Goal: Task Accomplishment & Management: Manage account settings

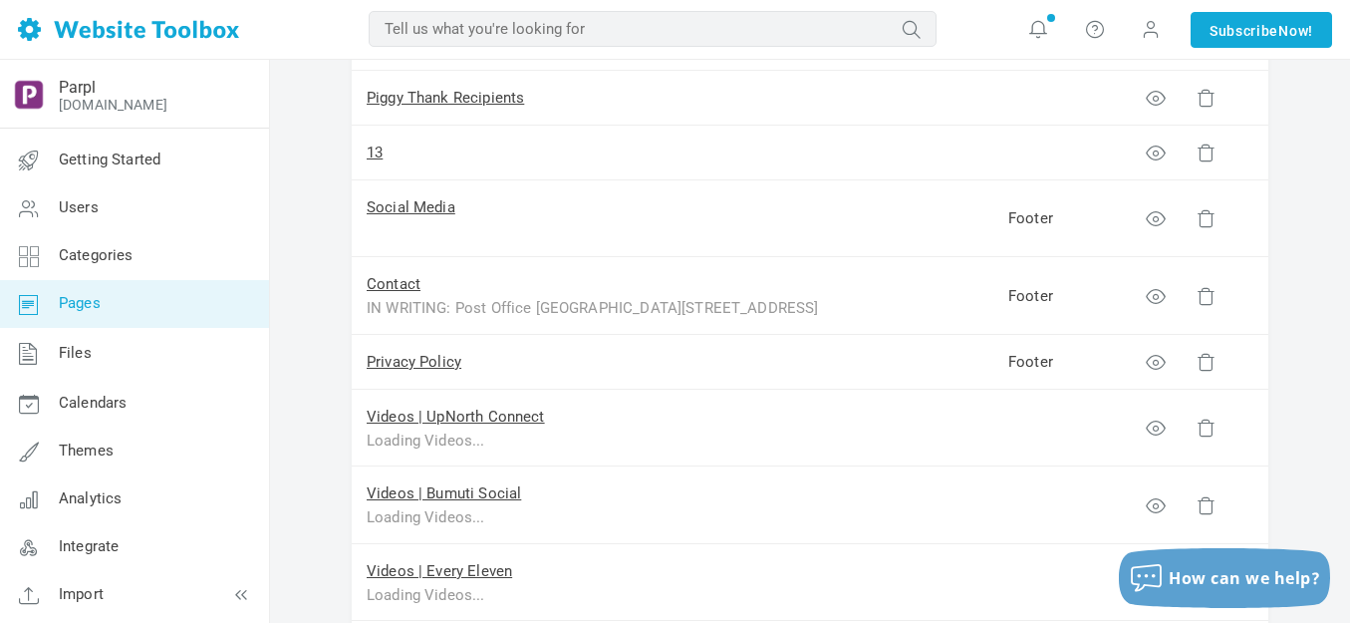
scroll to position [897, 0]
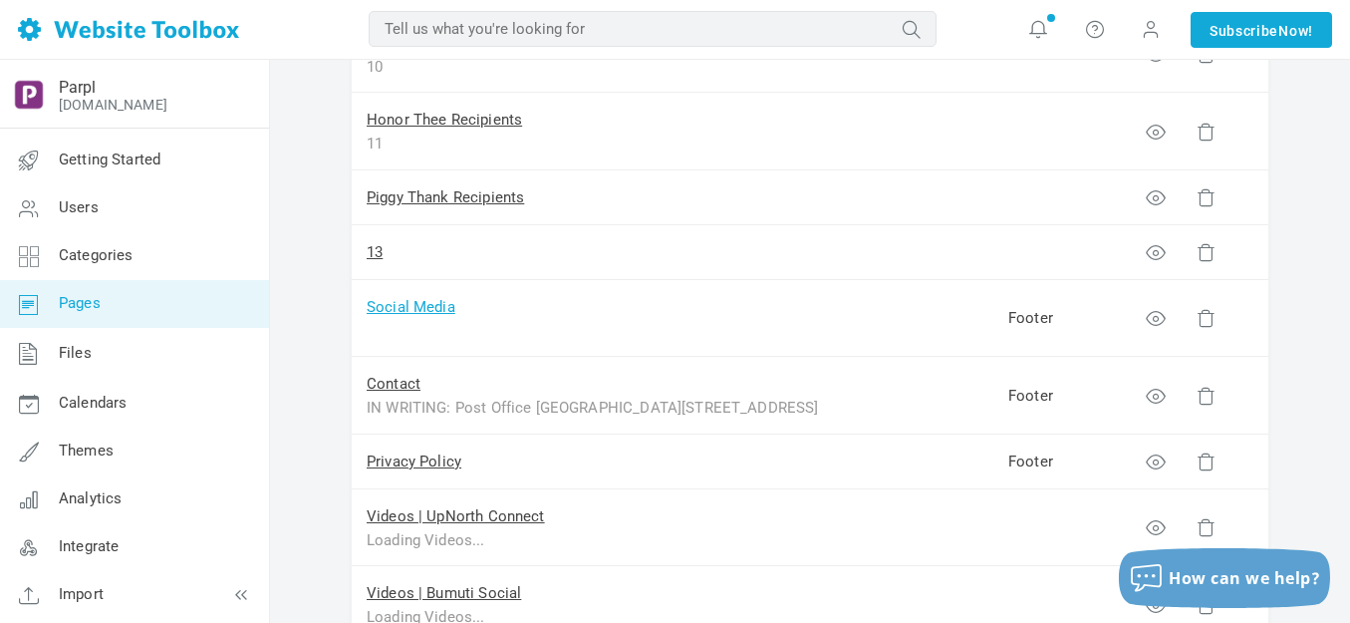
click at [428, 305] on link "Social Media" at bounding box center [411, 307] width 89 height 18
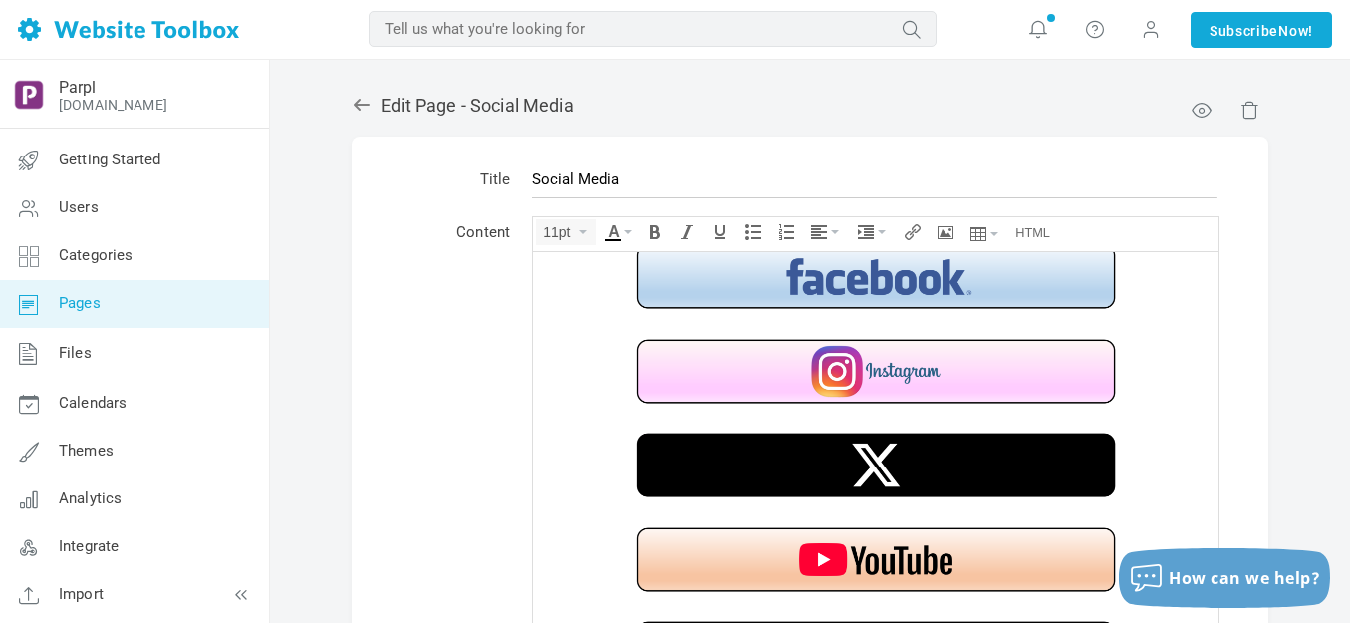
scroll to position [23, 0]
click at [706, 314] on div at bounding box center [876, 323] width 666 height 20
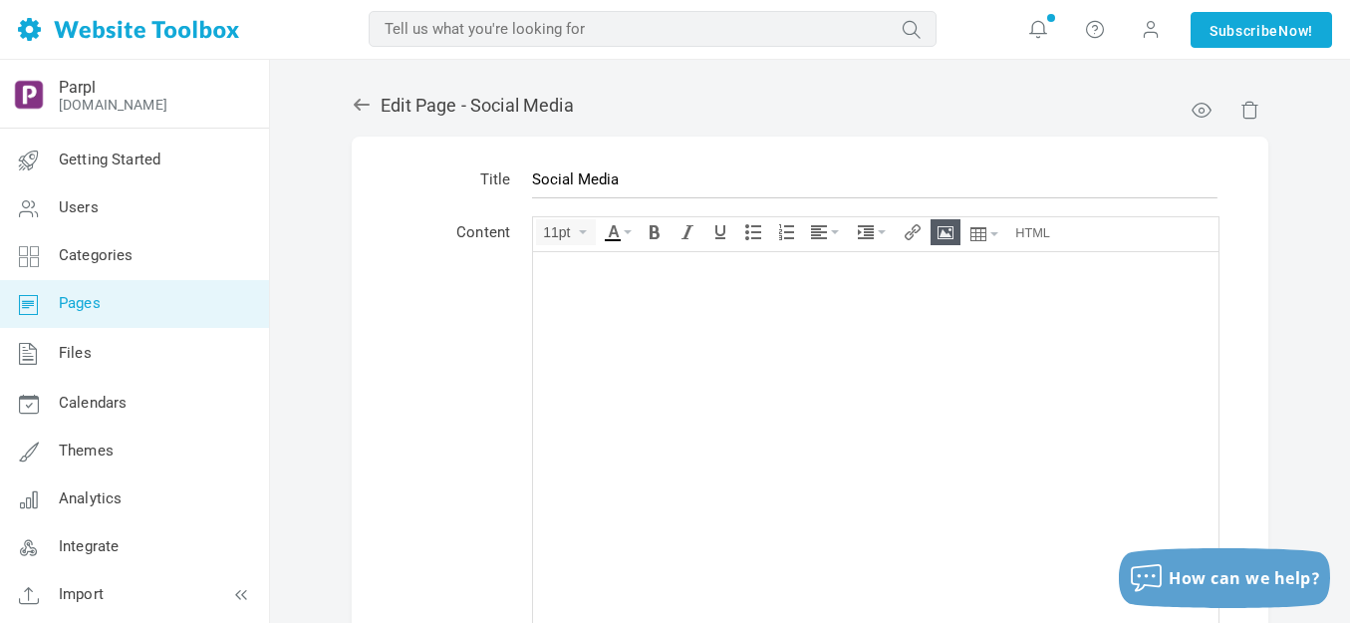
scroll to position [0, 0]
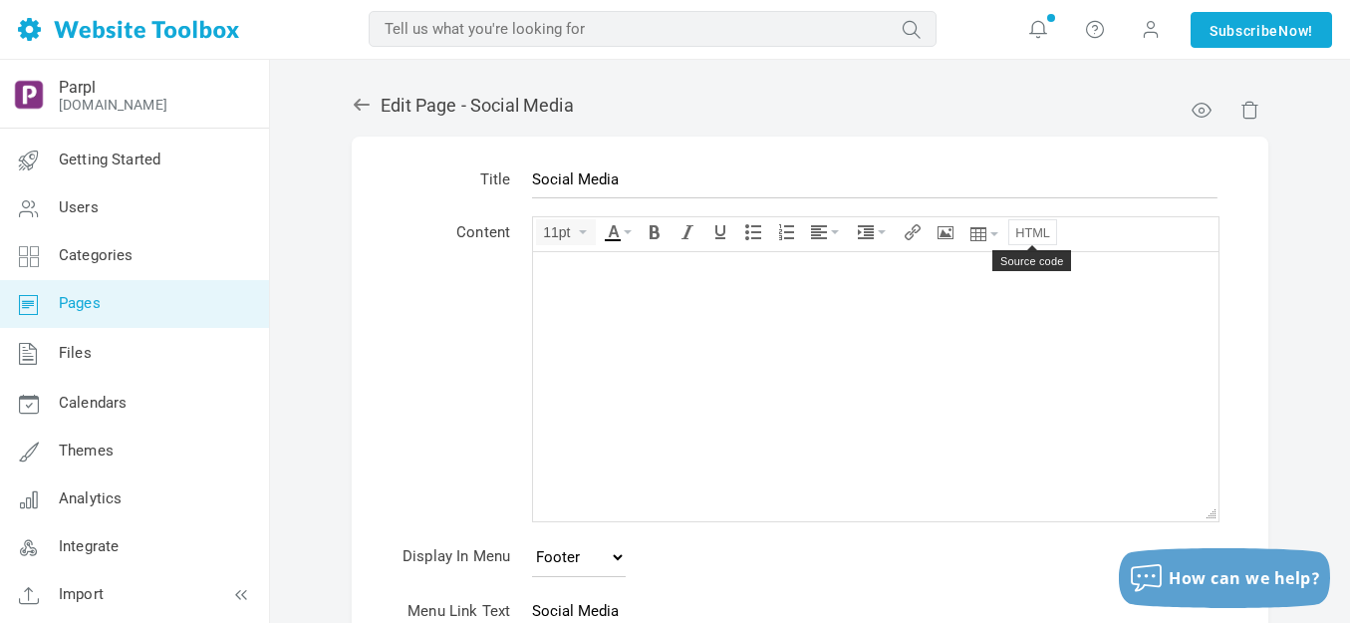
click at [1034, 227] on icon "Source code" at bounding box center [1032, 232] width 35 height 16
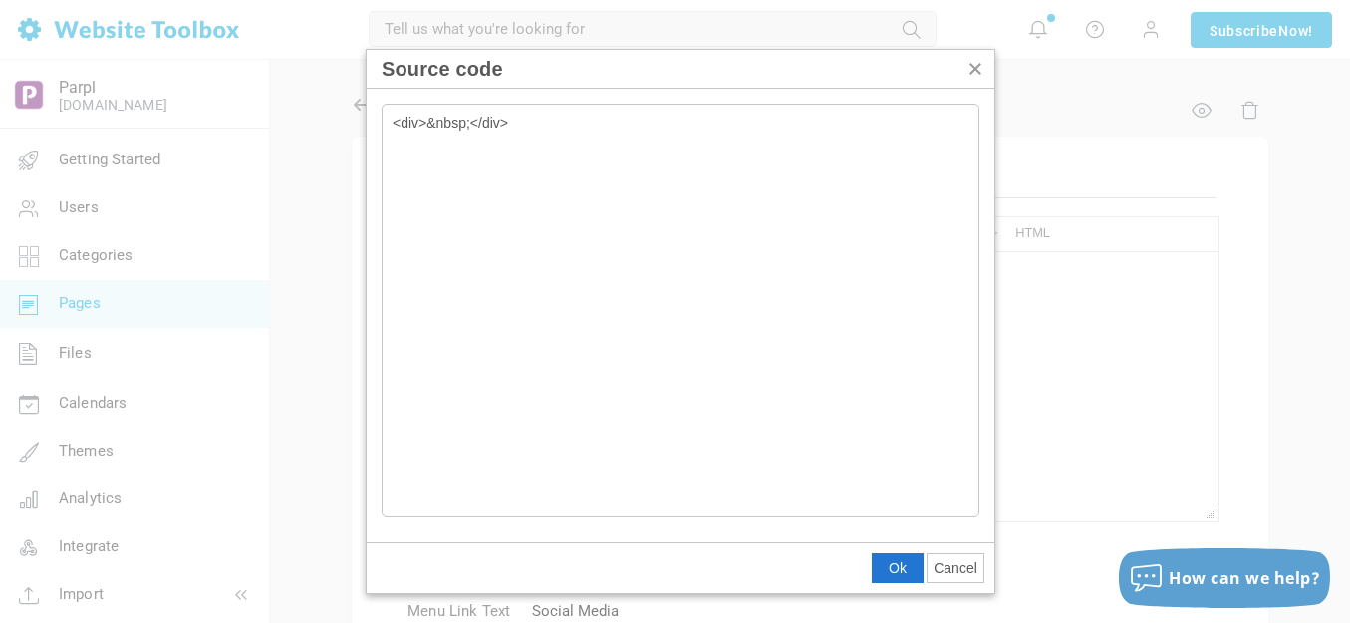
type textarea "<div>&nbsp;</div><!-- Elfsight Social Media Icons | Untitled Social Media Icons…"
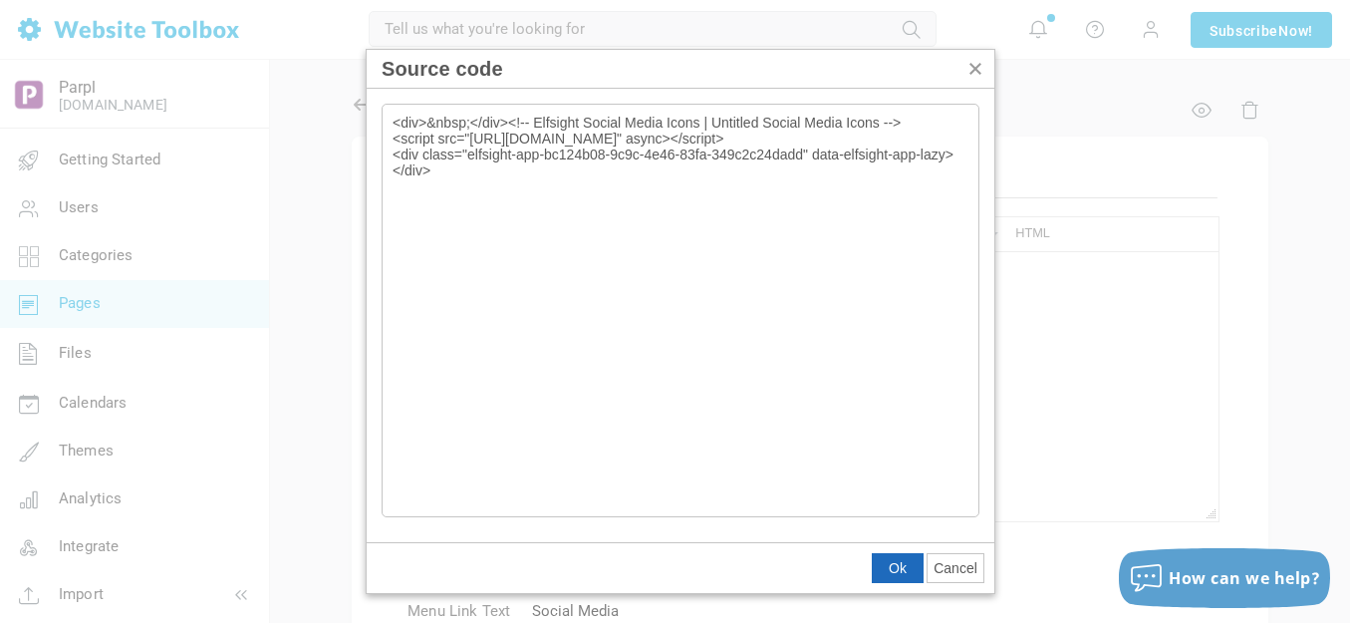
click at [901, 564] on span "Ok" at bounding box center [898, 568] width 18 height 16
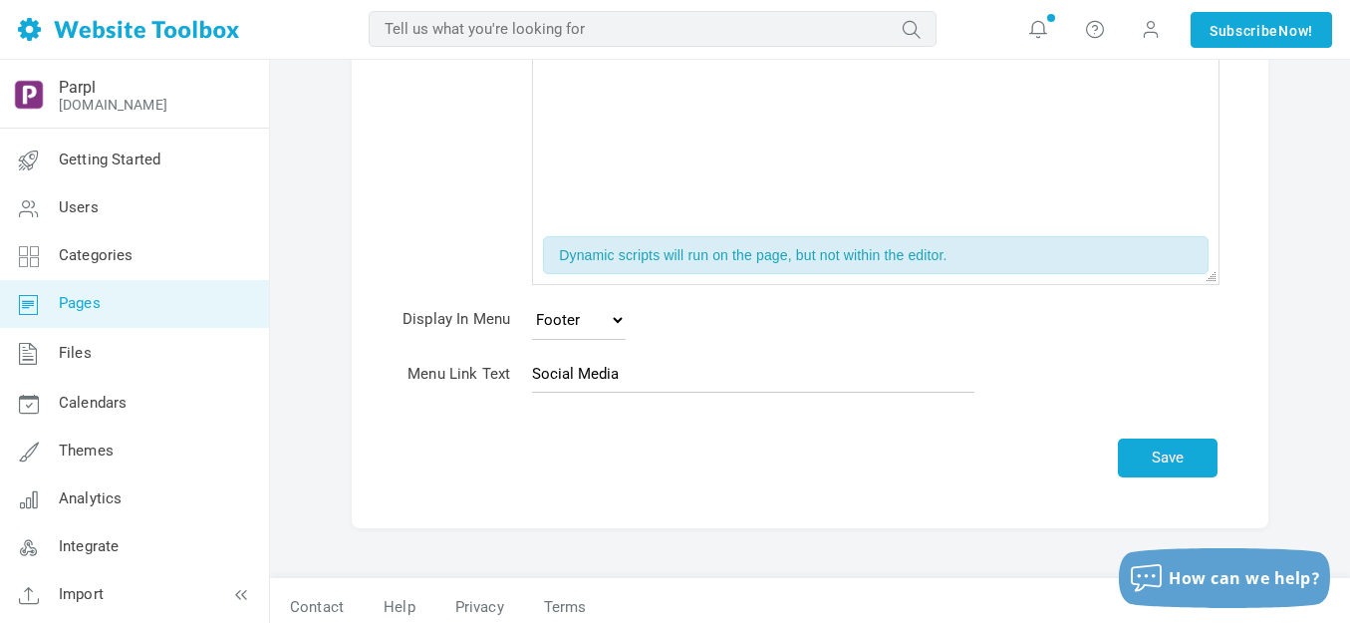
scroll to position [299, 0]
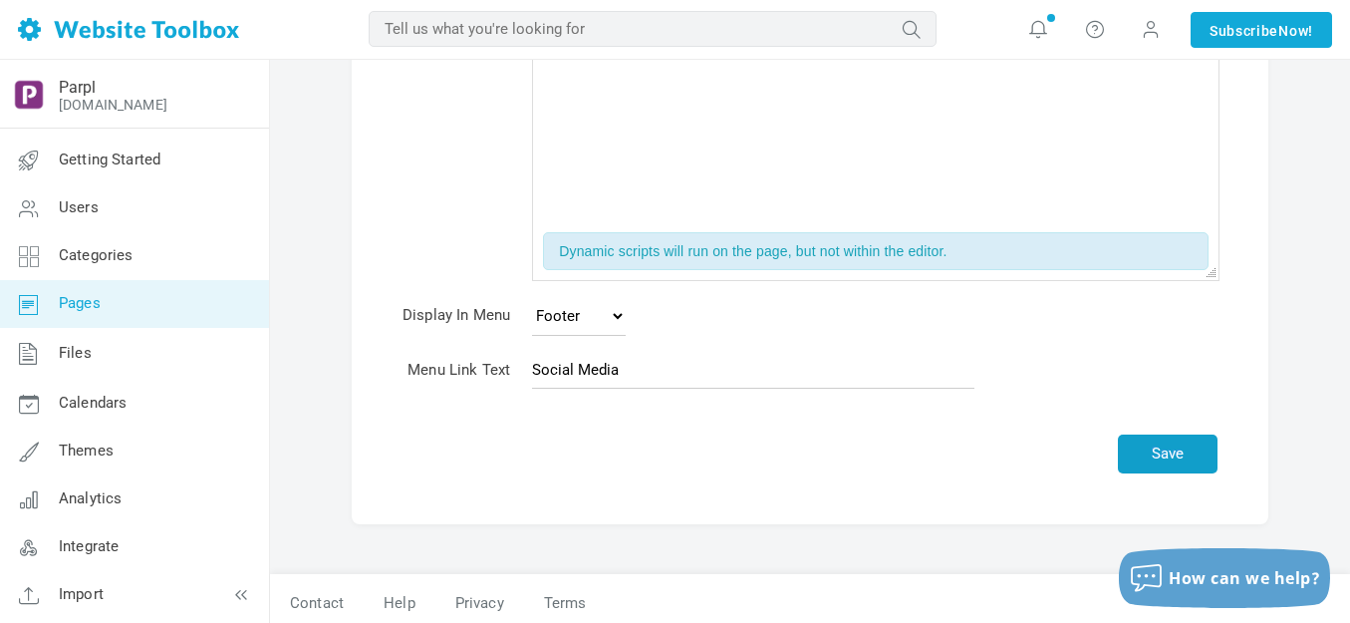
click at [1170, 448] on button "Save" at bounding box center [1168, 453] width 100 height 39
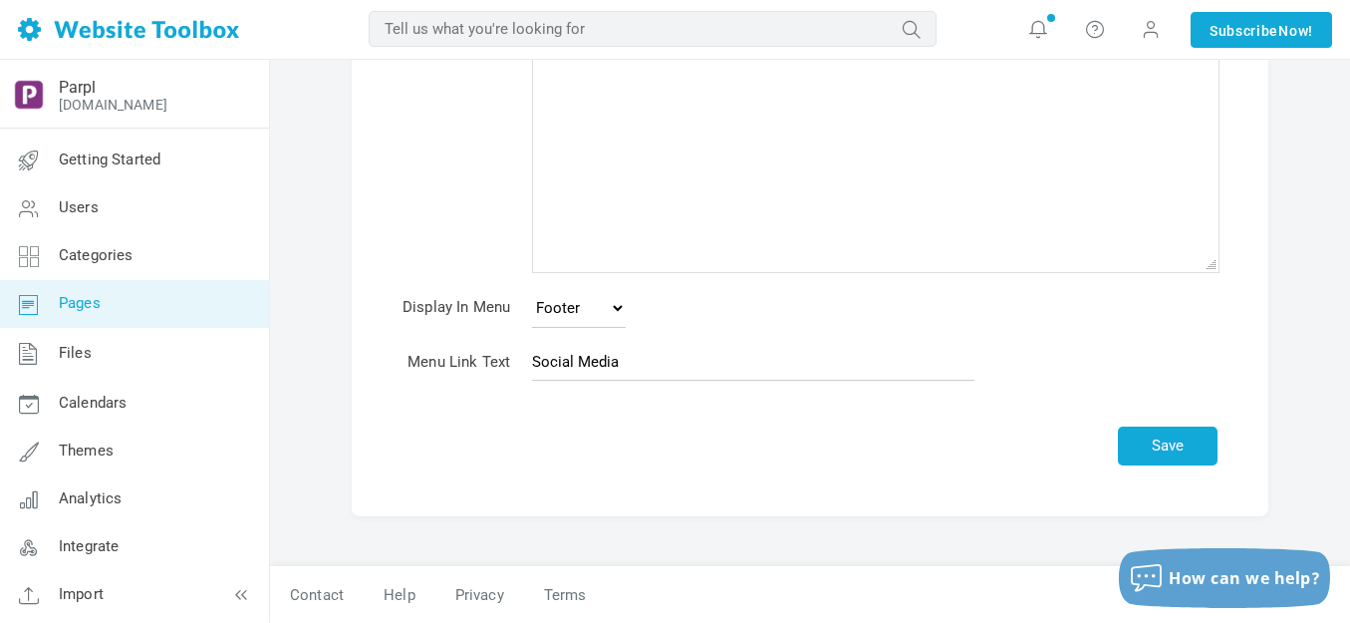
scroll to position [249, 0]
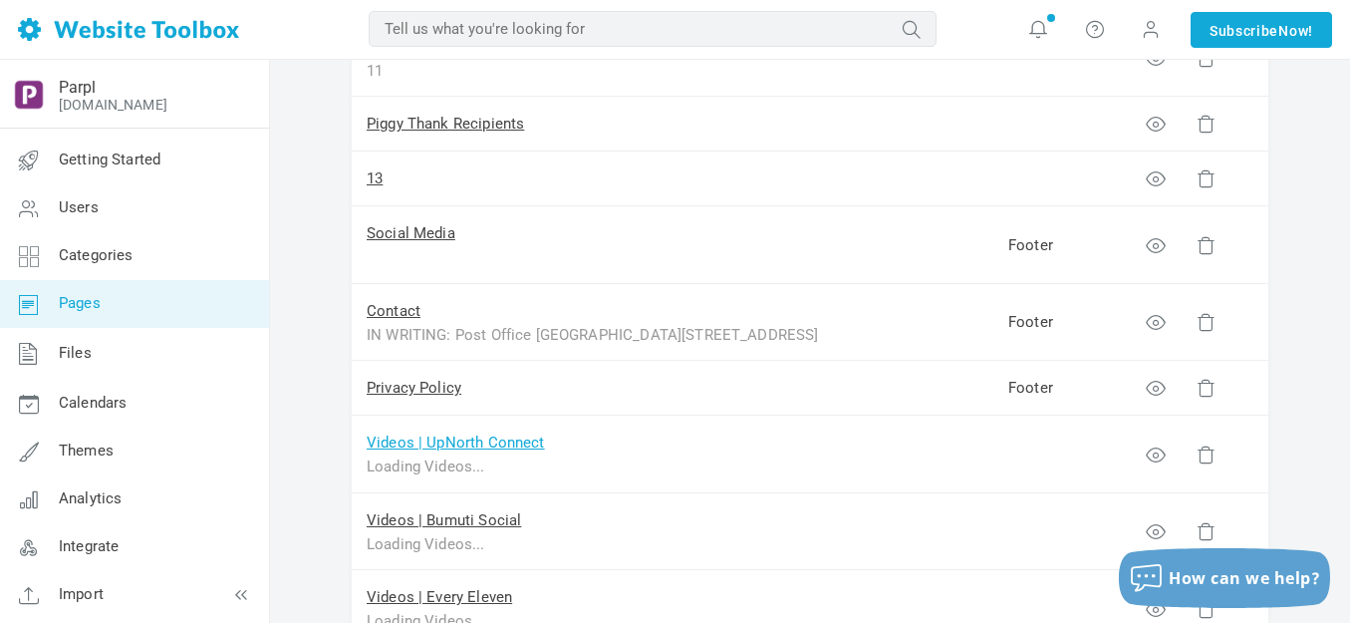
scroll to position [996, 0]
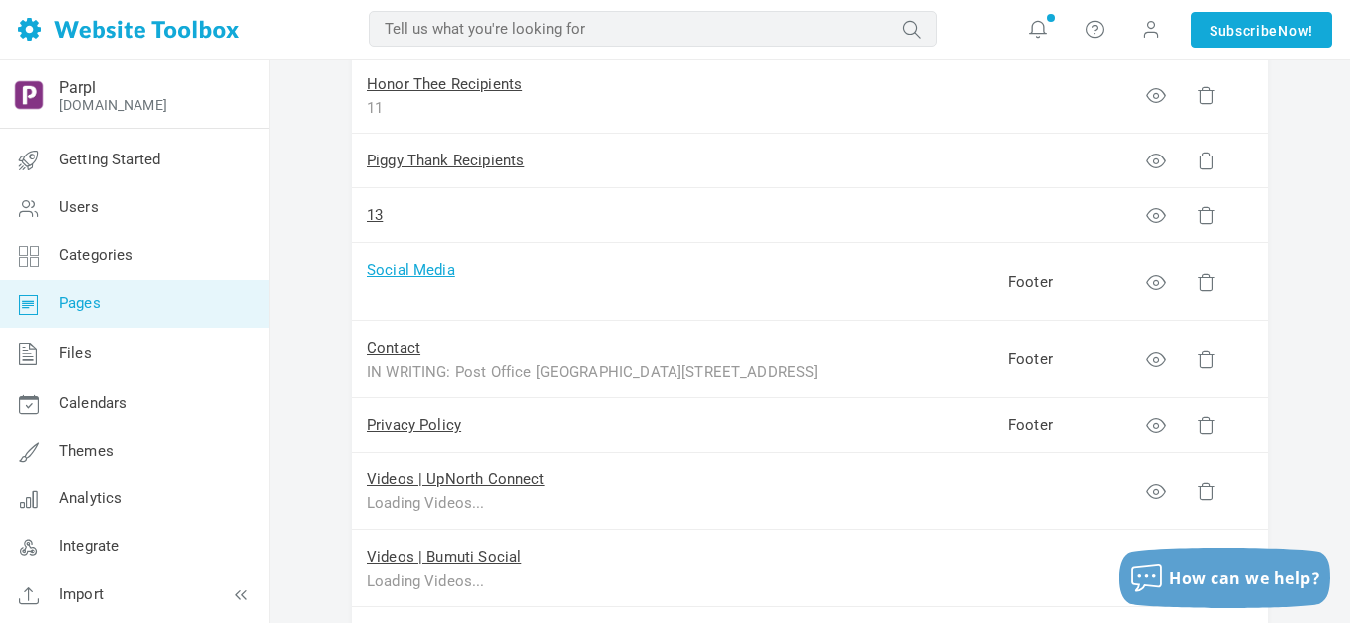
click at [414, 268] on link "Social Media" at bounding box center [411, 270] width 89 height 18
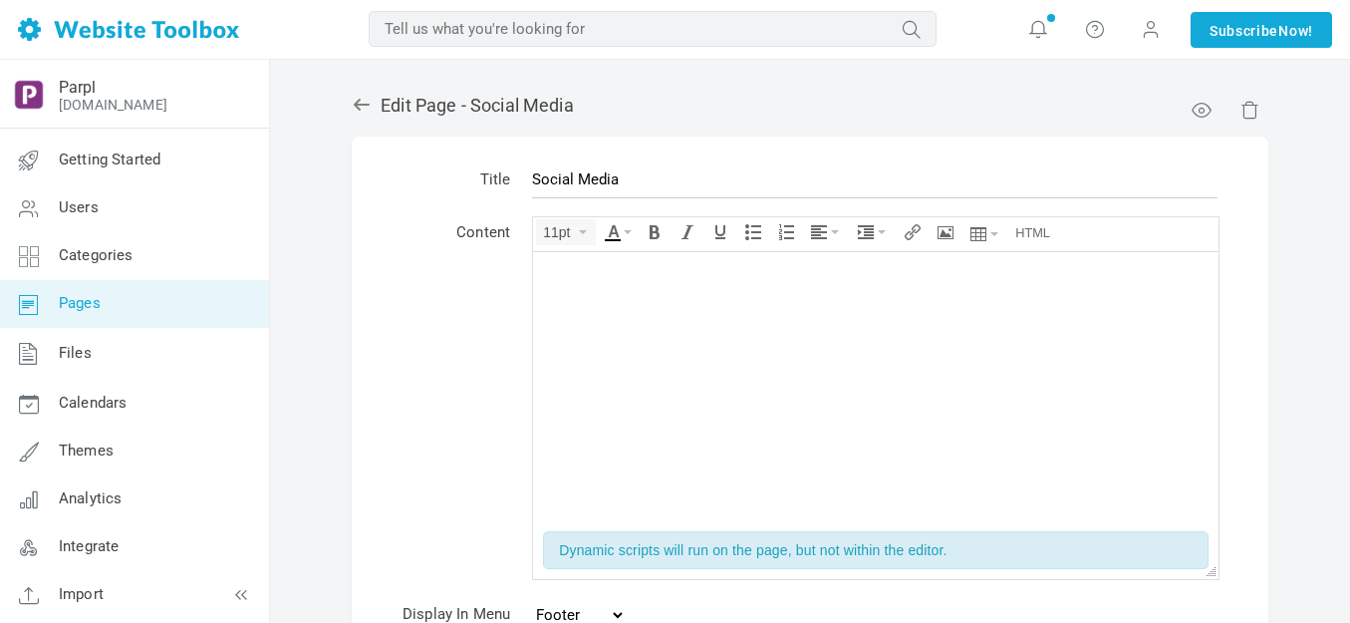
click at [683, 301] on div at bounding box center [876, 291] width 666 height 20
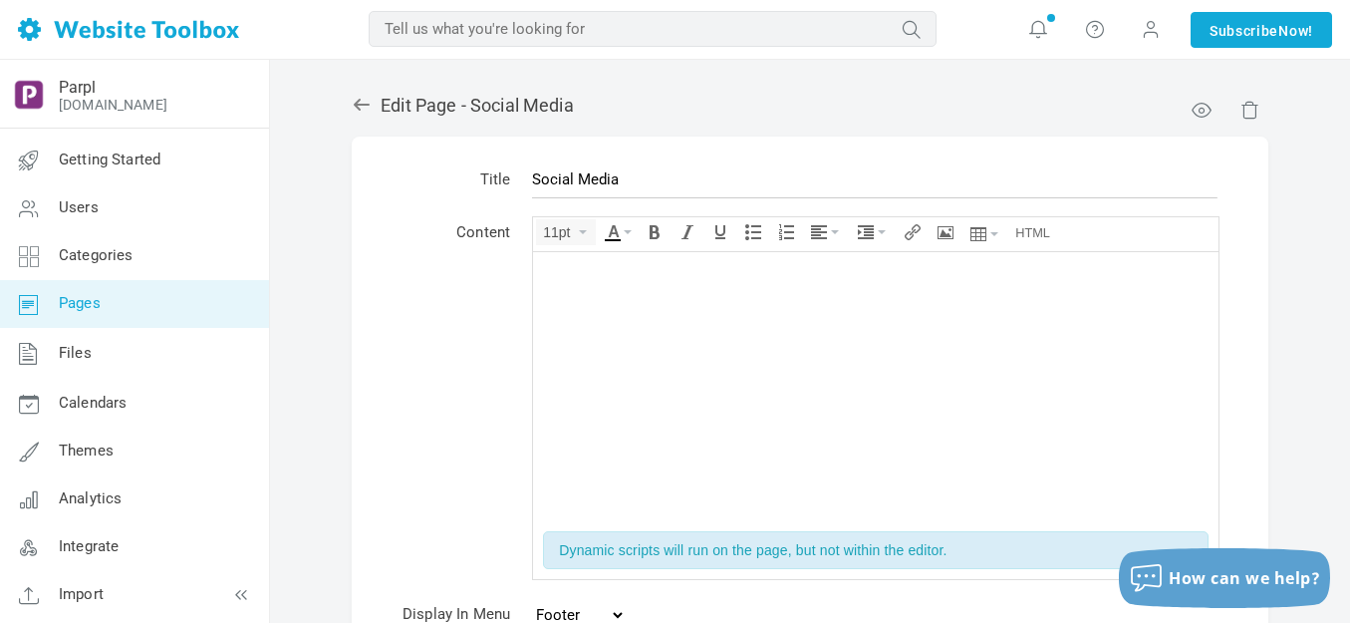
click at [684, 301] on div at bounding box center [876, 291] width 666 height 20
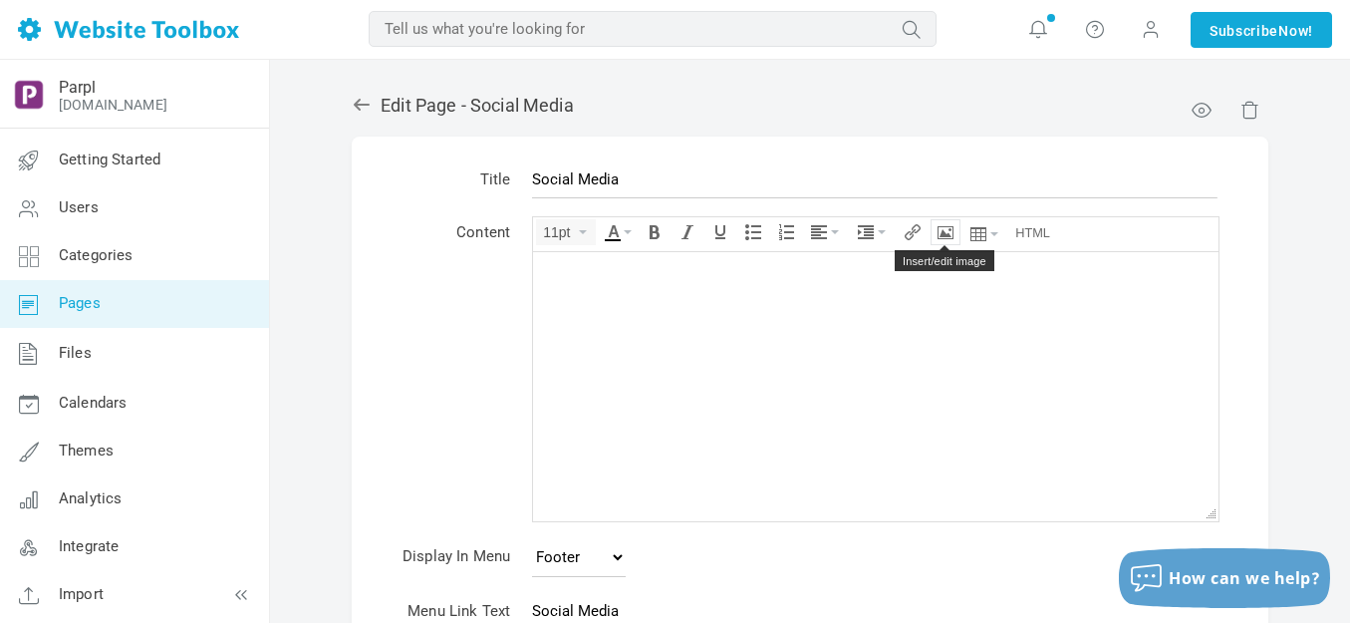
click at [942, 224] on icon "Insert/edit image" at bounding box center [946, 232] width 16 height 16
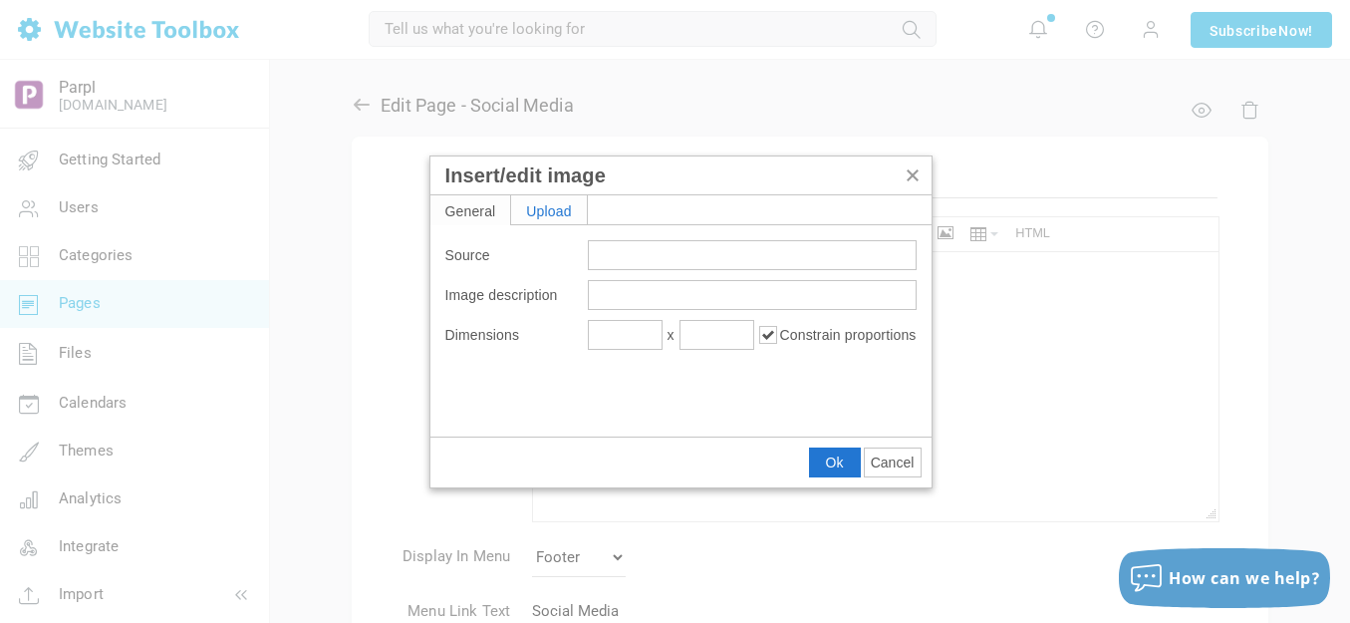
click at [566, 213] on div "Upload" at bounding box center [549, 209] width 76 height 29
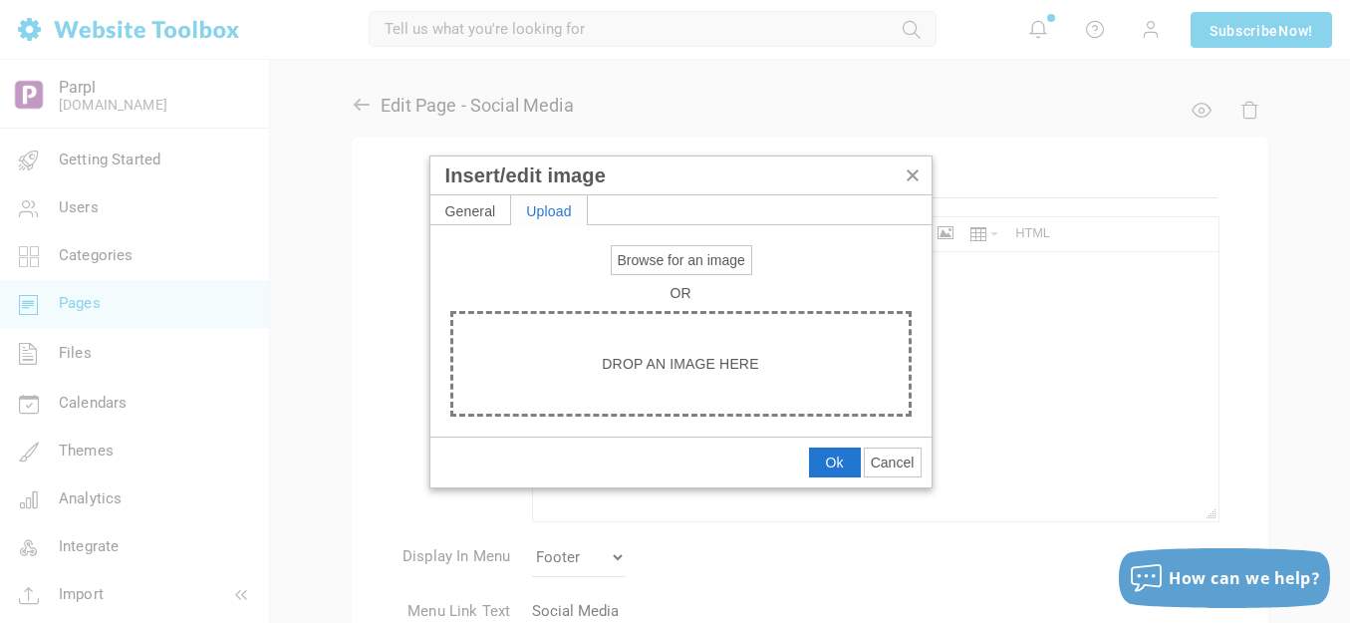
click at [644, 256] on span "Browse for an image" at bounding box center [682, 260] width 128 height 16
type input "C:\fakepath\facebook-1-logo-png-transparent.png"
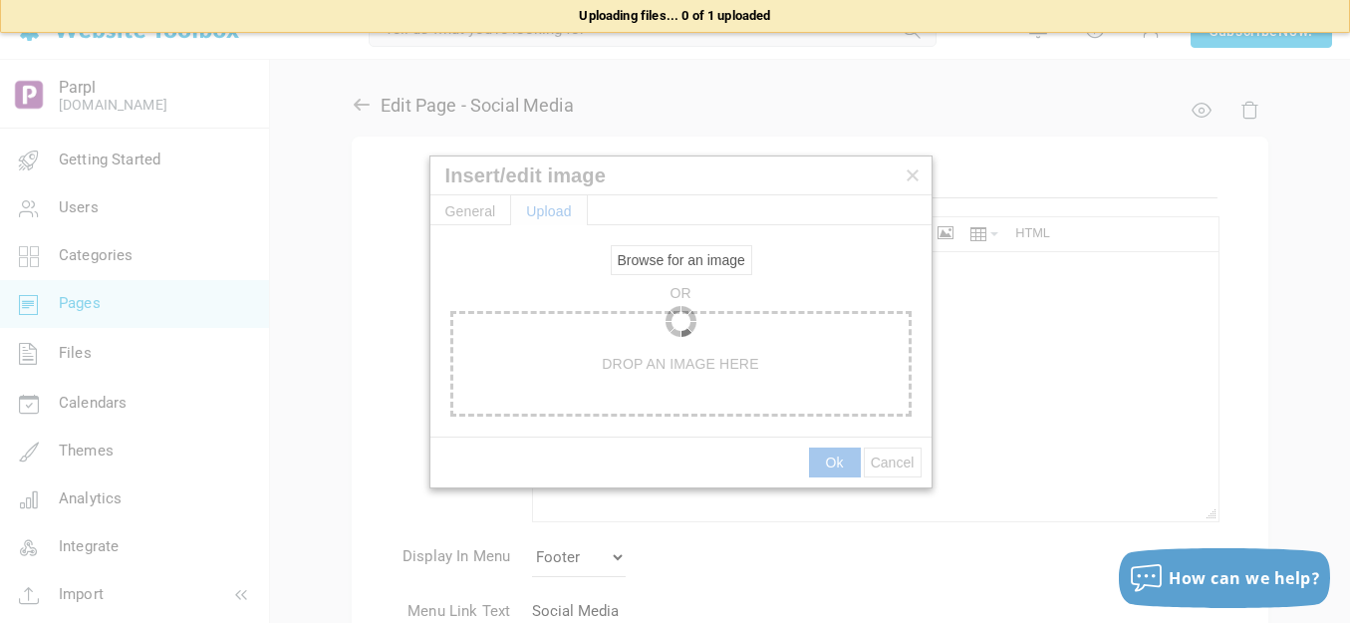
type input "https://d28lcup14p4e72.cloudfront.net/286758%2F9494132%2Ffacebook-1-logo-png-tr…"
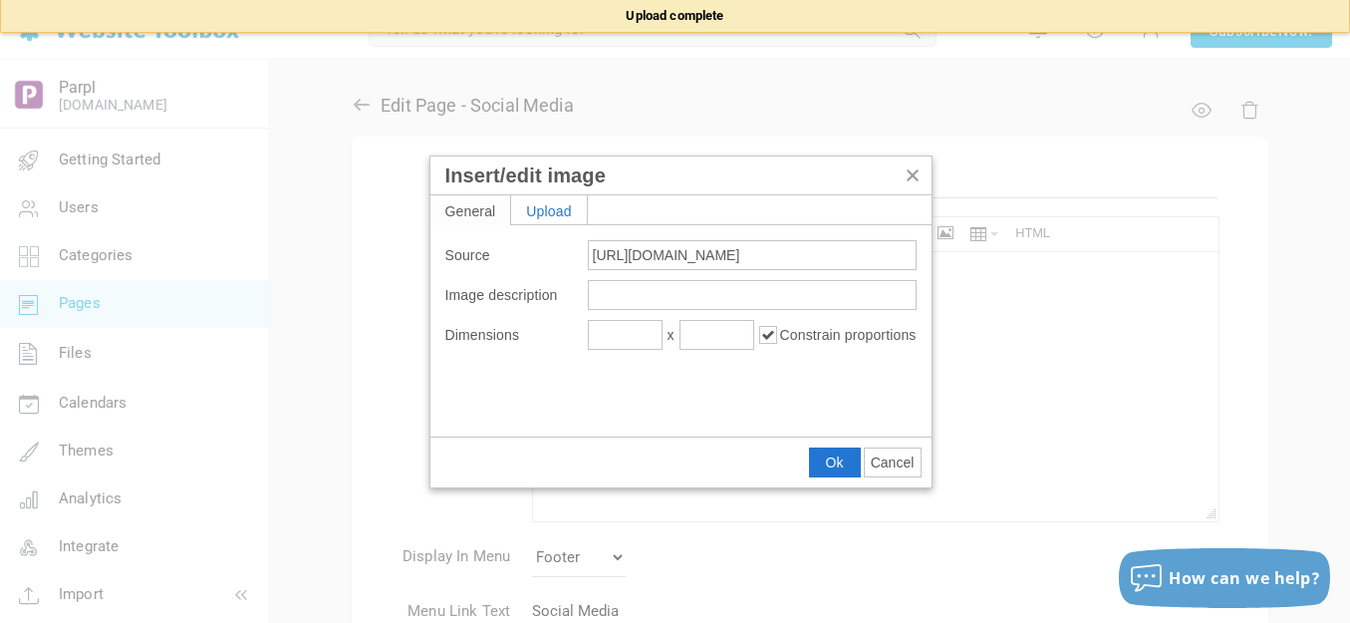
type input "1920"
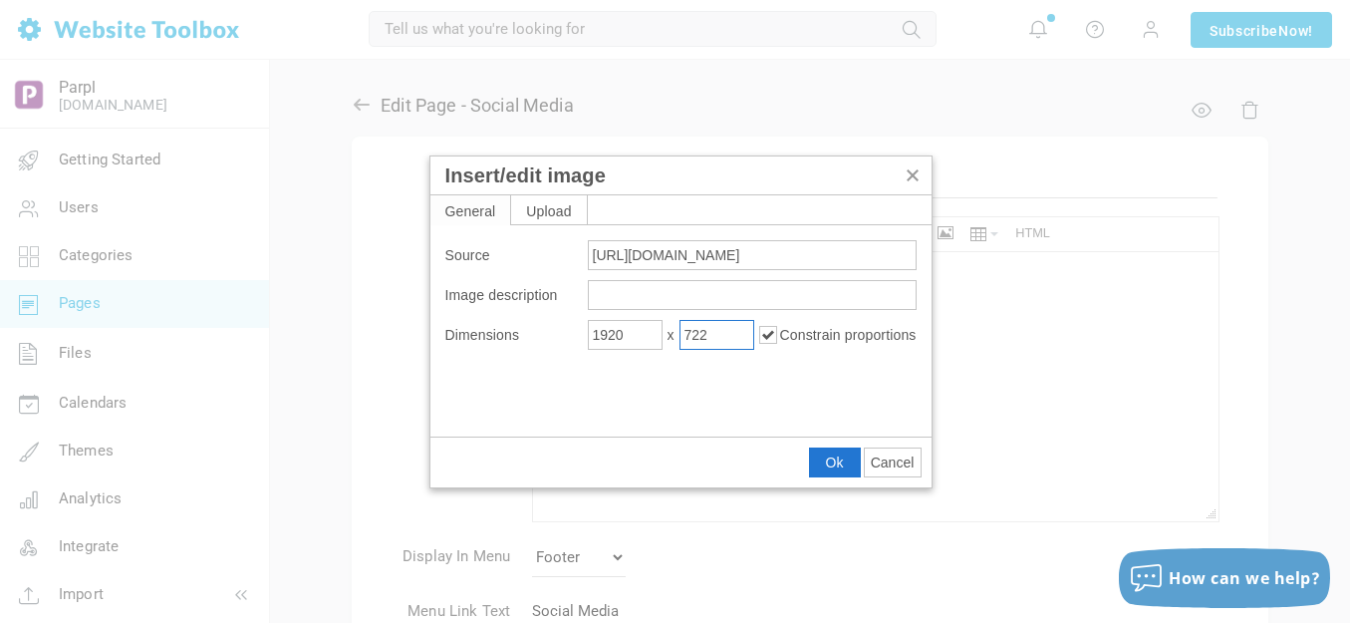
click at [705, 334] on input "722" at bounding box center [716, 335] width 75 height 30
type input "50"
type input "133"
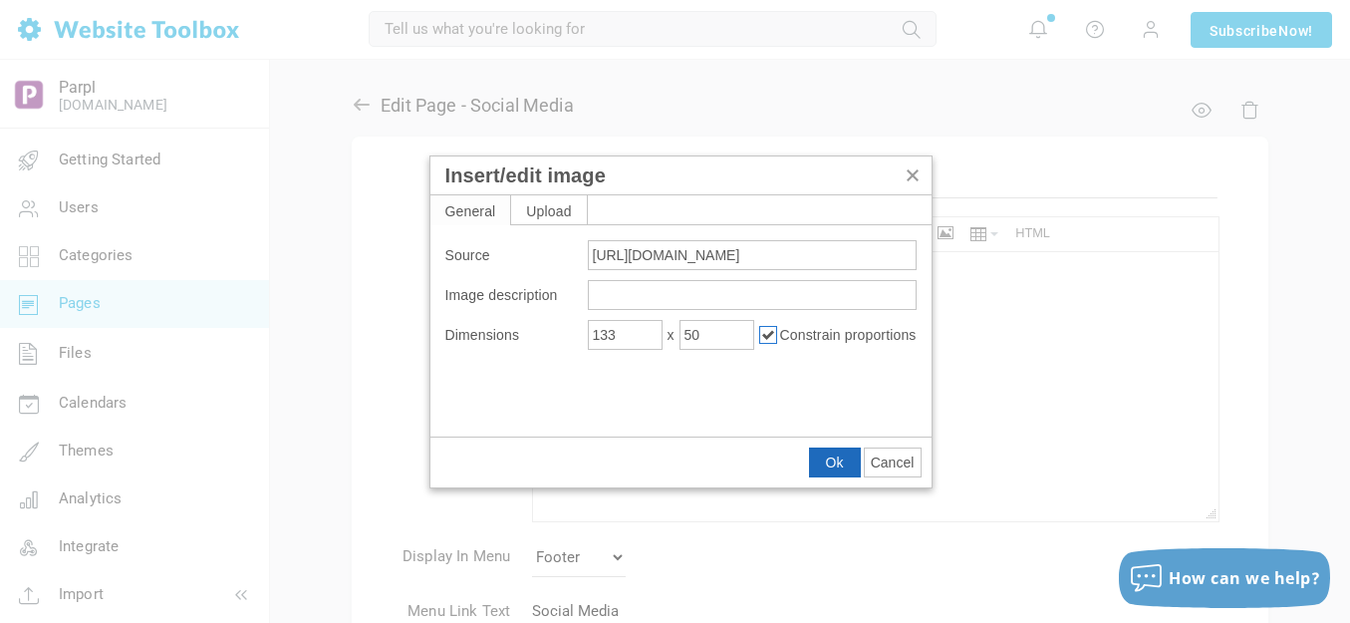
click at [839, 457] on span "Ok" at bounding box center [835, 462] width 18 height 16
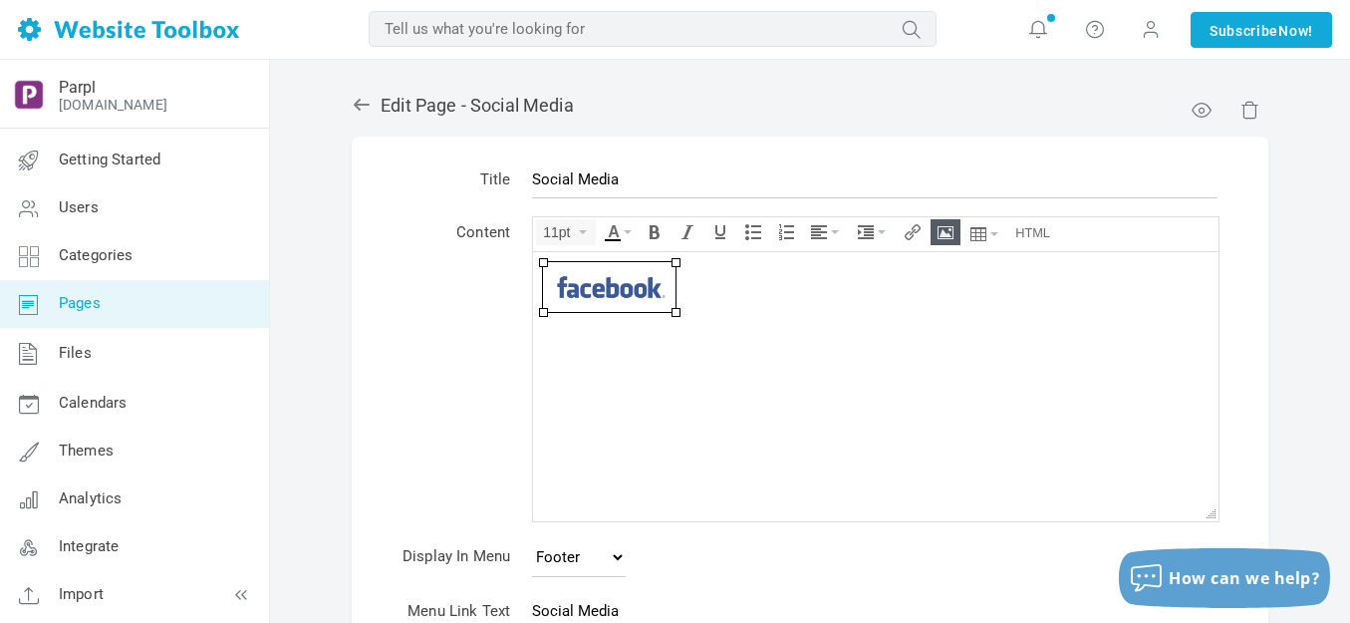
click at [724, 286] on div at bounding box center [876, 286] width 666 height 50
click at [942, 234] on icon "Insert/edit image" at bounding box center [946, 232] width 16 height 16
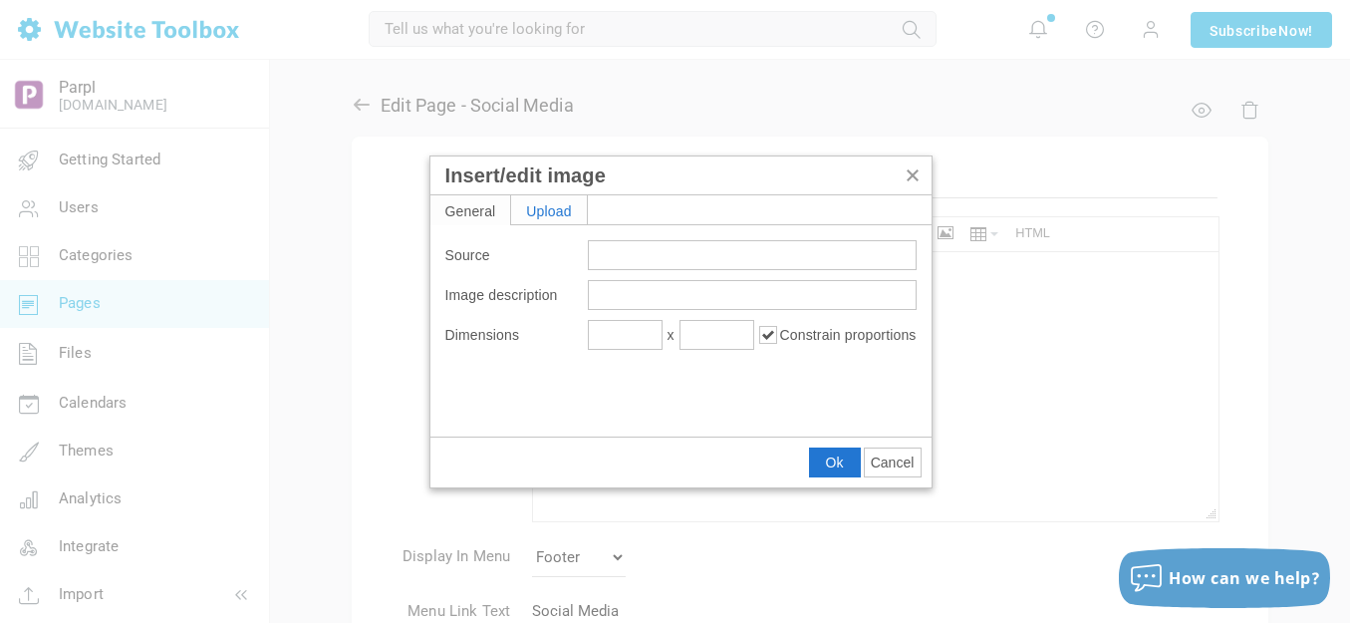
click at [550, 211] on div "Upload" at bounding box center [549, 209] width 76 height 29
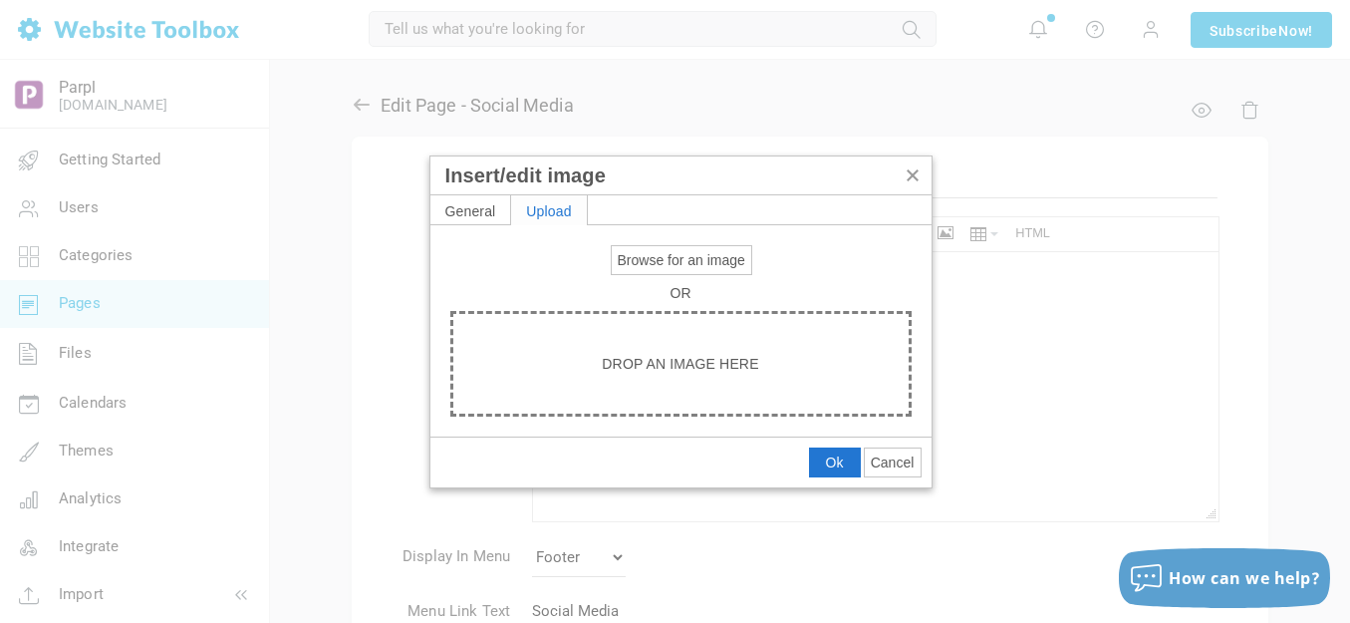
click at [651, 258] on span "Browse for an image" at bounding box center [682, 260] width 128 height 16
type input "C:\fakepath\instagram-logo-png-image-download-11617068196c1gb8cm06w.png"
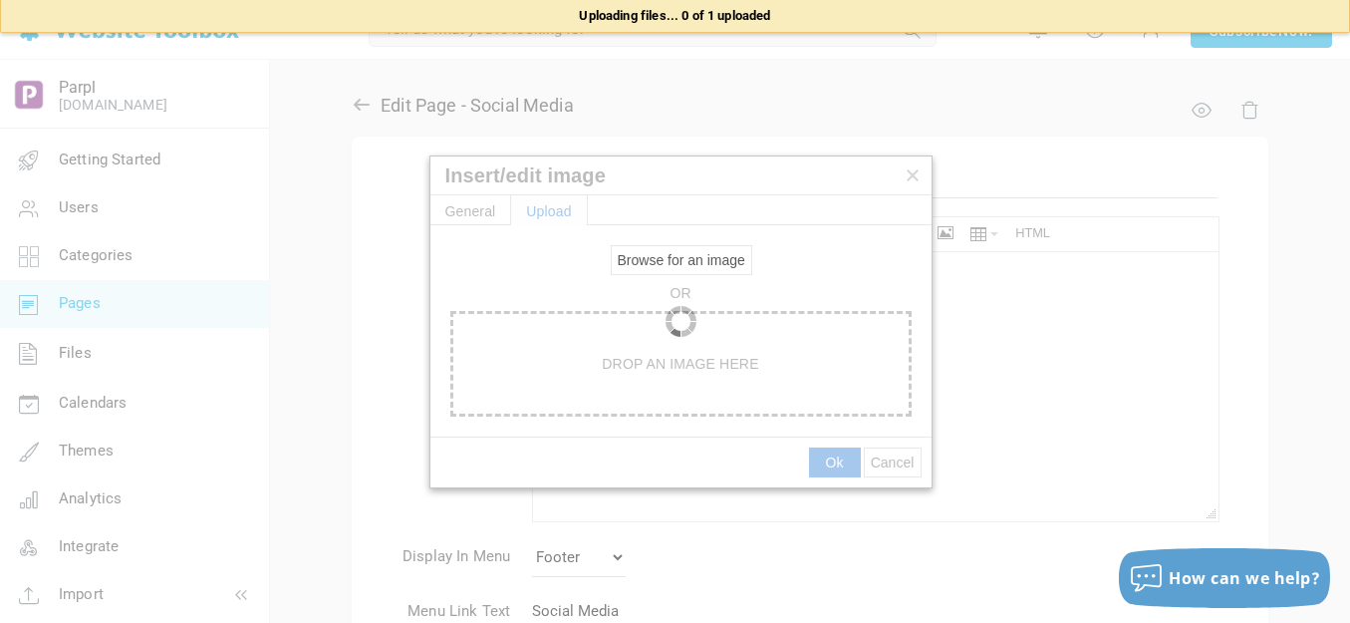
type input "https://d28lcup14p4e72.cloudfront.net/286758%2F9494133%2Finstagram-logo-png-ima…"
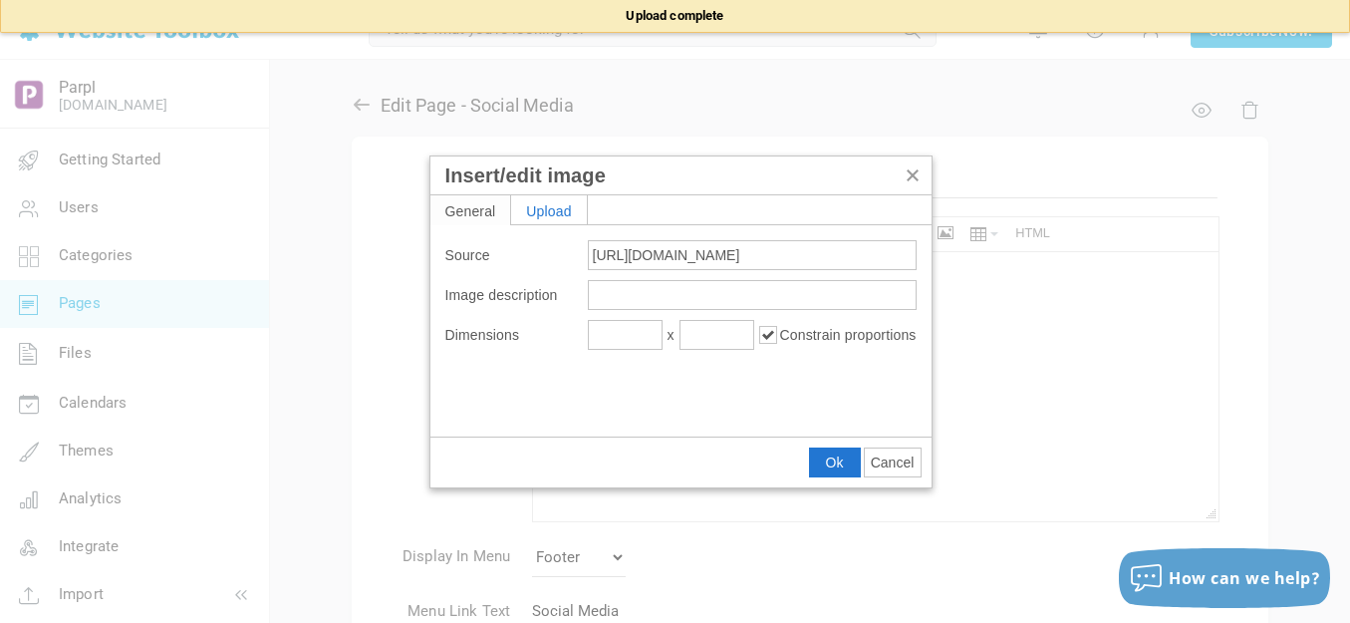
type input "850"
click at [722, 332] on input "339" at bounding box center [716, 335] width 75 height 30
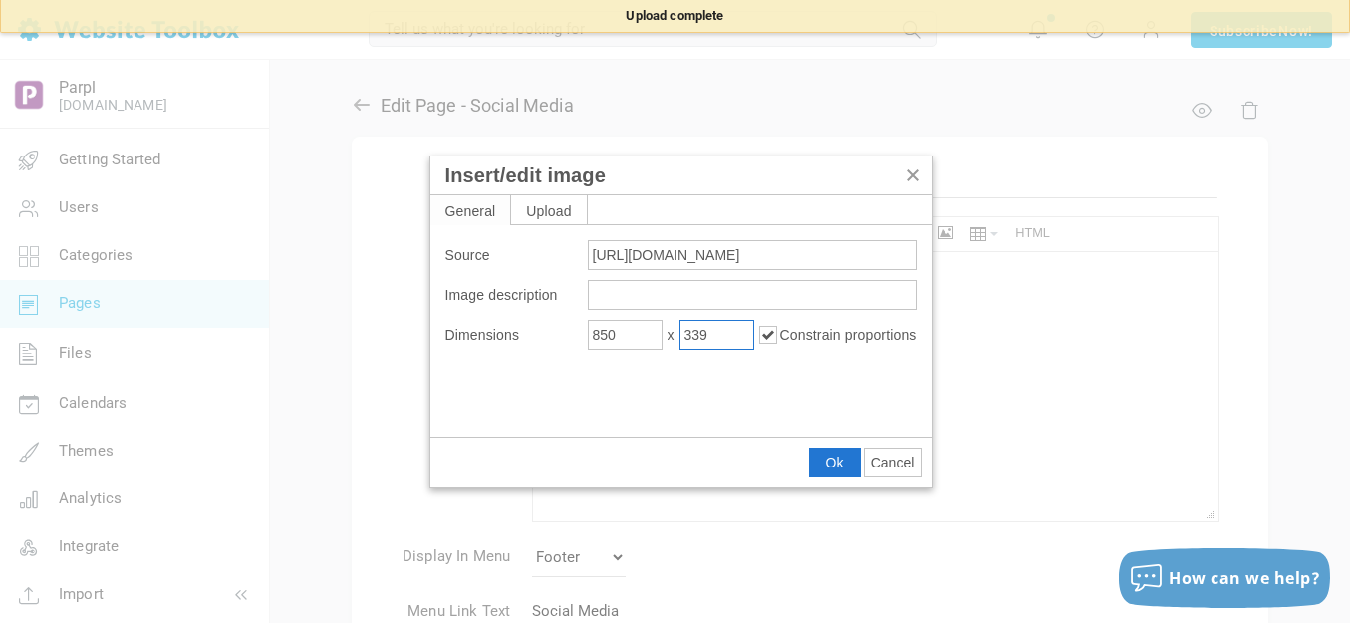
click at [722, 332] on input "339" at bounding box center [716, 335] width 75 height 30
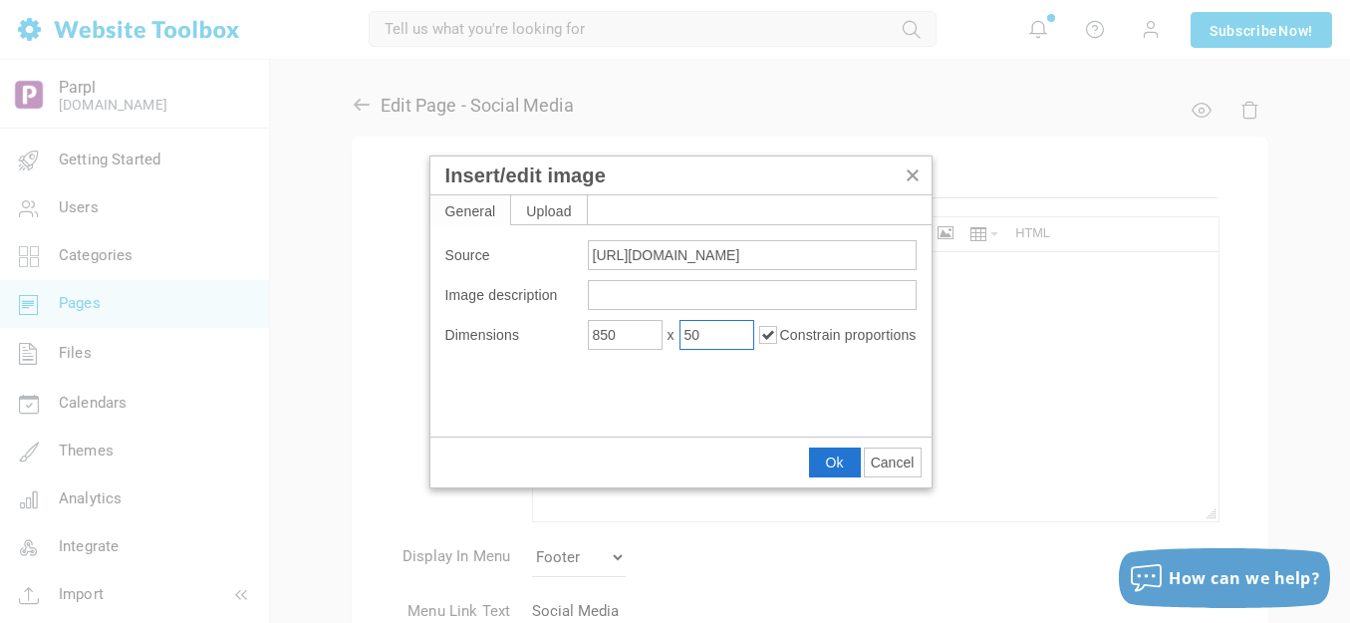
type input "50"
type input "125"
click at [823, 459] on button "Ok" at bounding box center [835, 462] width 50 height 28
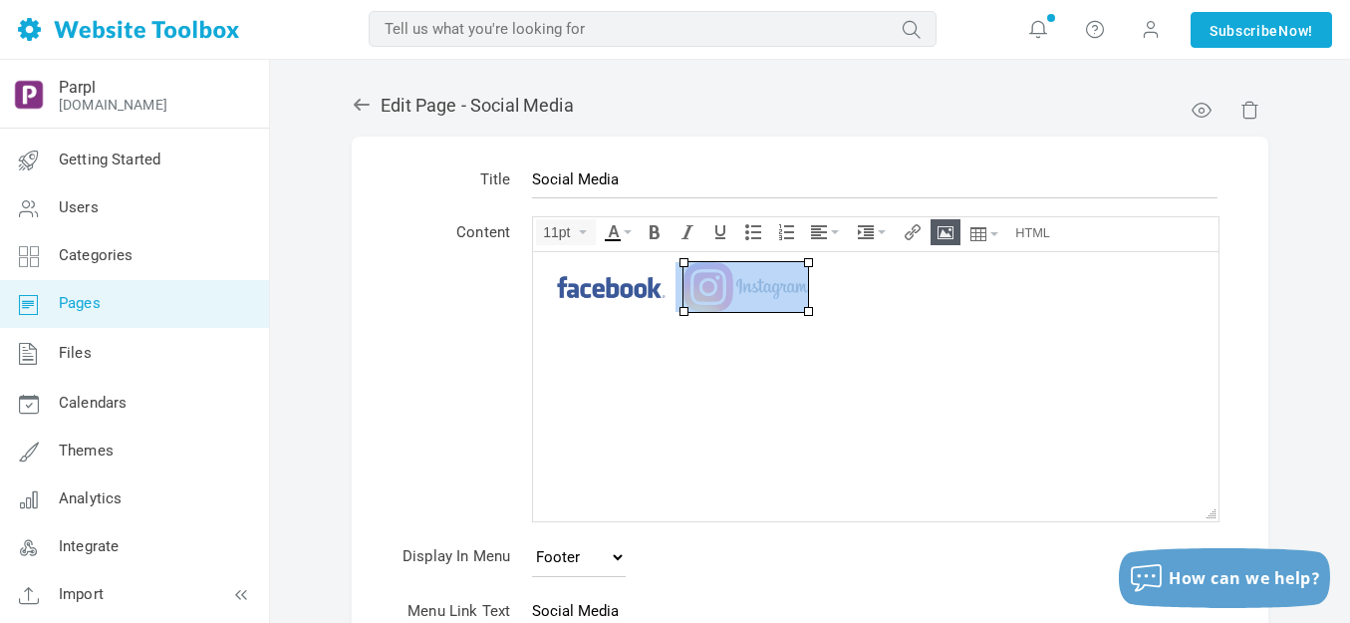
click at [854, 283] on div at bounding box center [876, 286] width 666 height 50
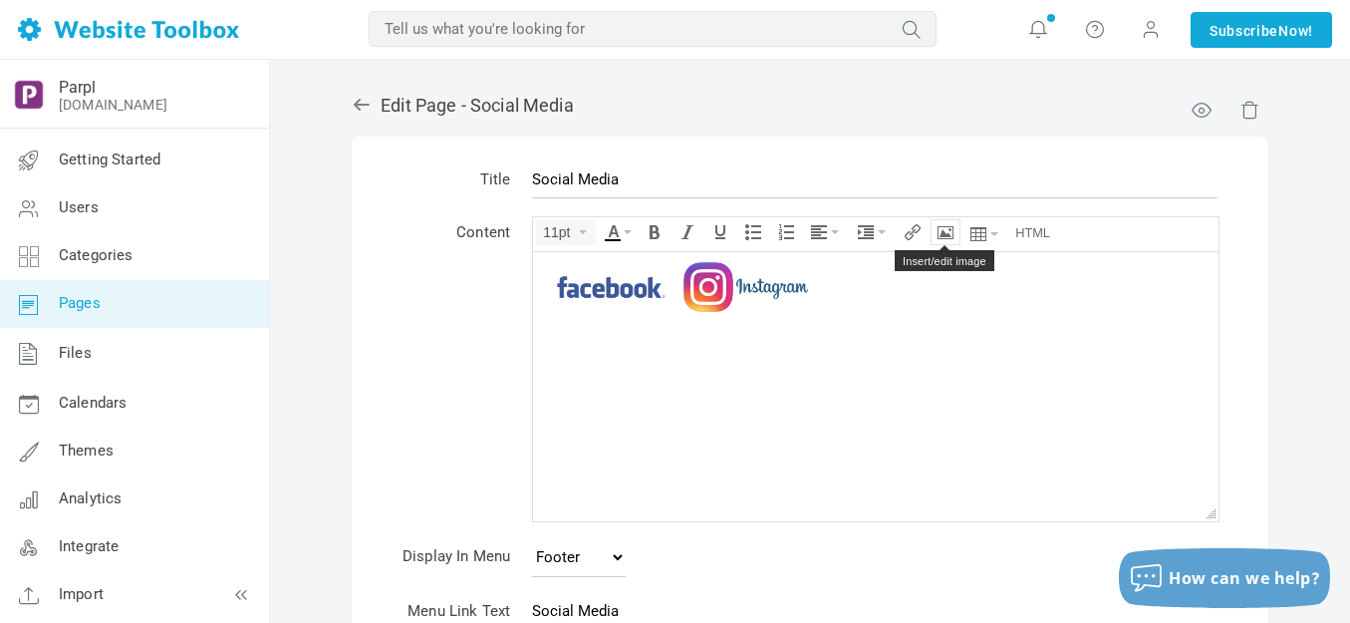
click at [949, 227] on icon "Insert/edit image" at bounding box center [946, 232] width 16 height 16
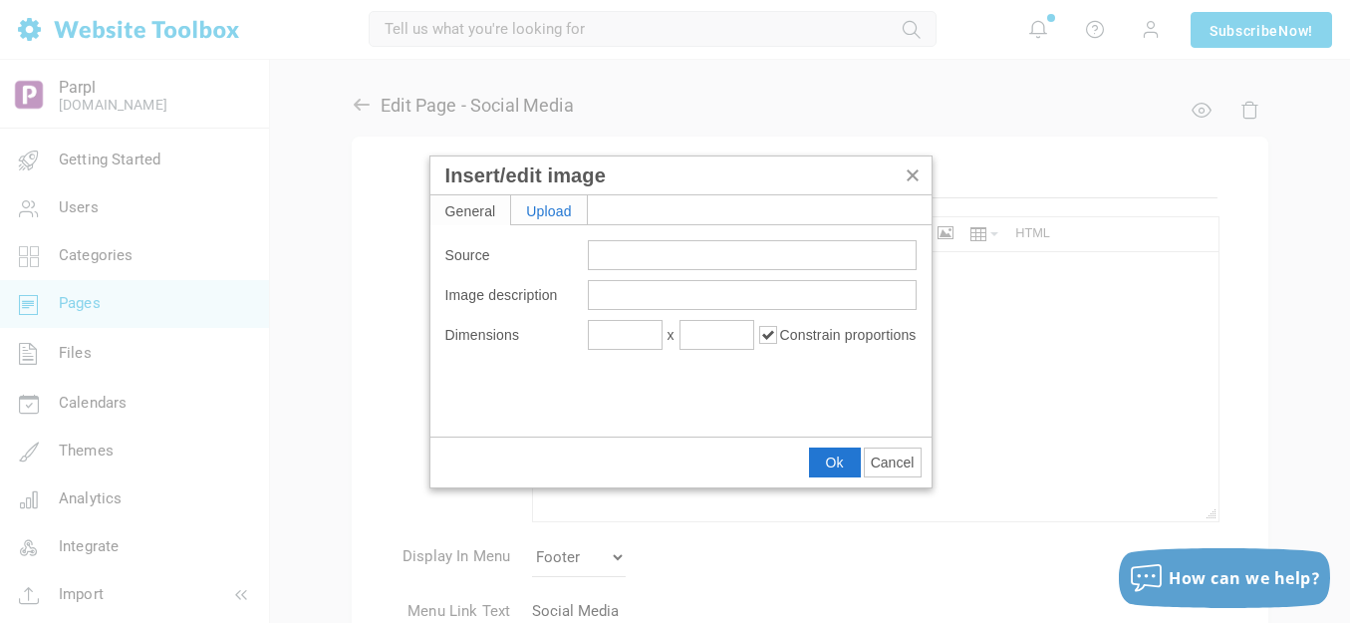
click at [565, 217] on div "Upload" at bounding box center [549, 209] width 76 height 29
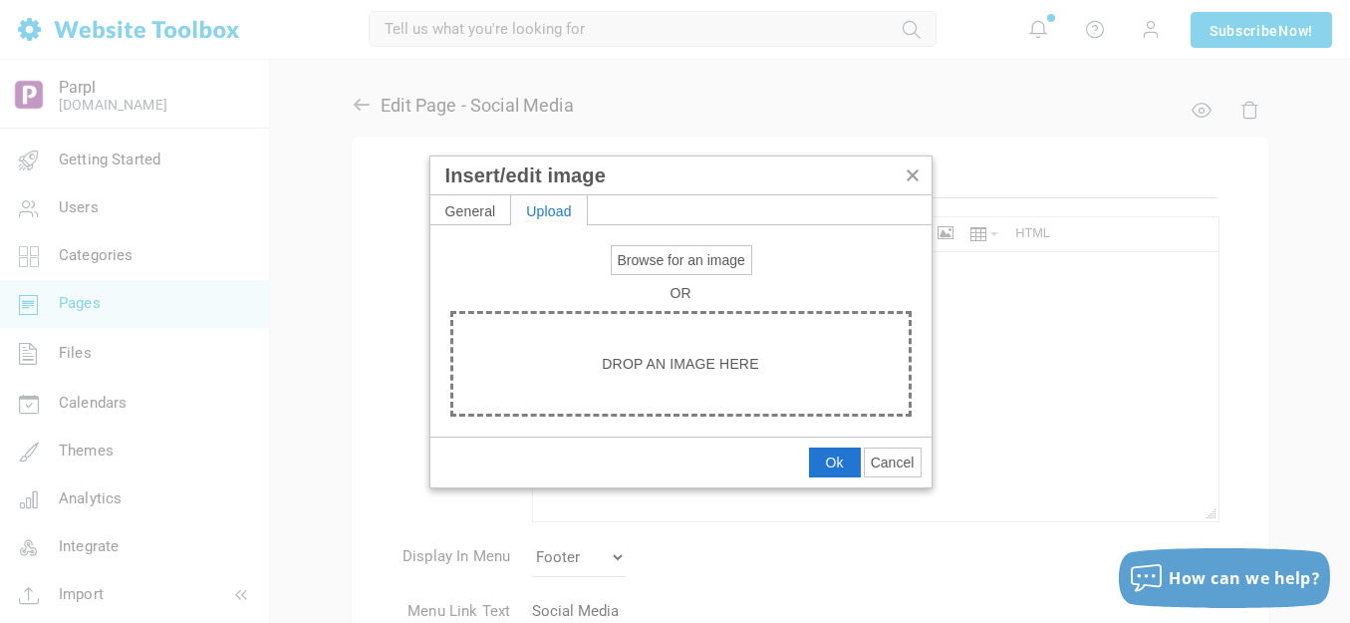
click at [632, 255] on span "Browse for an image" at bounding box center [682, 260] width 128 height 16
type input "C:\fakepath\YouTube-Logo.png"
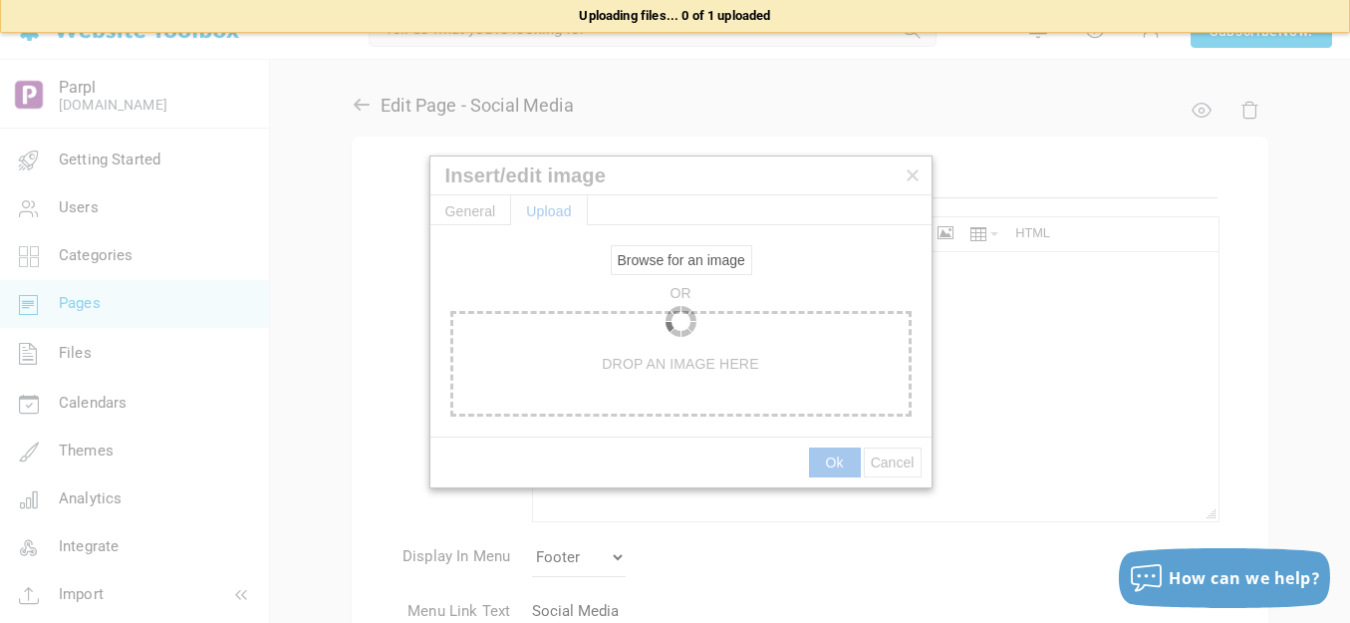
type input "https://d28lcup14p4e72.cloudfront.net/286758%2F9494134%2FYouTube-Logo.png"
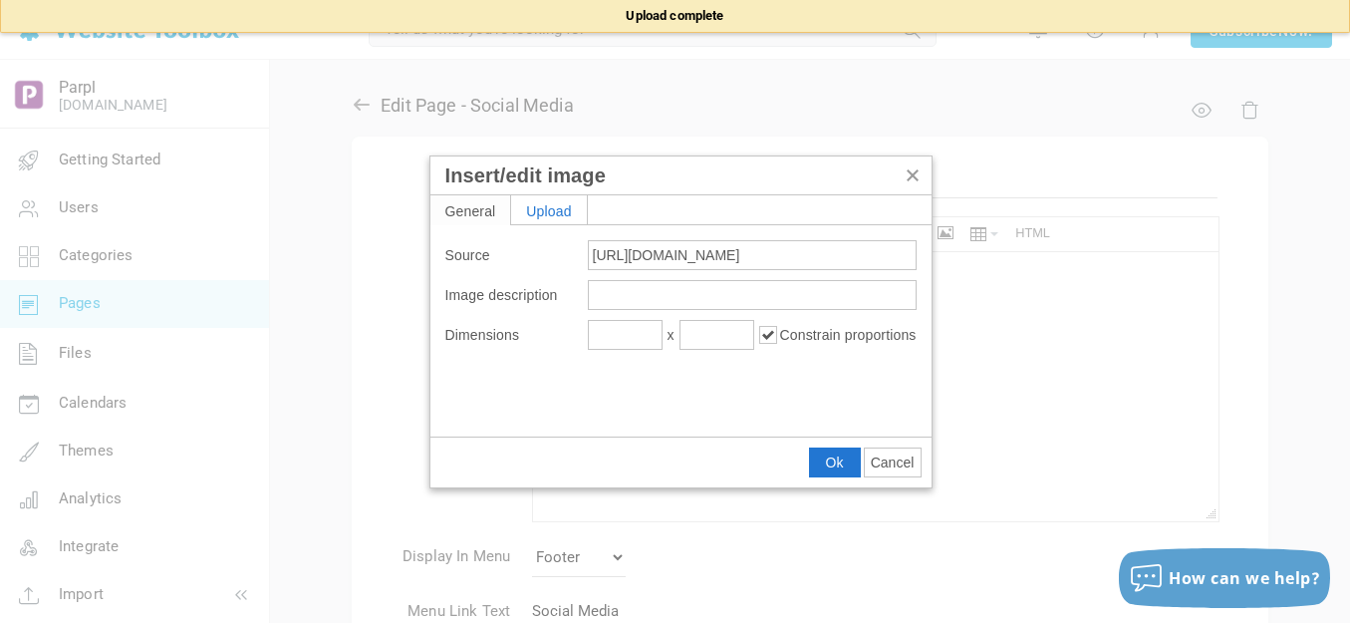
type input "1920"
type input "1080"
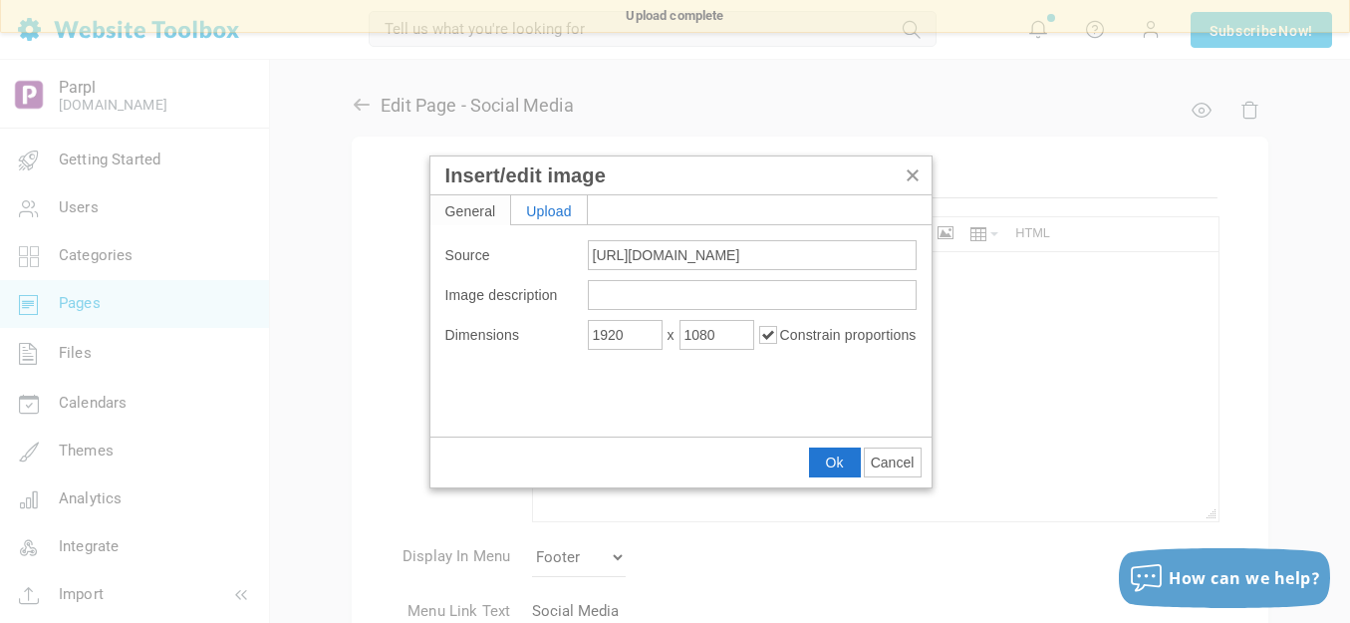
click at [892, 461] on span "Cancel" at bounding box center [893, 462] width 44 height 16
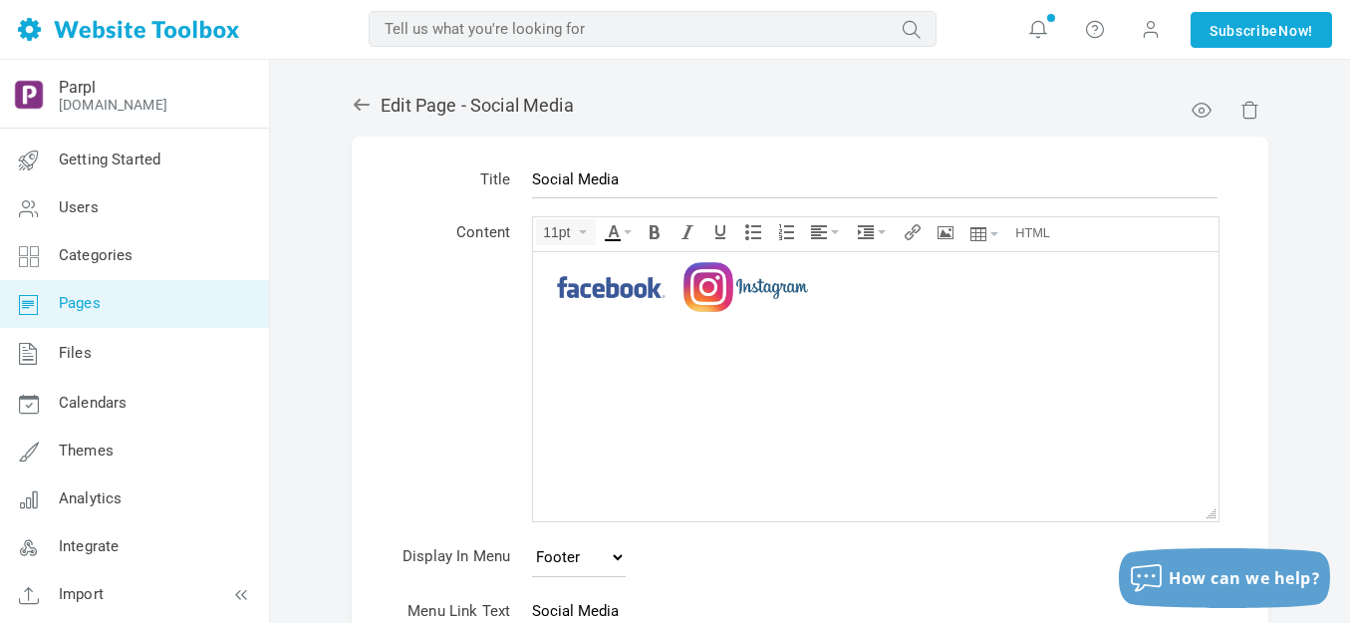
click at [836, 318] on body at bounding box center [875, 385] width 685 height 269
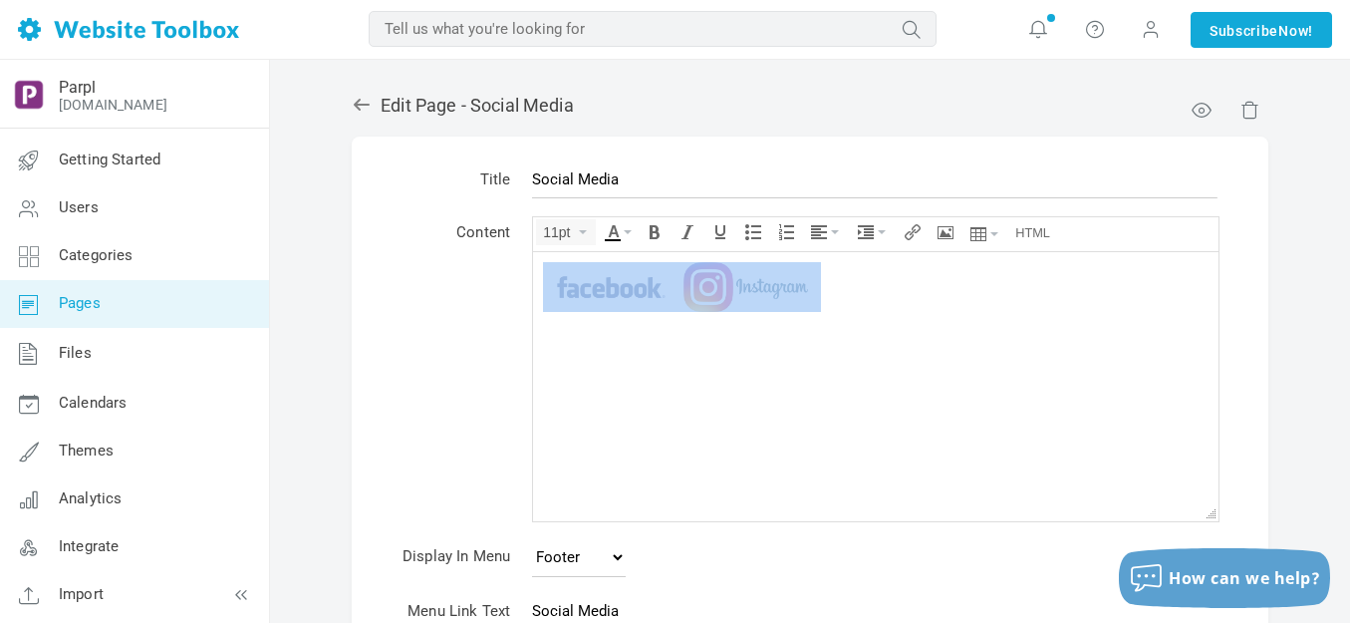
click at [836, 318] on body at bounding box center [875, 385] width 685 height 269
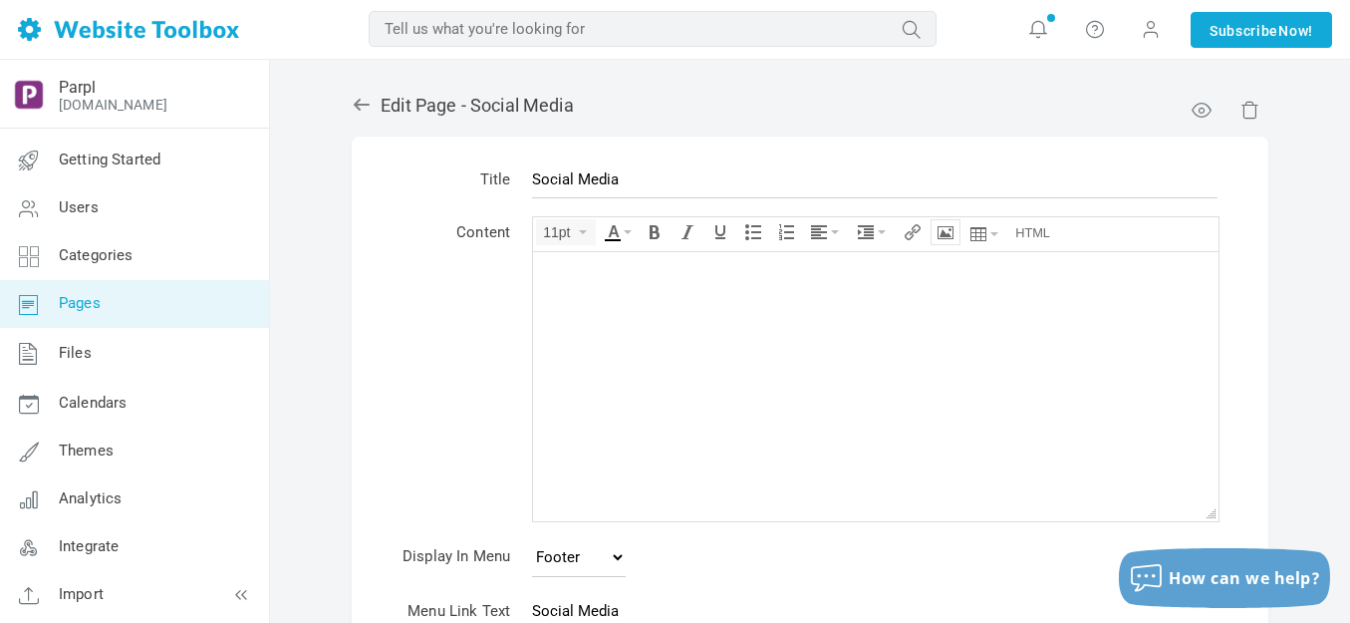
click at [946, 227] on icon "Insert/edit image" at bounding box center [946, 232] width 16 height 16
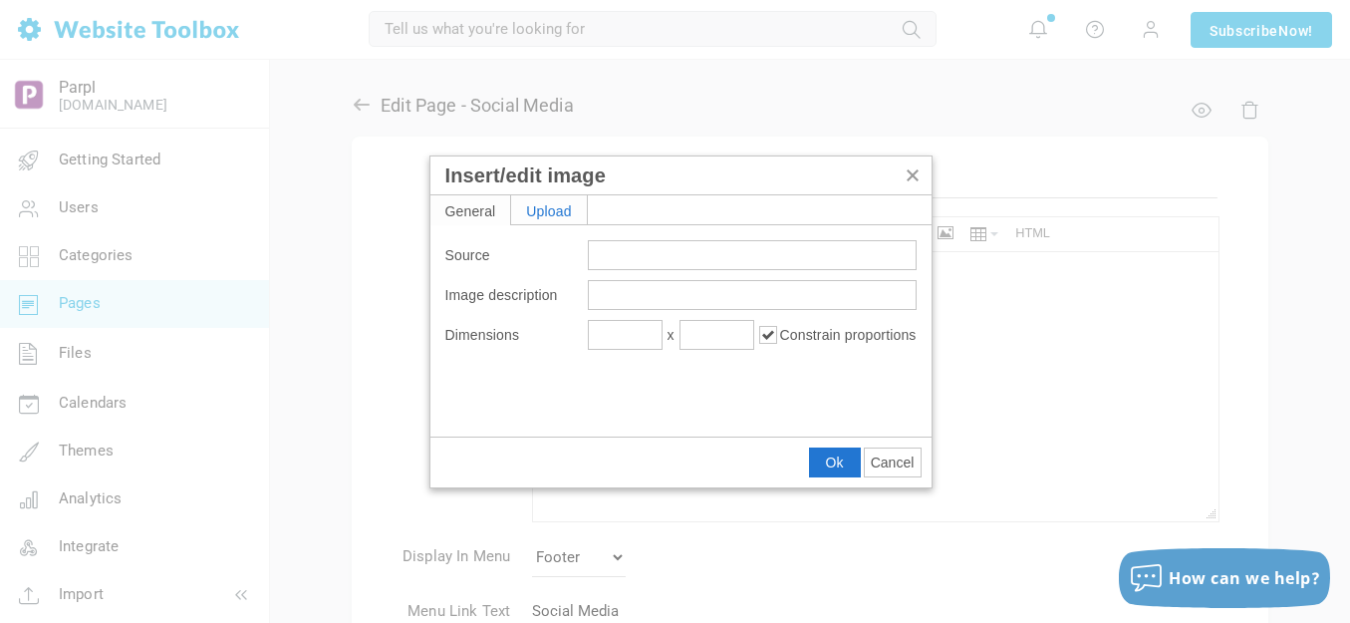
click at [565, 207] on div "Upload" at bounding box center [549, 209] width 76 height 29
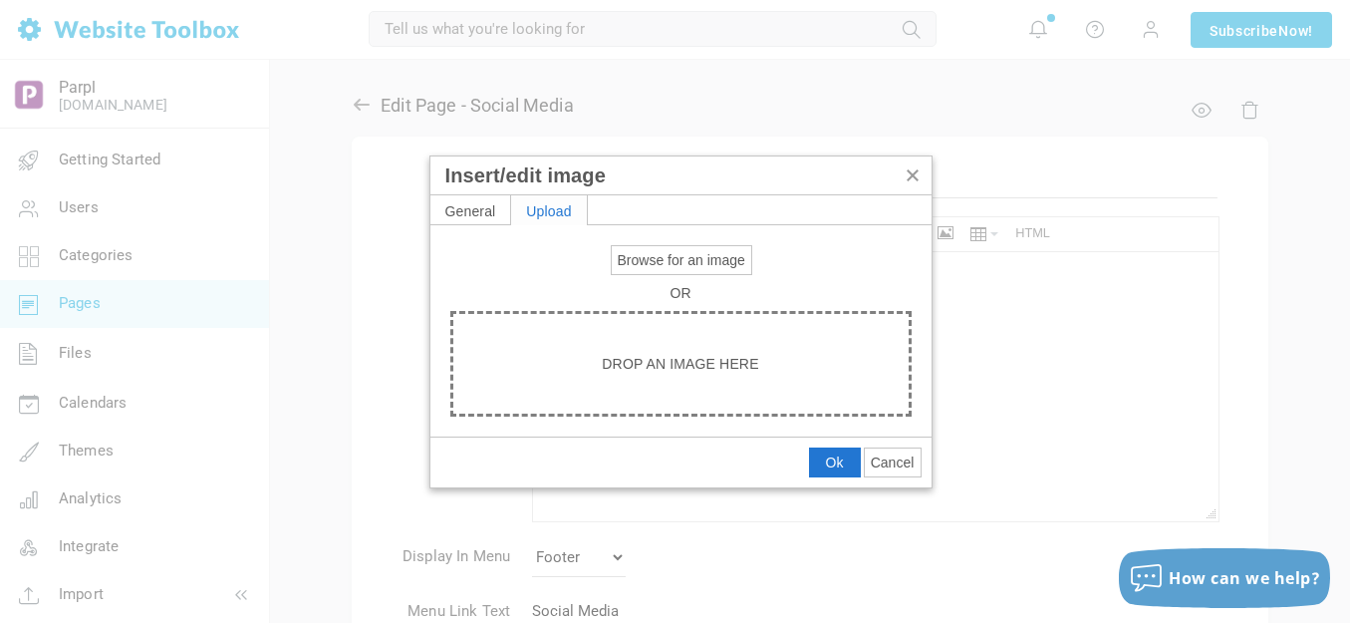
click at [632, 260] on span "Browse for an image" at bounding box center [682, 260] width 128 height 16
type input "C:\fakepath\Slide1.PNG"
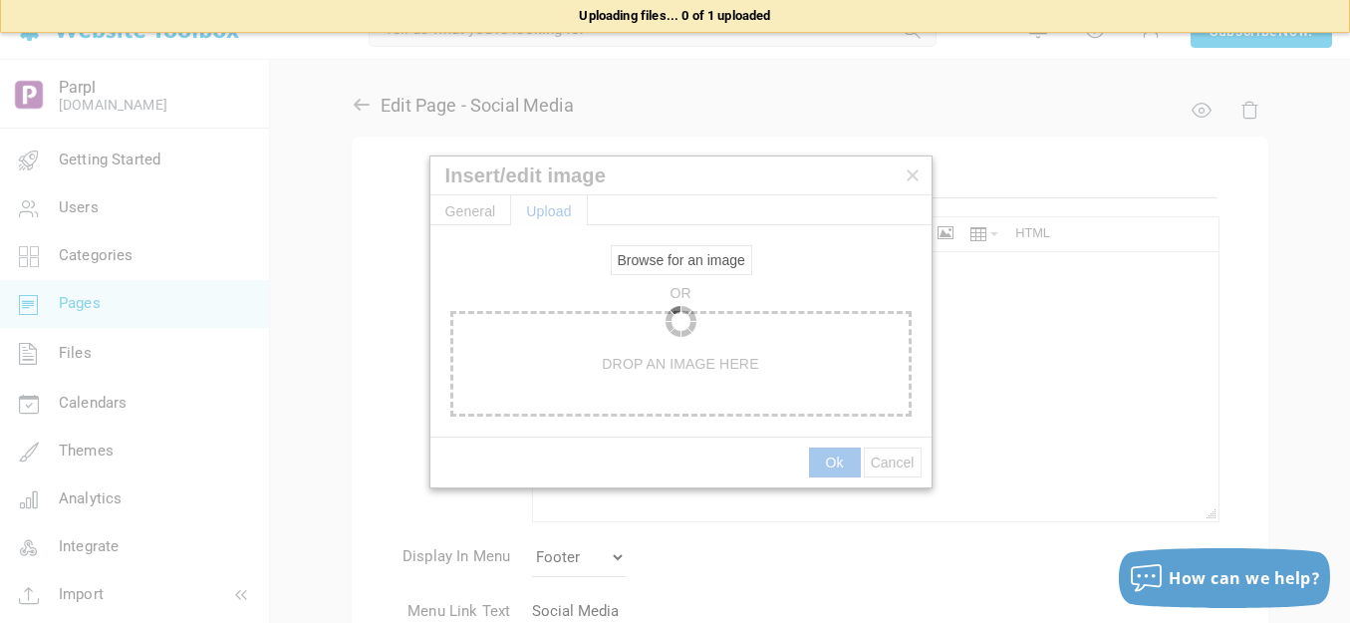
type input "https://d28lcup14p4e72.cloudfront.net/286758%2F9494135%2FSlide1.png"
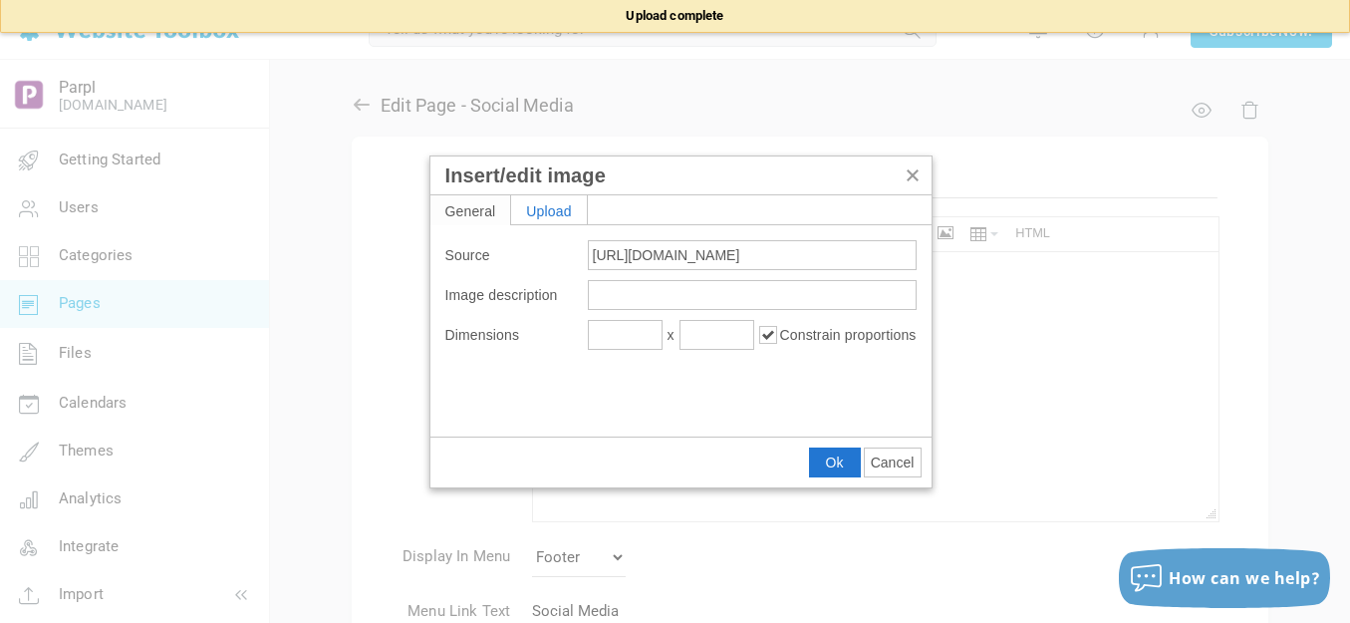
type input "1080"
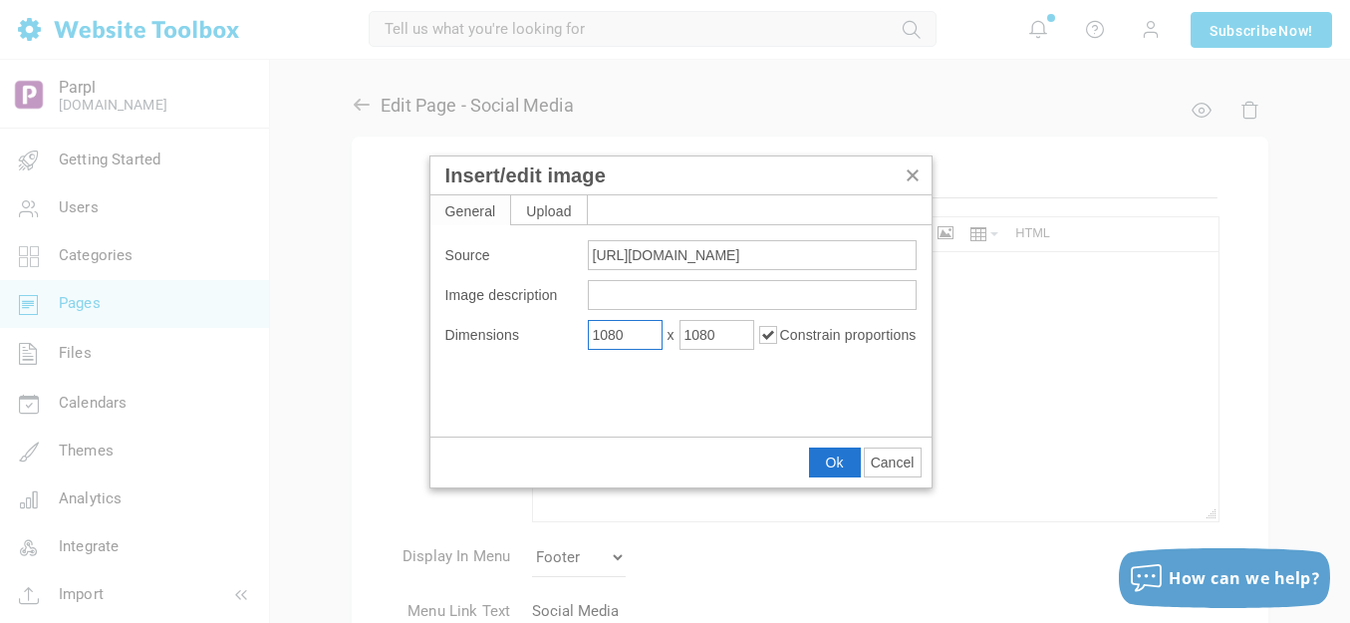
click at [625, 336] on input "1080" at bounding box center [625, 335] width 75 height 30
type input "100"
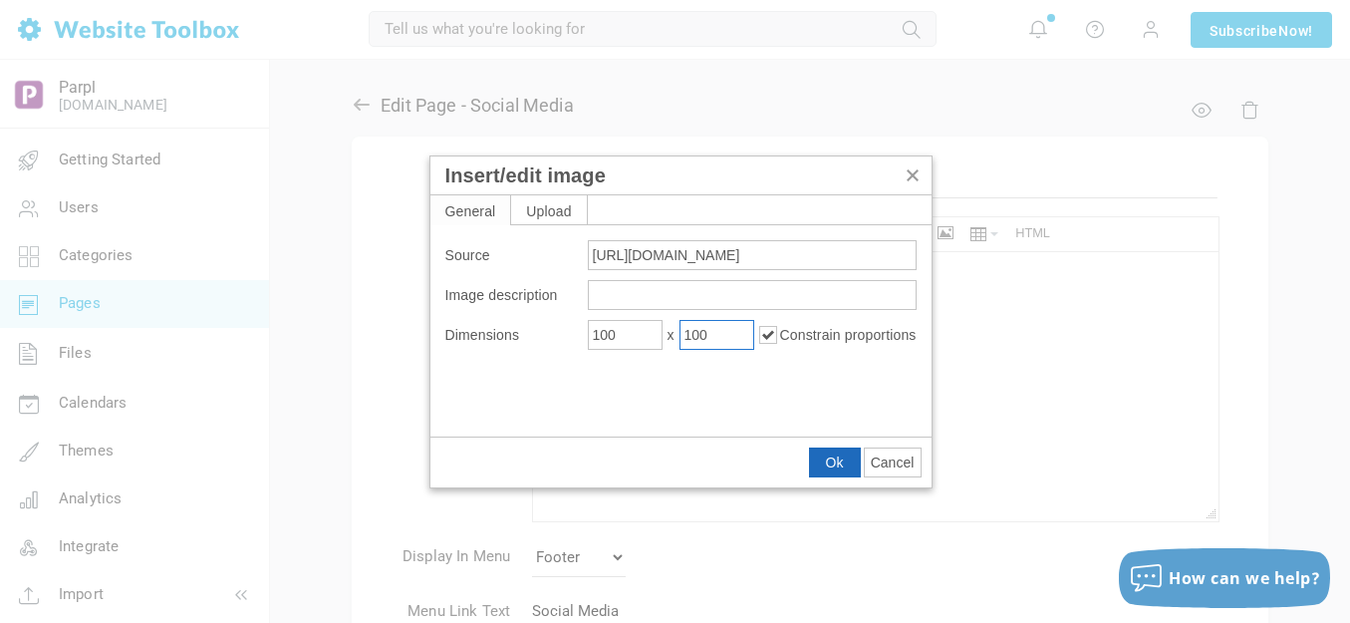
click at [840, 460] on span "Ok" at bounding box center [835, 462] width 18 height 16
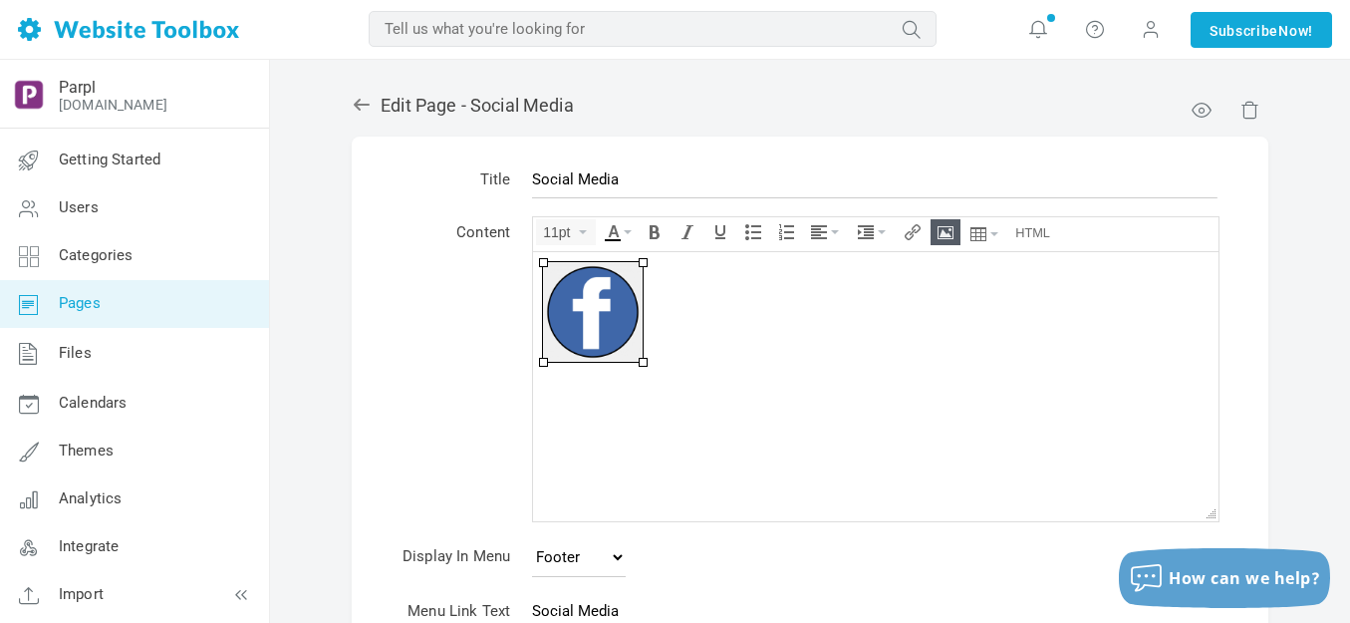
click at [730, 312] on div at bounding box center [876, 311] width 666 height 100
click at [947, 228] on icon "Insert/edit image" at bounding box center [946, 232] width 16 height 16
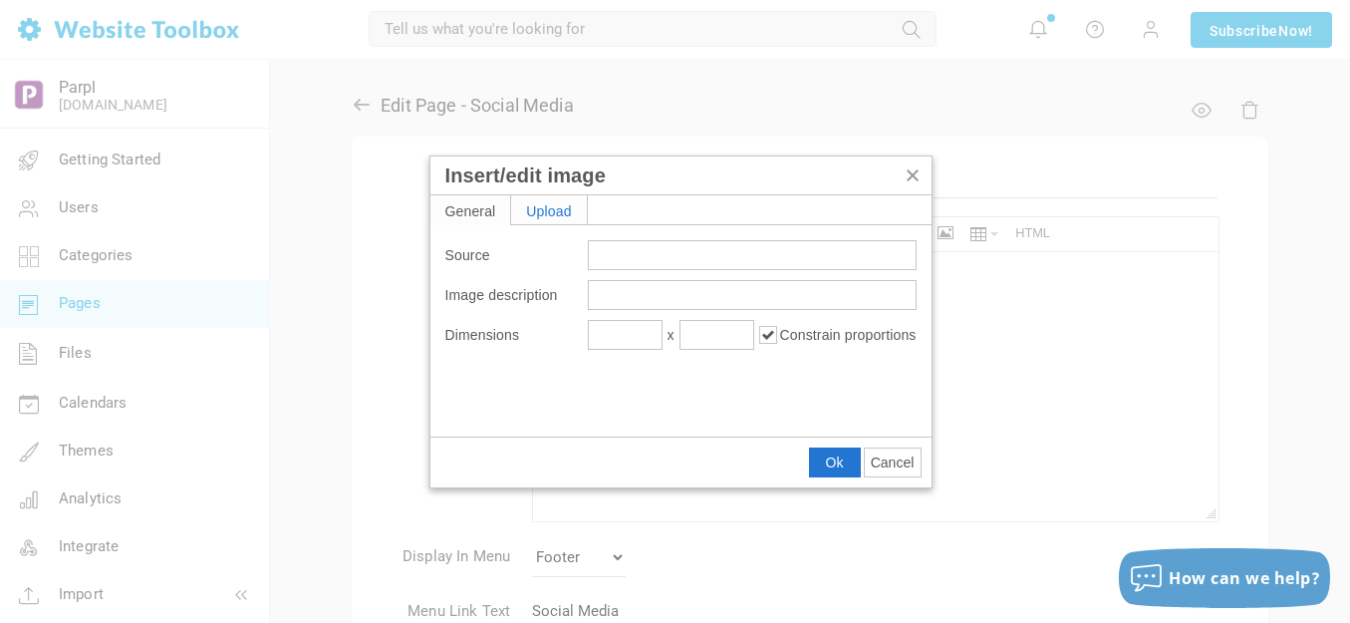
click at [575, 210] on div "Upload" at bounding box center [549, 209] width 76 height 29
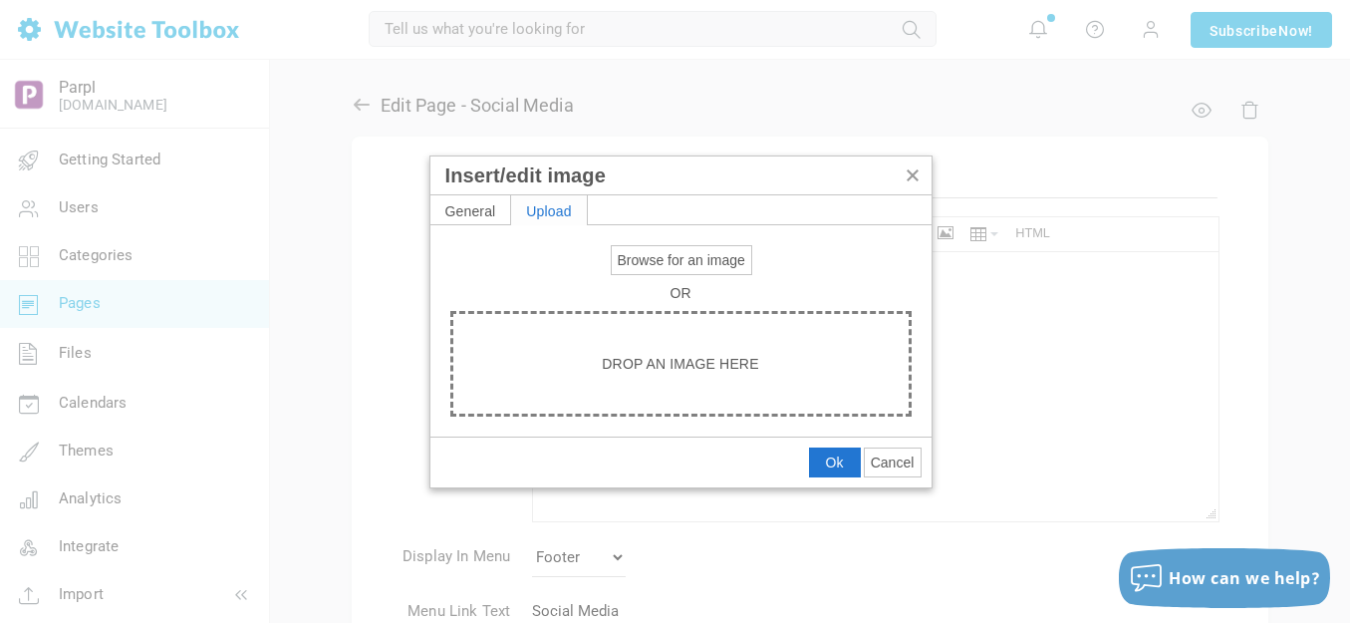
click at [631, 258] on span "Browse for an image" at bounding box center [682, 260] width 128 height 16
type input "C:\fakepath\Slide2.PNG"
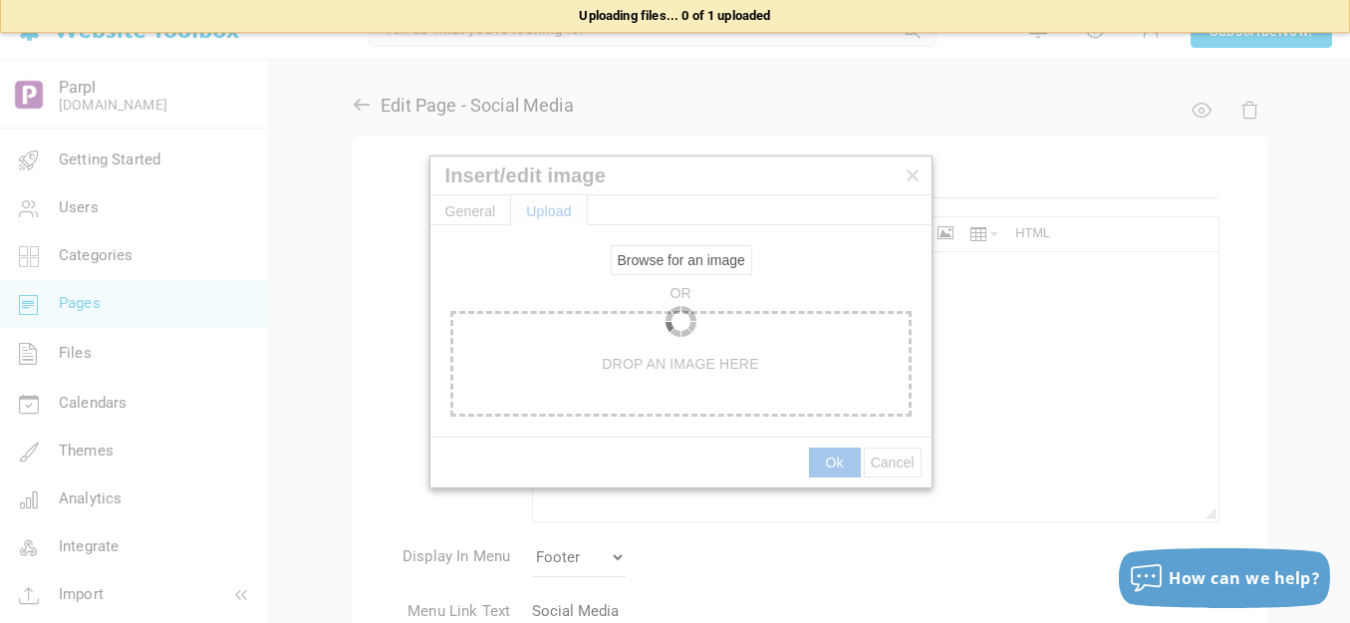
type input "https://d28lcup14p4e72.cloudfront.net/286758%2F9494136%2FSlide2.png"
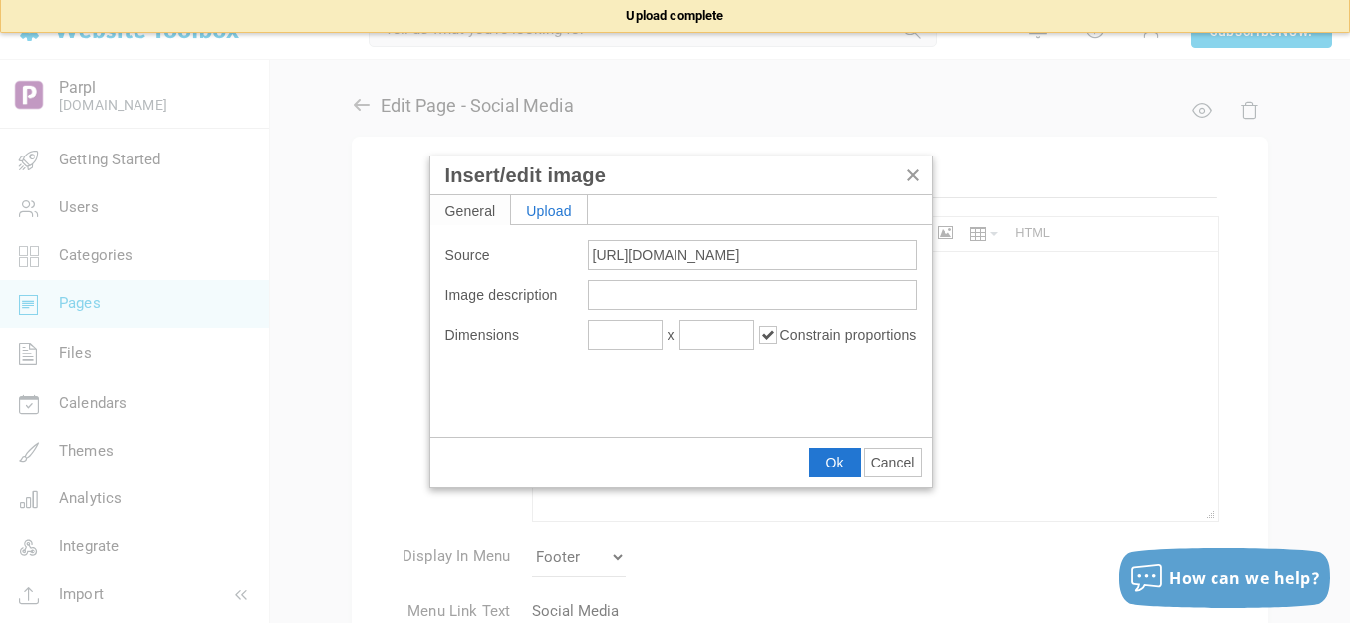
type input "1080"
click at [619, 335] on input "1080" at bounding box center [625, 335] width 75 height 30
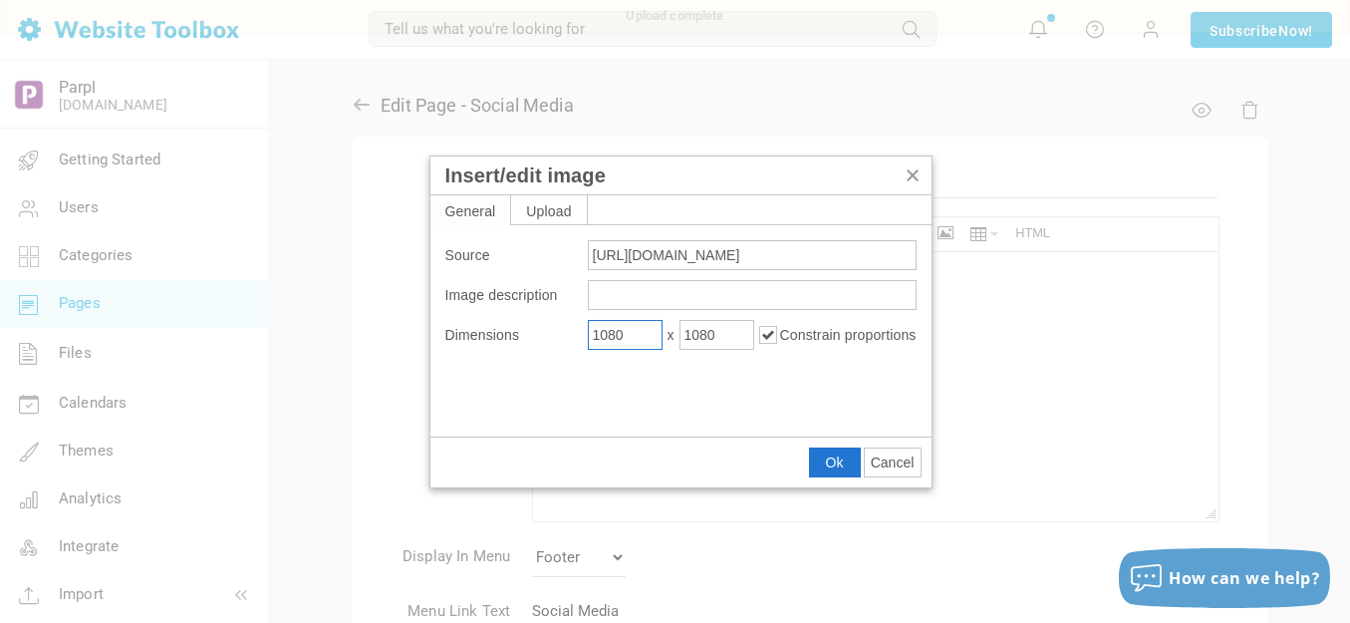
click at [619, 335] on input "1080" at bounding box center [625, 335] width 75 height 30
type input "50"
click at [823, 455] on button "Ok" at bounding box center [835, 462] width 50 height 28
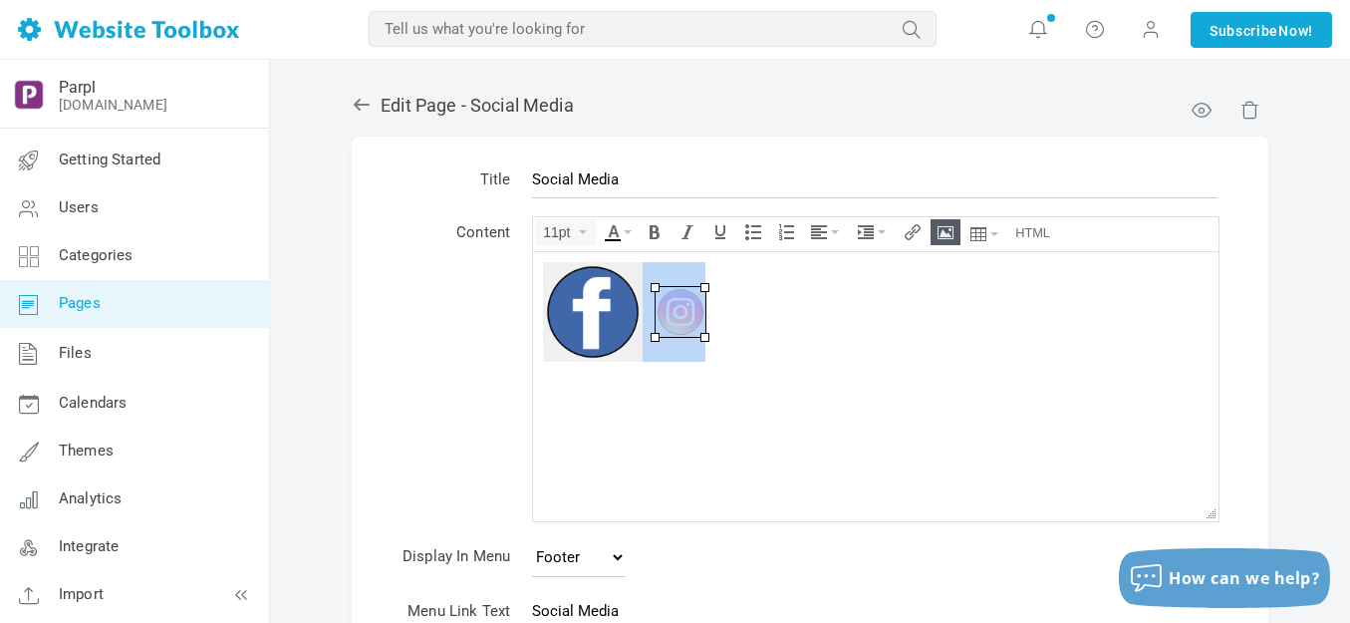
click at [951, 226] on icon "Insert/edit image" at bounding box center [946, 232] width 16 height 16
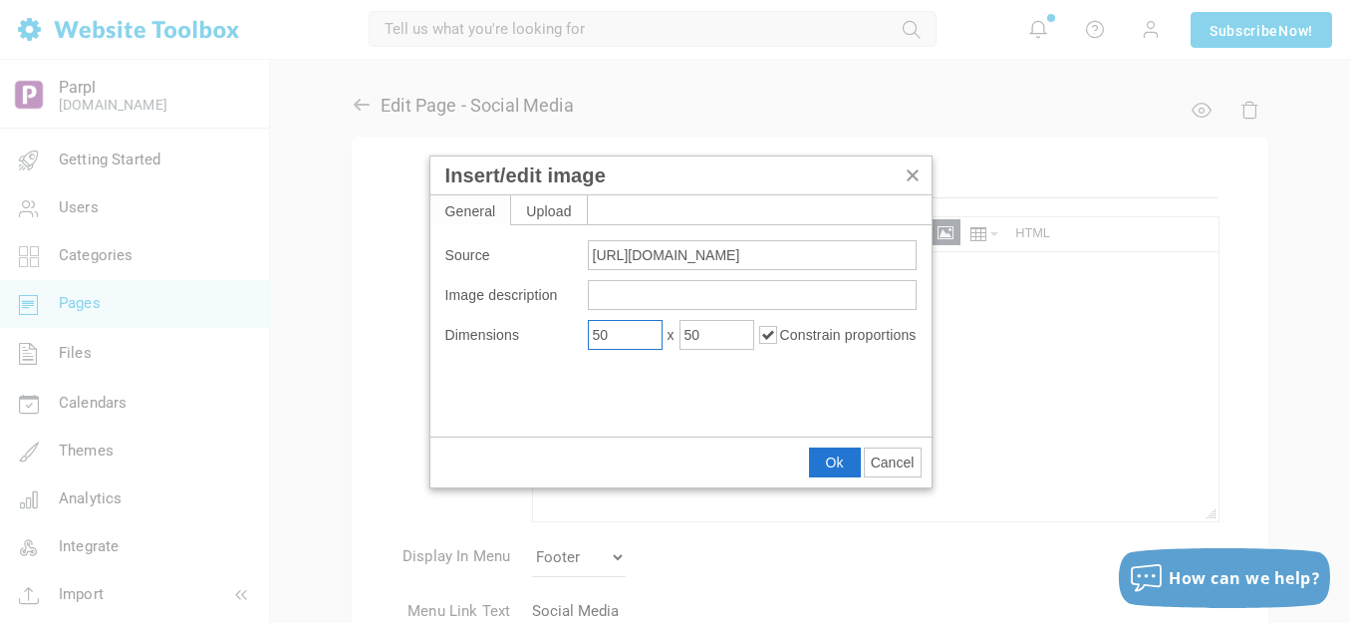
click at [645, 335] on input "50" at bounding box center [625, 335] width 75 height 30
type input "100"
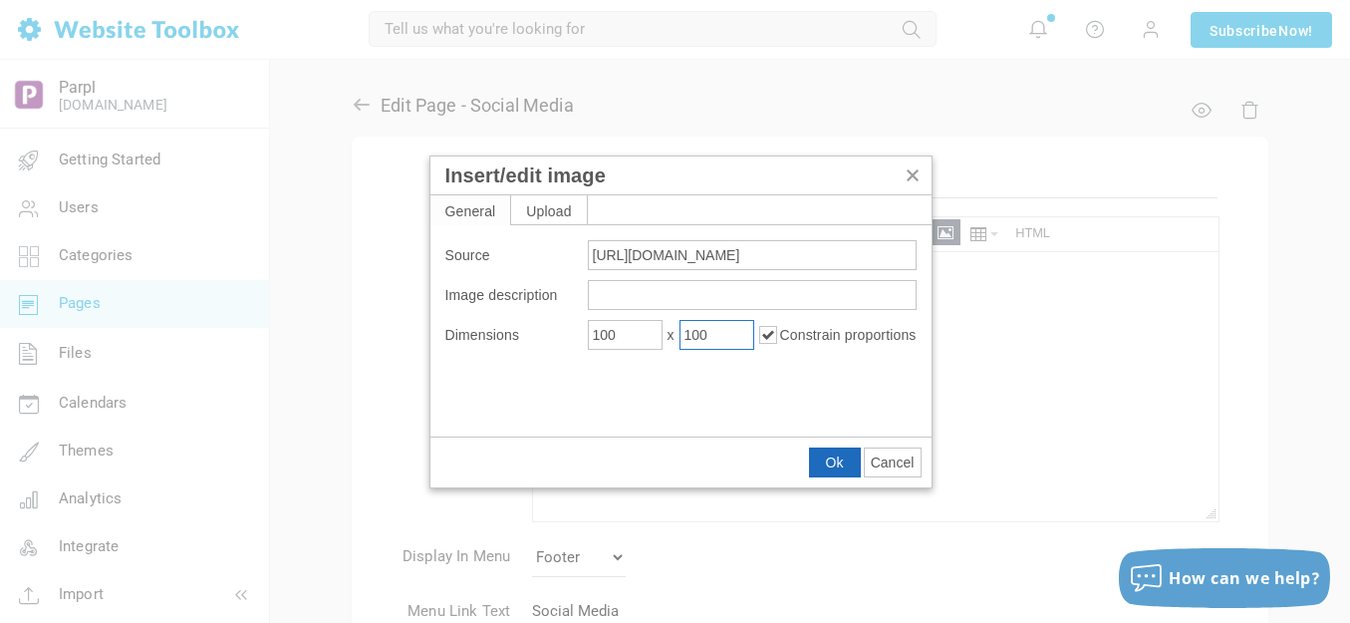
click at [828, 454] on span "Ok" at bounding box center [835, 462] width 18 height 16
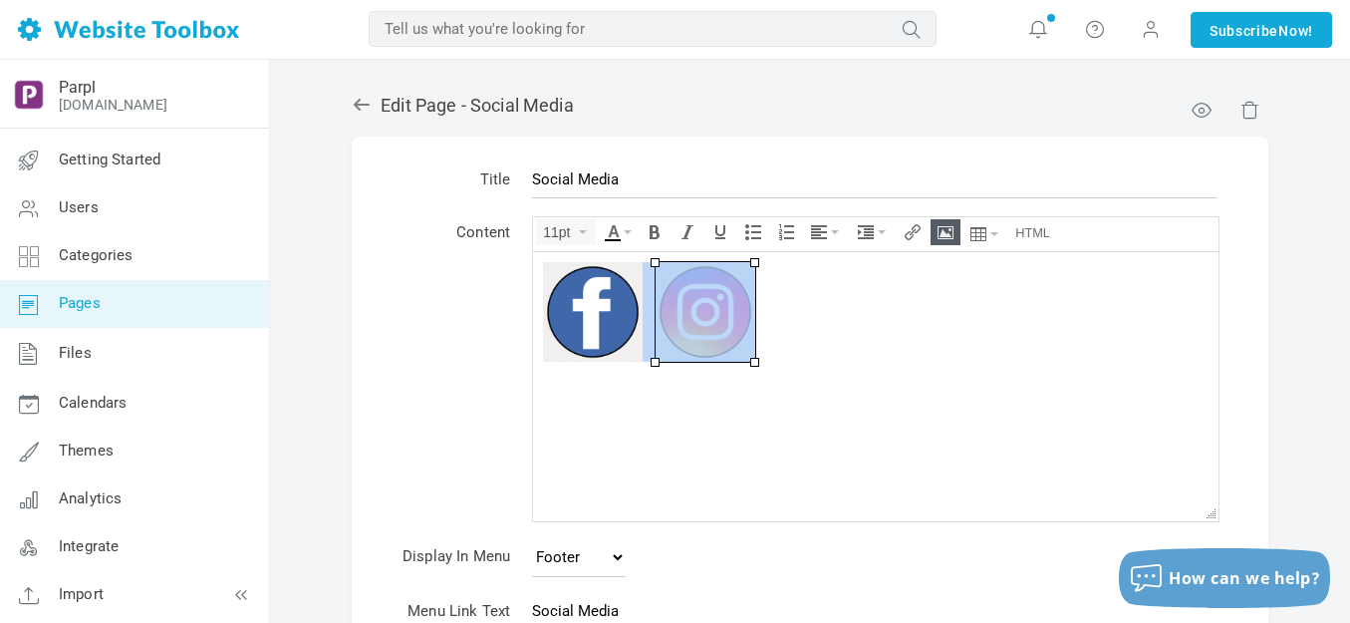
click at [796, 320] on div at bounding box center [876, 311] width 666 height 100
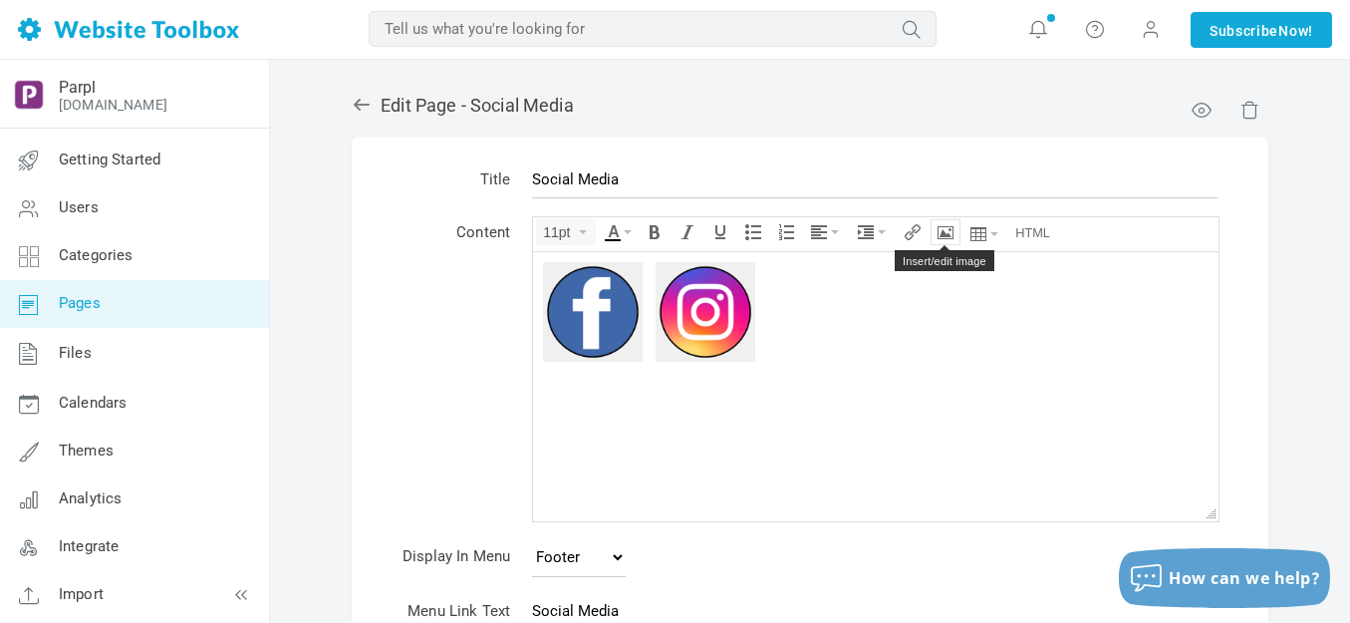
click at [955, 226] on button "Insert/edit image" at bounding box center [946, 232] width 28 height 24
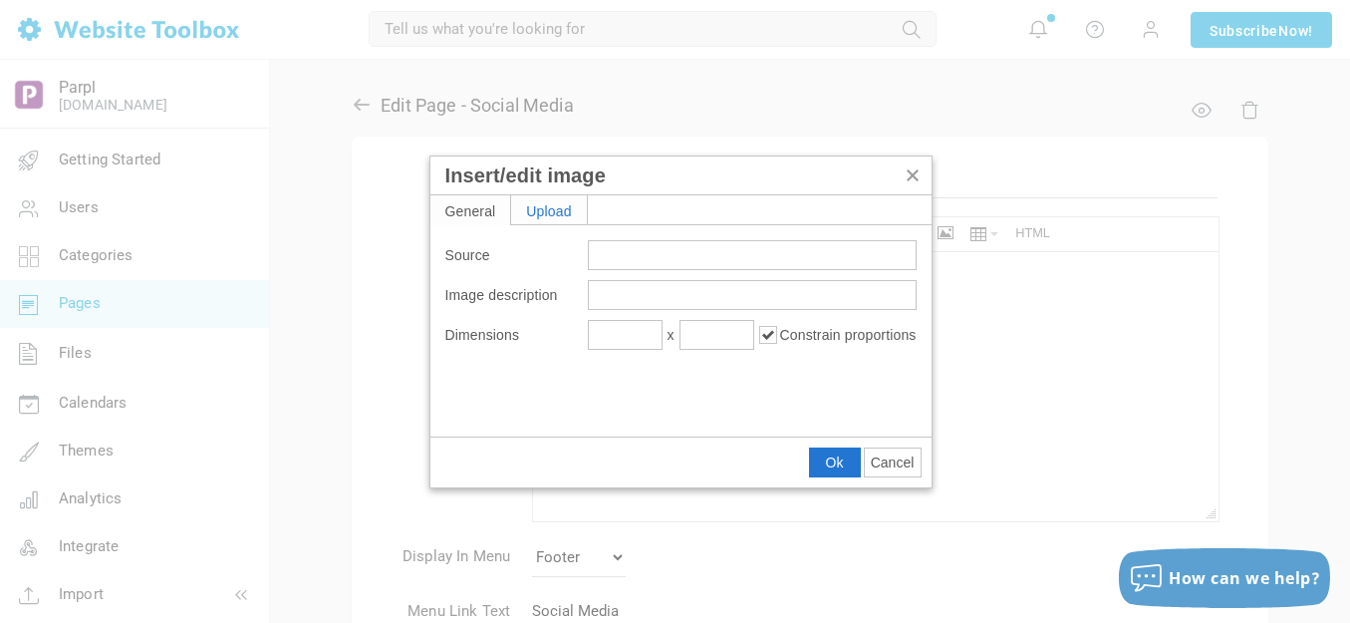
click at [546, 213] on div "Upload" at bounding box center [549, 209] width 76 height 29
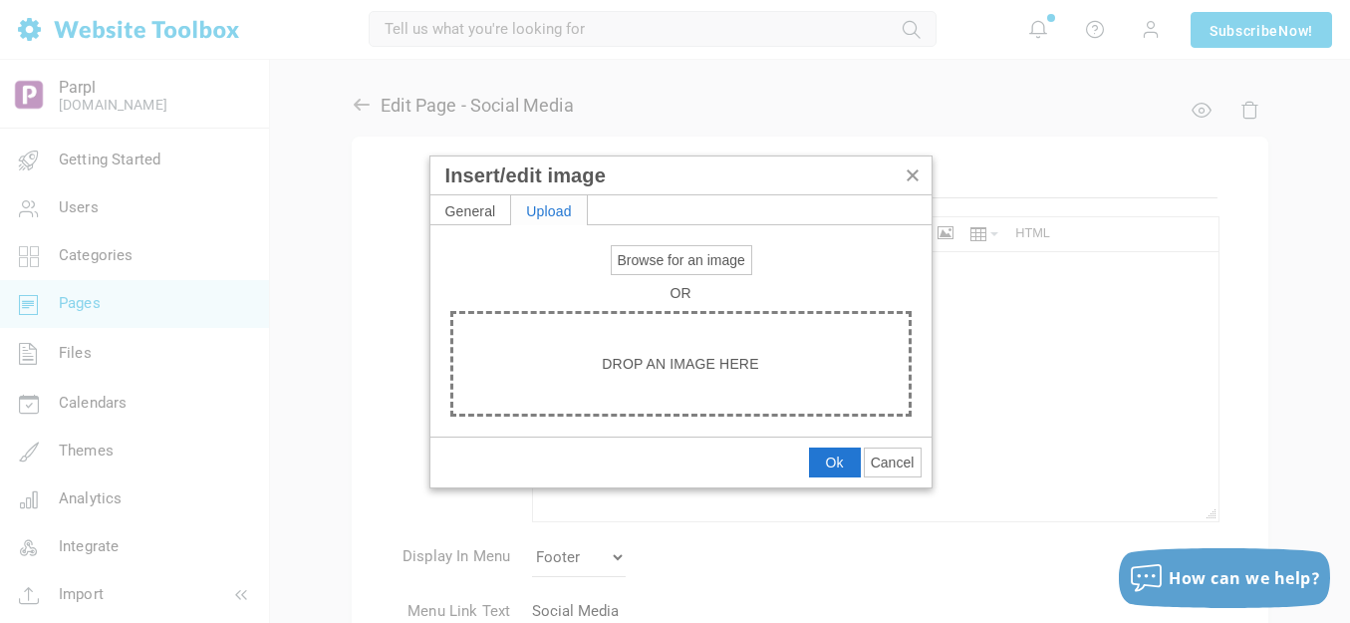
click at [648, 250] on button "Browse for an image" at bounding box center [681, 260] width 139 height 28
type input "C:\fakepath\Slide3.PNG"
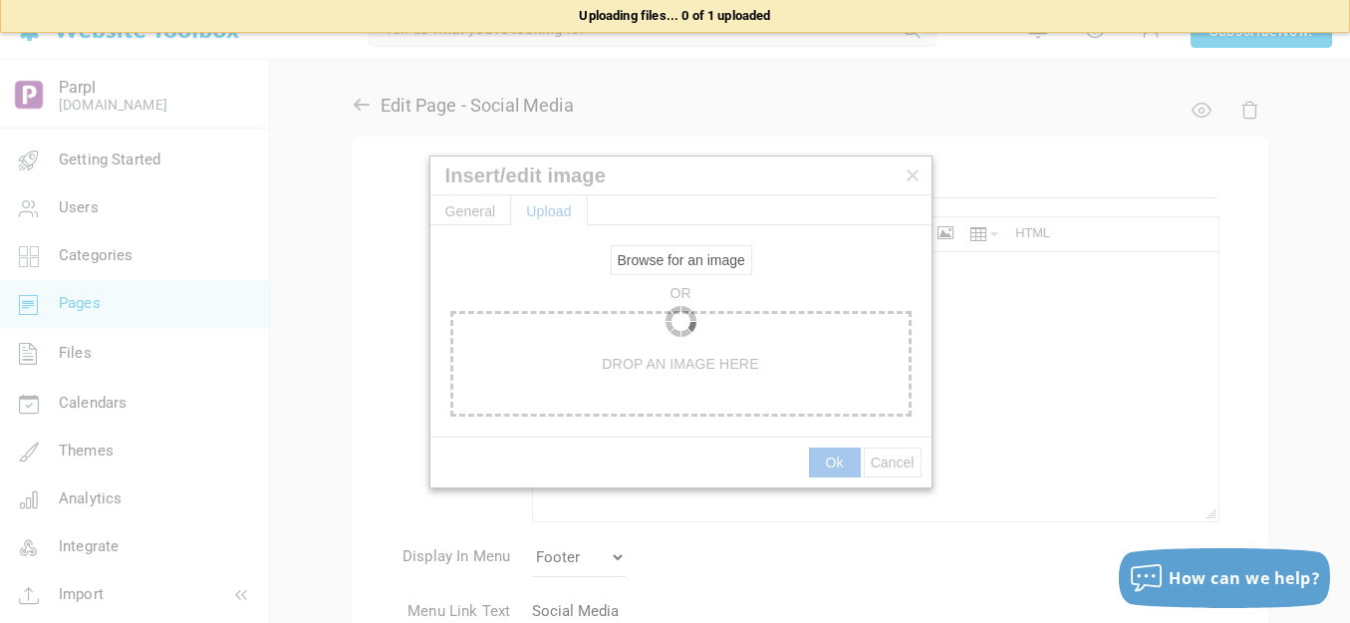
type input "https://d28lcup14p4e72.cloudfront.net/286758%2F9494137%2FSlide3.png"
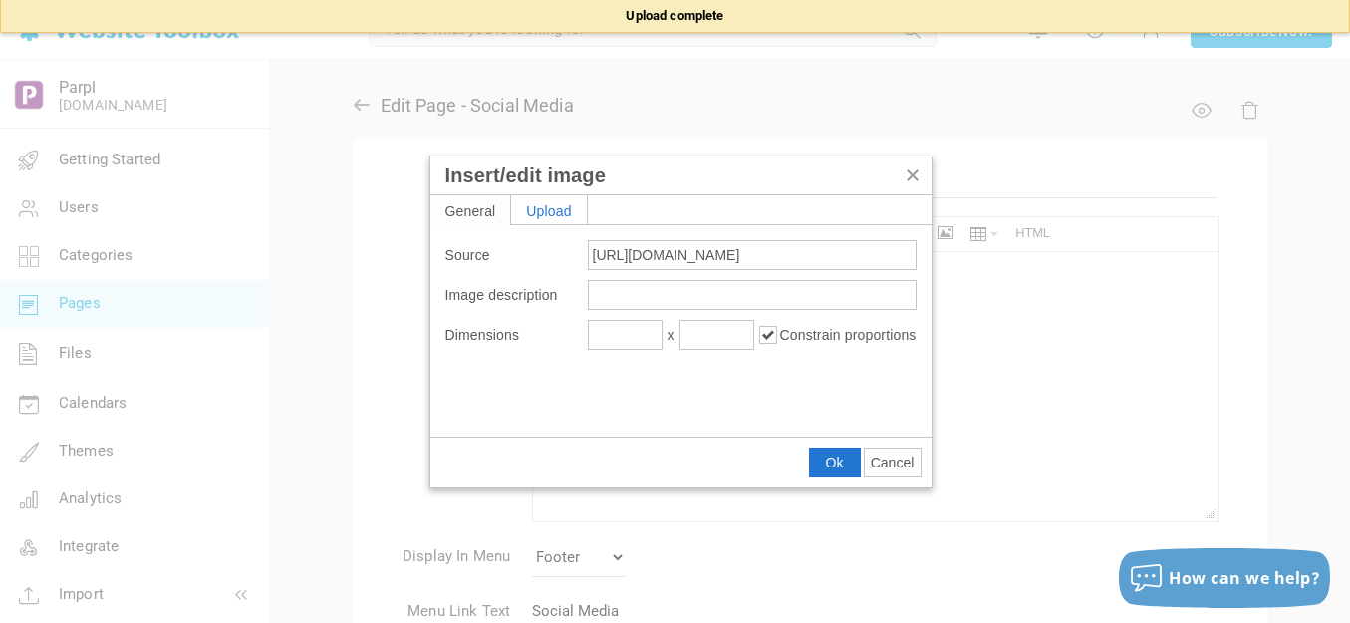
type input "1080"
click at [622, 331] on input "1080" at bounding box center [625, 335] width 75 height 30
click at [623, 331] on input "1080" at bounding box center [625, 335] width 75 height 30
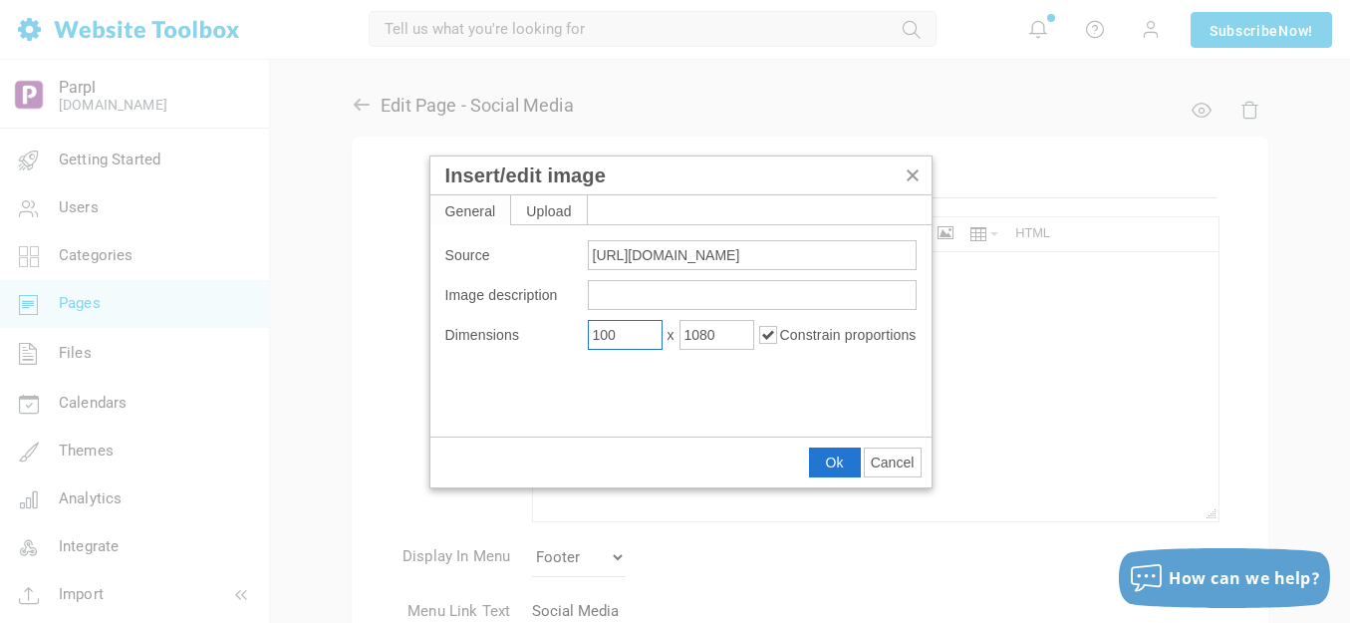
type input "100"
click at [819, 453] on button "Ok" at bounding box center [835, 462] width 50 height 28
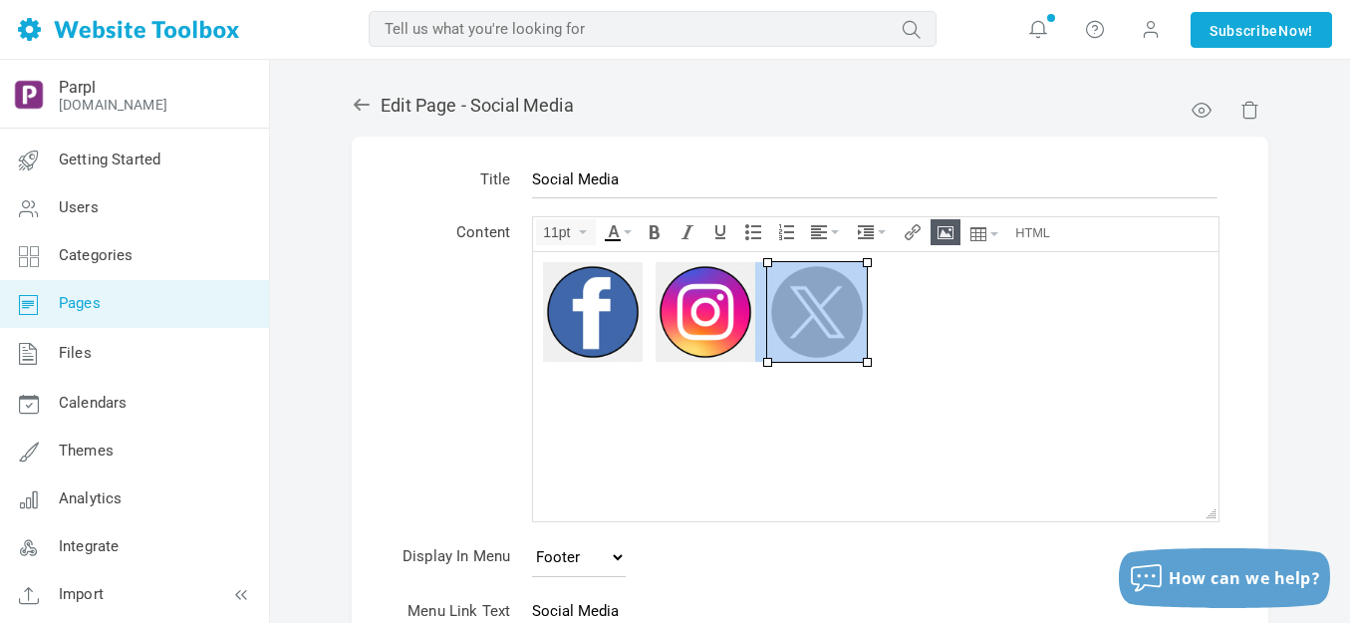
click at [903, 314] on div at bounding box center [876, 311] width 666 height 100
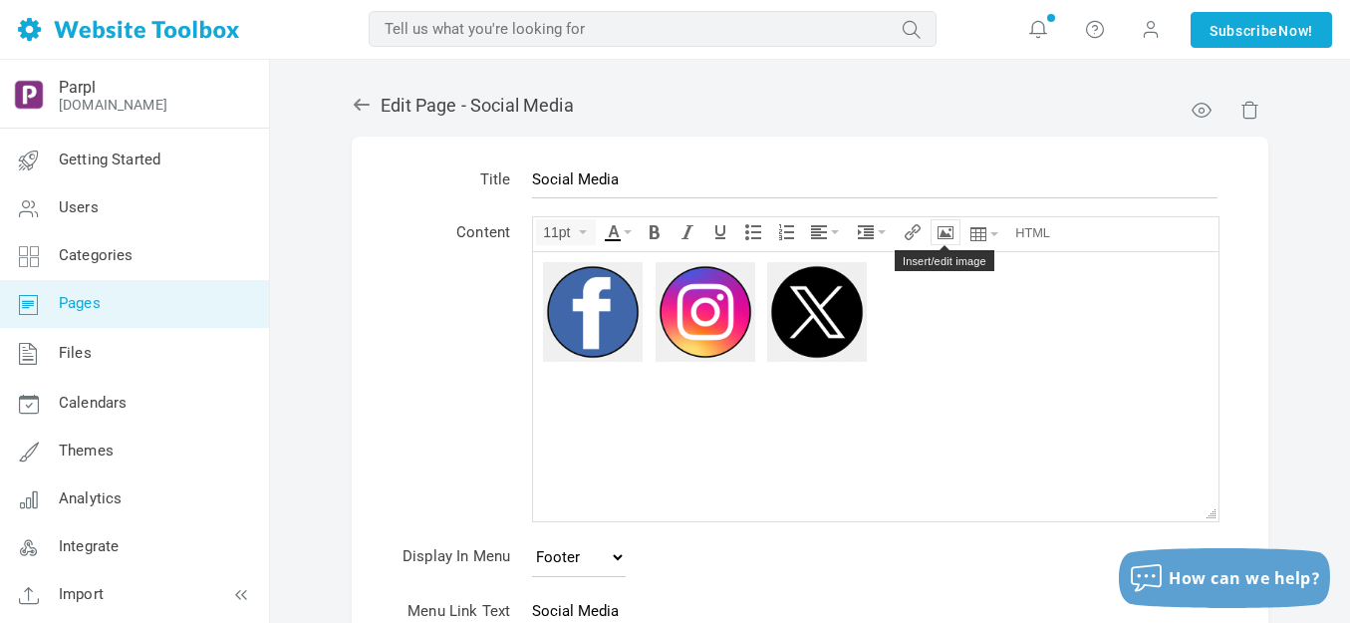
click at [942, 231] on icon "Insert/edit image" at bounding box center [946, 232] width 16 height 16
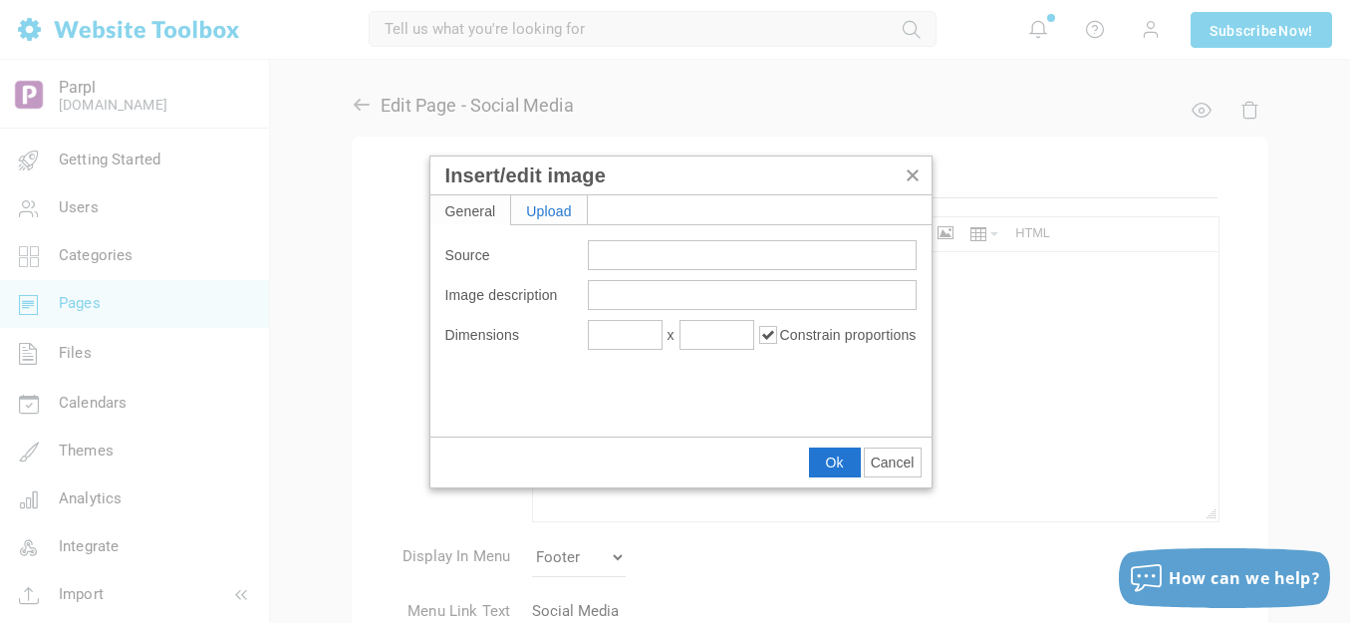
click at [570, 206] on div "Upload" at bounding box center [549, 209] width 76 height 29
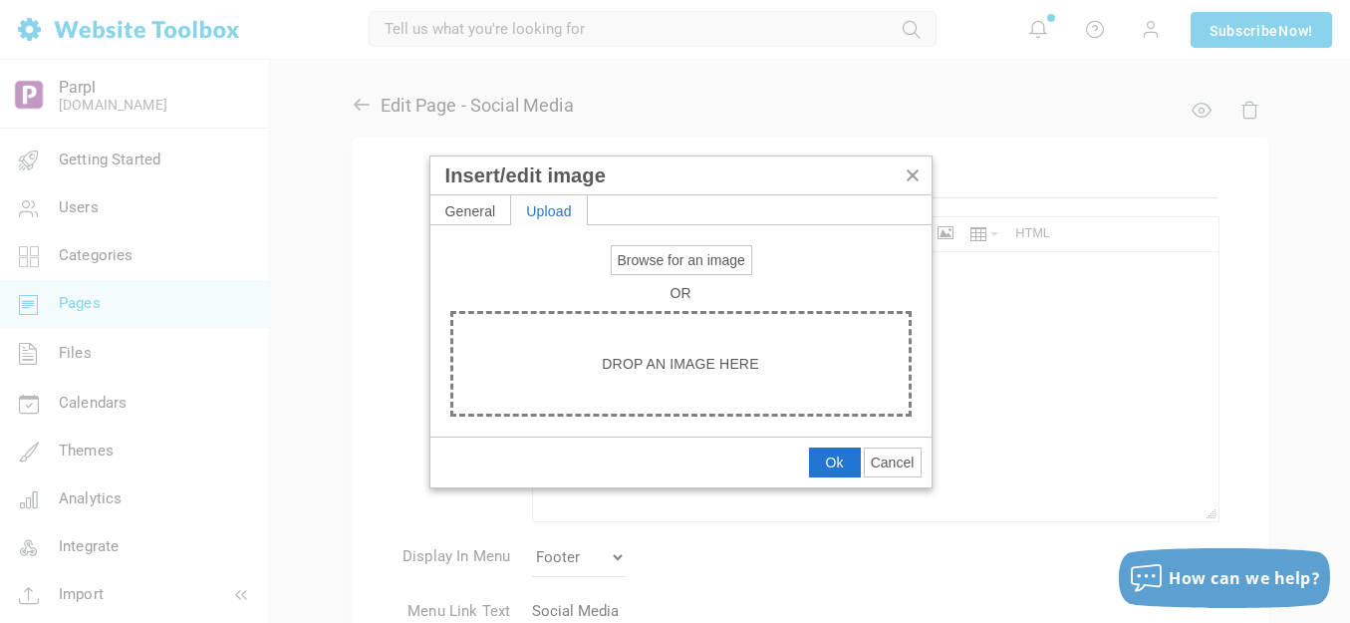
click at [642, 263] on span "Browse for an image" at bounding box center [682, 260] width 128 height 16
type input "C:\fakepath\Slide4.PNG"
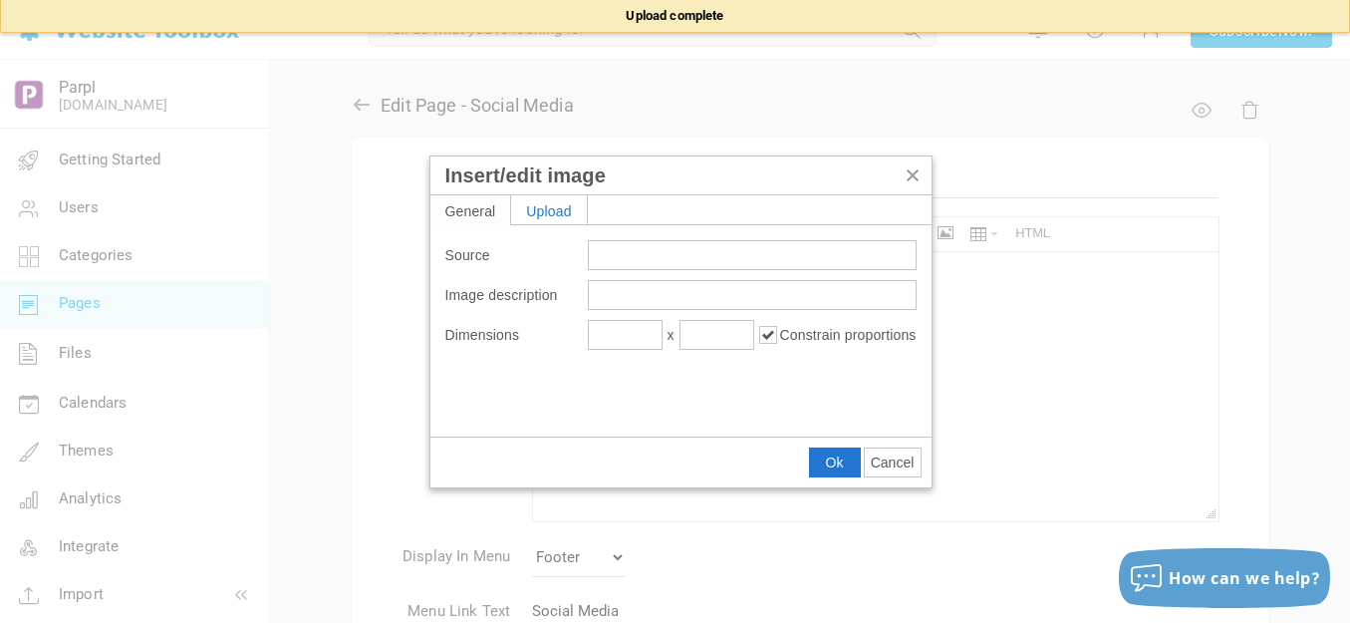
type input "https://d28lcup14p4e72.cloudfront.net/286758%2F9494138%2FSlide4.png"
type input "1080"
click at [639, 339] on input "1080" at bounding box center [625, 335] width 75 height 30
click at [638, 339] on input "1080" at bounding box center [625, 335] width 75 height 30
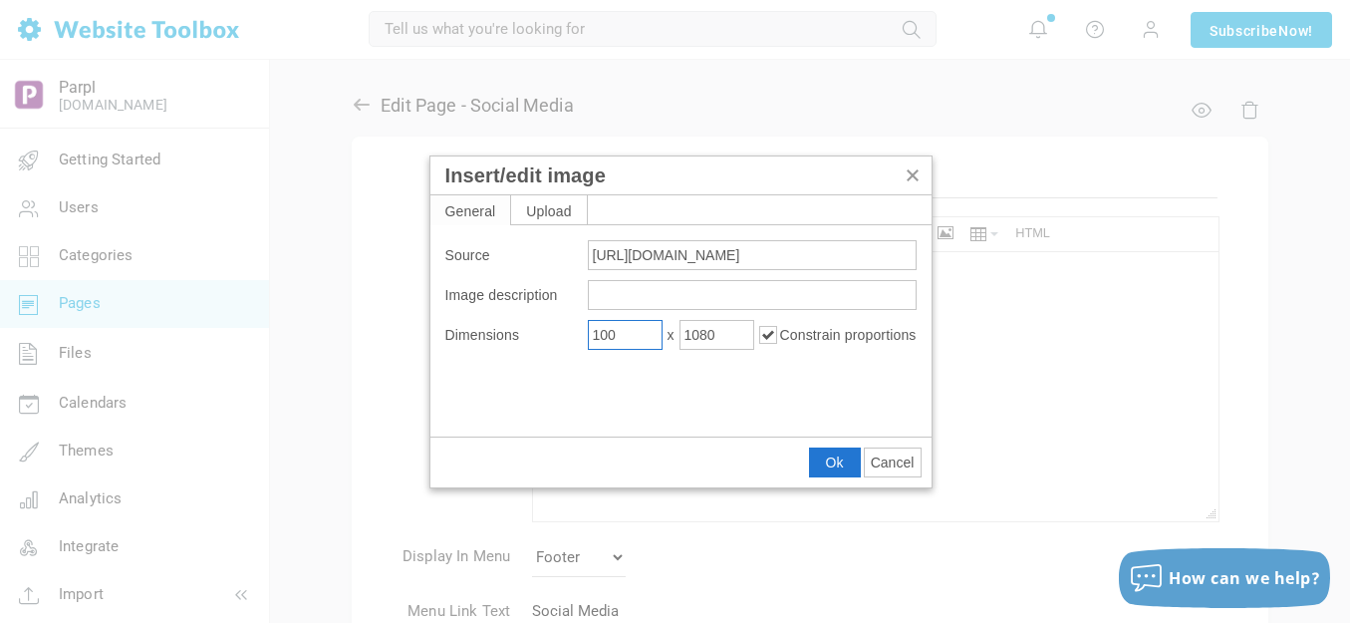
type input "100"
click at [821, 459] on button "Ok" at bounding box center [835, 462] width 50 height 28
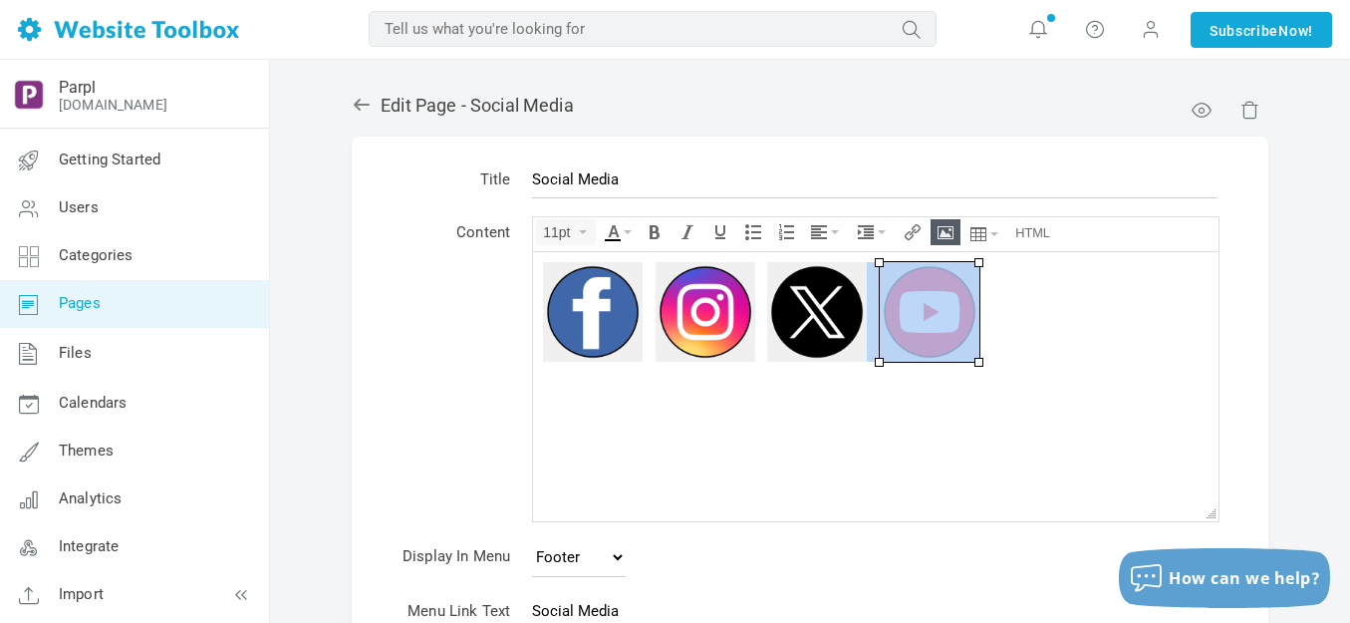
click at [1017, 296] on div at bounding box center [876, 311] width 666 height 100
click at [1010, 315] on div at bounding box center [876, 311] width 666 height 100
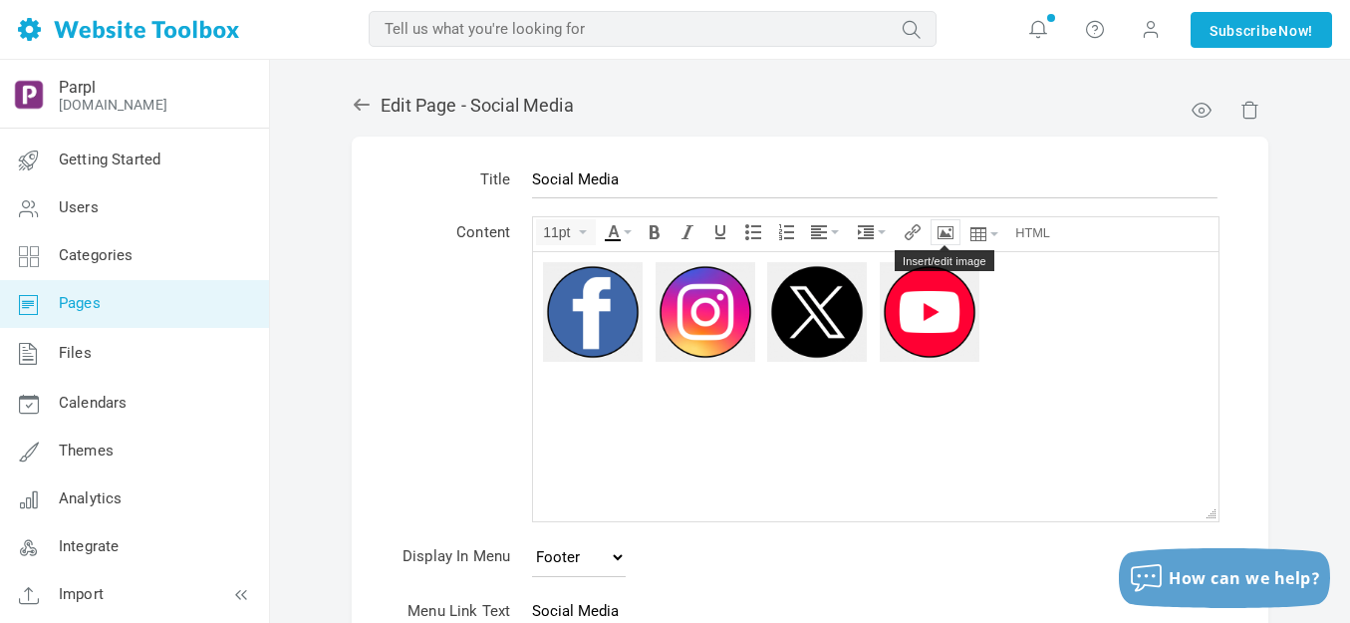
click at [947, 234] on icon "Insert/edit image" at bounding box center [946, 232] width 16 height 16
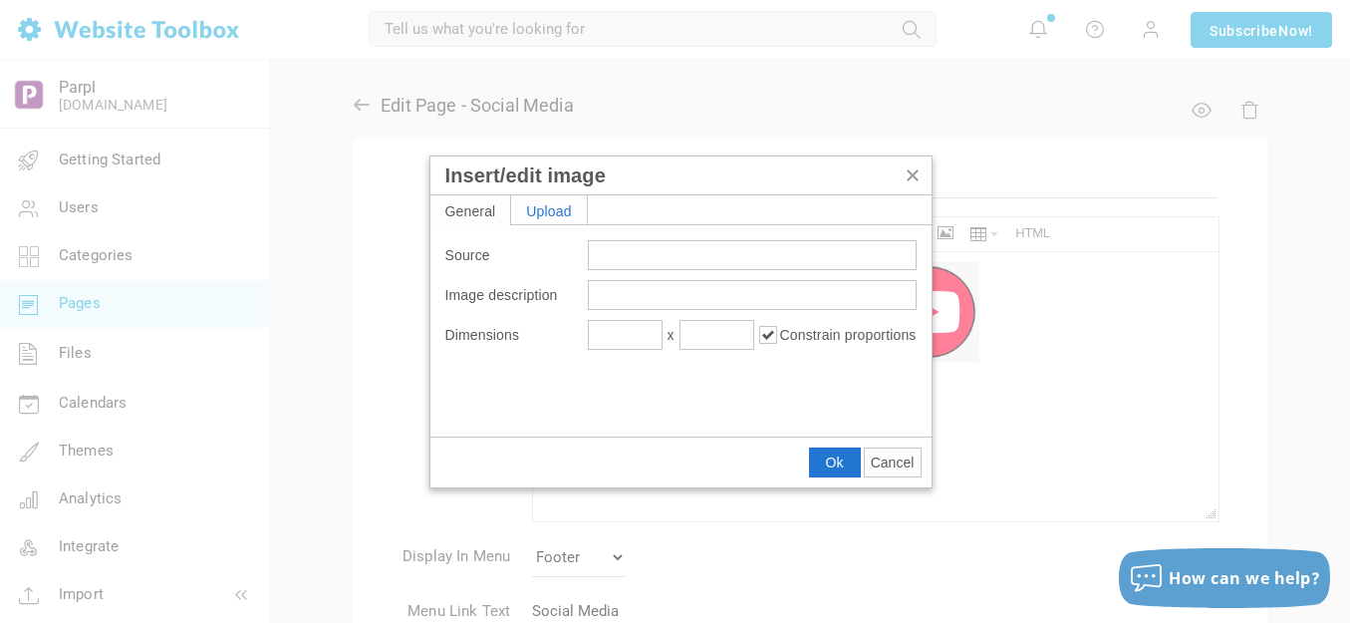
click at [575, 209] on div "Upload" at bounding box center [549, 209] width 76 height 29
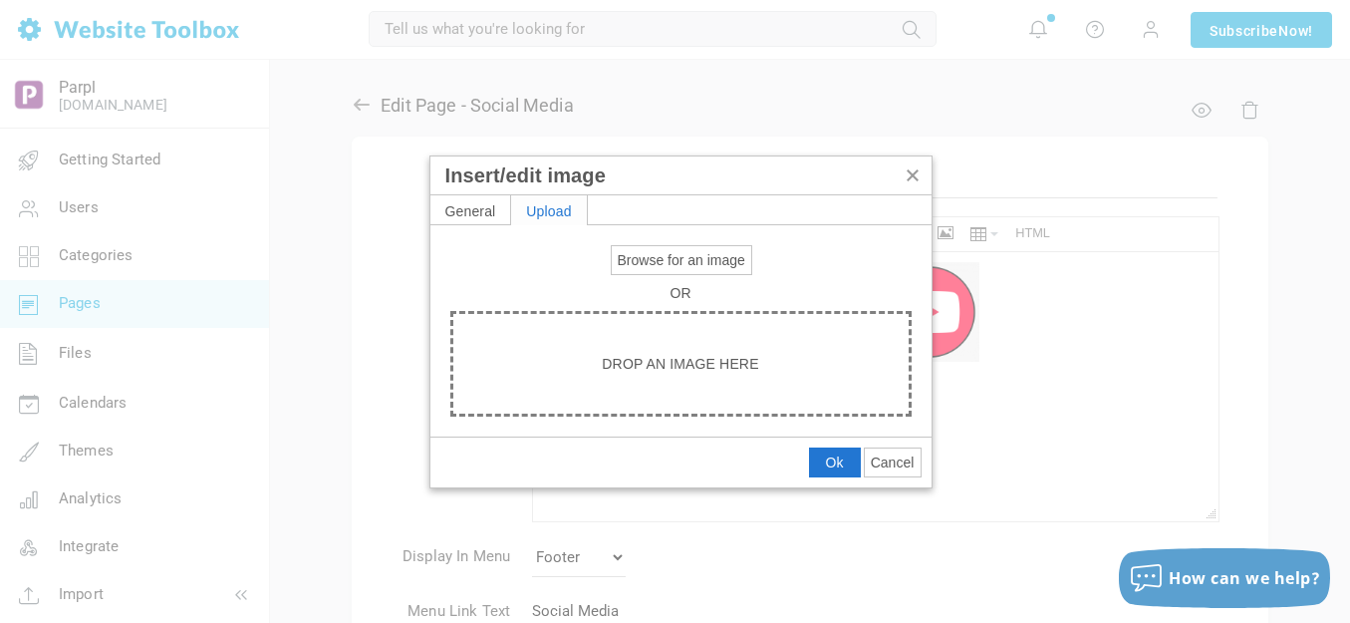
click at [659, 253] on span "Browse for an image" at bounding box center [682, 260] width 128 height 16
type input "C:\fakepath\Slide5.PNG"
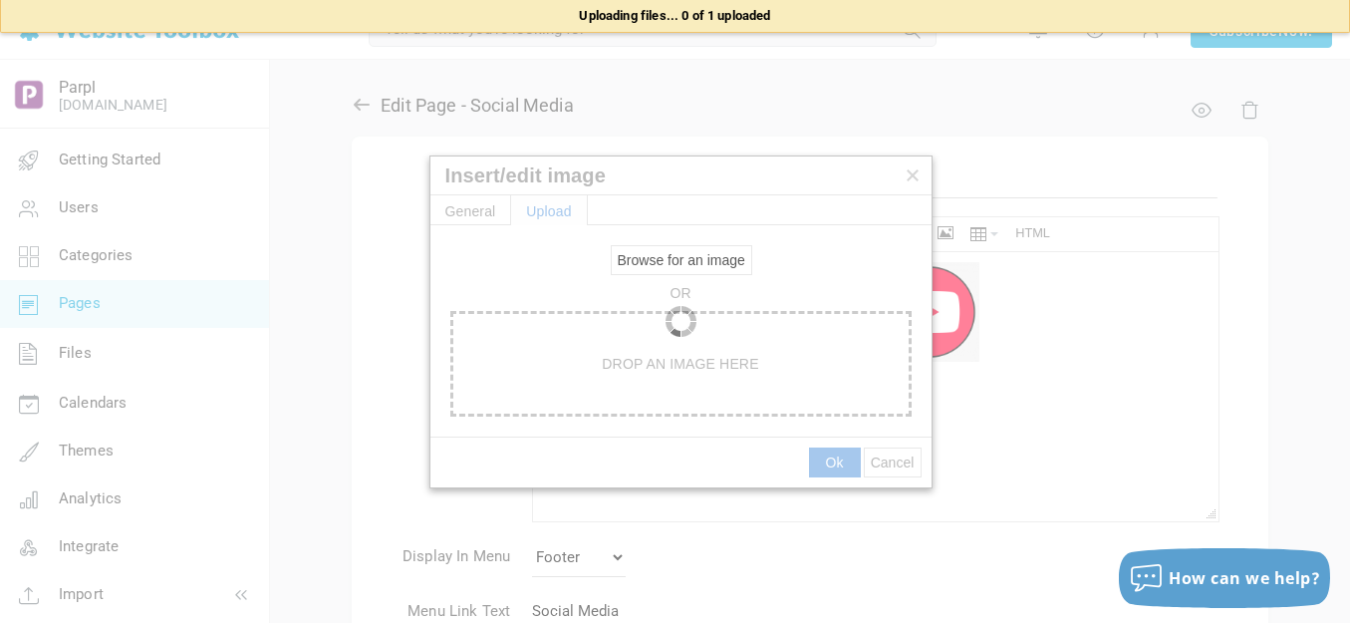
type input "https://d28lcup14p4e72.cloudfront.net/286758%2F9494139%2FSlide5.png"
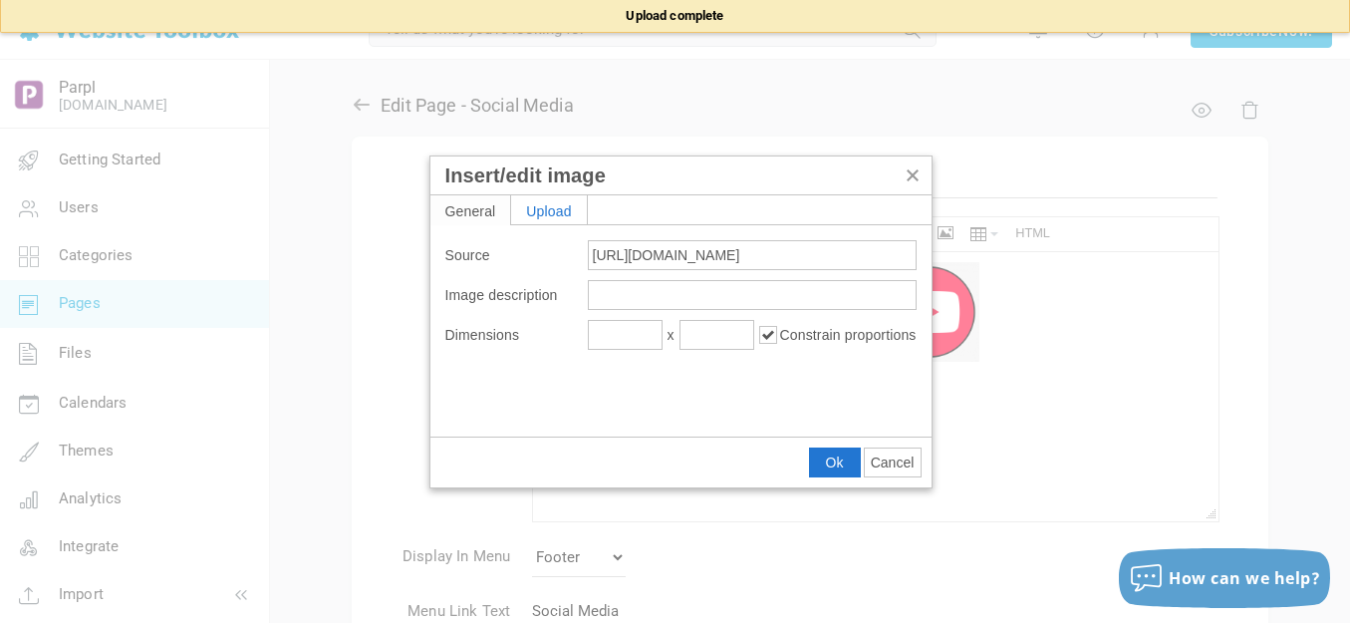
type input "1080"
click at [656, 331] on input "1080" at bounding box center [625, 335] width 75 height 30
click at [655, 331] on input "1080" at bounding box center [625, 335] width 75 height 30
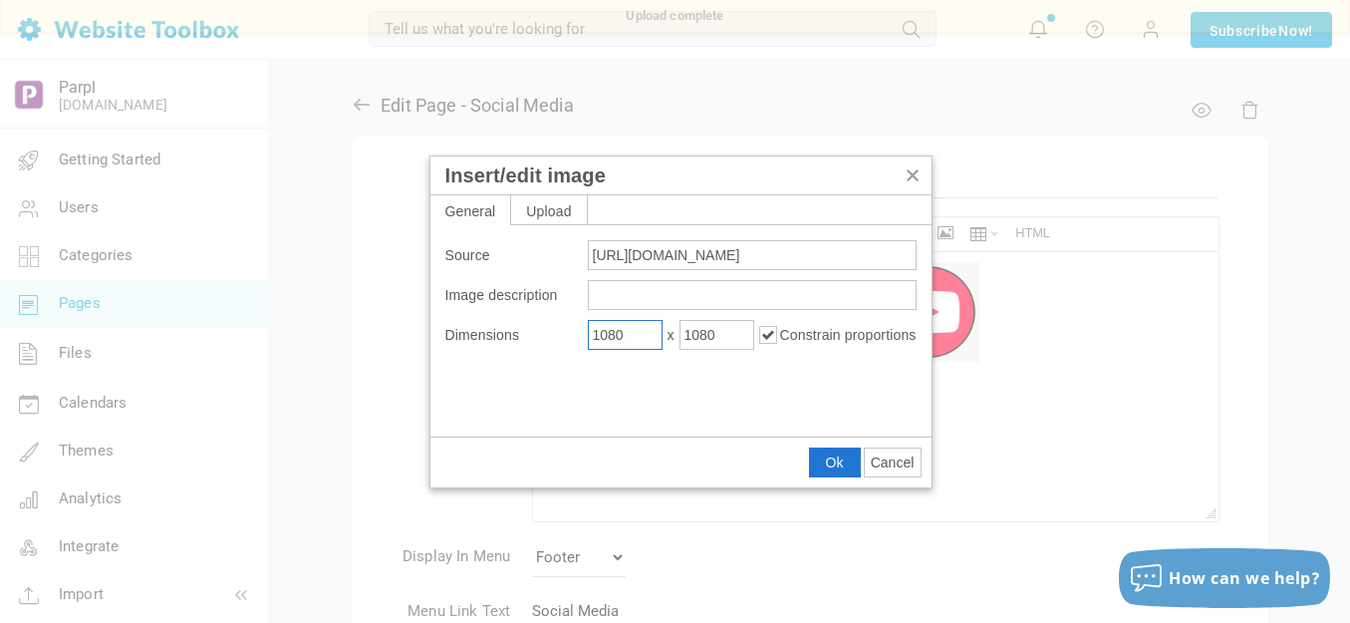
click at [655, 331] on input "1080" at bounding box center [625, 335] width 75 height 30
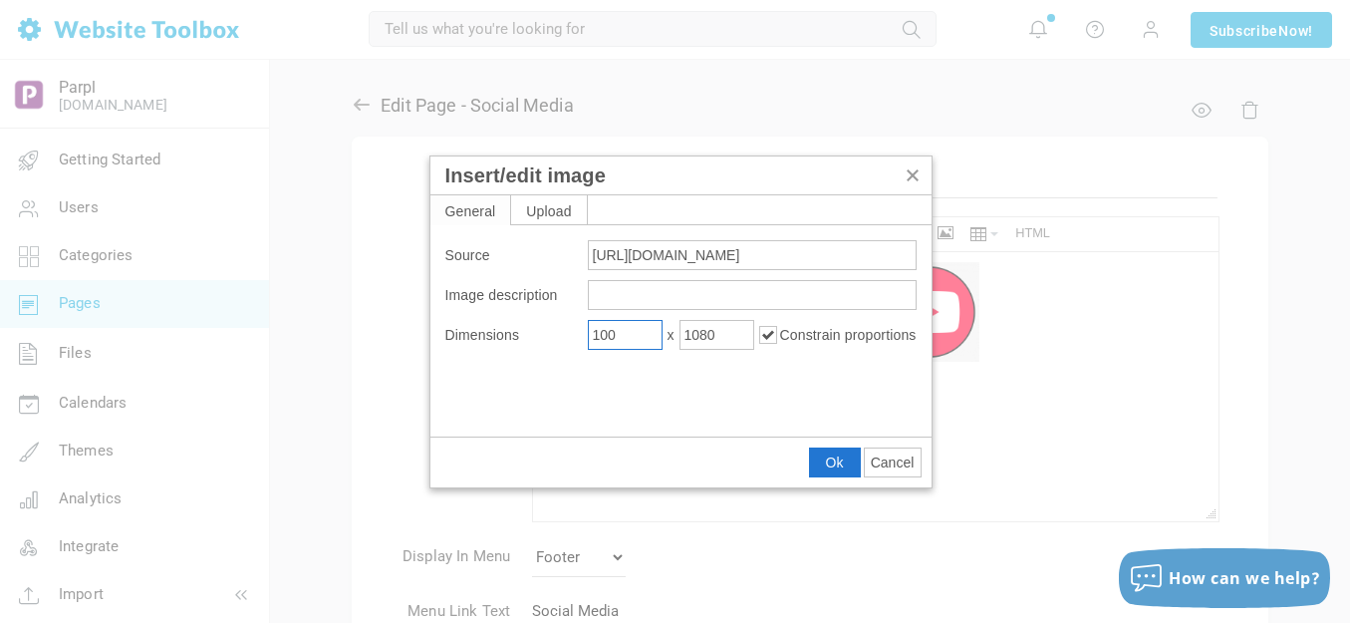
type input "100"
click at [831, 465] on span "Ok" at bounding box center [835, 462] width 18 height 16
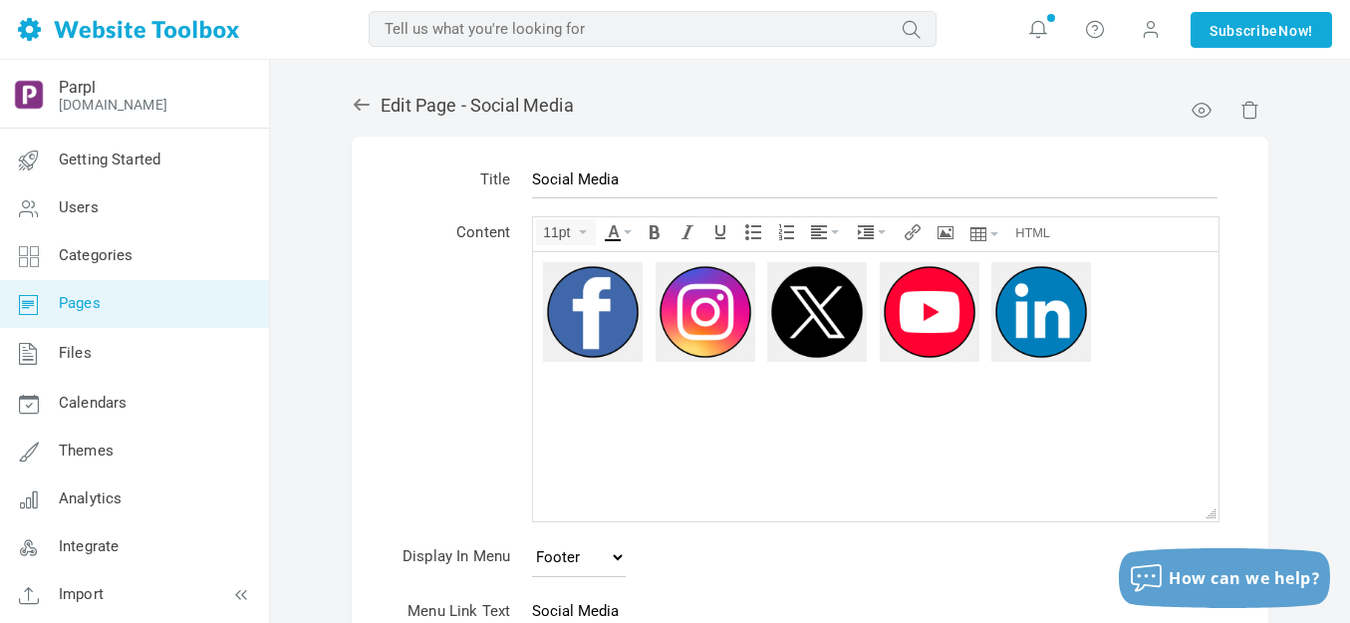
click at [646, 310] on div at bounding box center [876, 311] width 666 height 100
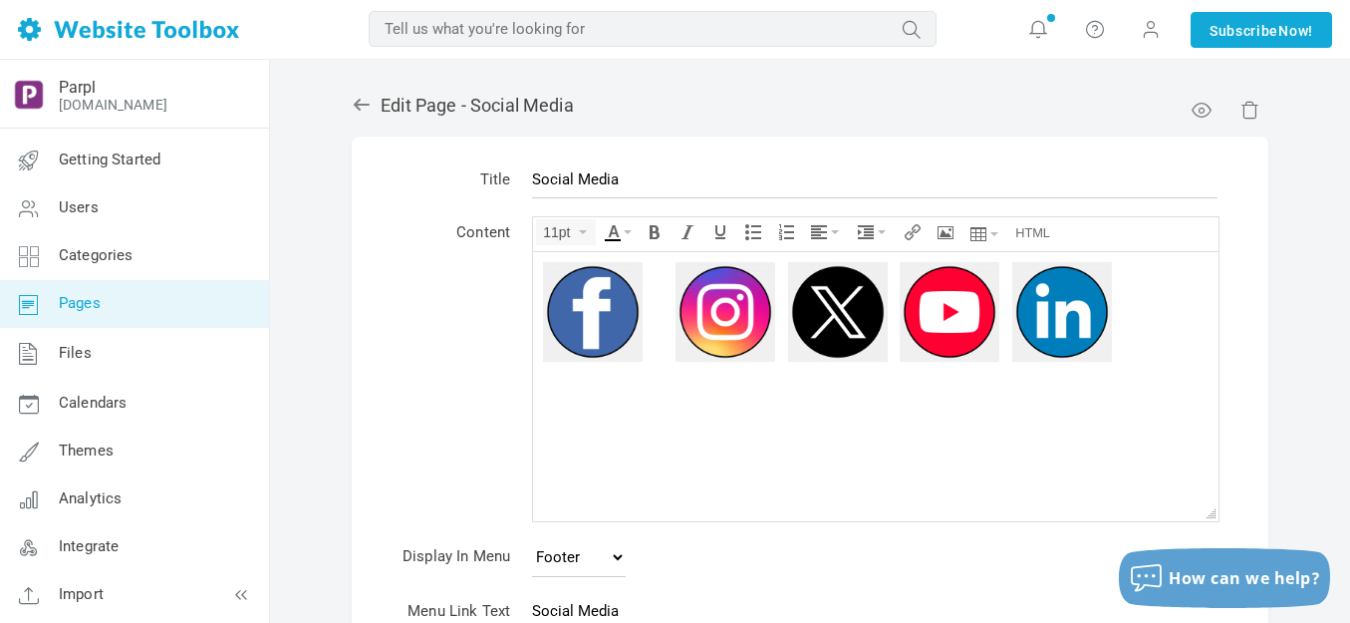
click at [779, 308] on div at bounding box center [876, 311] width 666 height 100
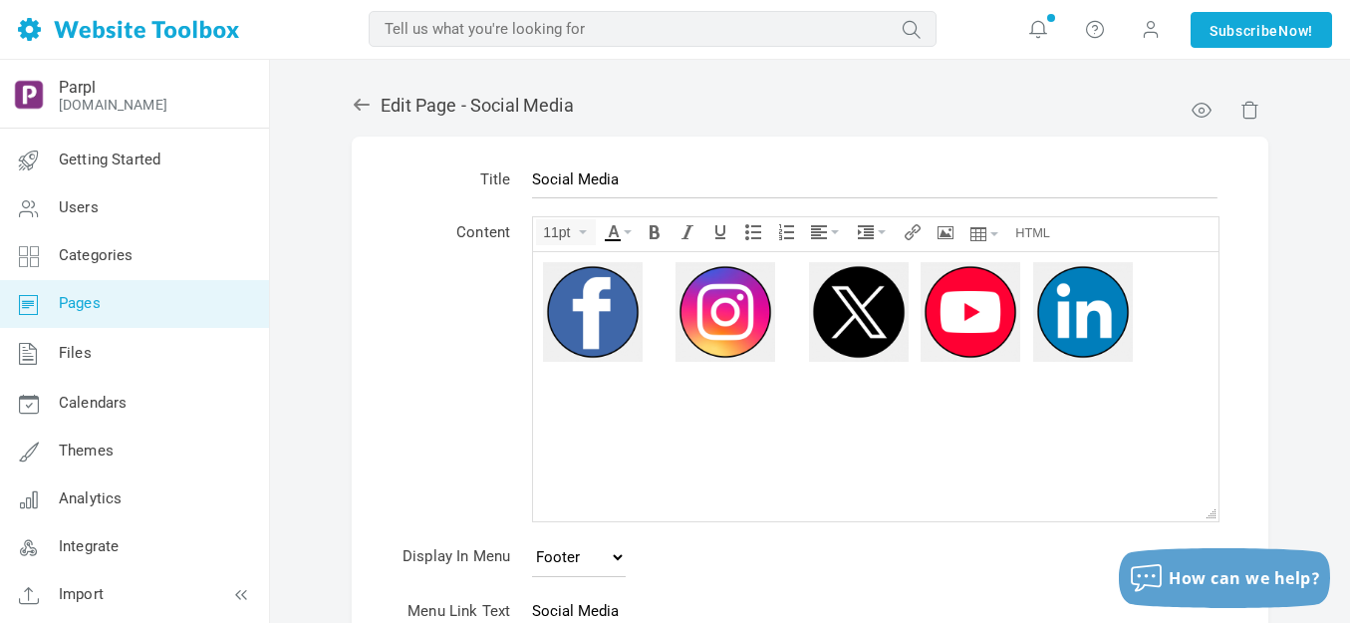
click at [913, 304] on div at bounding box center [876, 311] width 666 height 100
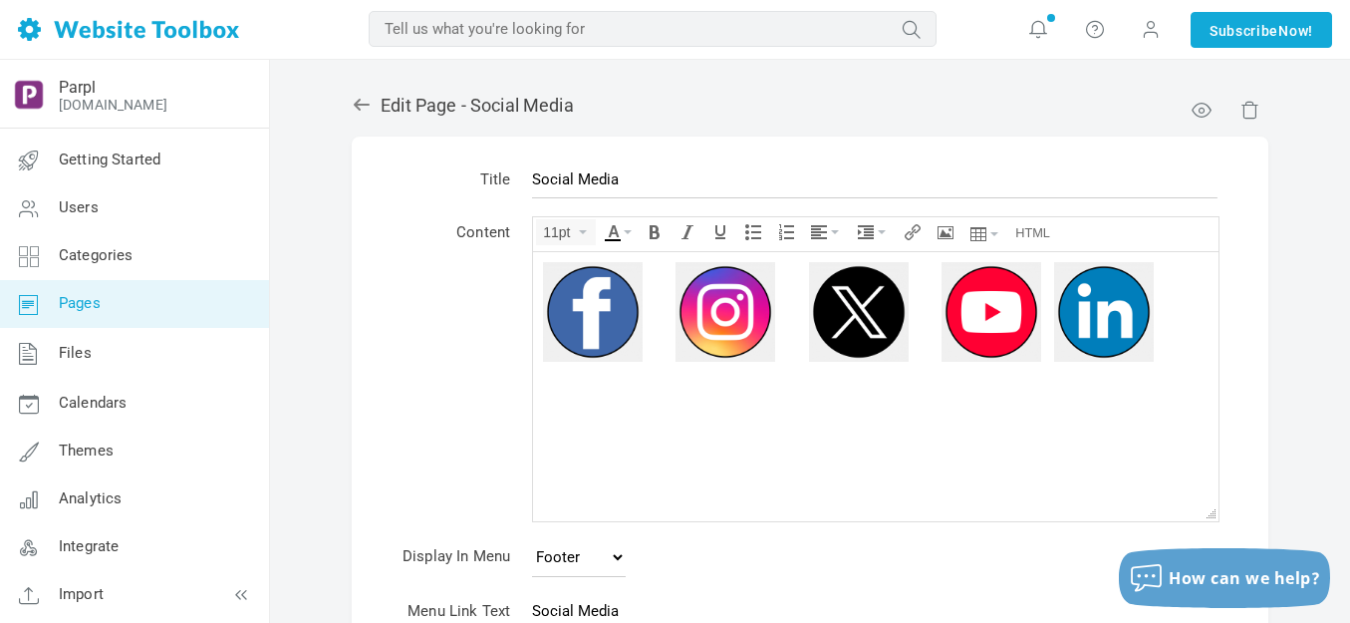
click at [1045, 306] on div at bounding box center [876, 311] width 666 height 100
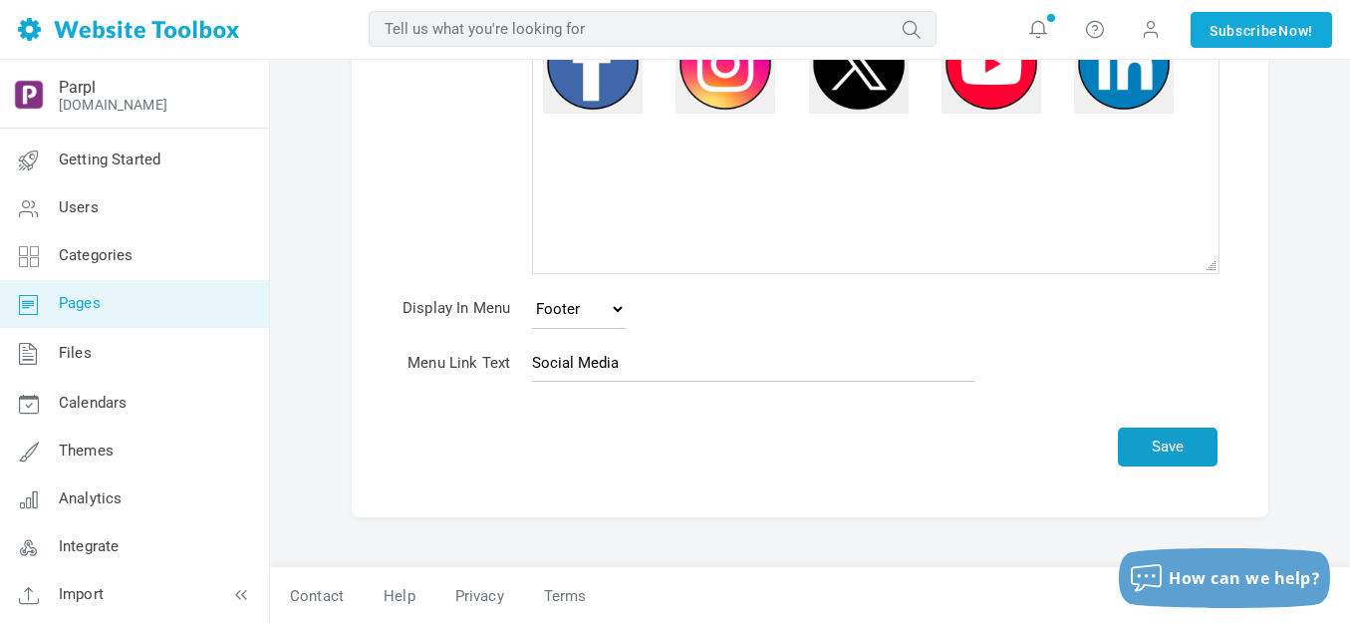
scroll to position [249, 0]
click at [1170, 442] on button "Save" at bounding box center [1168, 445] width 100 height 39
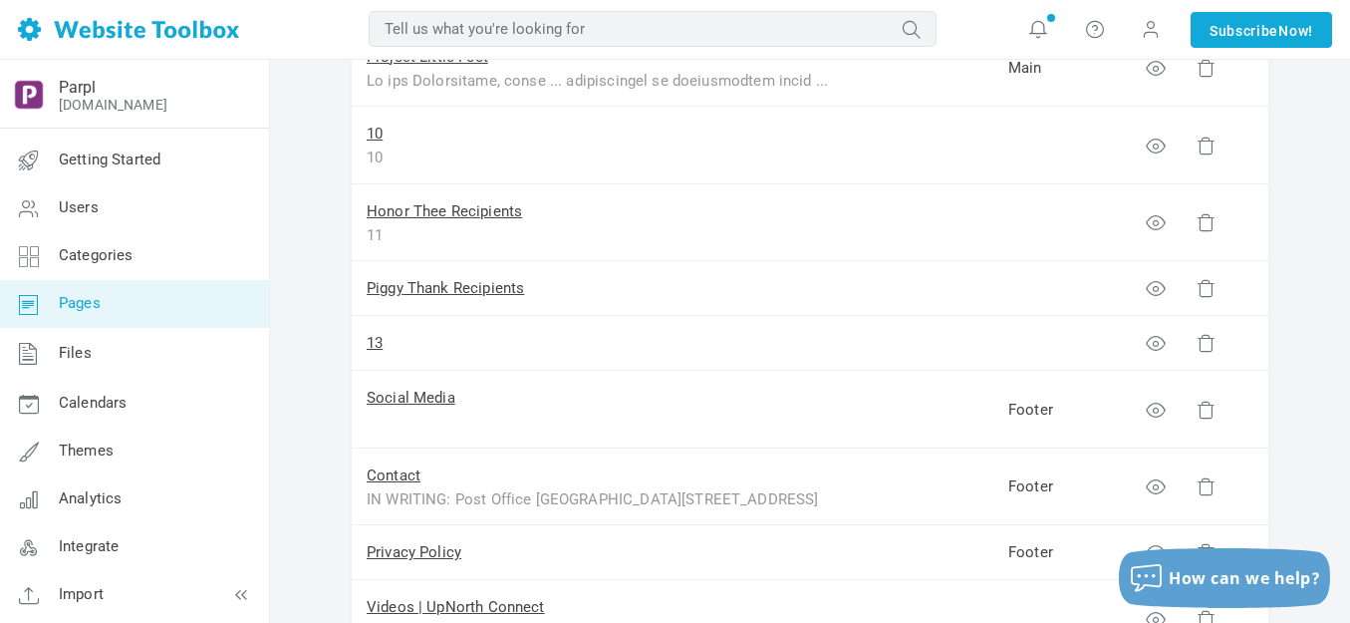
scroll to position [897, 0]
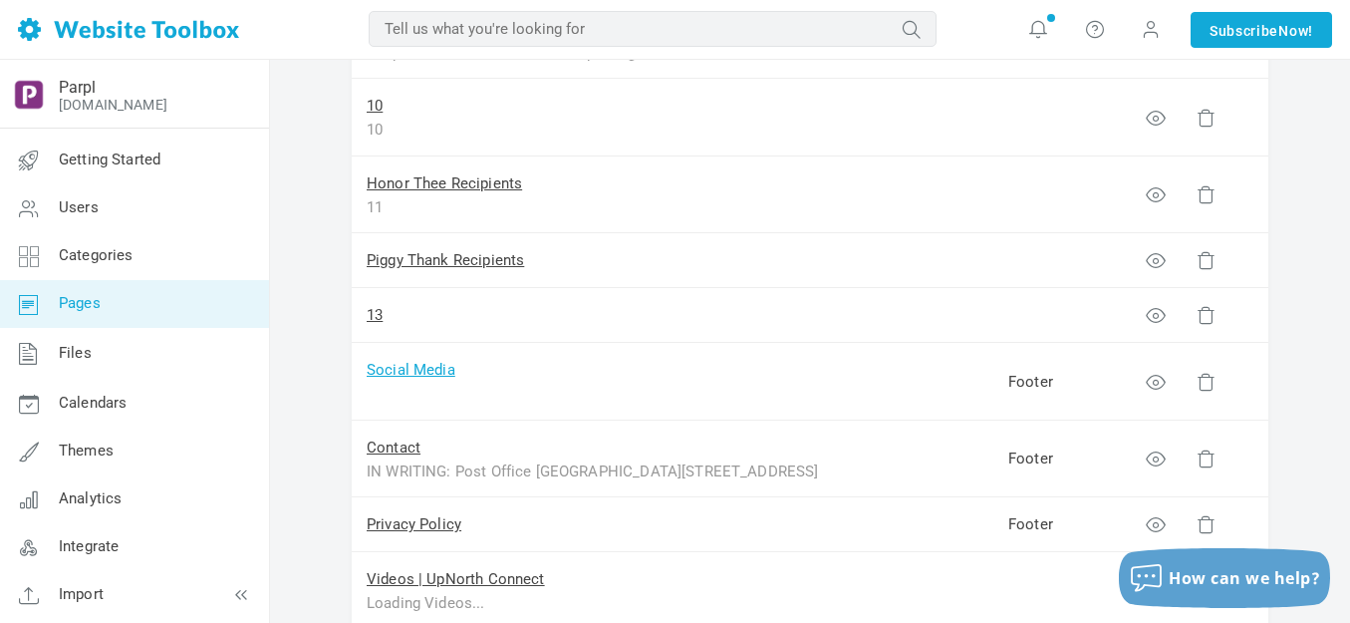
click at [435, 367] on link "Social Media" at bounding box center [411, 370] width 89 height 18
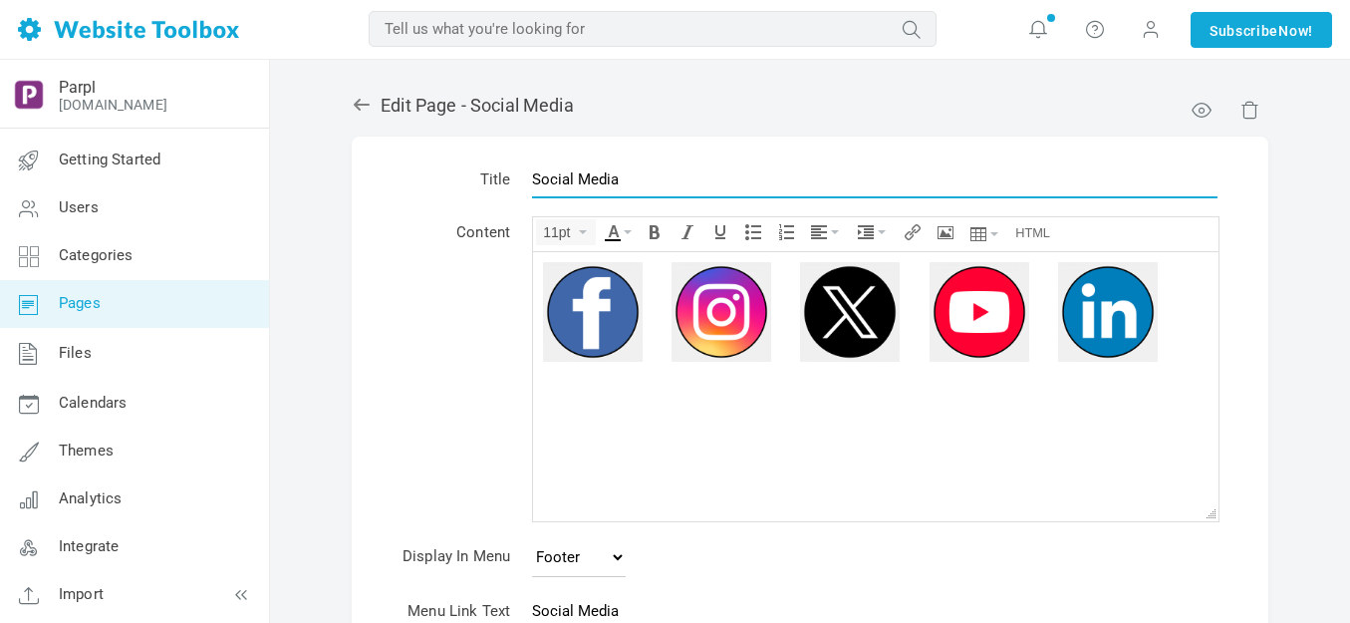
click at [658, 176] on input "Social Media" at bounding box center [874, 179] width 685 height 38
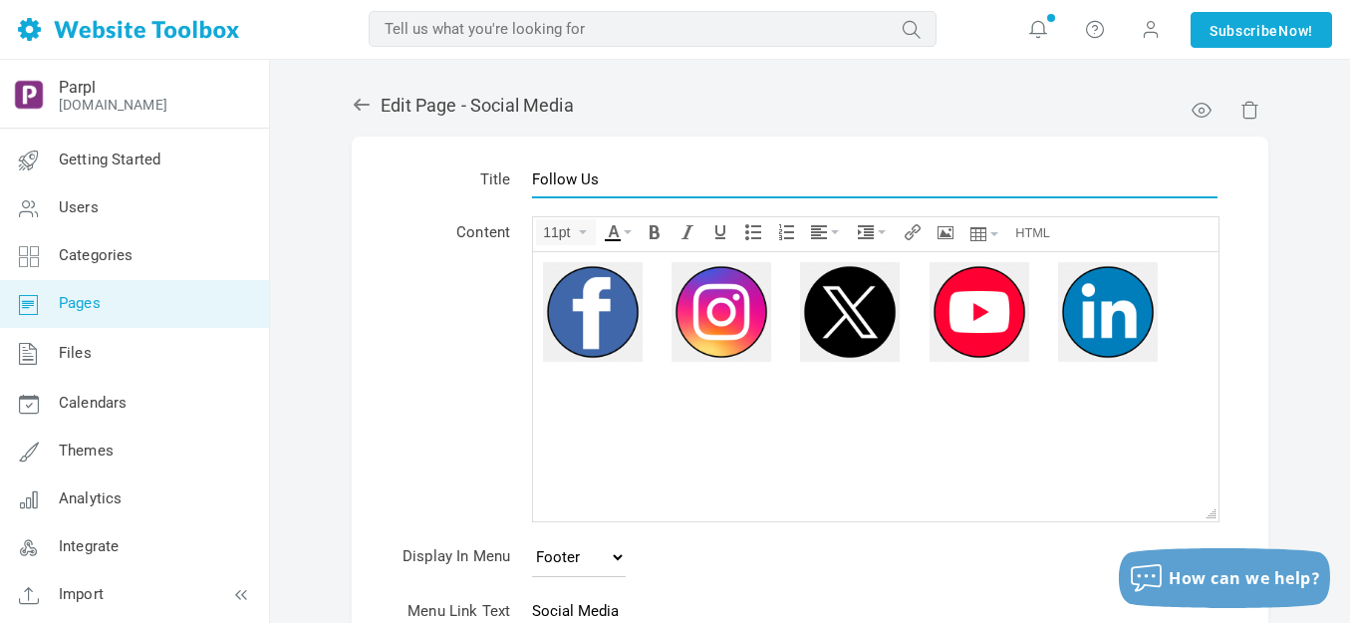
type input "Follow Us"
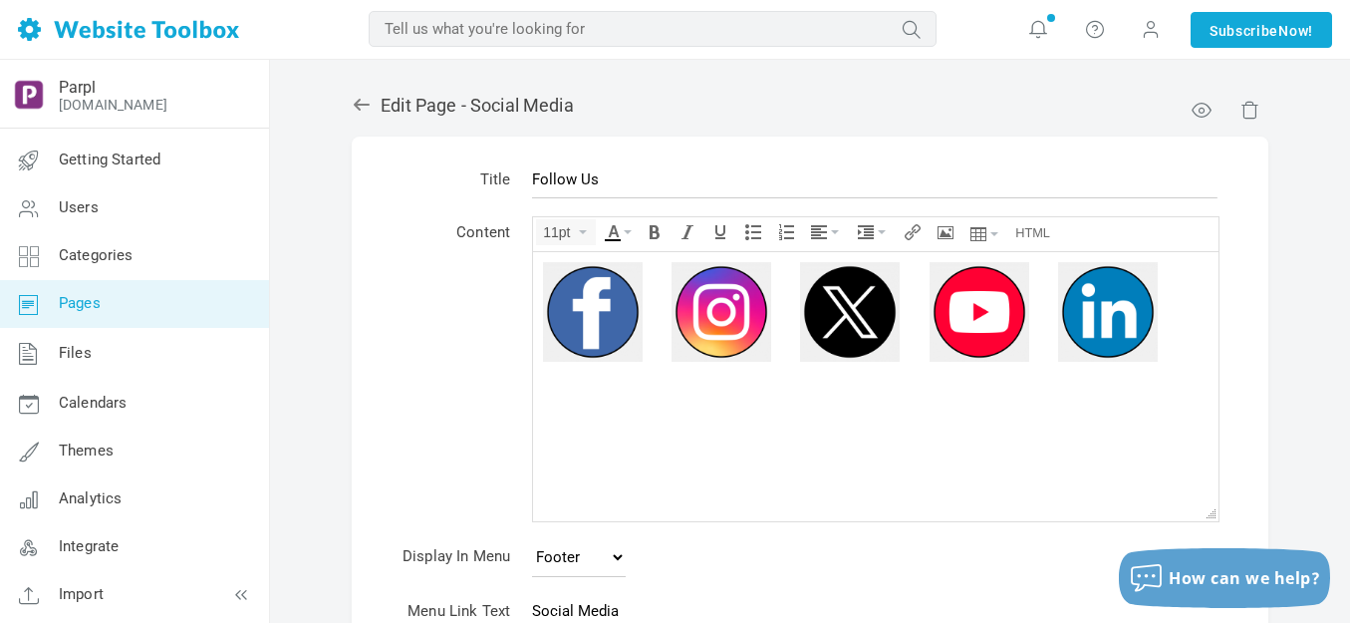
click at [601, 307] on img at bounding box center [593, 311] width 100 height 100
click at [948, 230] on icon "Insert/edit image" at bounding box center [946, 232] width 16 height 16
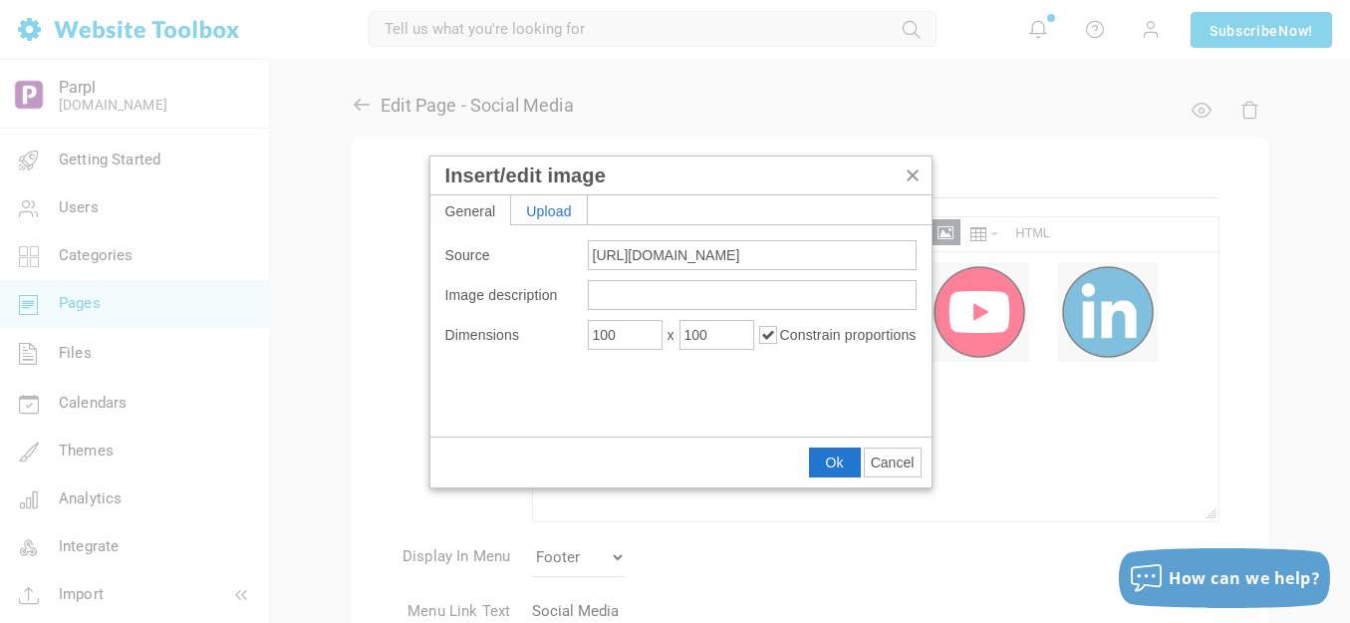
click at [569, 208] on div "Upload" at bounding box center [549, 209] width 76 height 29
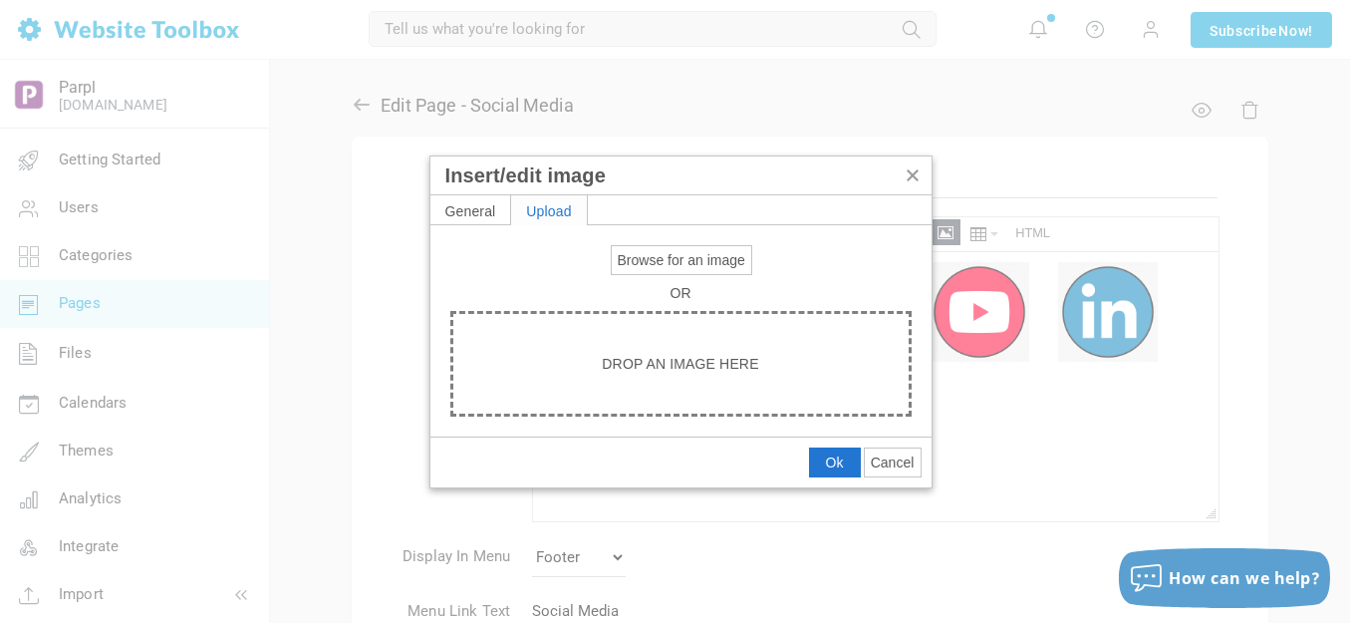
click at [675, 255] on span "Browse for an image" at bounding box center [682, 260] width 128 height 16
type input "C:\fakepath\Slide1.PNG"
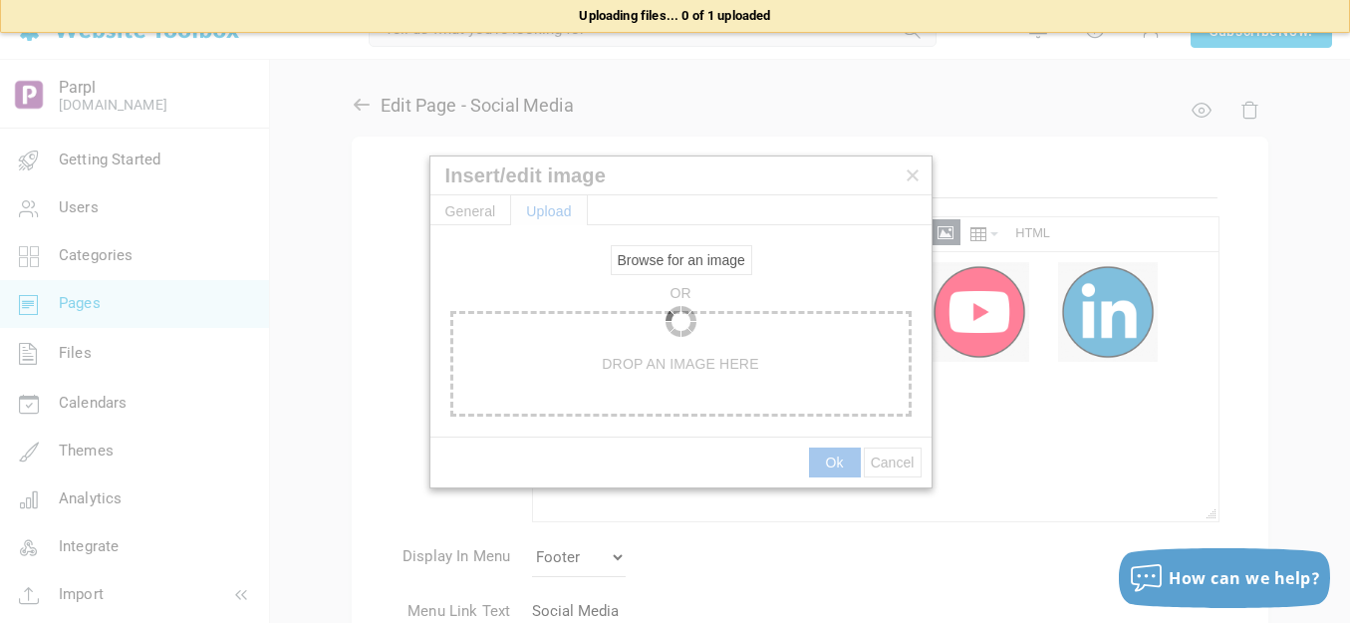
type input "https://d28lcup14p4e72.cloudfront.net/286758%2F9494140%2FSlide1.png"
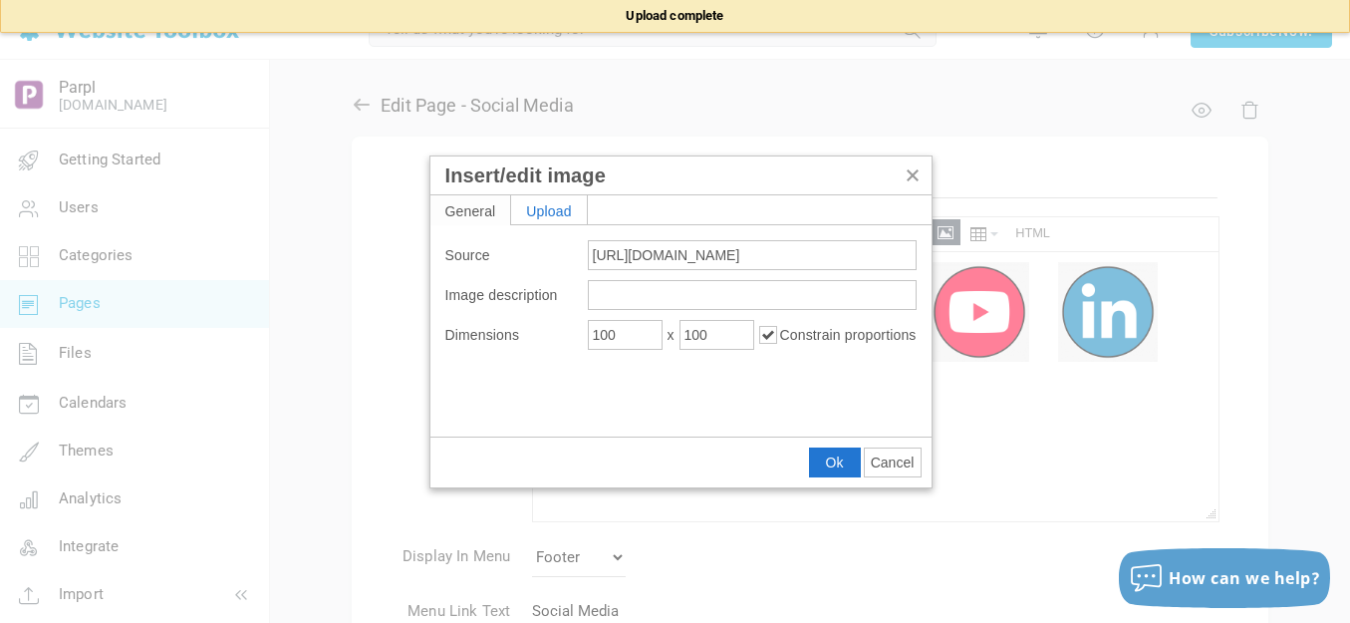
type input "1080"
type input "11664"
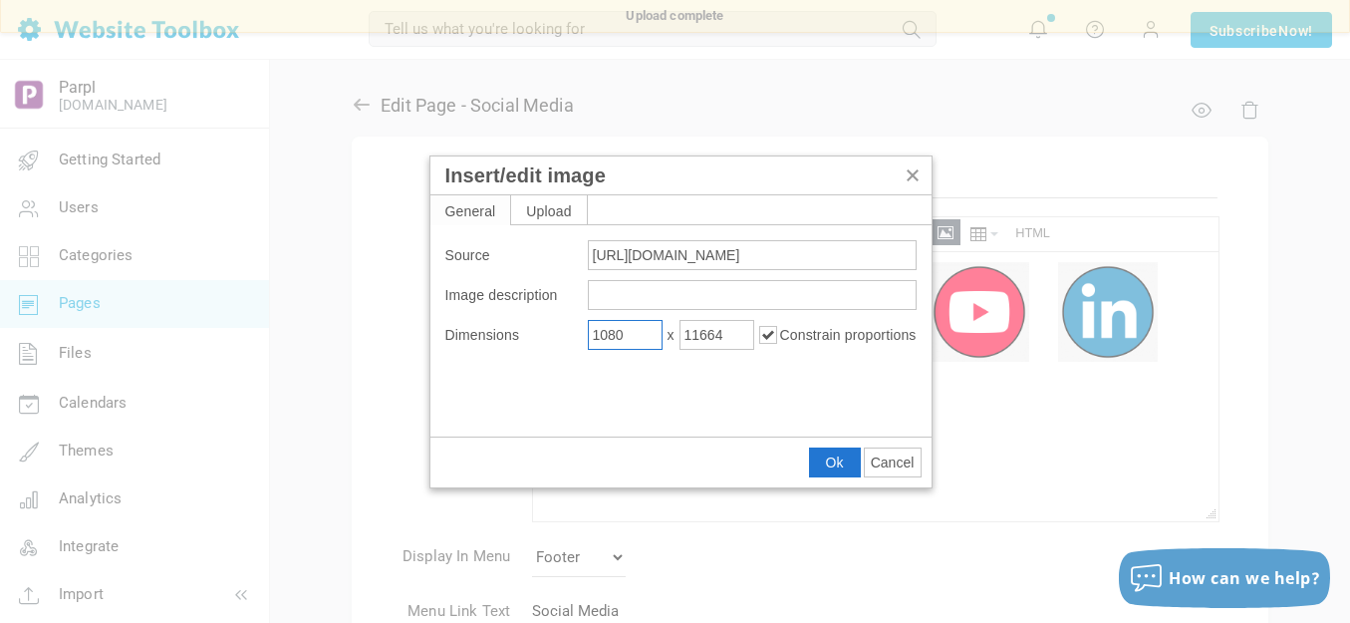
click at [642, 341] on input "1080" at bounding box center [625, 335] width 75 height 30
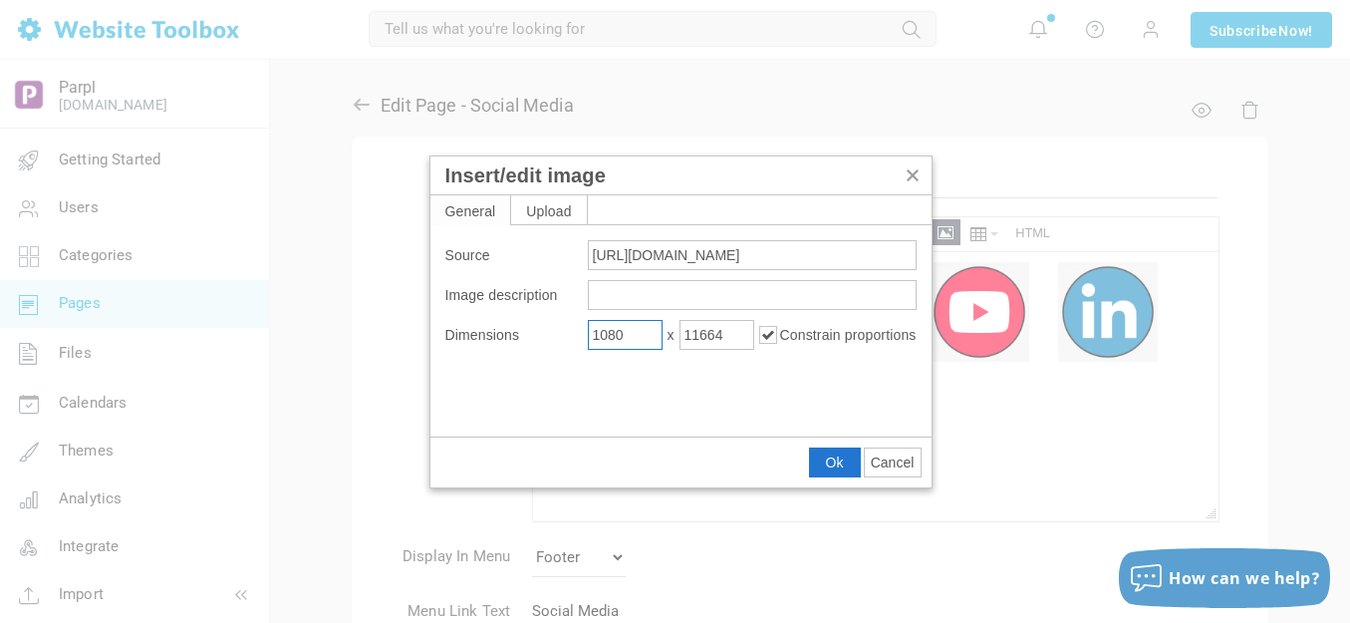
click at [642, 341] on input "1080" at bounding box center [625, 335] width 75 height 30
type input "125"
type input "1350"
drag, startPoint x: 833, startPoint y: 454, endPoint x: 299, endPoint y: 198, distance: 592.2
click at [833, 454] on span "Ok" at bounding box center [835, 462] width 18 height 16
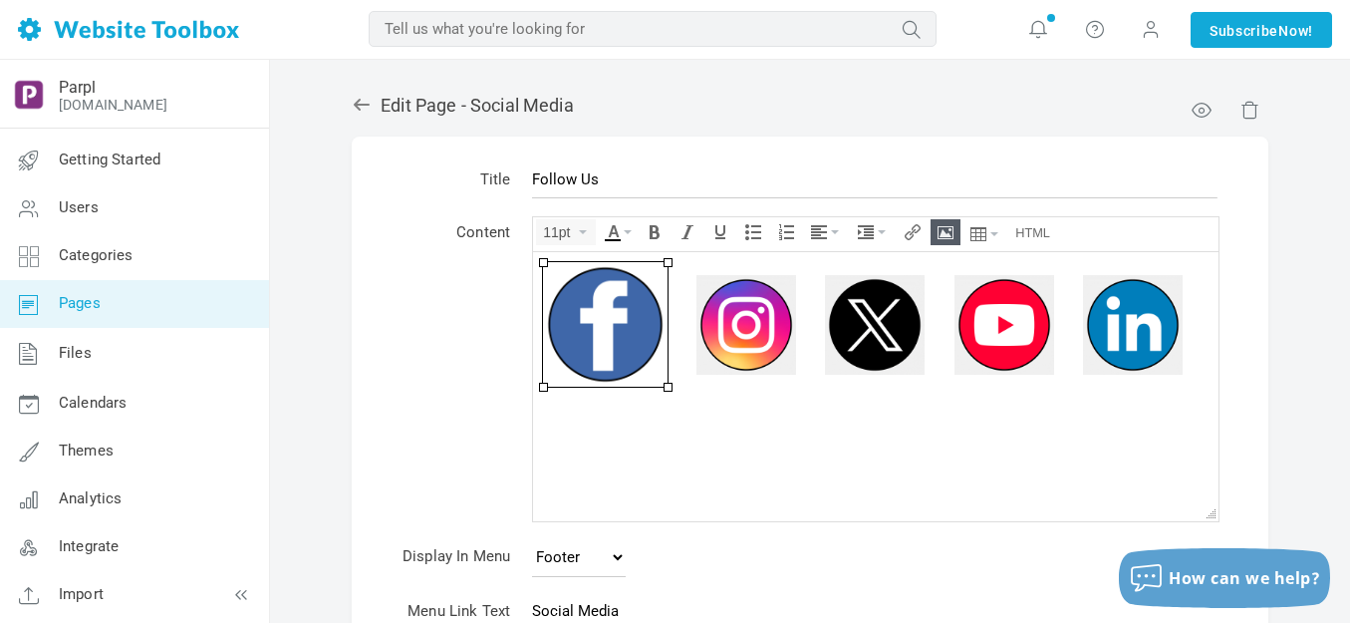
click at [749, 327] on img at bounding box center [746, 324] width 100 height 100
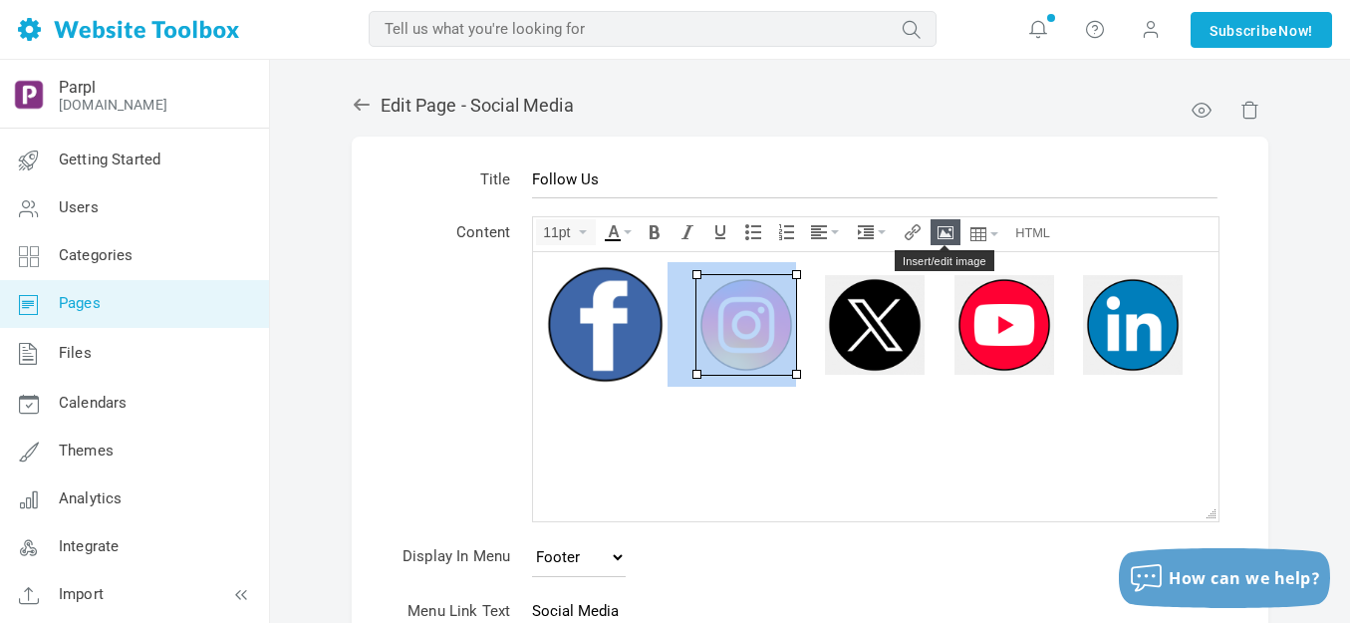
click at [945, 229] on icon "Insert/edit image" at bounding box center [946, 232] width 16 height 16
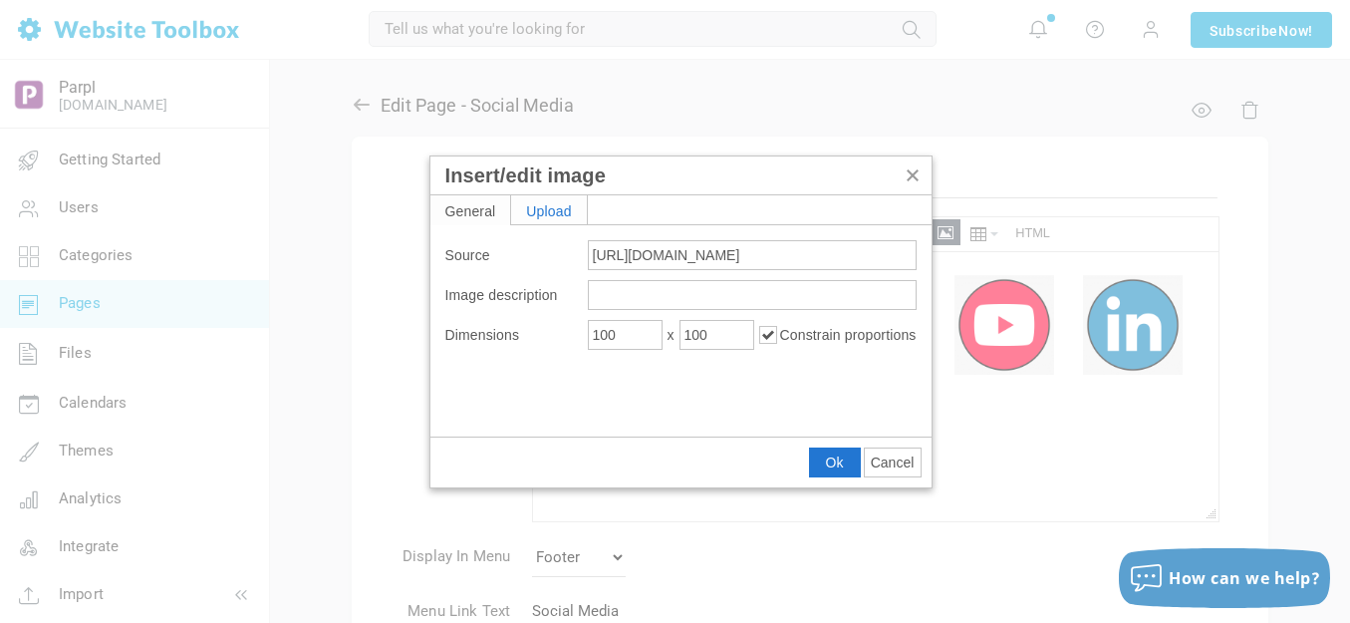
click at [565, 204] on div "Upload" at bounding box center [549, 209] width 76 height 29
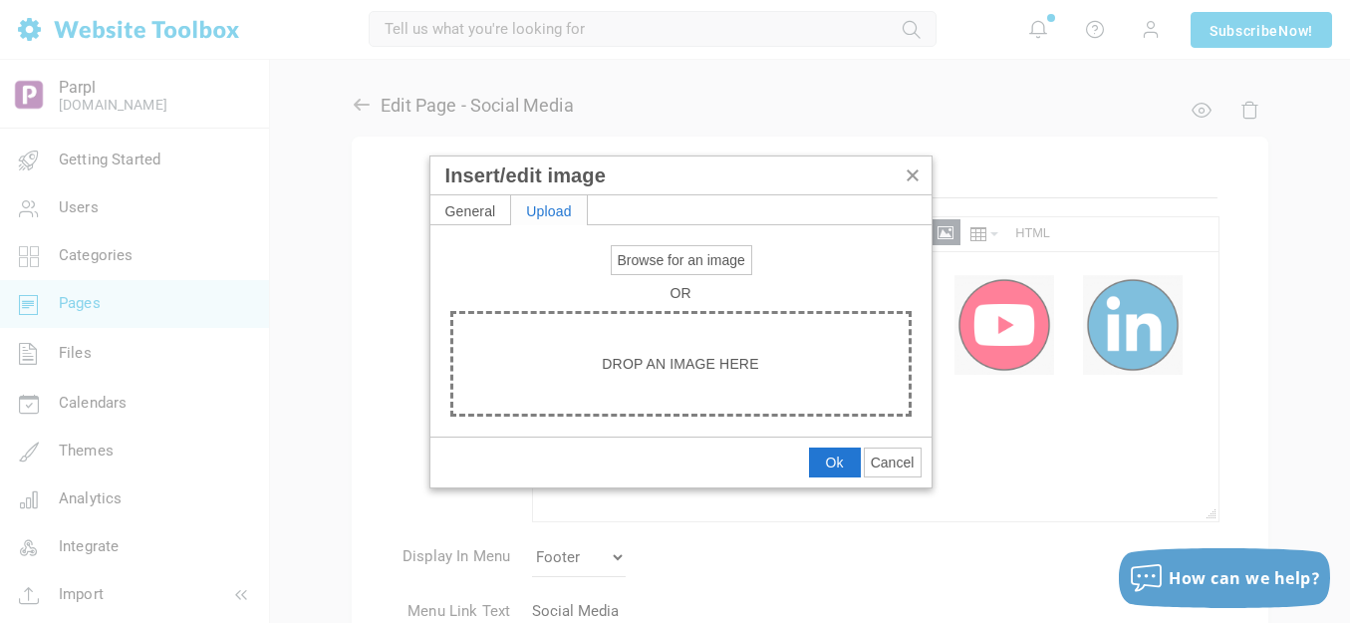
click at [643, 261] on span "Browse for an image" at bounding box center [682, 260] width 128 height 16
type input "C:\fakepath\Slide2.PNG"
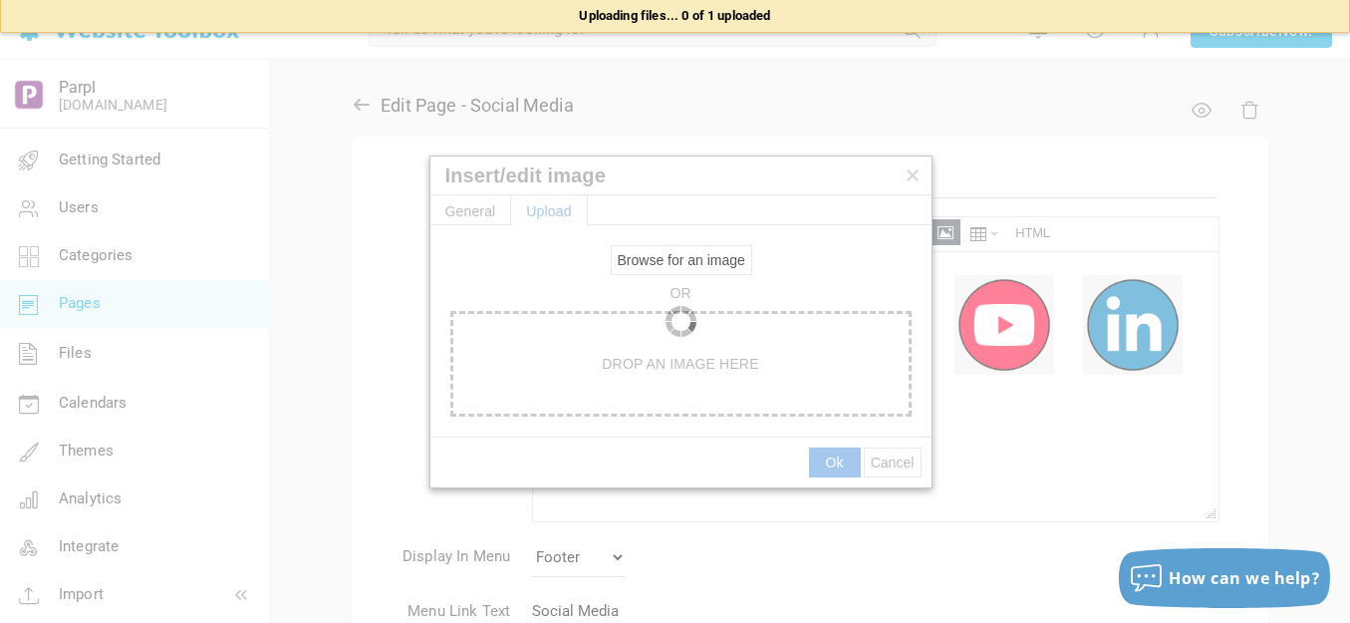
type input "https://d28lcup14p4e72.cloudfront.net/286758%2F9494141%2FSlide2.png"
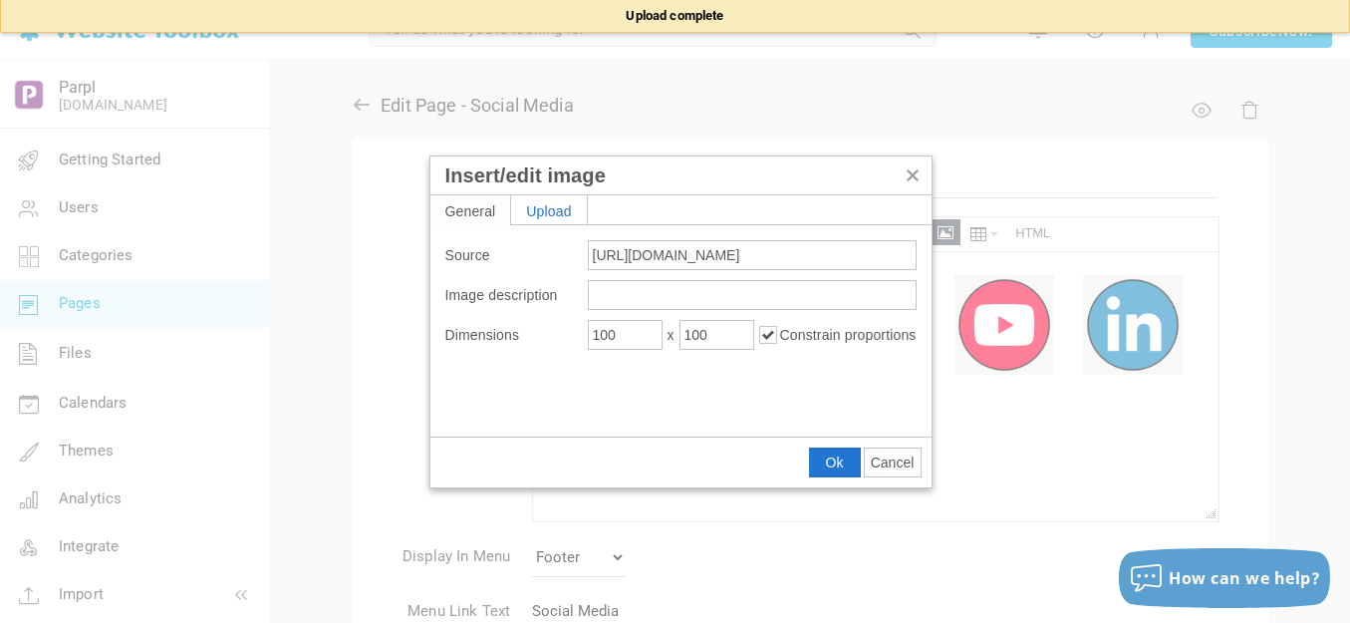
type input "1080"
type input "11664"
click at [618, 338] on input "1080" at bounding box center [625, 335] width 75 height 30
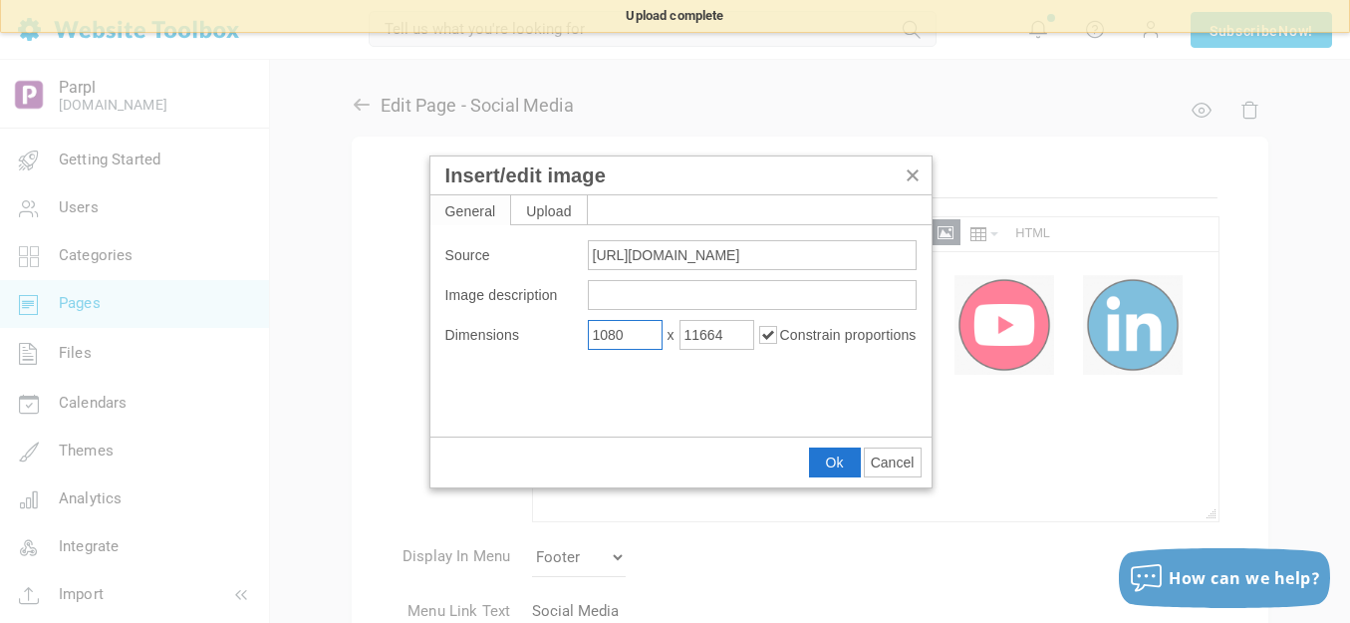
click at [618, 337] on input "1080" at bounding box center [625, 335] width 75 height 30
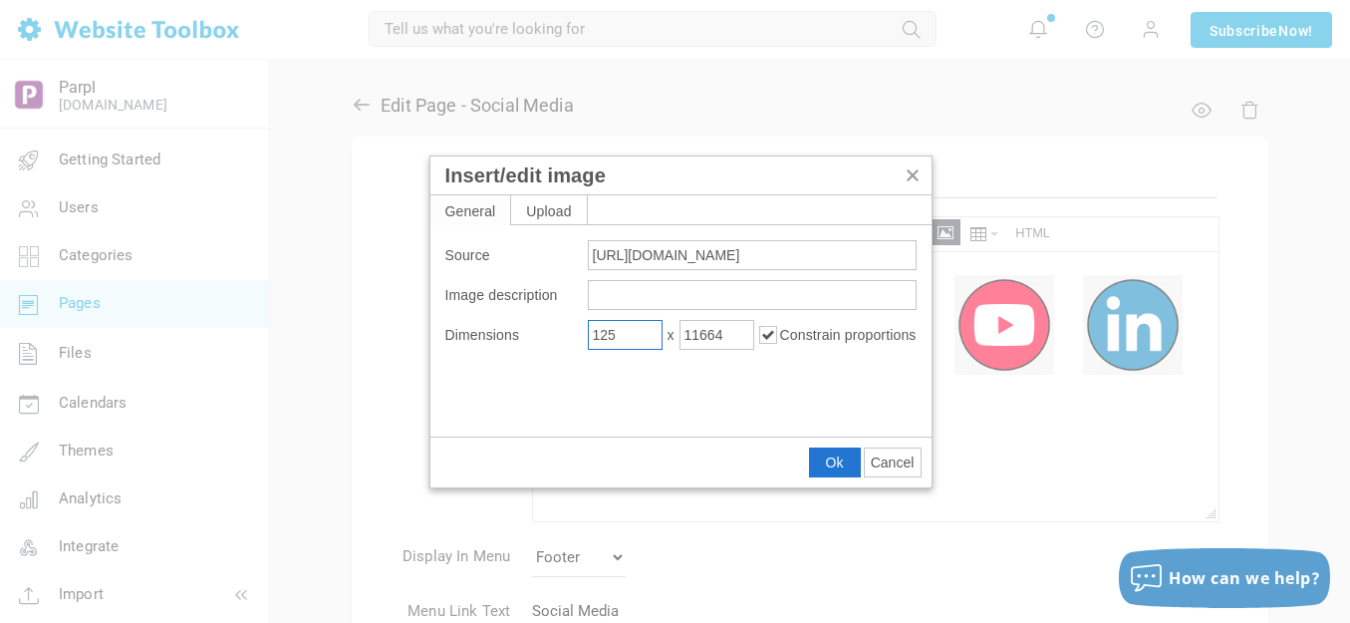
type input "125"
type input "1350"
click at [822, 463] on button "Ok" at bounding box center [835, 462] width 50 height 28
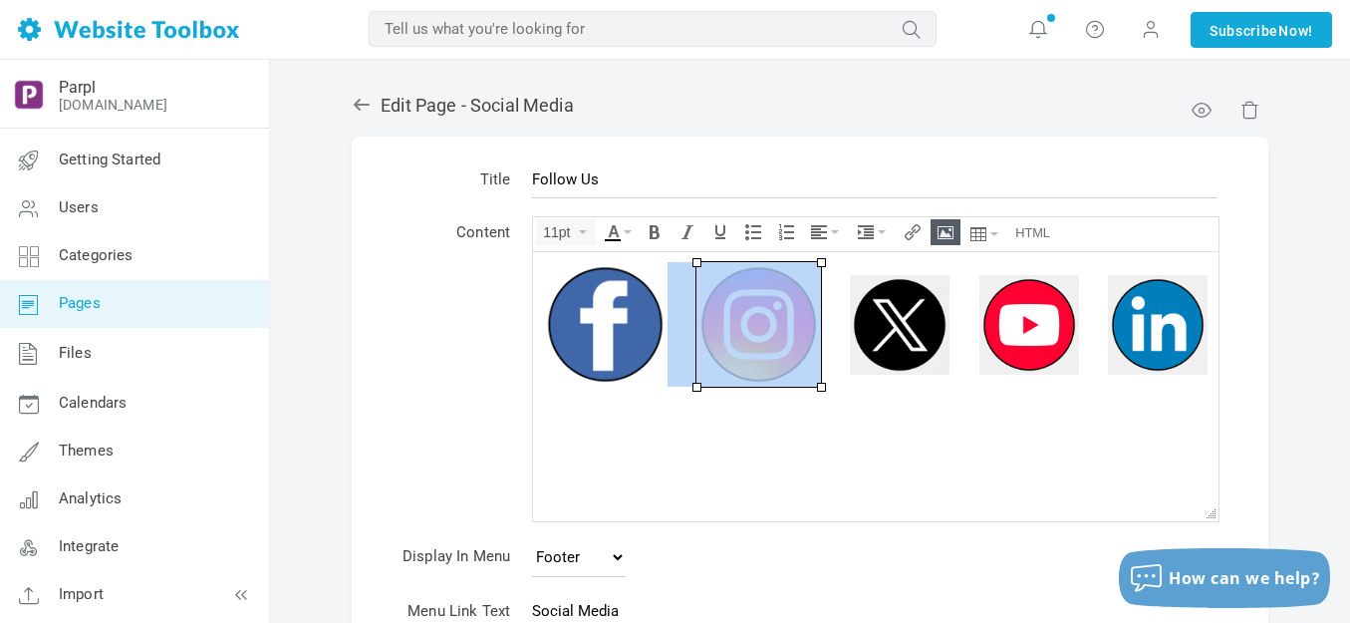
click at [910, 322] on img at bounding box center [900, 324] width 100 height 100
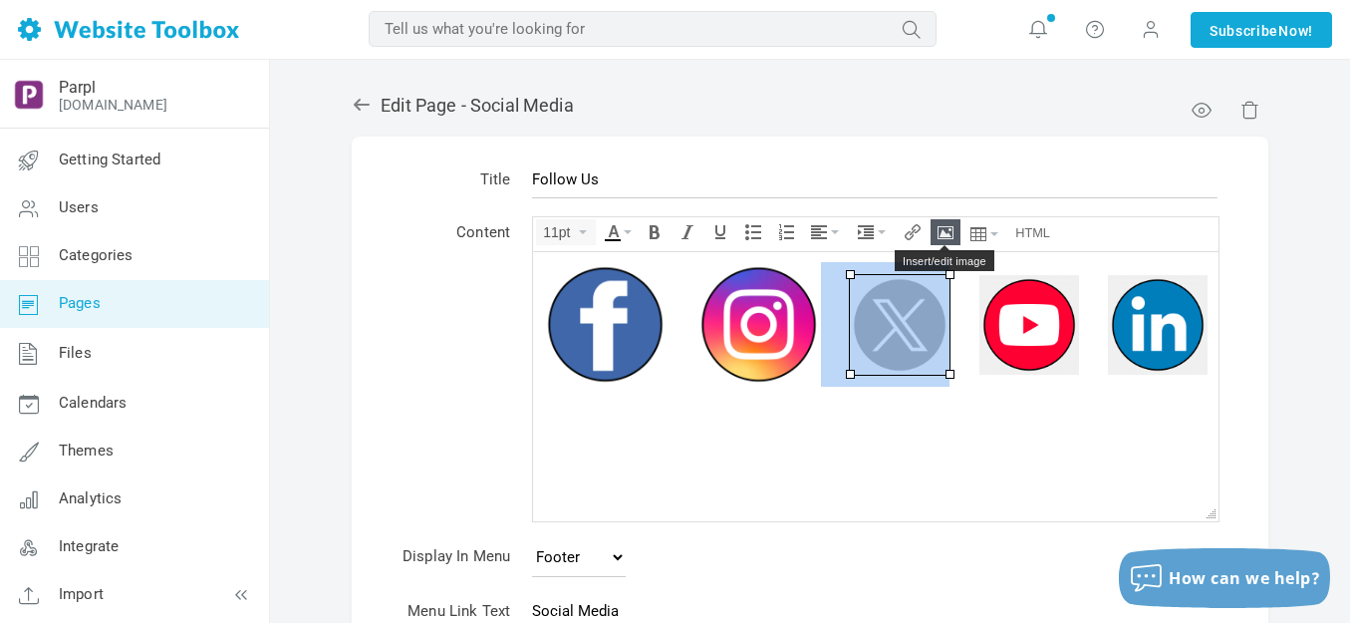
click at [947, 220] on button "Insert/edit image" at bounding box center [946, 232] width 28 height 24
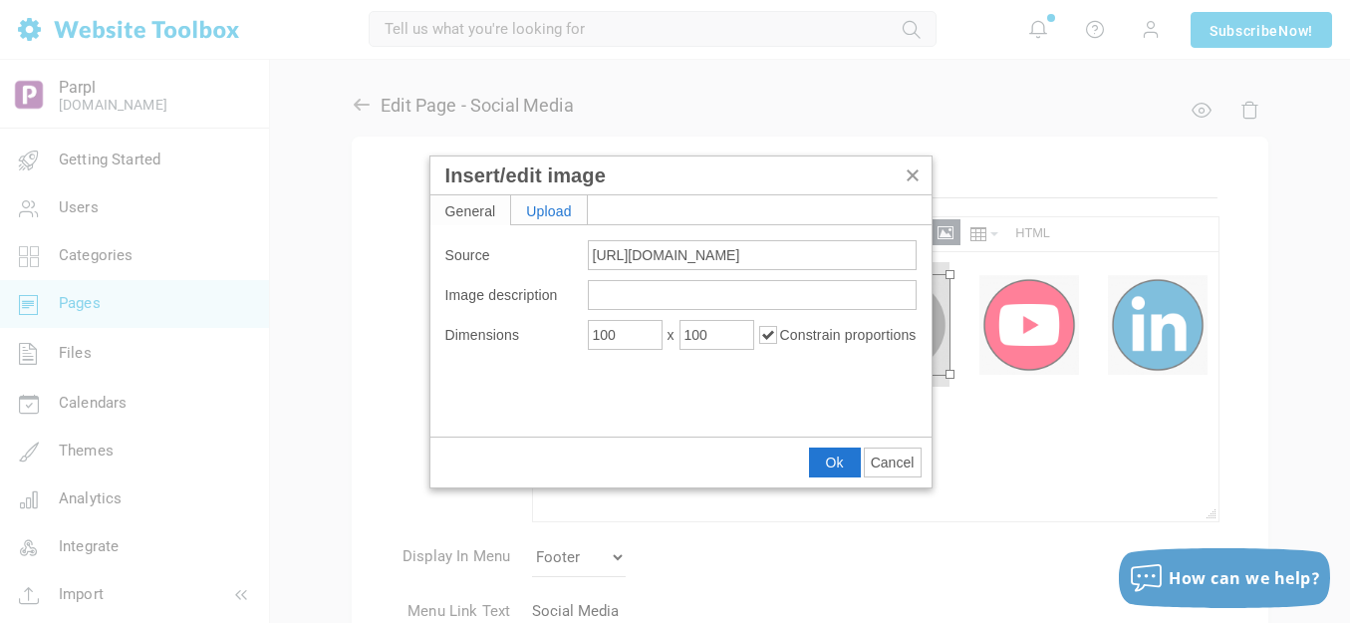
click at [551, 212] on div "Upload" at bounding box center [549, 209] width 76 height 29
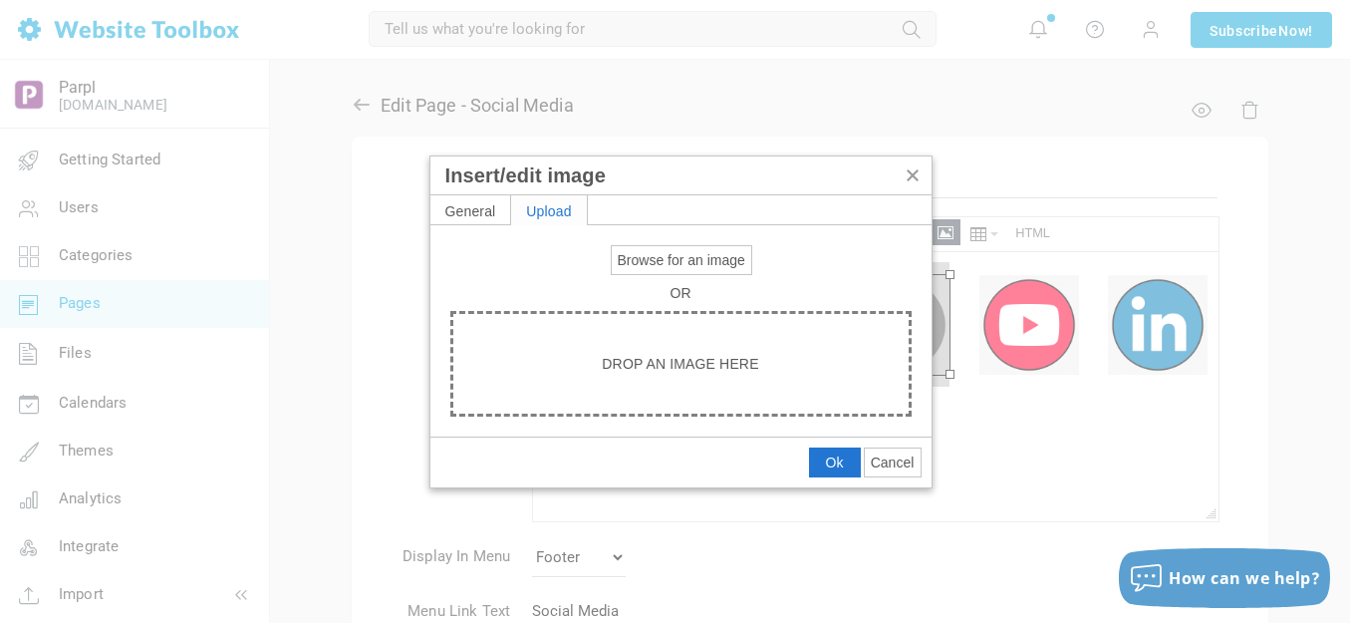
click at [641, 254] on span "Browse for an image" at bounding box center [682, 260] width 128 height 16
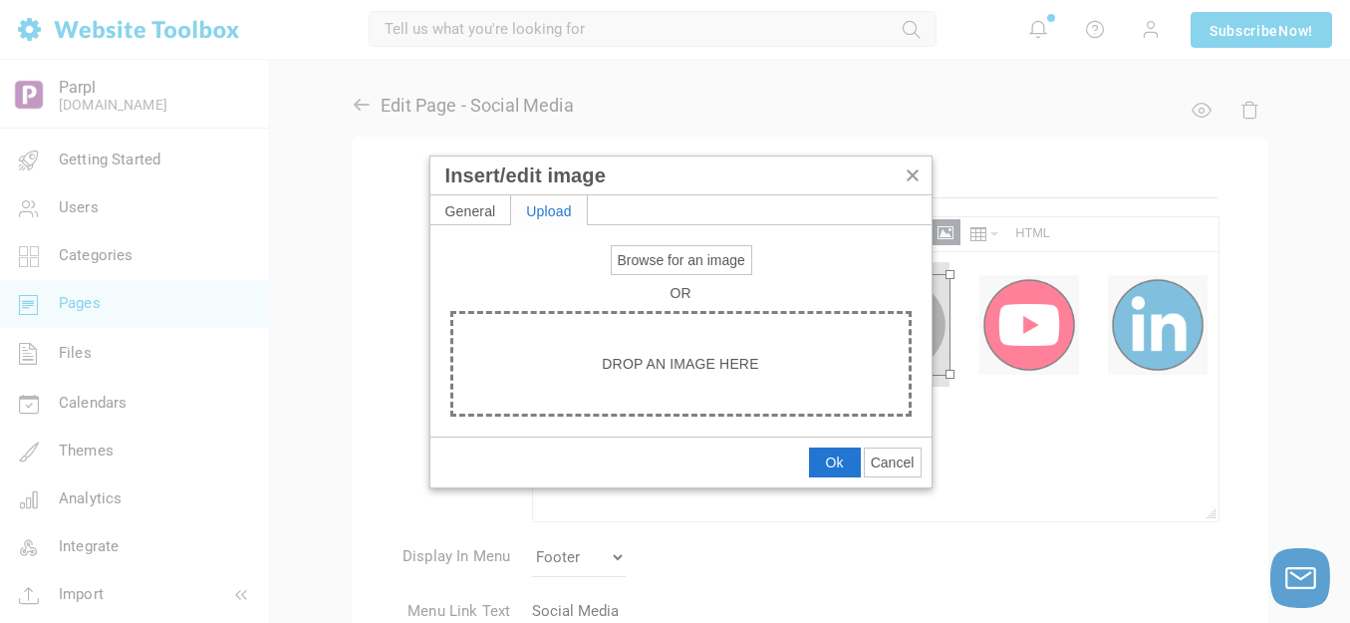
type input "C:\fakepath\Slide3.PNG"
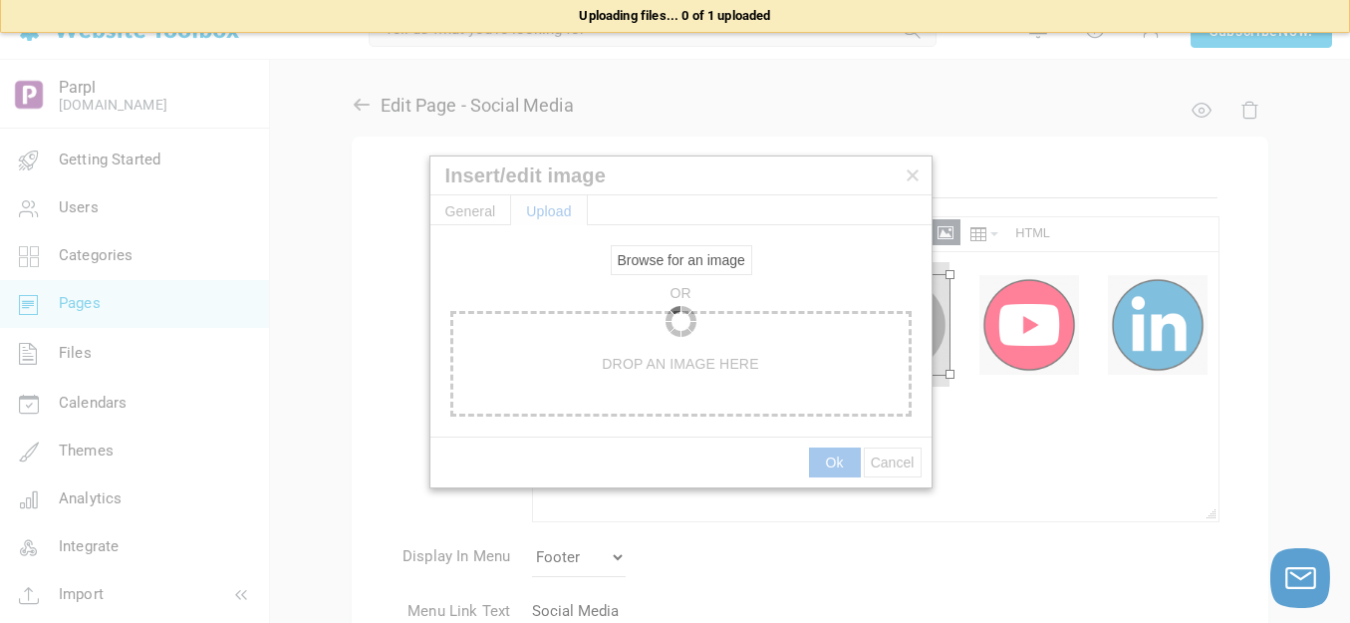
type input "https://d28lcup14p4e72.cloudfront.net/286758%2F9494142%2FSlide3.png"
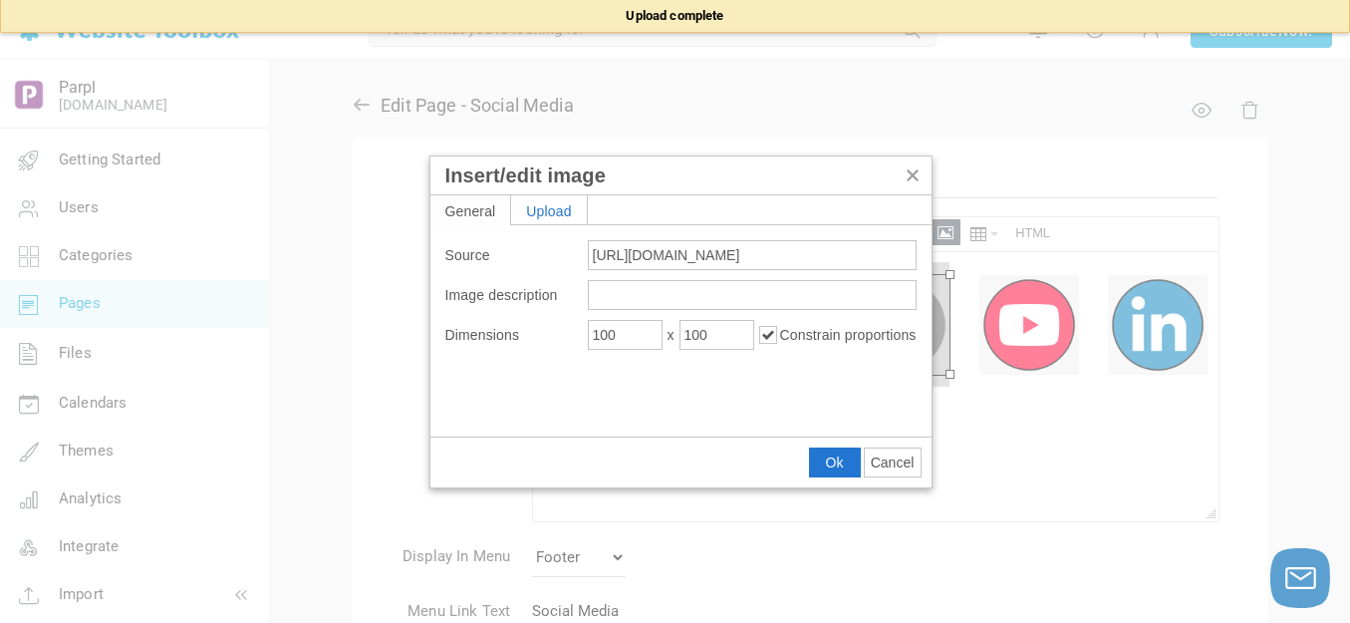
type input "1080"
type input "11664"
click at [640, 331] on input "1080" at bounding box center [625, 335] width 75 height 30
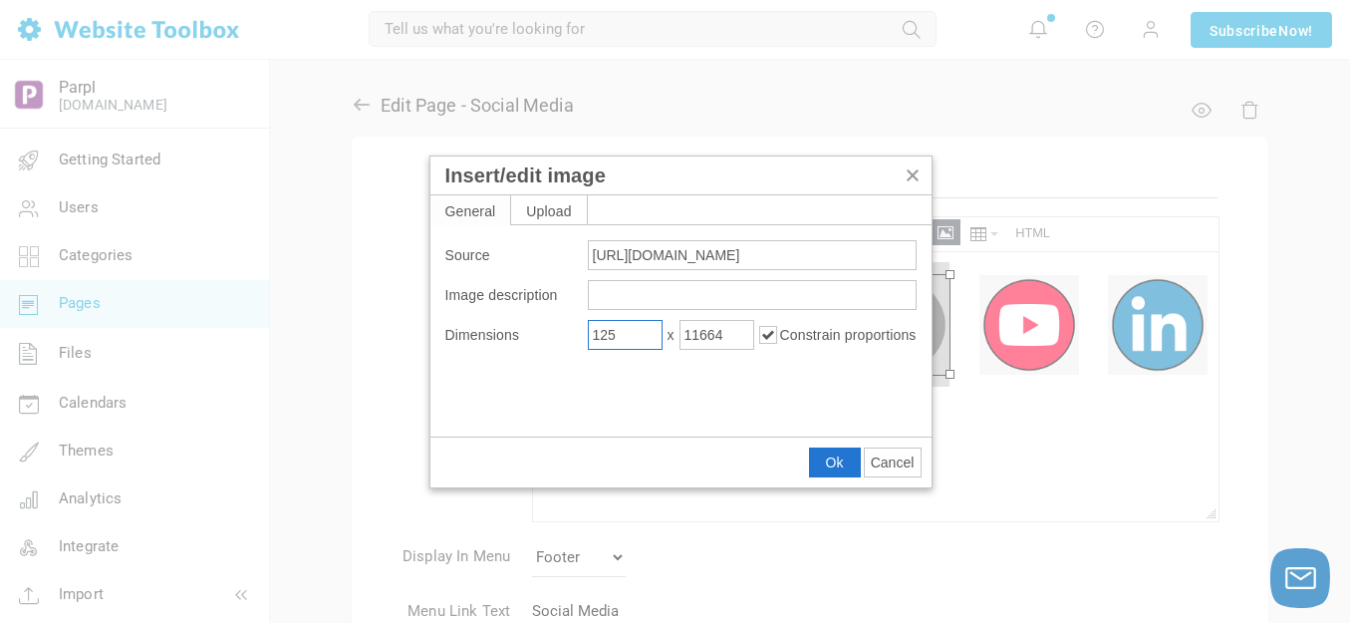
type input "125"
type input "1350"
click at [829, 459] on span "Ok" at bounding box center [835, 462] width 18 height 16
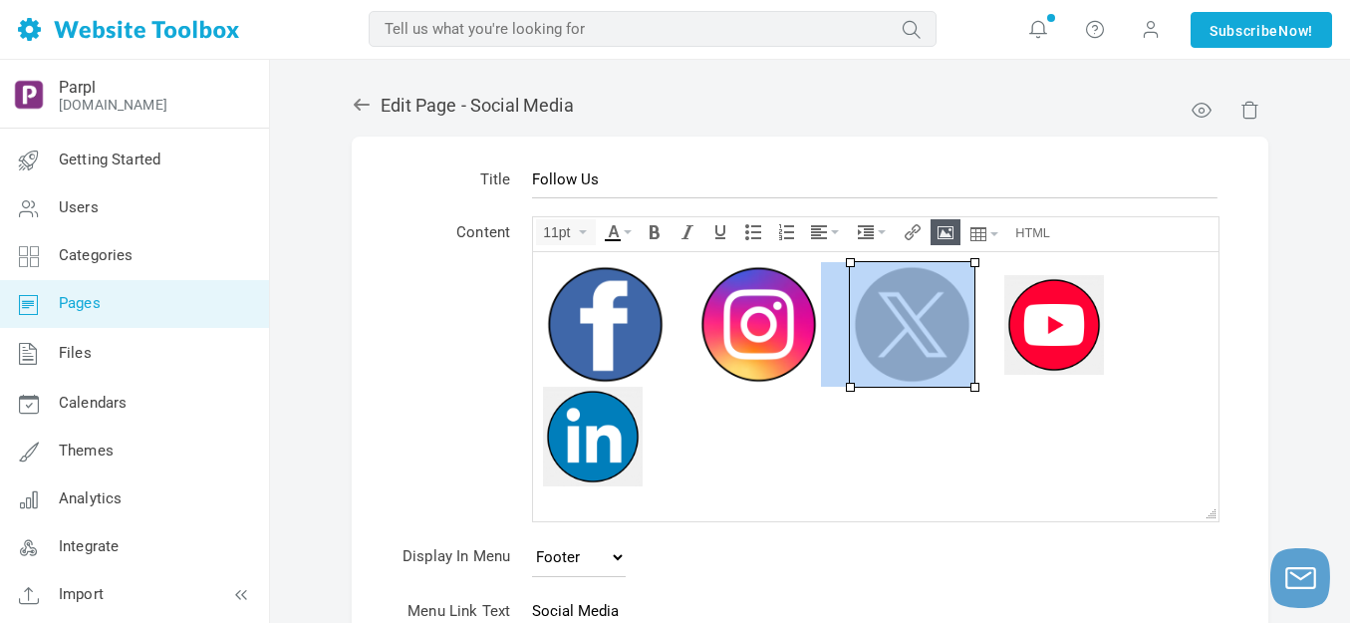
click at [1038, 341] on img at bounding box center [1054, 324] width 100 height 100
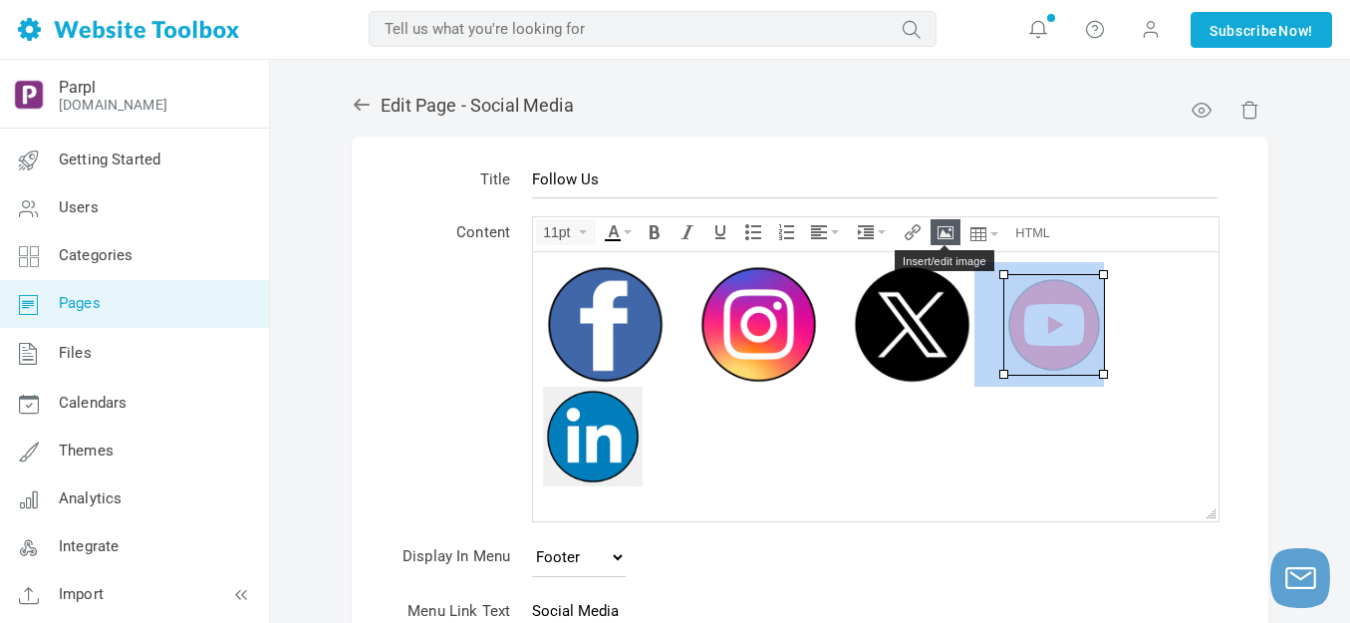
click at [937, 229] on button "Insert/edit image" at bounding box center [946, 232] width 28 height 24
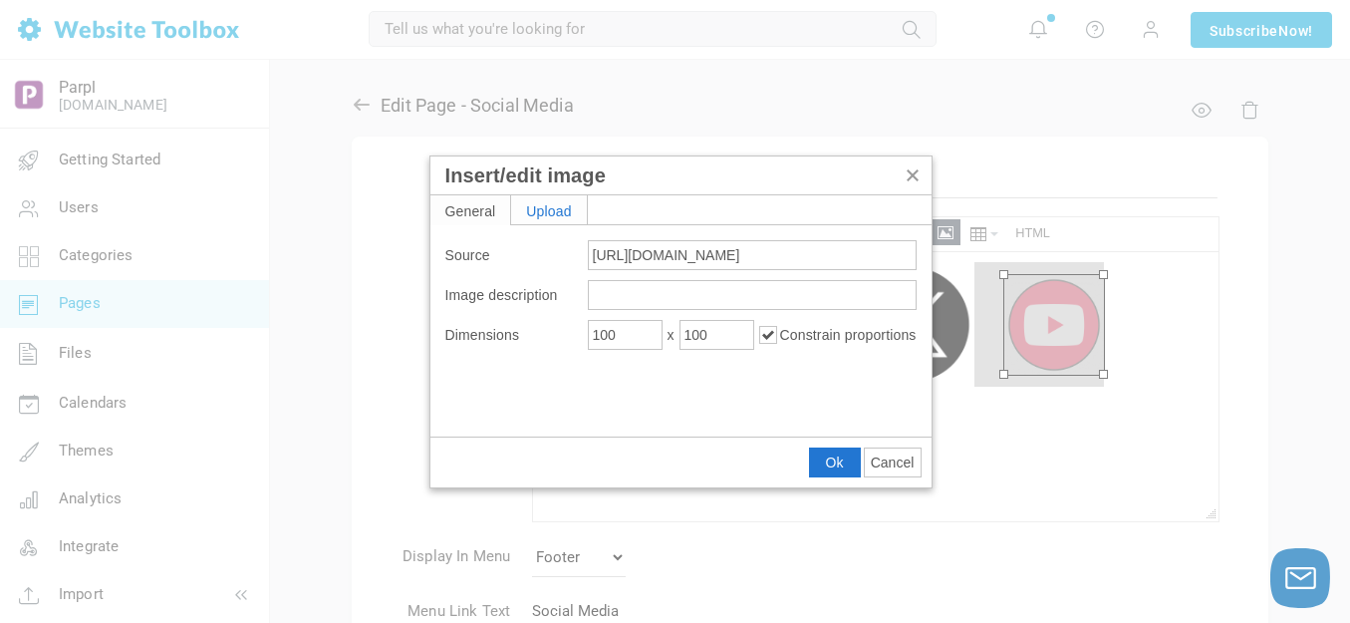
click at [548, 209] on div "Upload" at bounding box center [549, 209] width 76 height 29
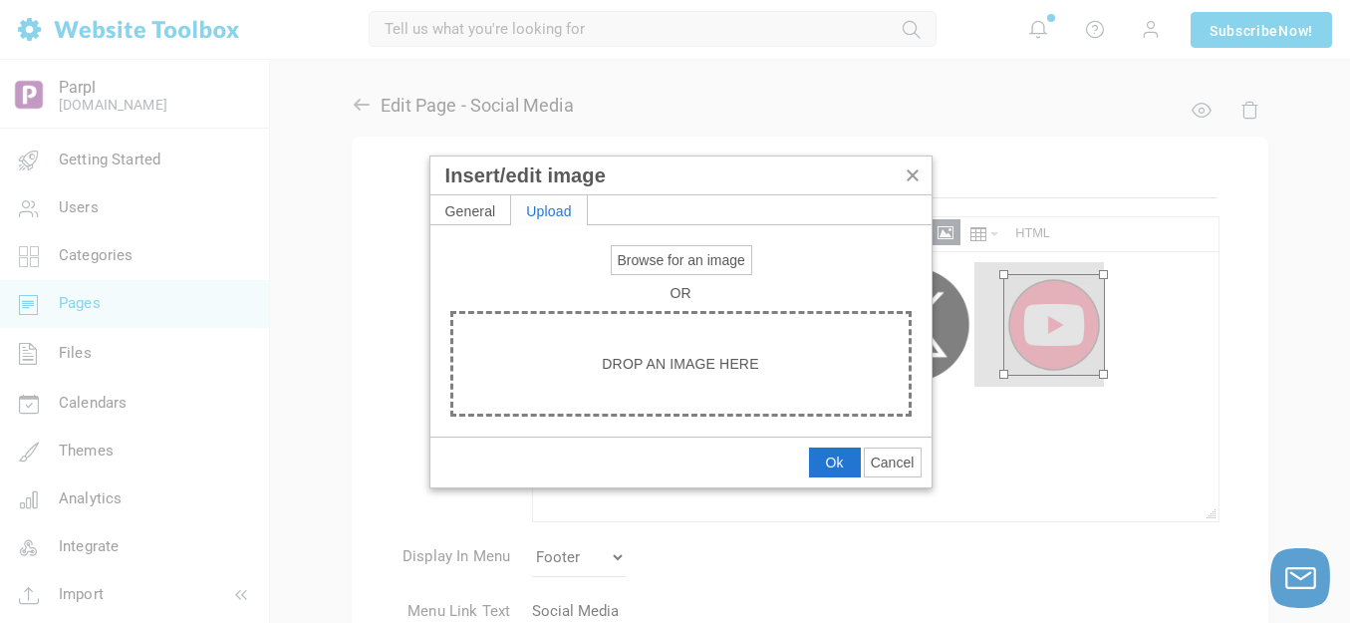
click at [653, 257] on span "Browse for an image" at bounding box center [682, 260] width 128 height 16
type input "C:\fakepath\Slide4.PNG"
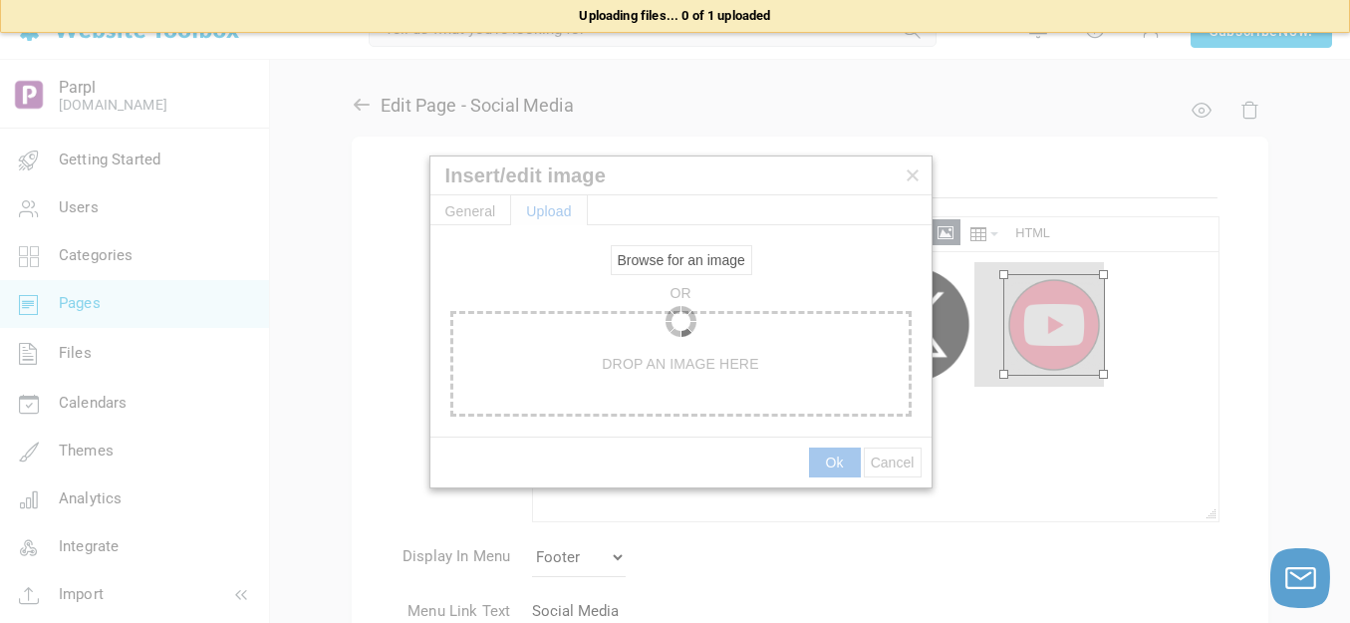
type input "https://d28lcup14p4e72.cloudfront.net/286758%2F9494143%2FSlide4.png"
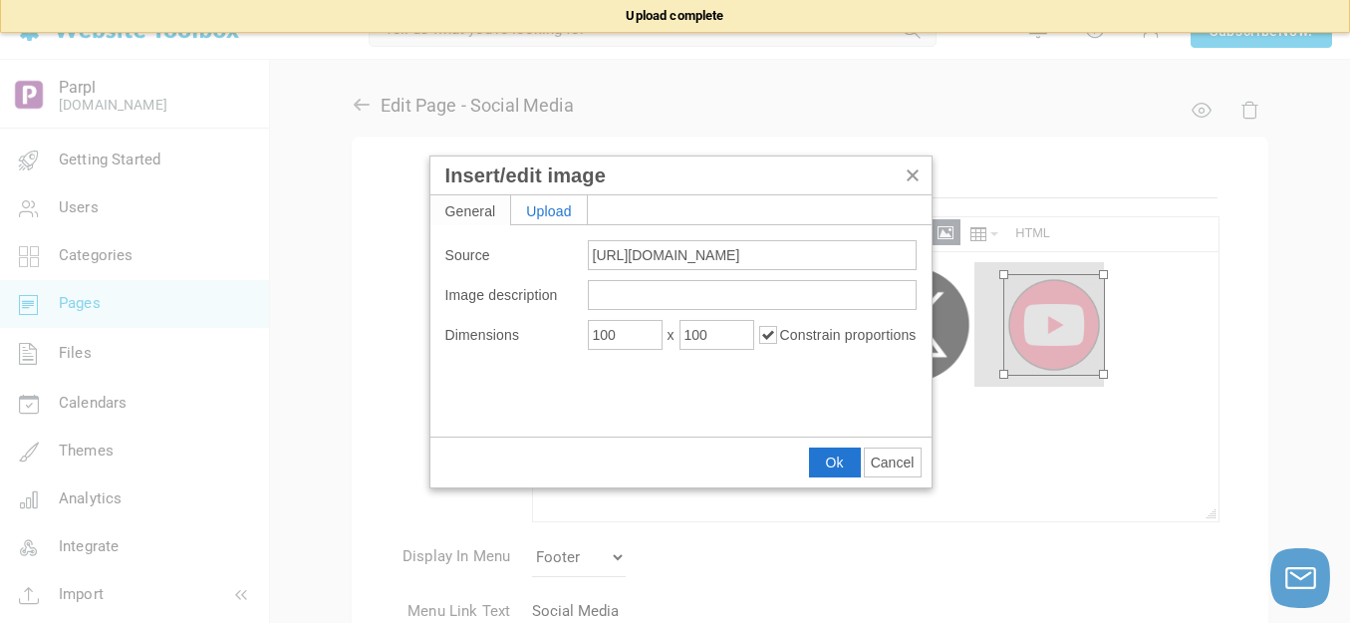
type input "1080"
type input "11664"
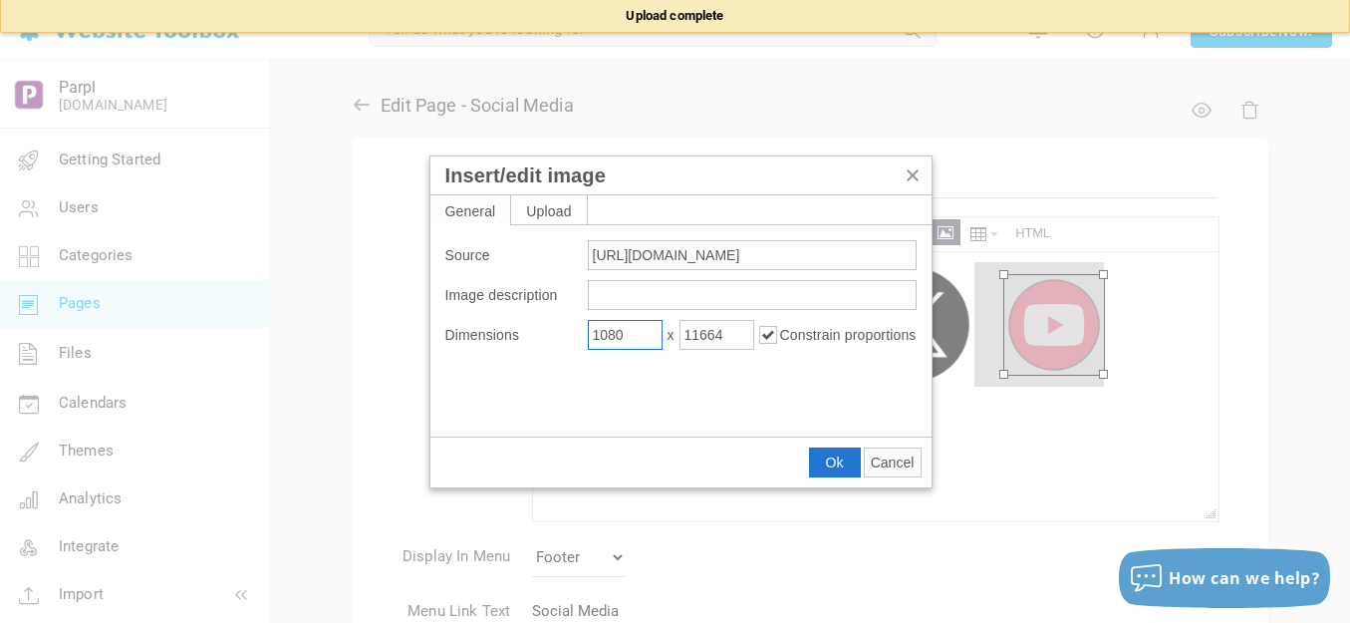
click at [645, 339] on input "1080" at bounding box center [625, 335] width 75 height 30
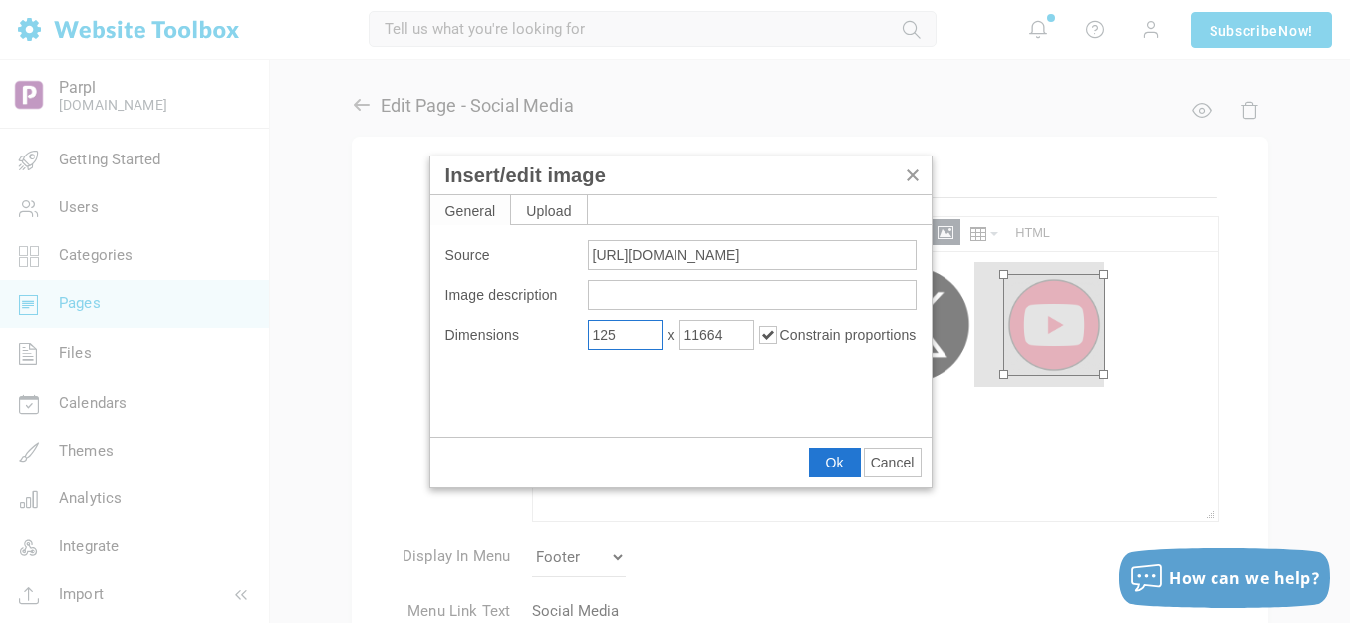
type input "125"
type input "1350"
click at [832, 464] on span "Ok" at bounding box center [835, 462] width 18 height 16
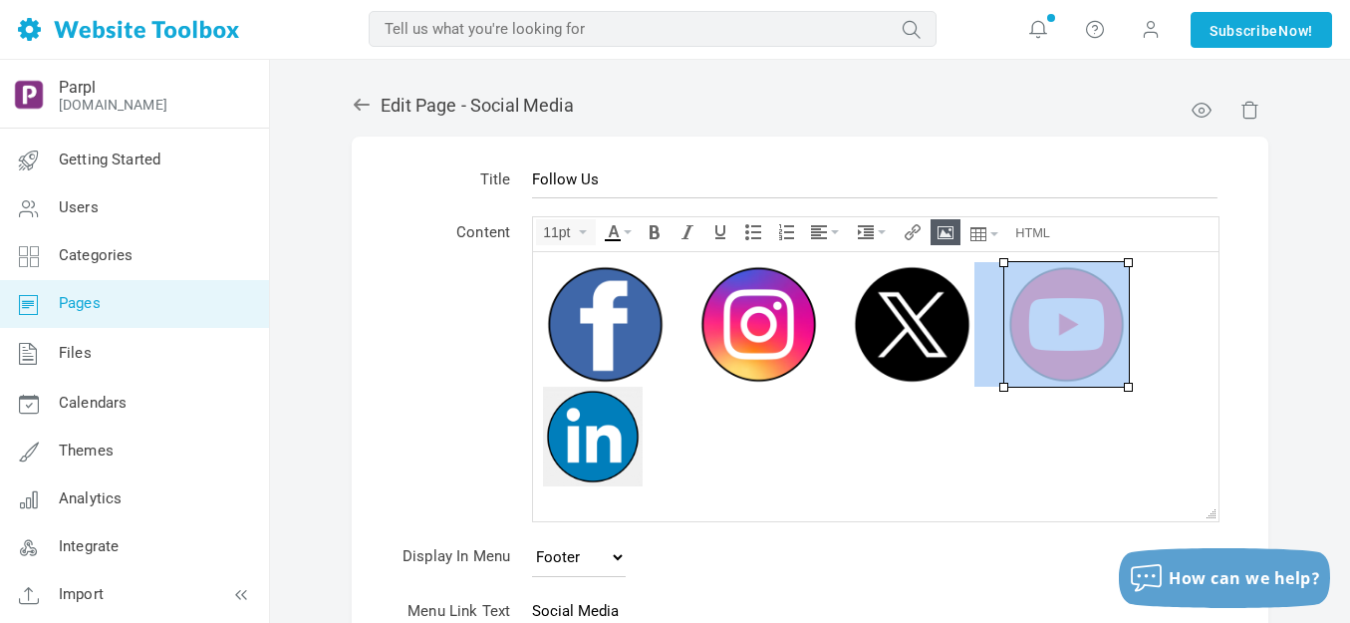
click at [594, 446] on img at bounding box center [593, 436] width 100 height 100
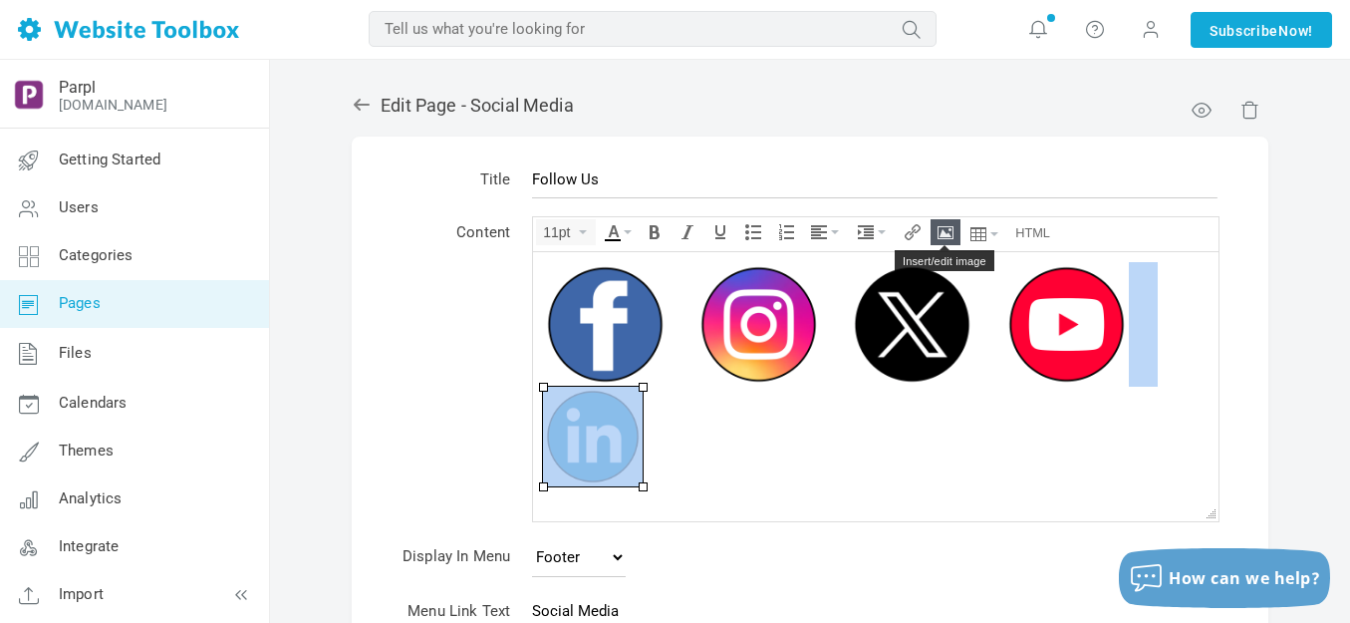
click at [946, 227] on icon "Insert/edit image" at bounding box center [946, 232] width 16 height 16
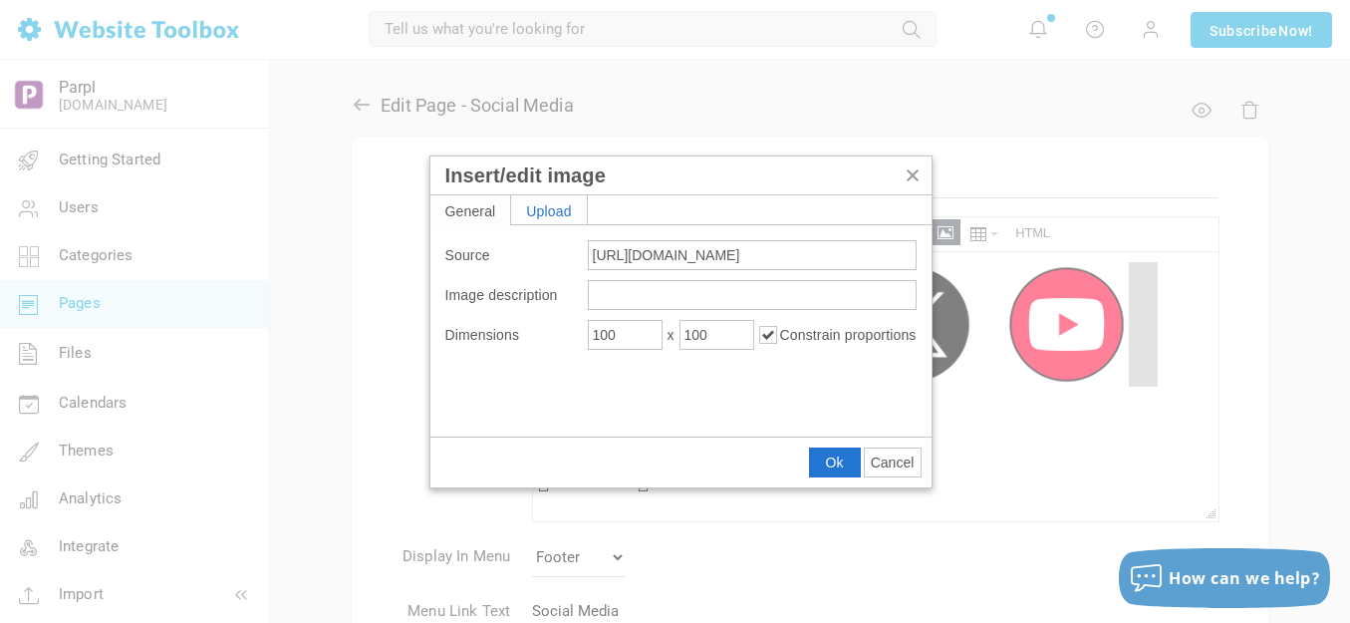
click at [559, 209] on div "Upload" at bounding box center [549, 209] width 76 height 29
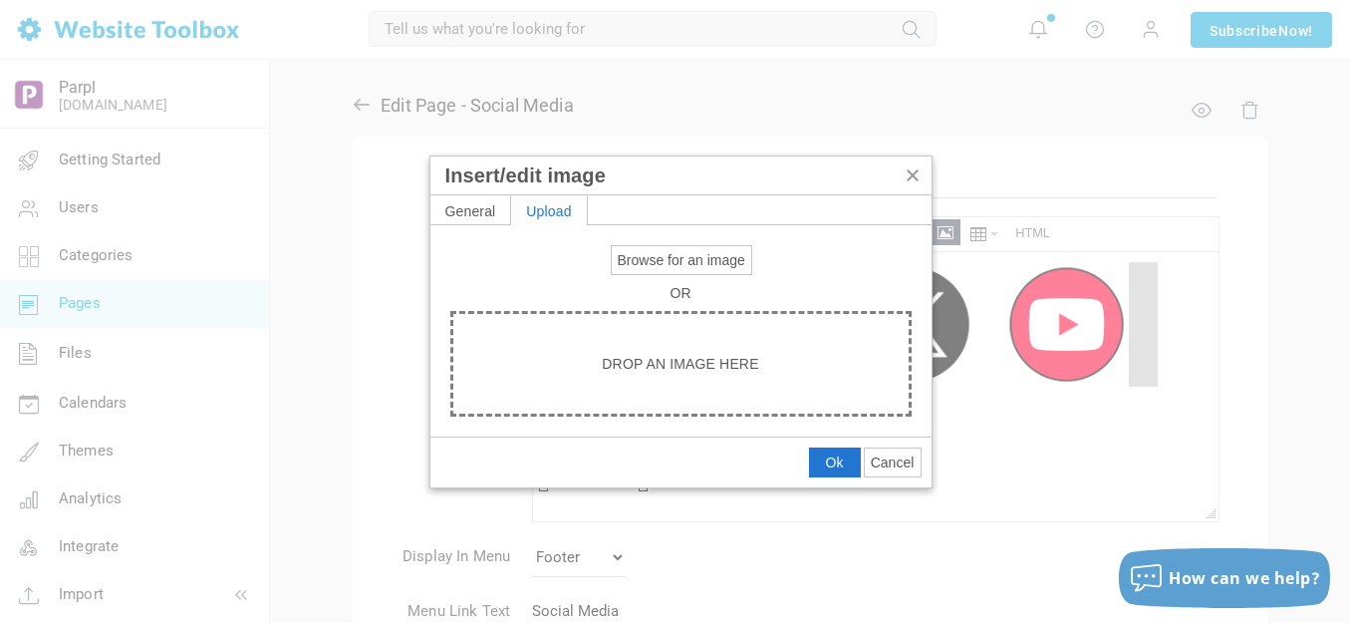
click at [649, 263] on span "Browse for an image" at bounding box center [682, 260] width 128 height 16
type input "C:\fakepath\Slide5.PNG"
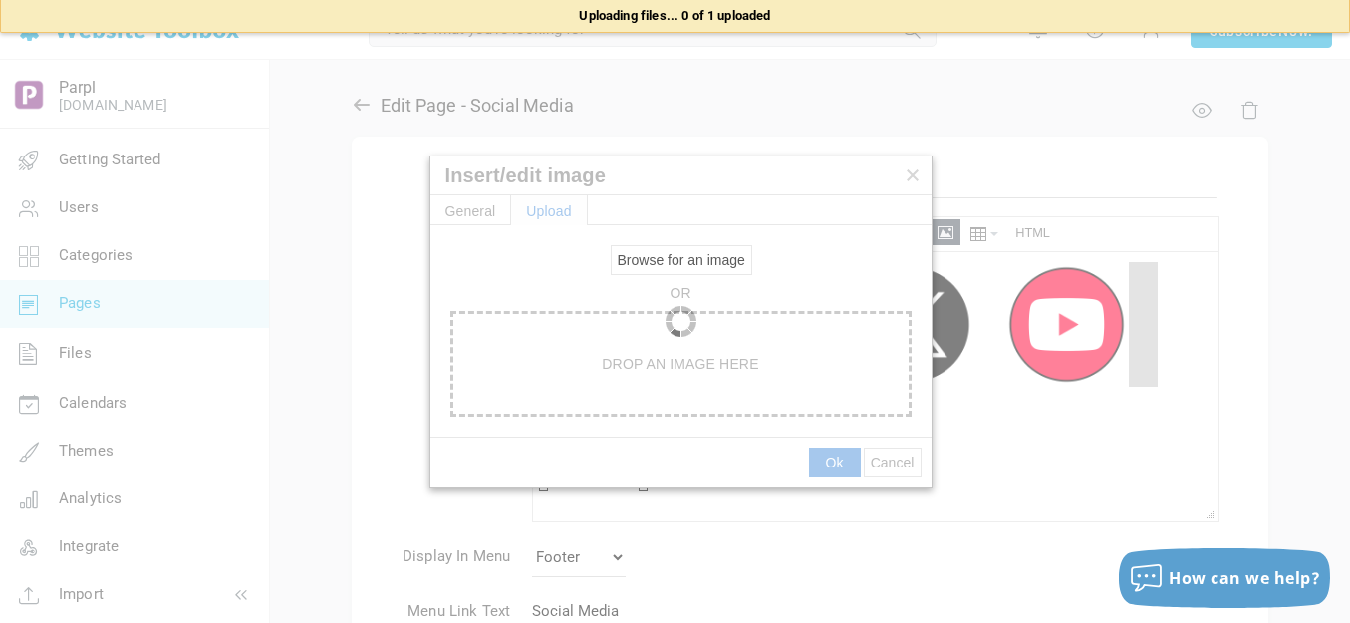
type input "https://d28lcup14p4e72.cloudfront.net/286758%2F9494144%2FSlide5.png"
type input "1080"
type input "11664"
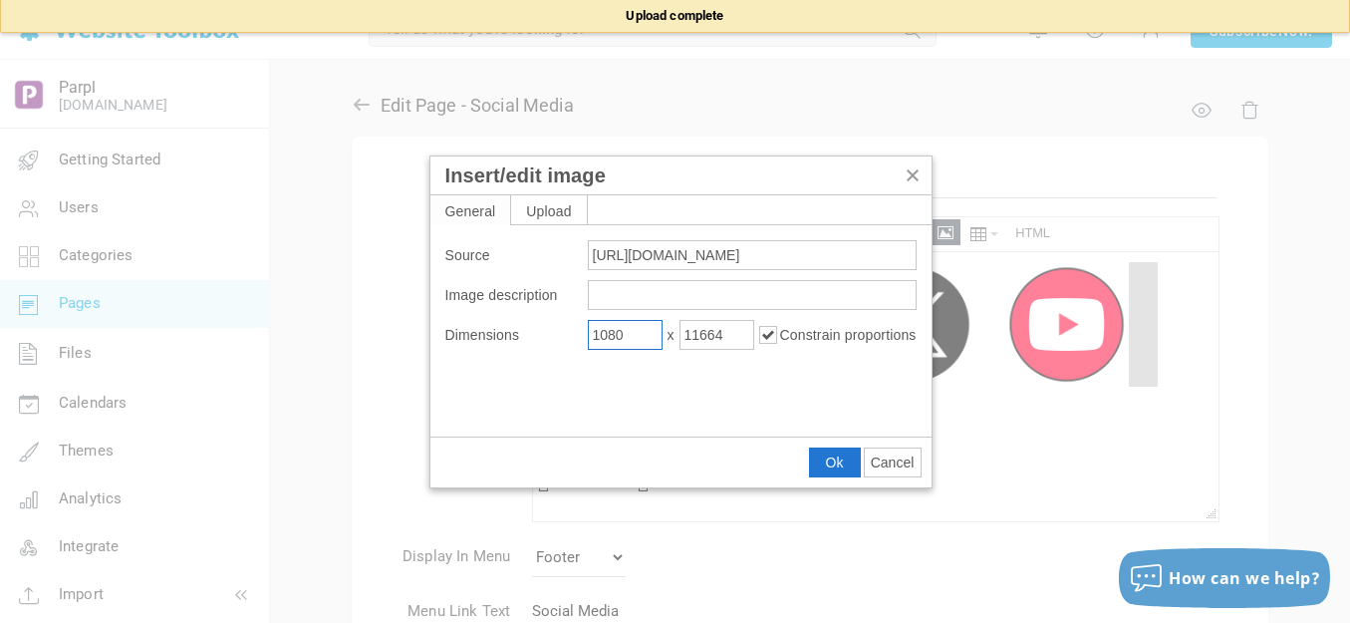
click at [628, 330] on input "1080" at bounding box center [625, 335] width 75 height 30
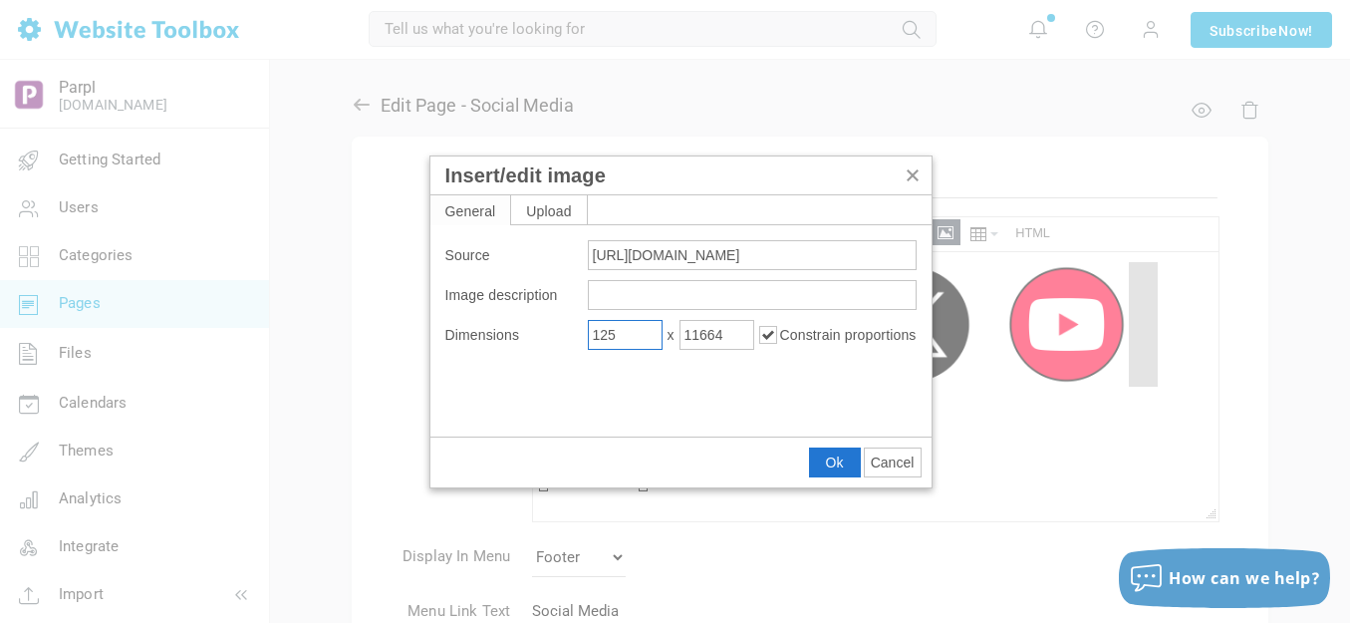
type input "125"
type input "1350"
click at [834, 459] on span "Ok" at bounding box center [835, 462] width 18 height 16
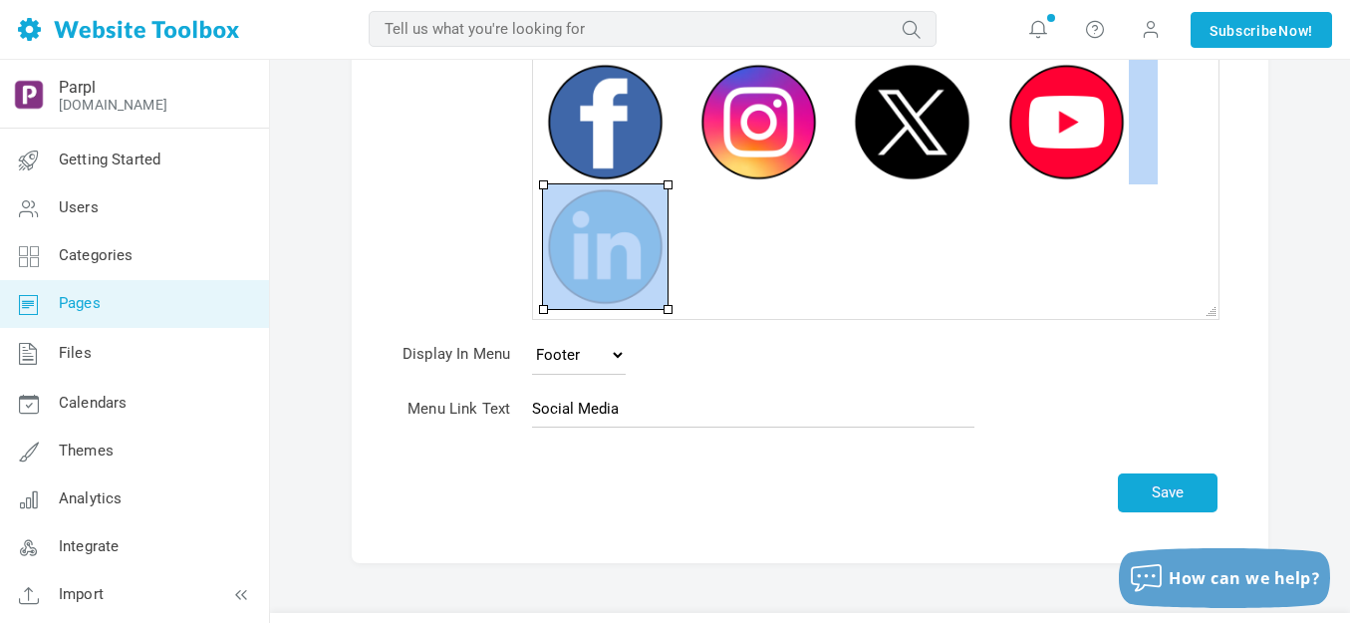
scroll to position [249, 0]
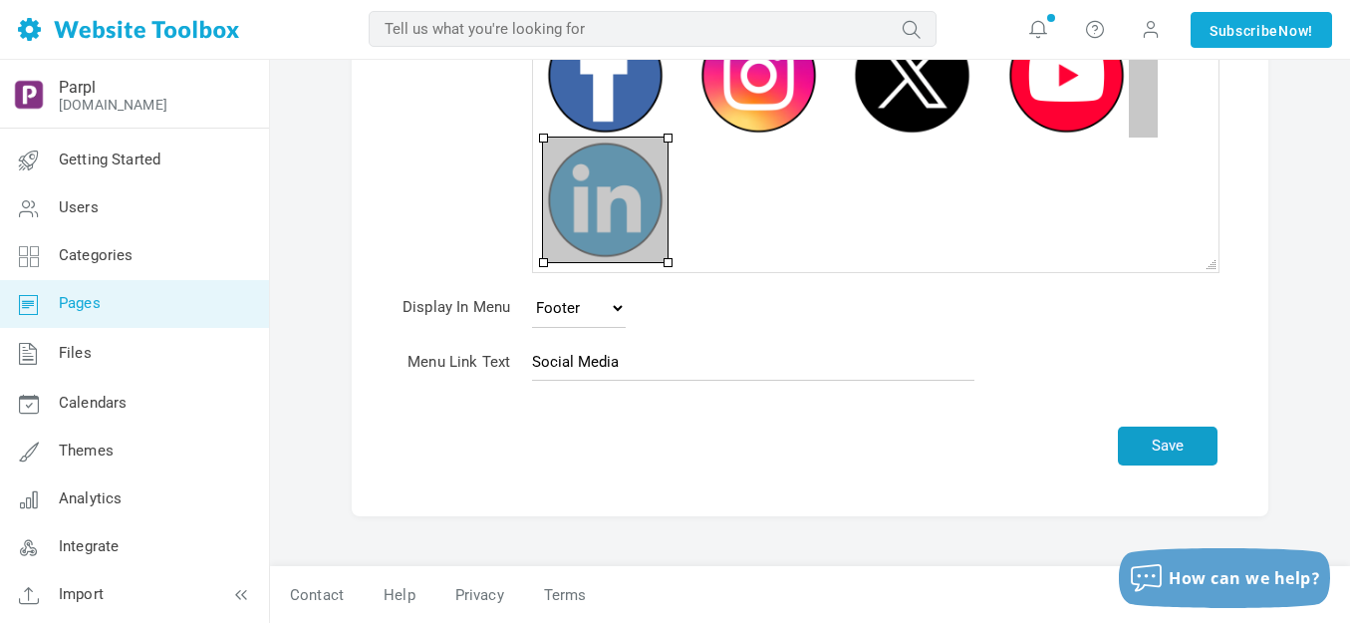
click at [1145, 435] on button "Save" at bounding box center [1168, 445] width 100 height 39
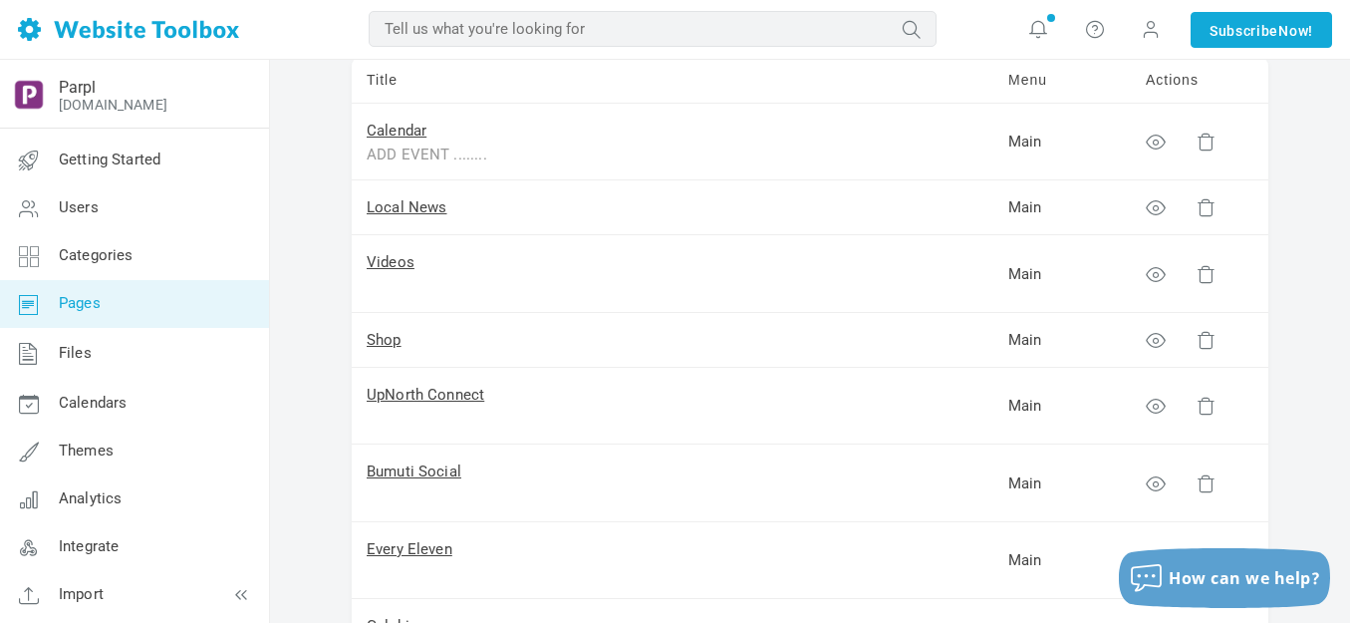
scroll to position [199, 0]
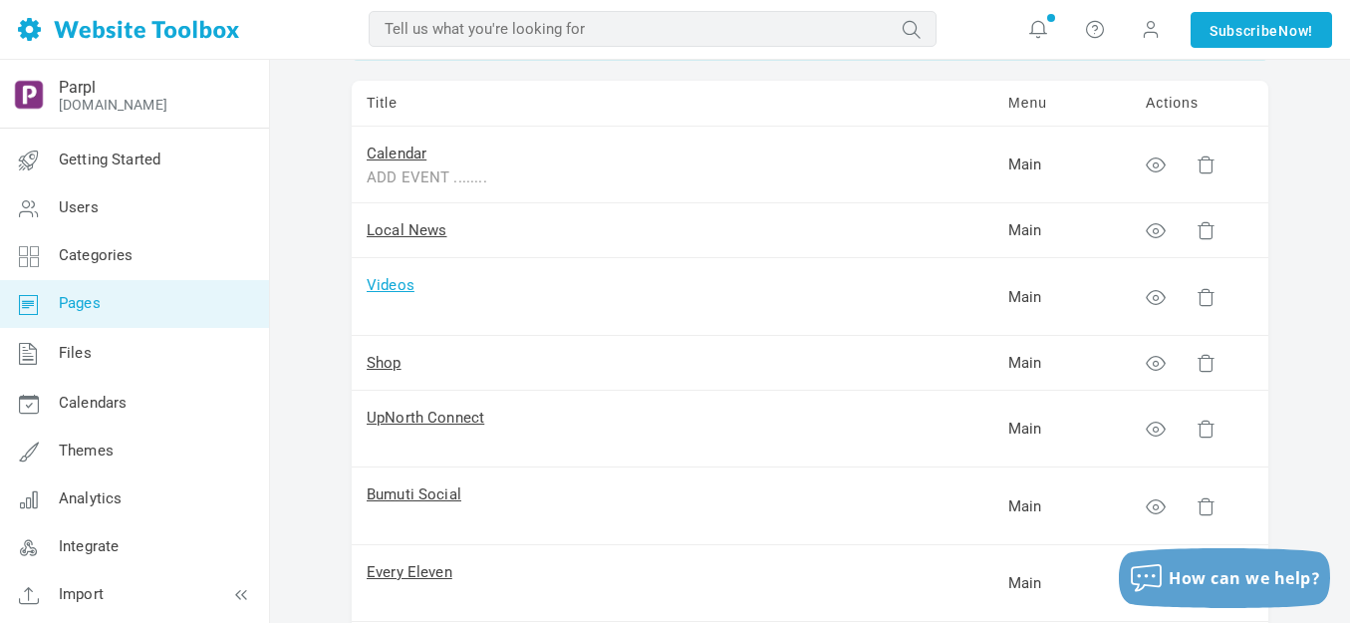
click at [395, 283] on link "Videos" at bounding box center [391, 285] width 48 height 18
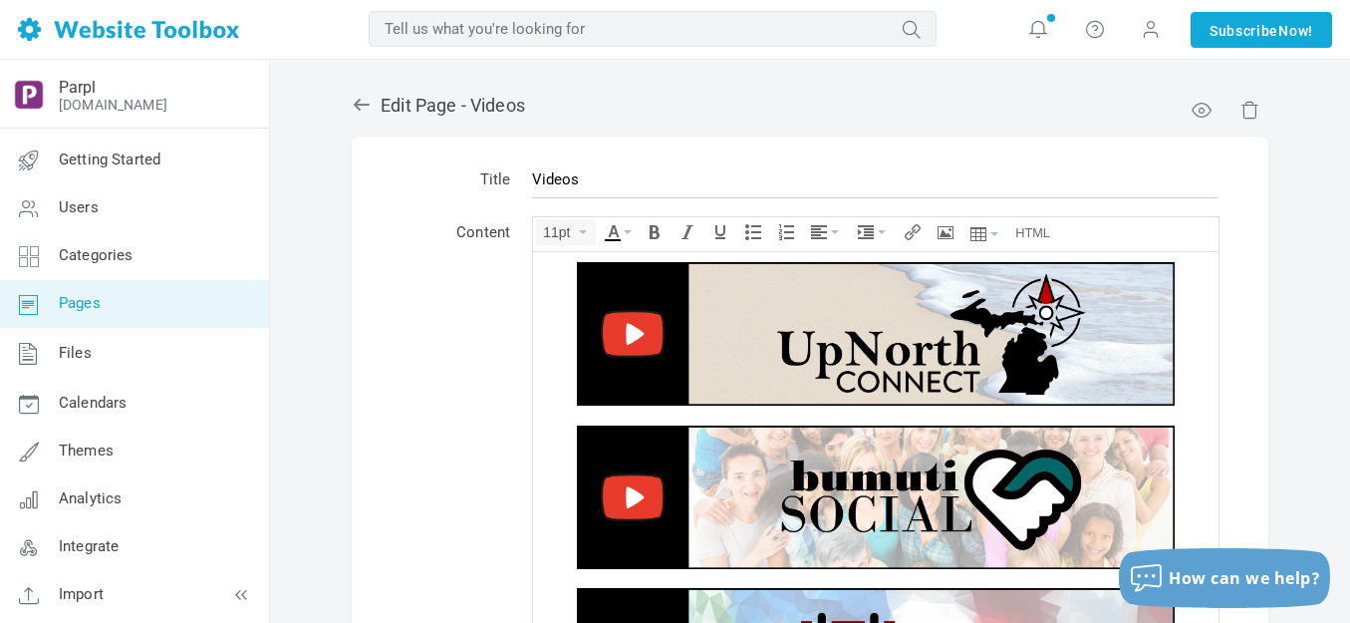
click at [761, 315] on img at bounding box center [876, 332] width 598 height 143
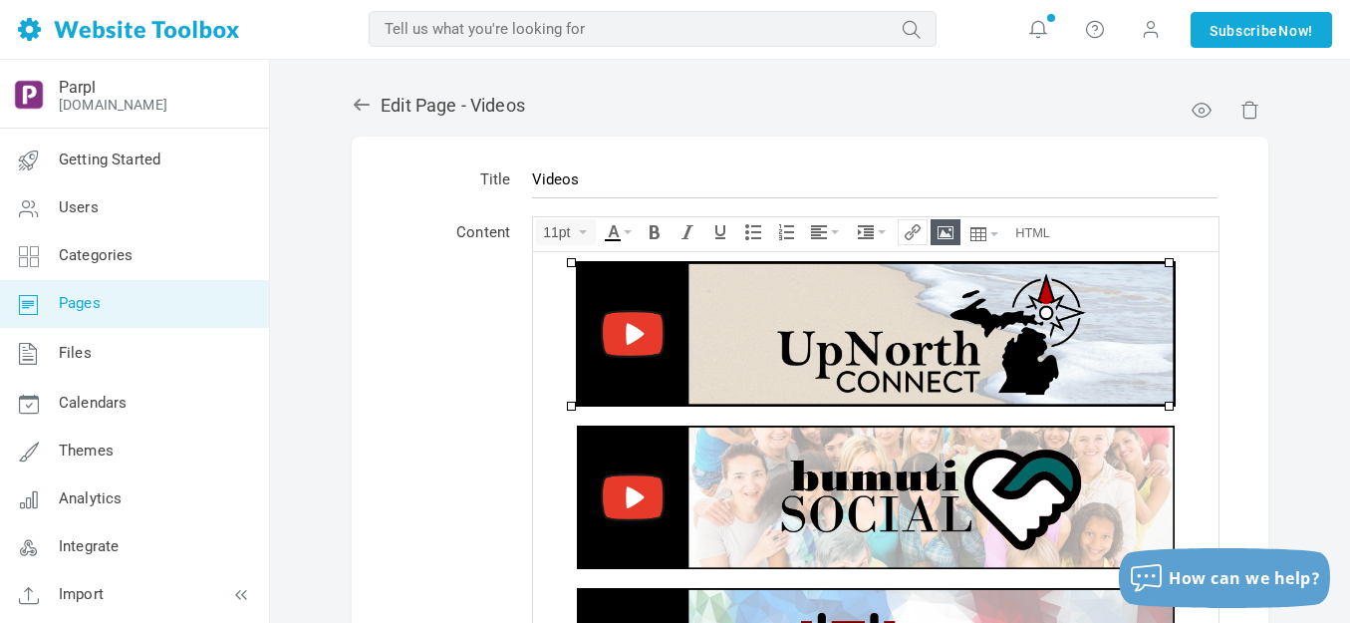
click at [909, 235] on icon "Insert/edit link" at bounding box center [913, 232] width 16 height 16
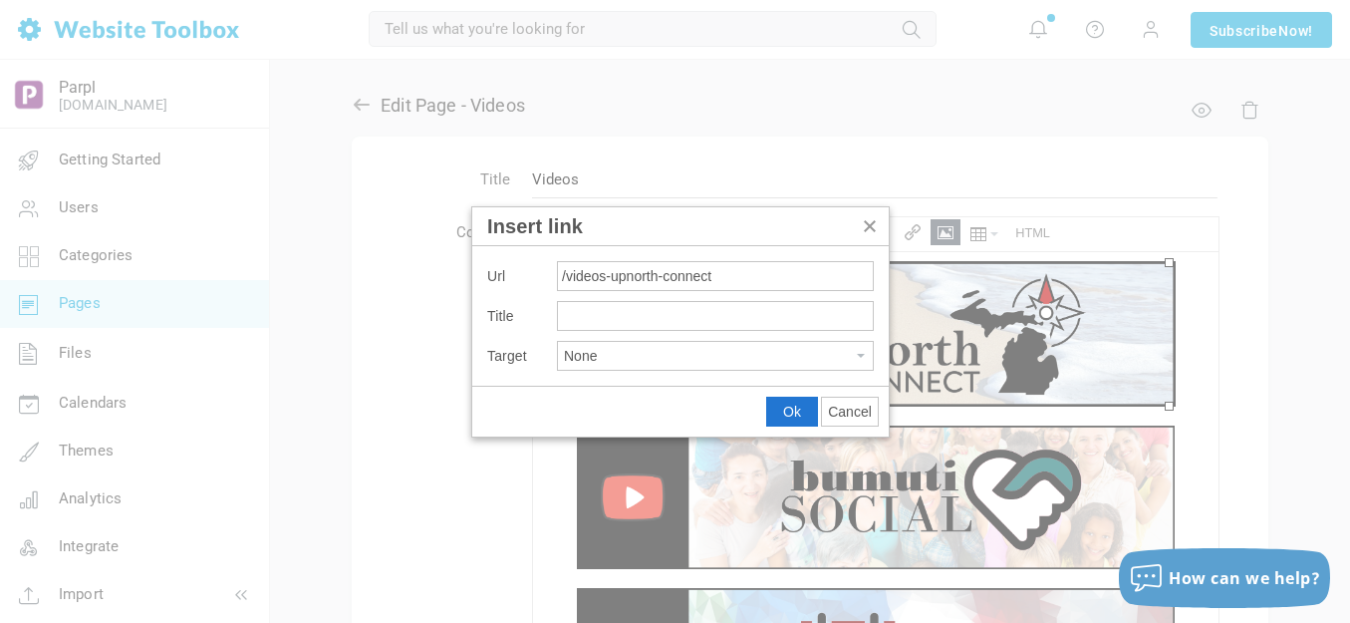
click at [642, 364] on button "None" at bounding box center [715, 356] width 315 height 28
type input "/videos-upnorth-connect"
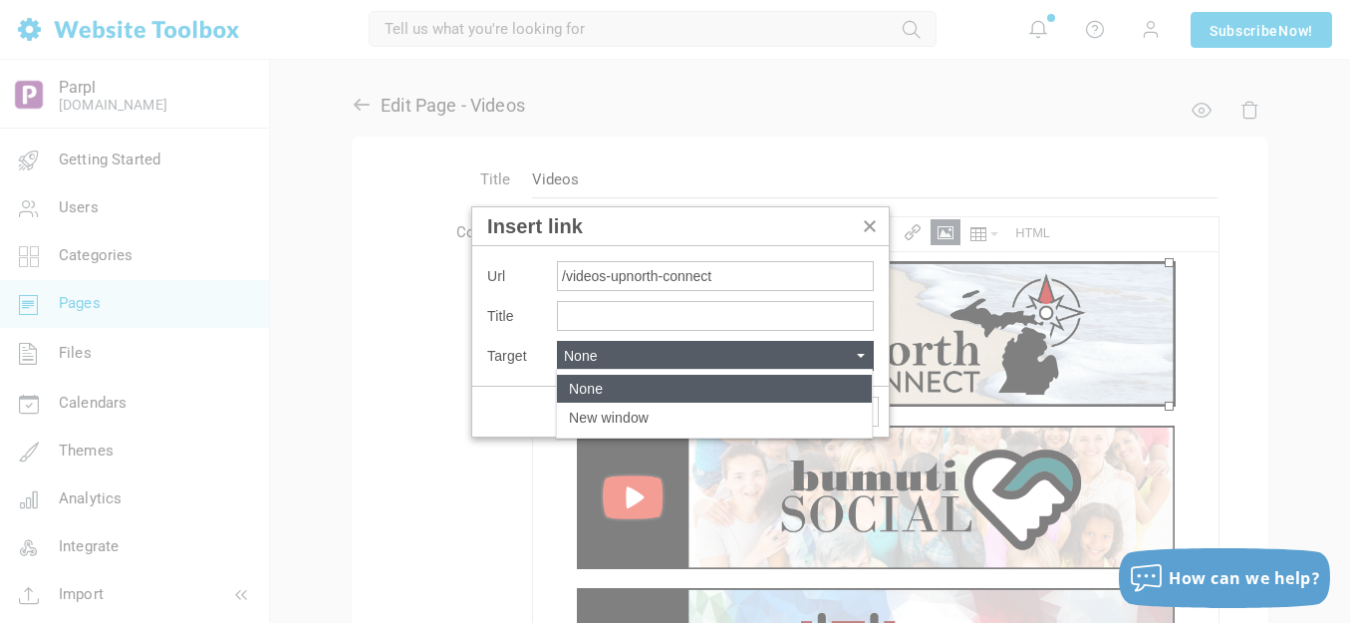
click at [615, 388] on div "None" at bounding box center [714, 389] width 315 height 28
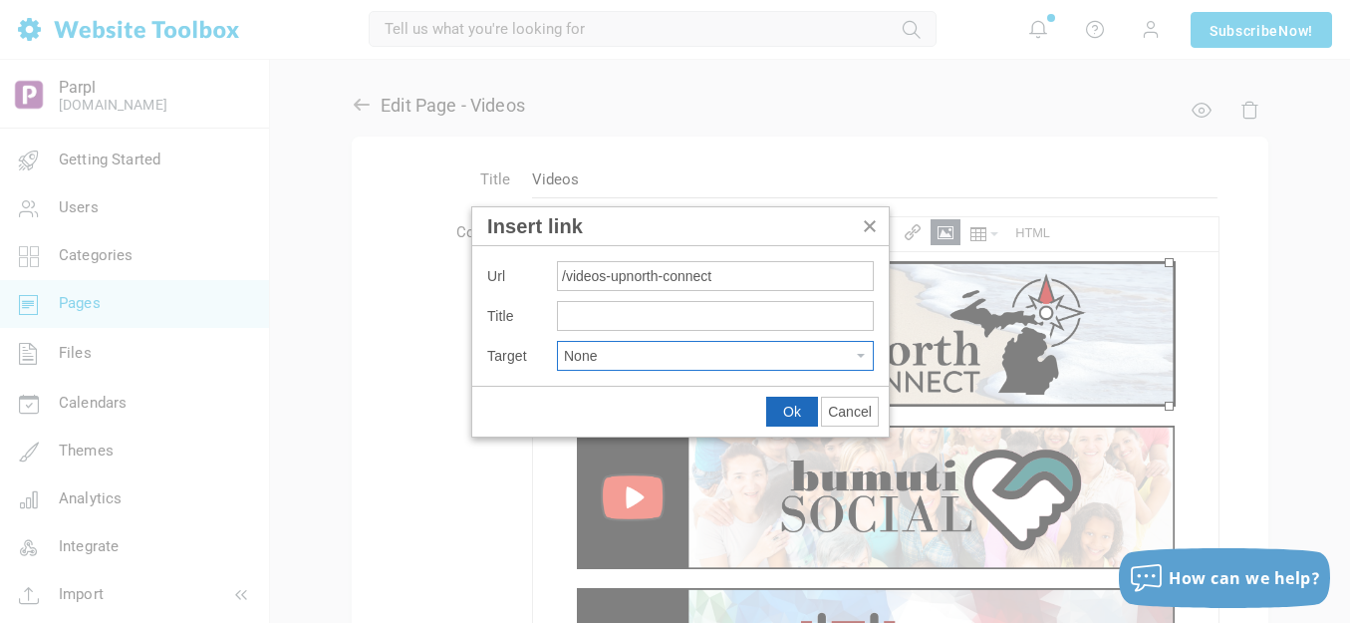
click at [790, 408] on span "Ok" at bounding box center [792, 412] width 18 height 16
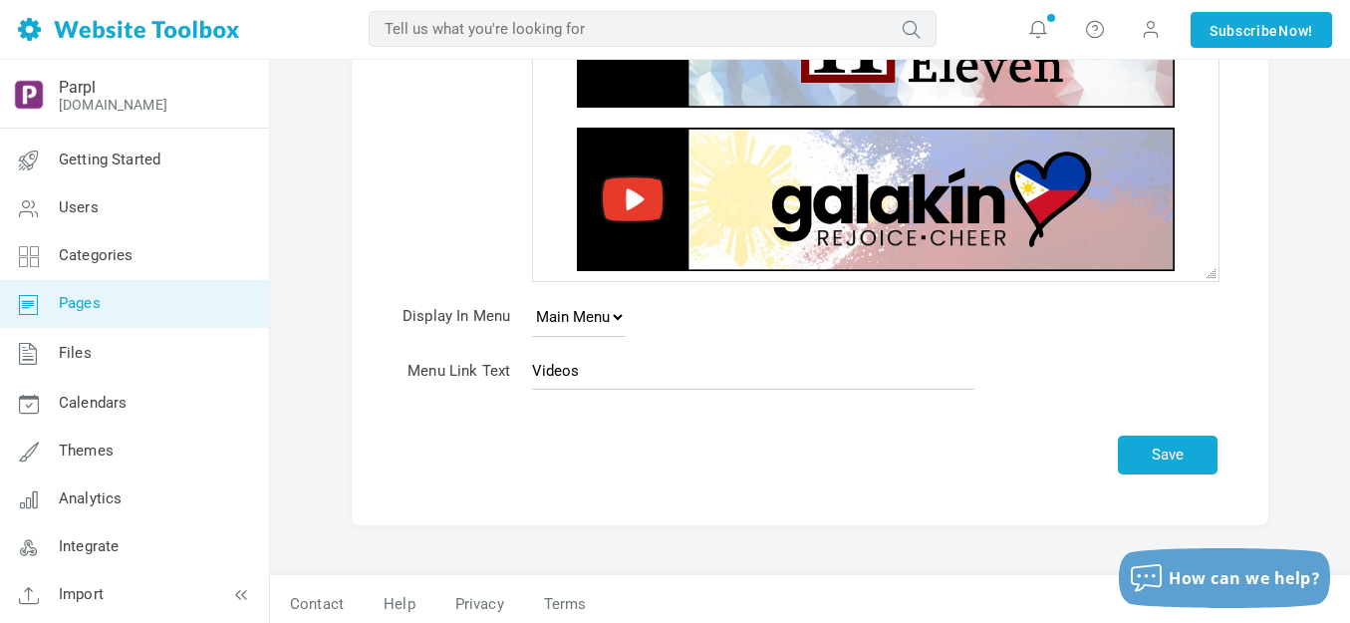
scroll to position [428, 0]
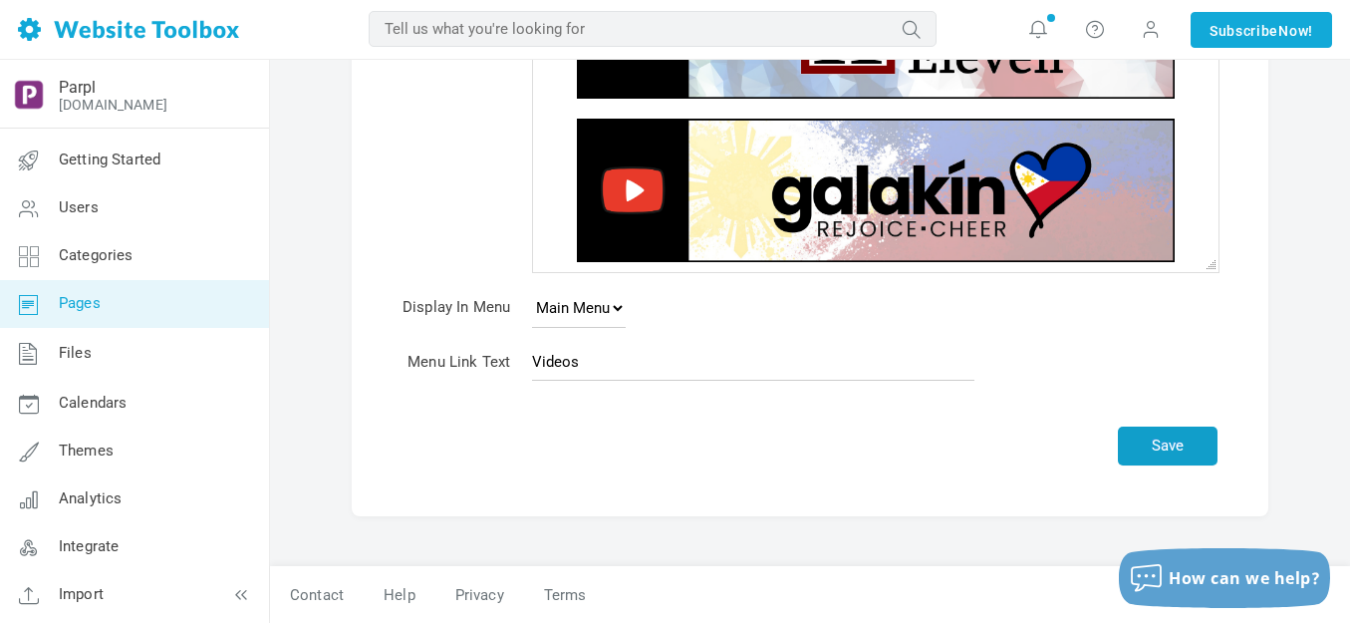
click at [1184, 444] on button "Save" at bounding box center [1168, 445] width 100 height 39
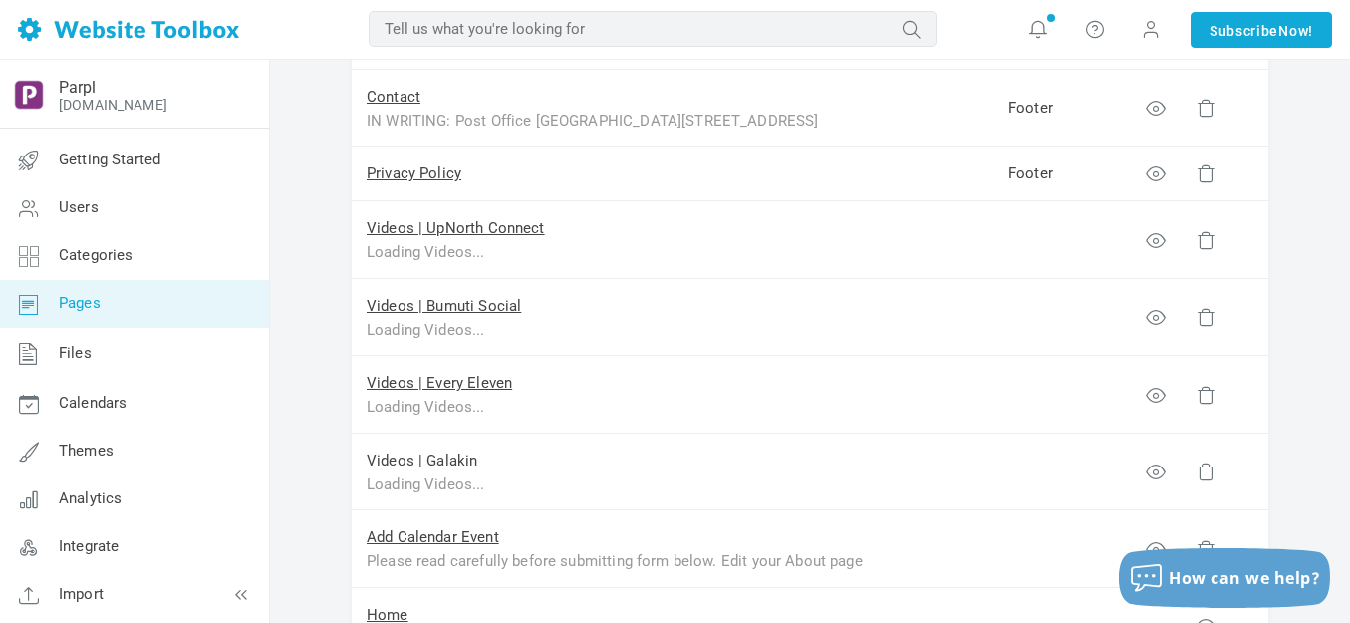
scroll to position [1295, 0]
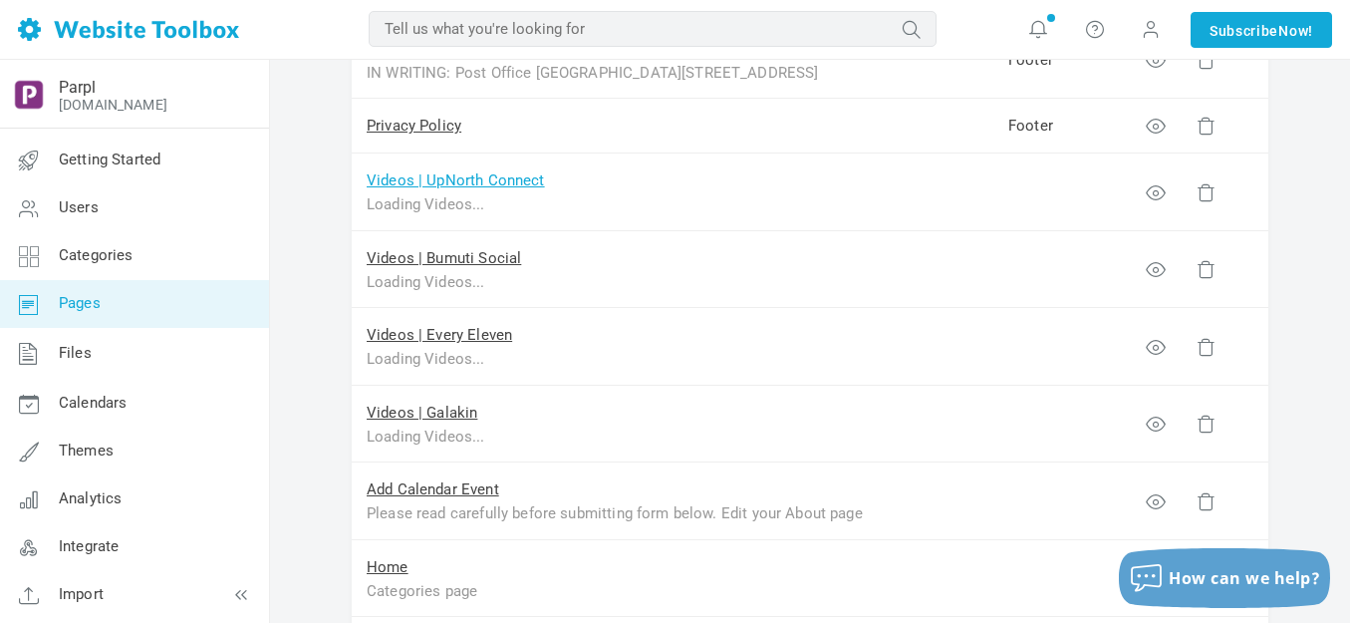
click at [481, 182] on link "Videos | UpNorth Connect" at bounding box center [456, 180] width 178 height 18
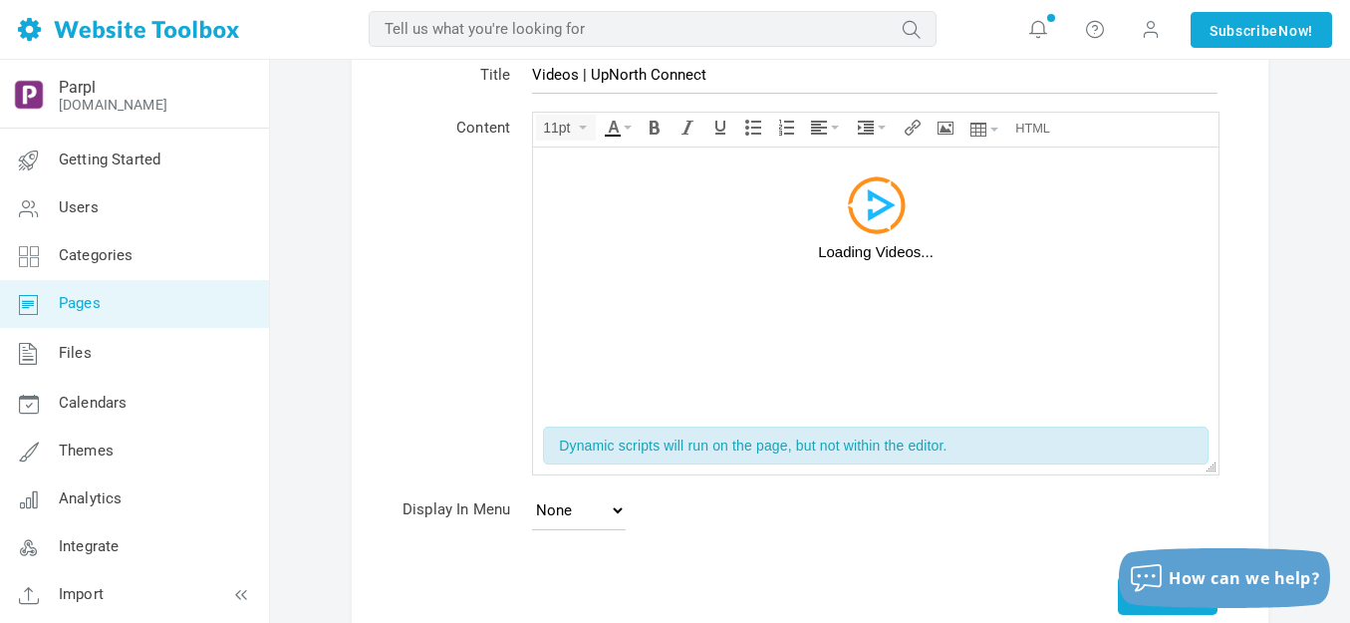
scroll to position [254, 0]
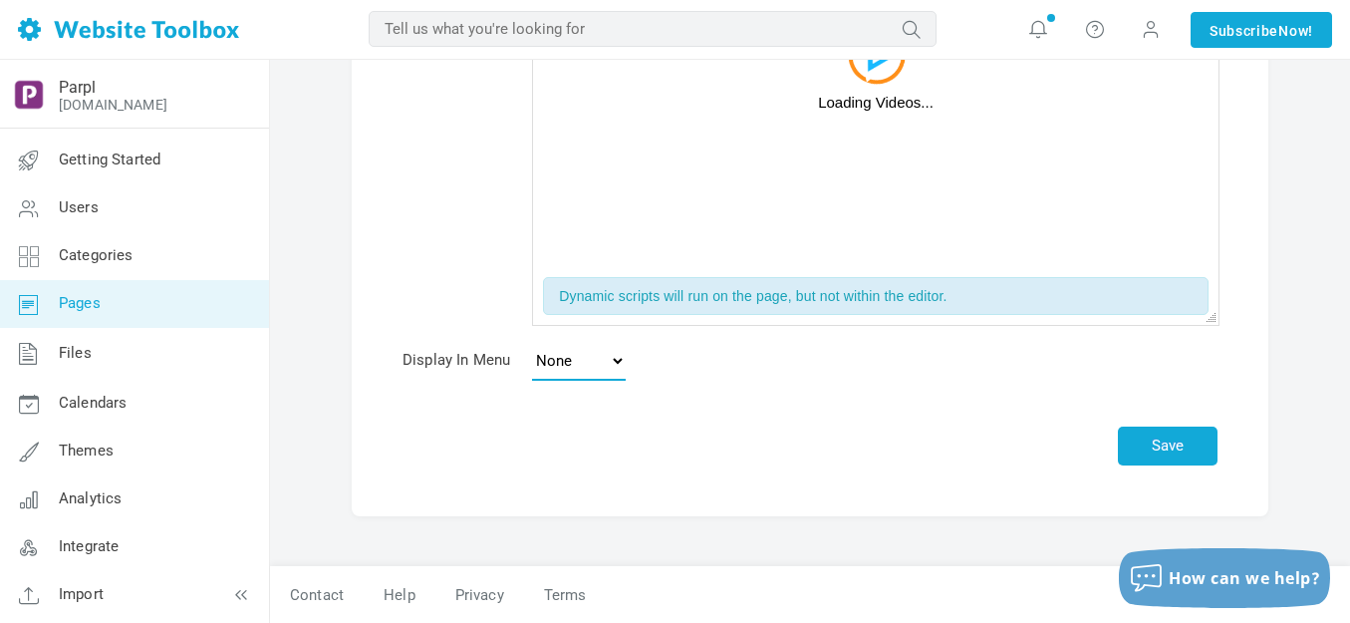
click at [620, 360] on select "None Main Menu Footer" at bounding box center [579, 361] width 94 height 40
select select "main"
click at [532, 341] on select "None Main Menu Footer" at bounding box center [579, 361] width 94 height 40
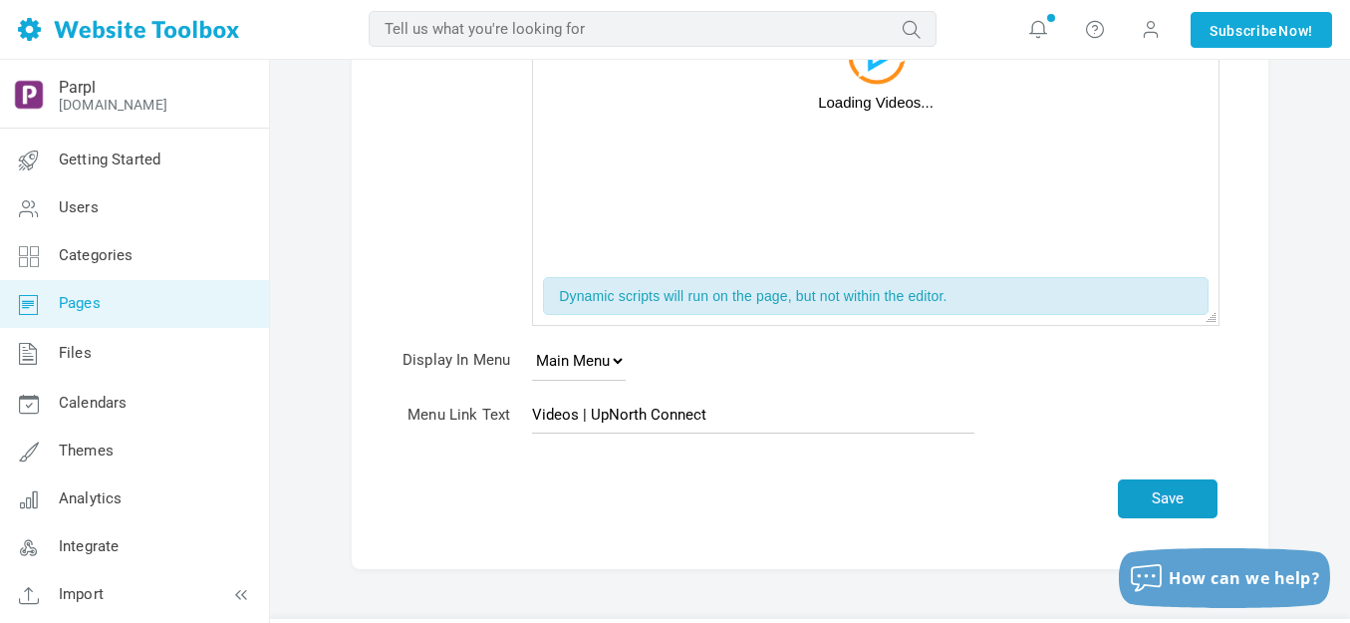
click at [1170, 497] on button "Save" at bounding box center [1168, 498] width 100 height 39
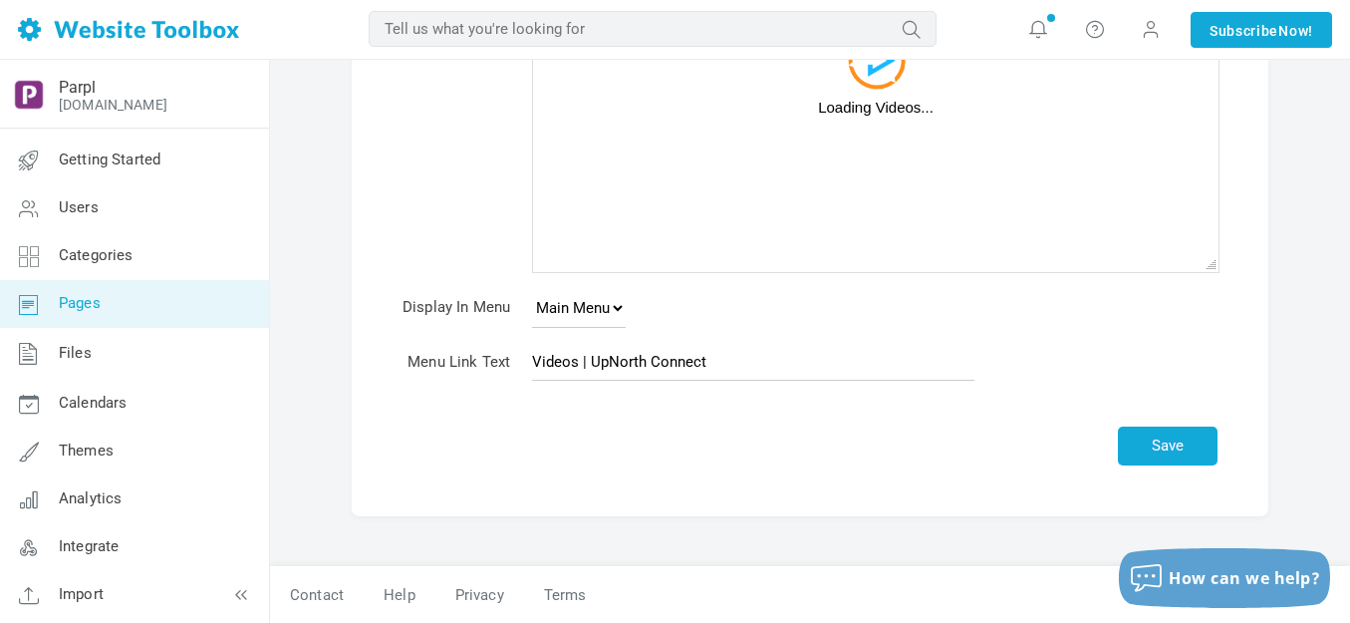
scroll to position [249, 0]
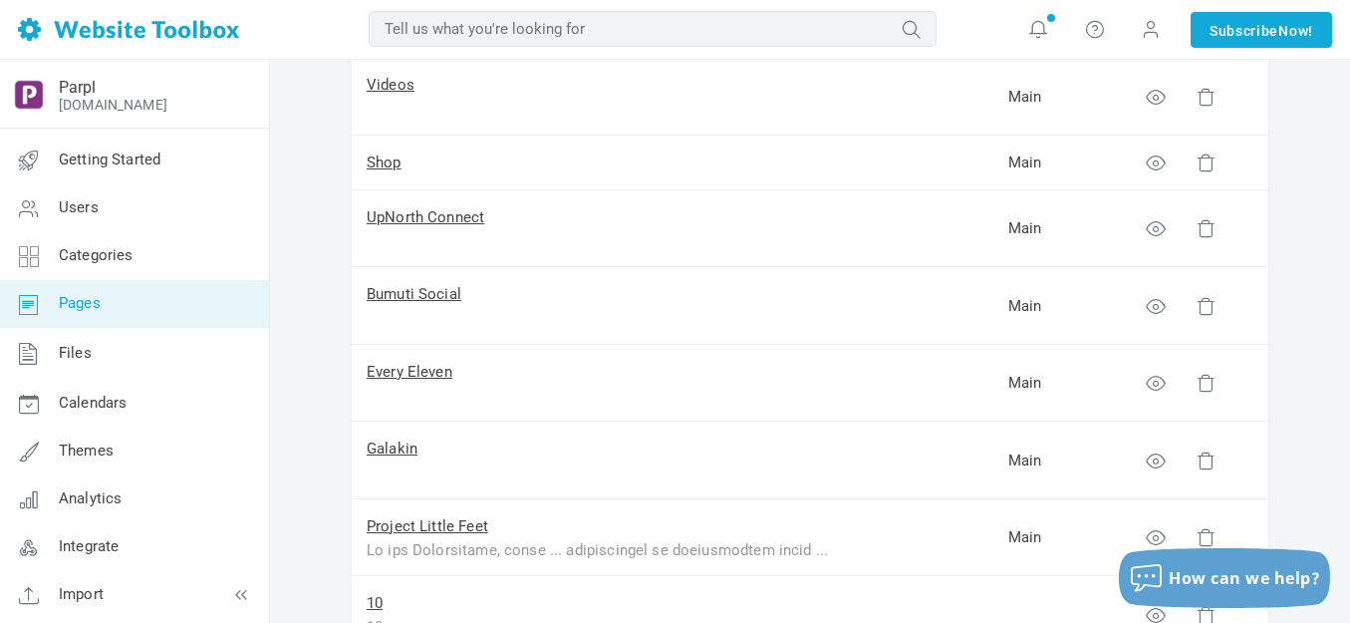
scroll to position [399, 0]
click at [412, 84] on link "Videos" at bounding box center [391, 86] width 48 height 18
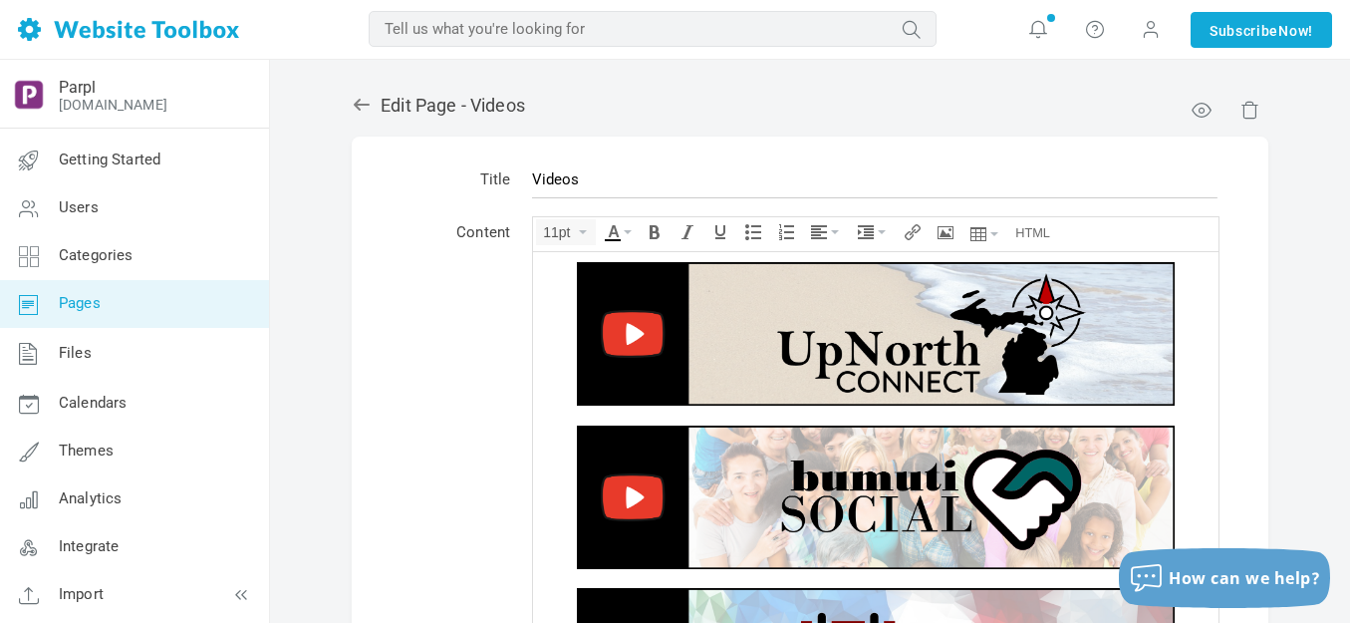
click at [800, 320] on img at bounding box center [876, 332] width 598 height 143
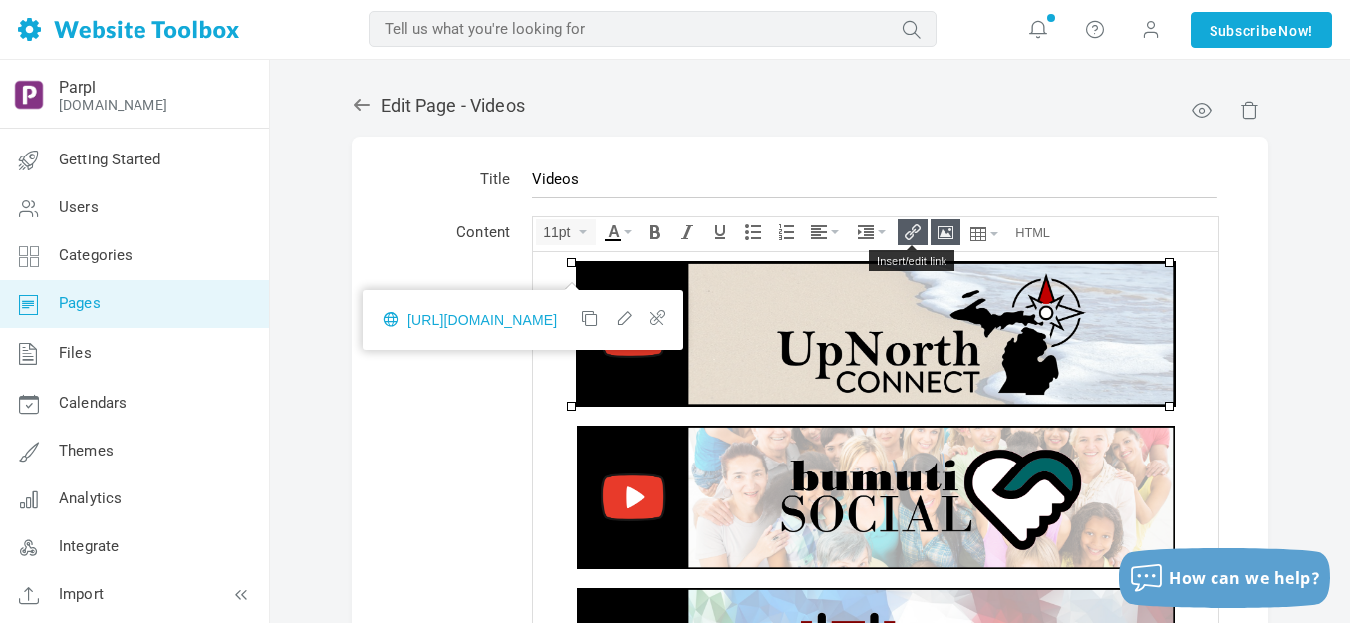
click at [911, 232] on icon "Insert/edit link" at bounding box center [913, 232] width 16 height 16
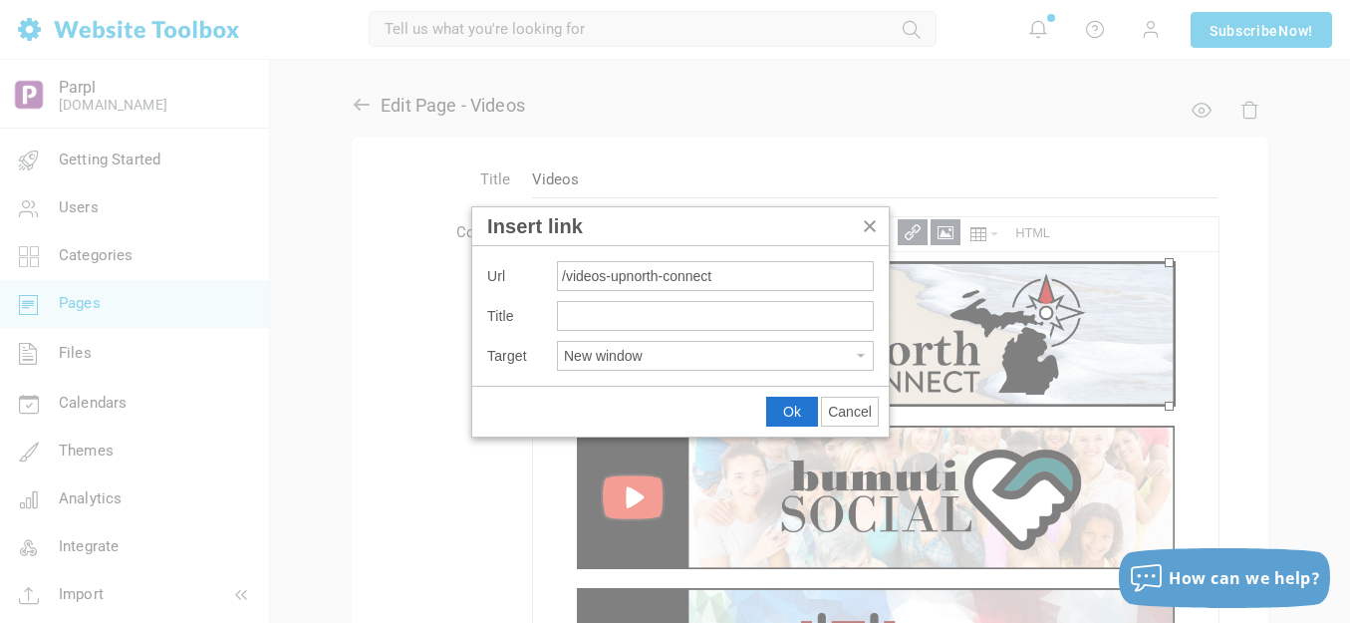
click at [559, 279] on input "/videos-upnorth-connect" at bounding box center [715, 276] width 317 height 30
click at [559, 280] on input "pages/videos-upnorth-connect" at bounding box center [715, 276] width 317 height 30
type input "/pages/videos-upnorth-connect"
click at [796, 402] on button "Ok" at bounding box center [792, 412] width 50 height 28
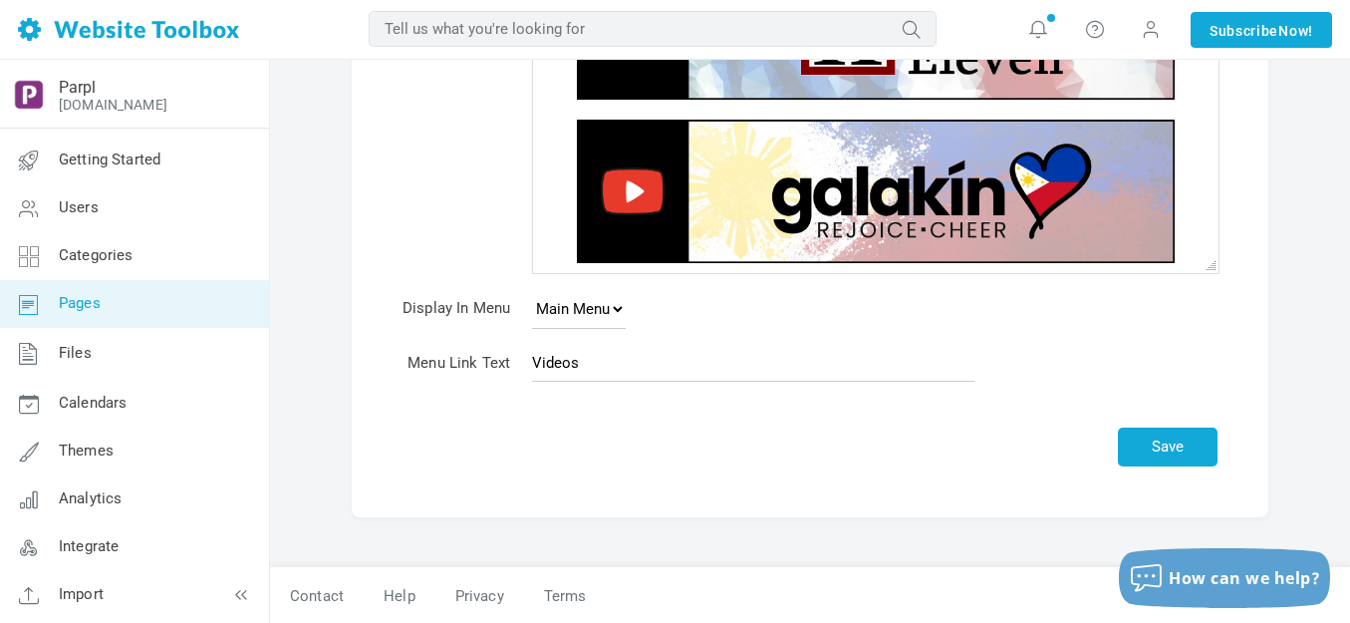
scroll to position [428, 0]
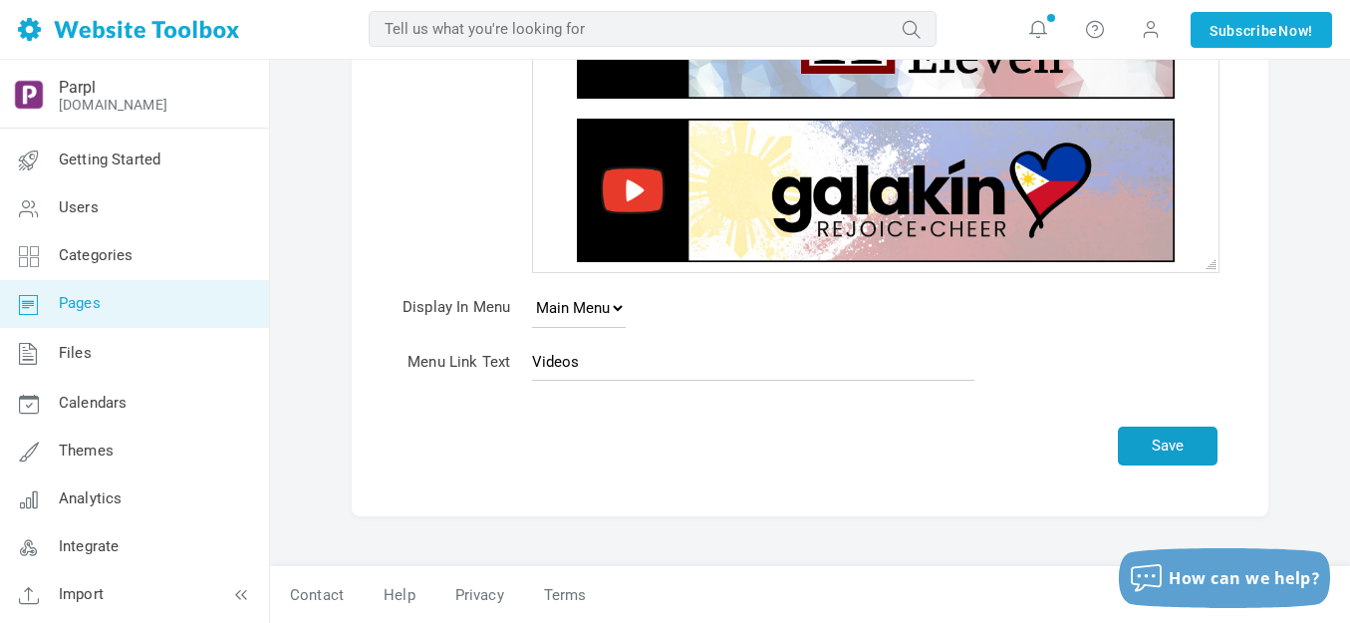
click at [1183, 438] on button "Save" at bounding box center [1168, 445] width 100 height 39
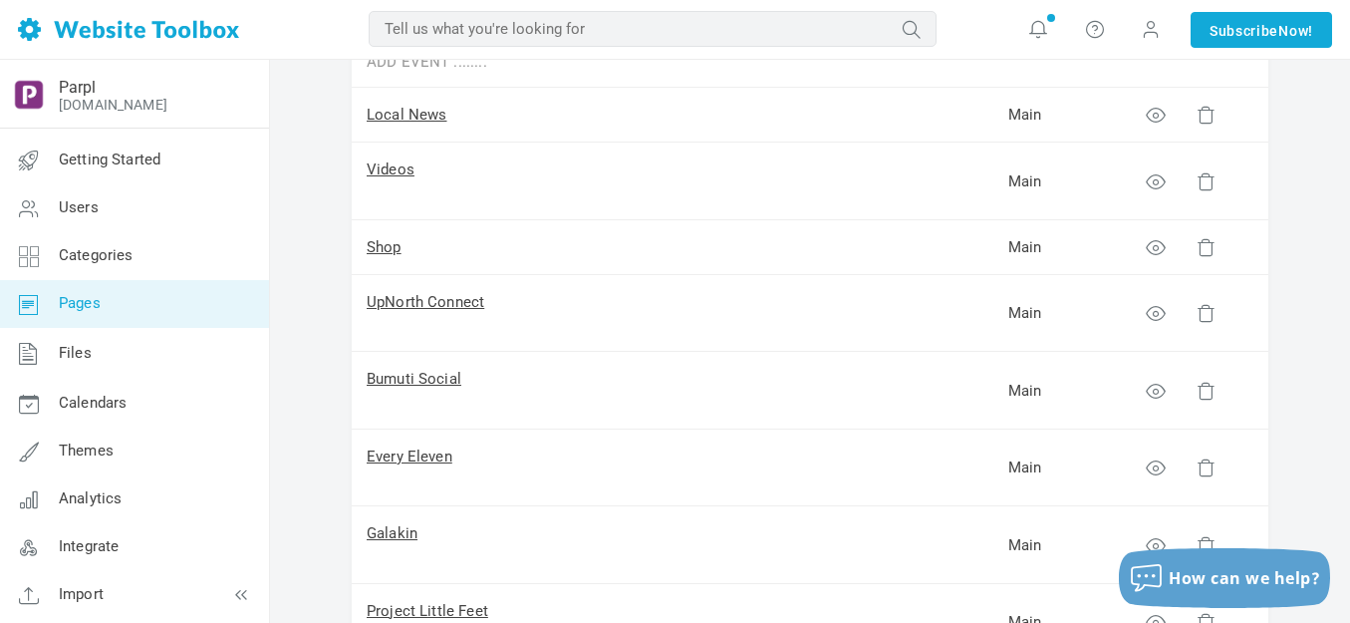
scroll to position [199, 0]
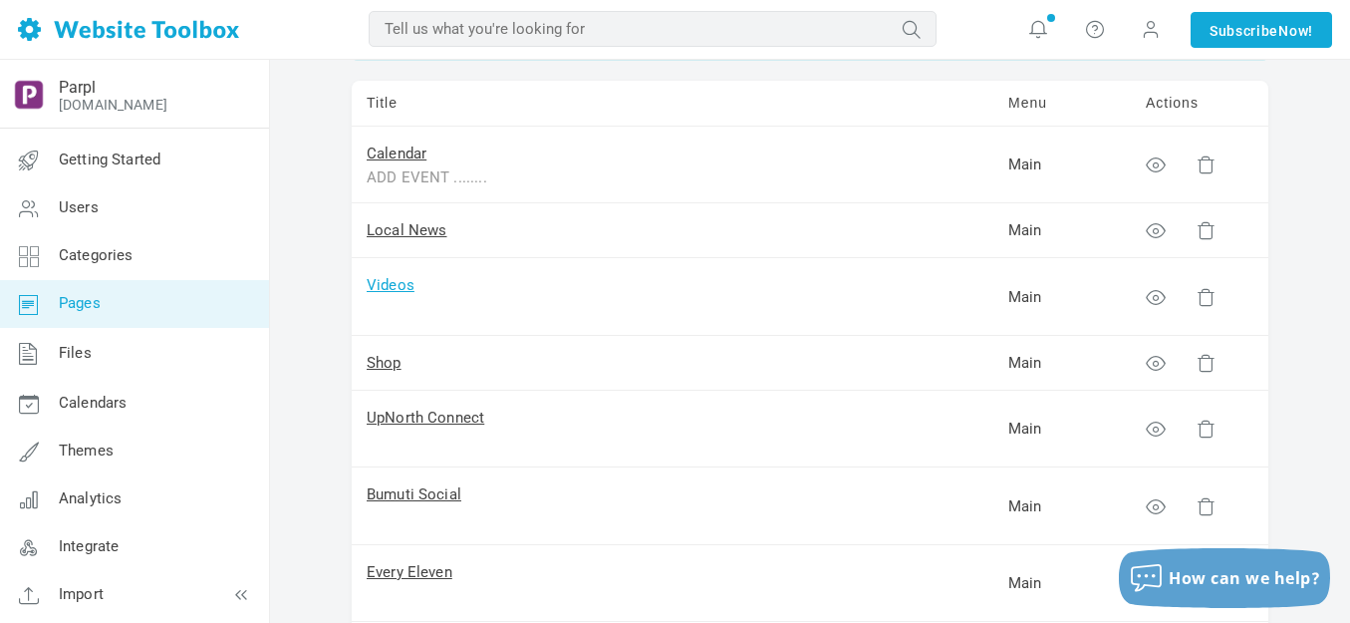
click at [402, 285] on link "Videos" at bounding box center [391, 285] width 48 height 18
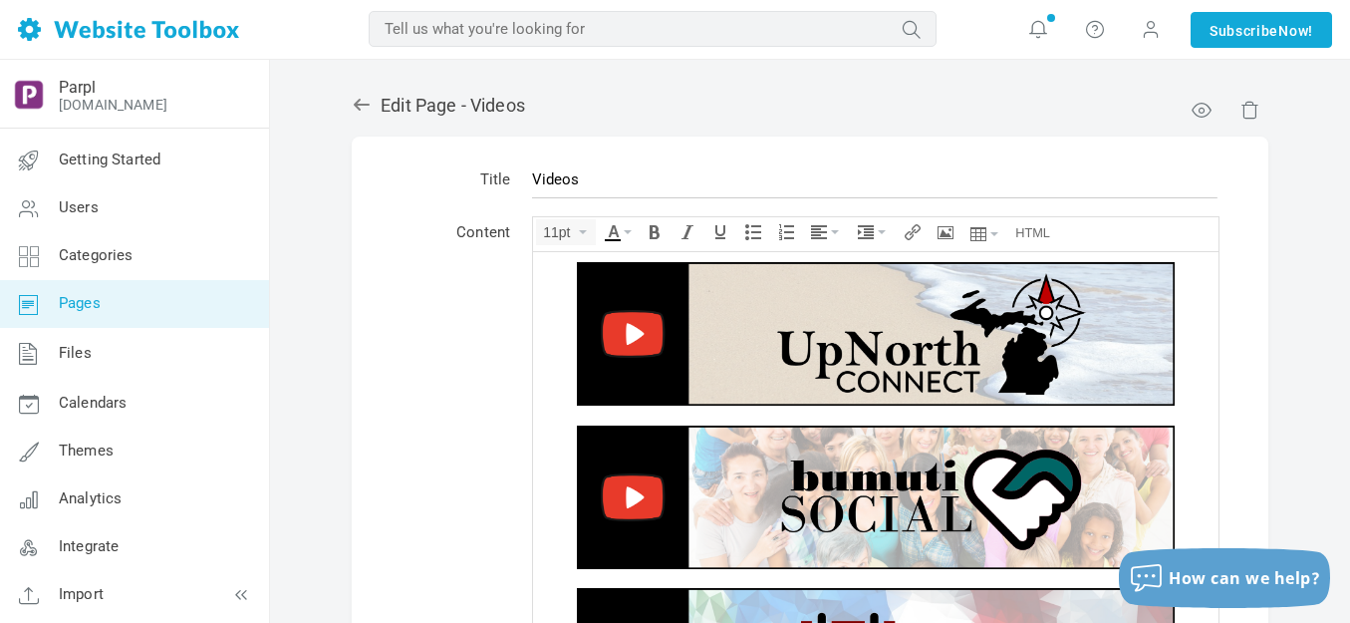
click at [879, 462] on img at bounding box center [876, 495] width 598 height 143
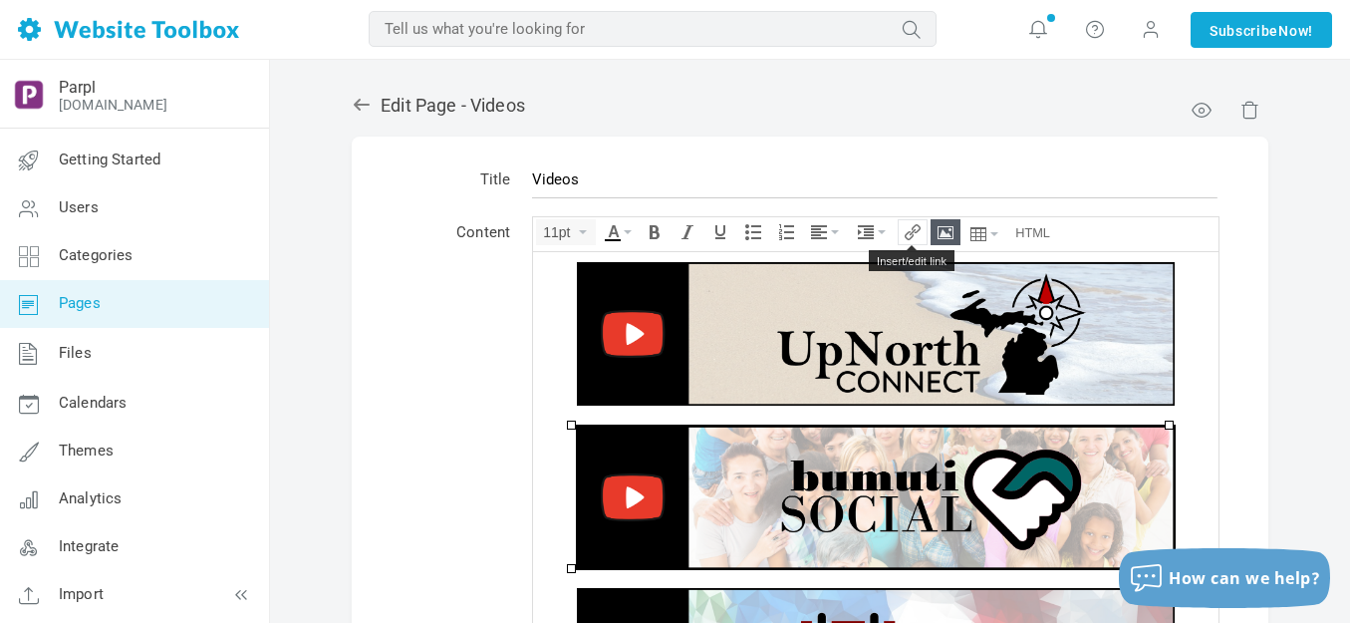
click at [916, 231] on icon "Insert/edit link" at bounding box center [913, 232] width 16 height 16
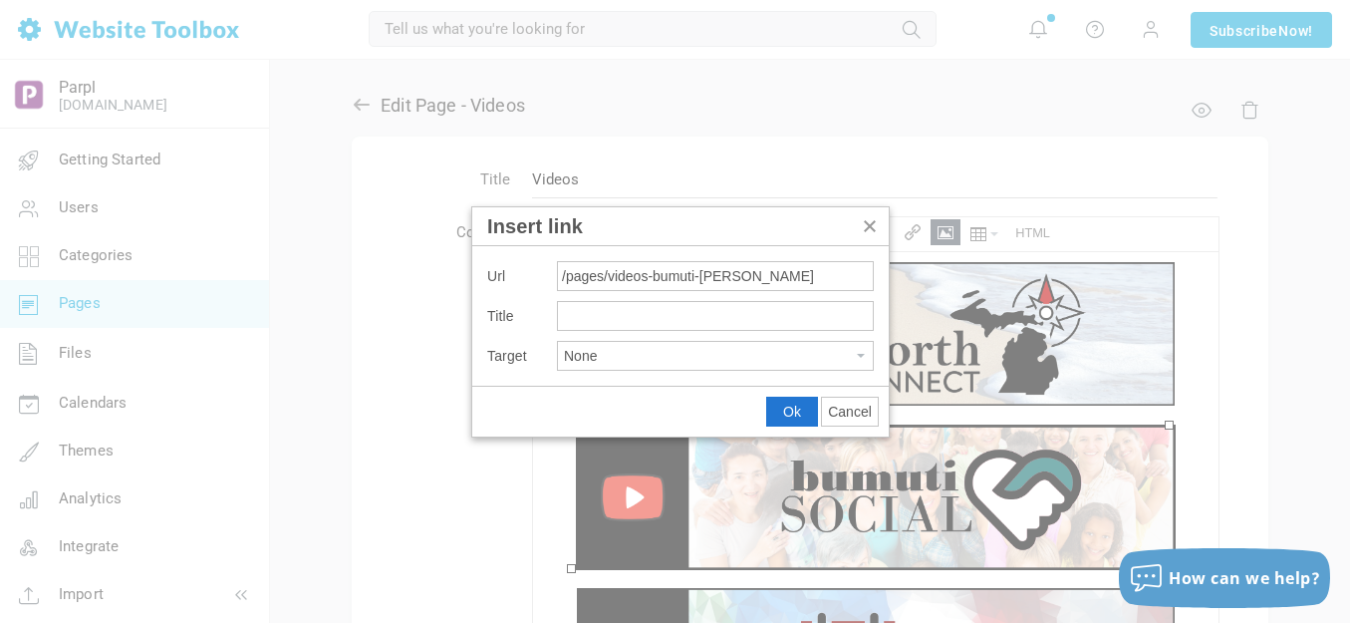
type input "/pages/videos-bumuti-social"
click at [790, 414] on span "Ok" at bounding box center [792, 412] width 18 height 16
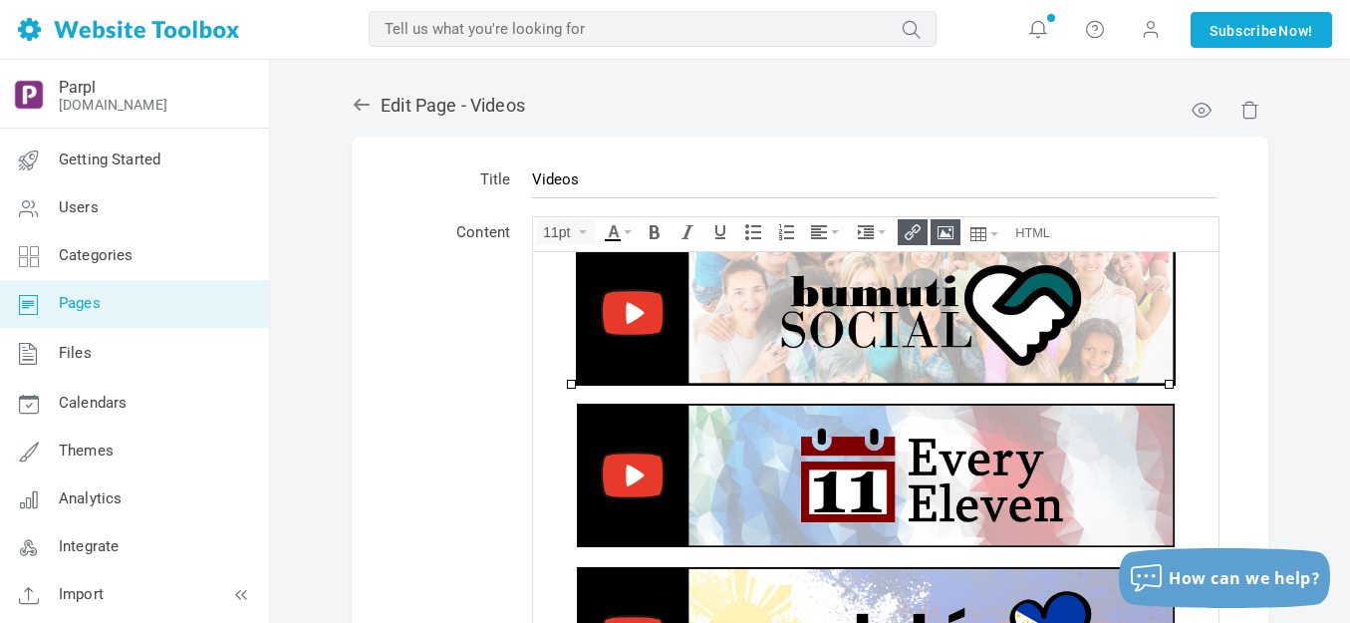
scroll to position [204, 0]
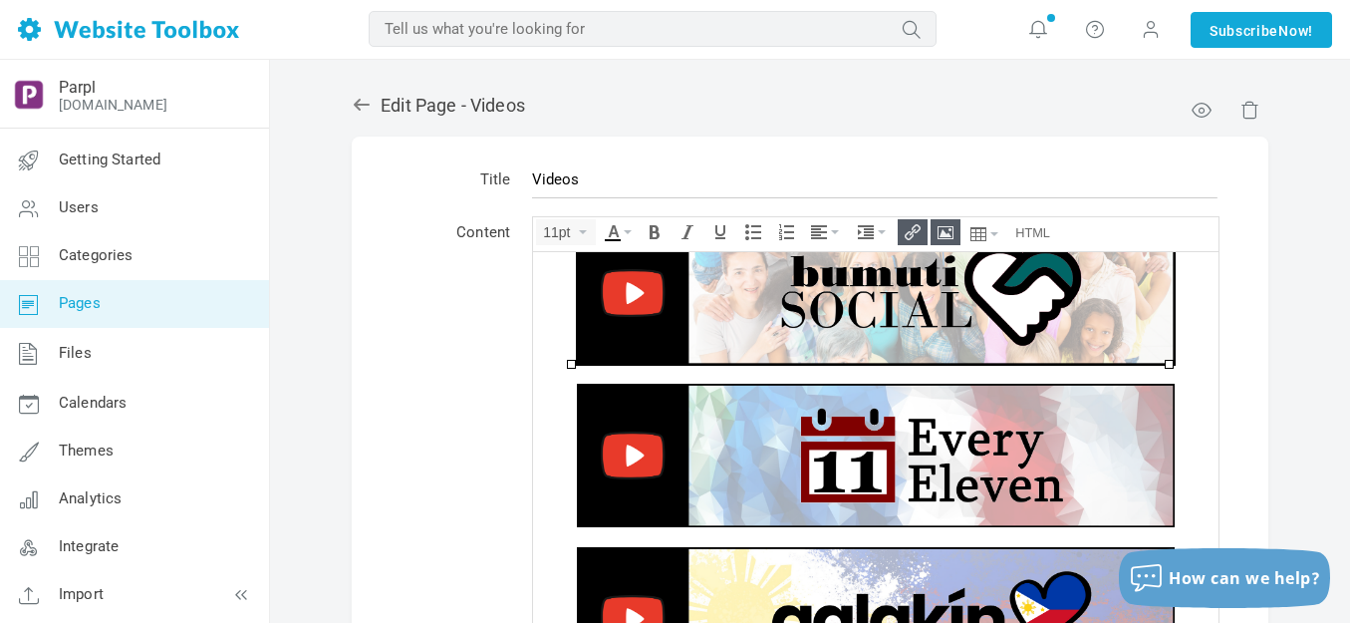
click at [811, 422] on img at bounding box center [876, 454] width 598 height 143
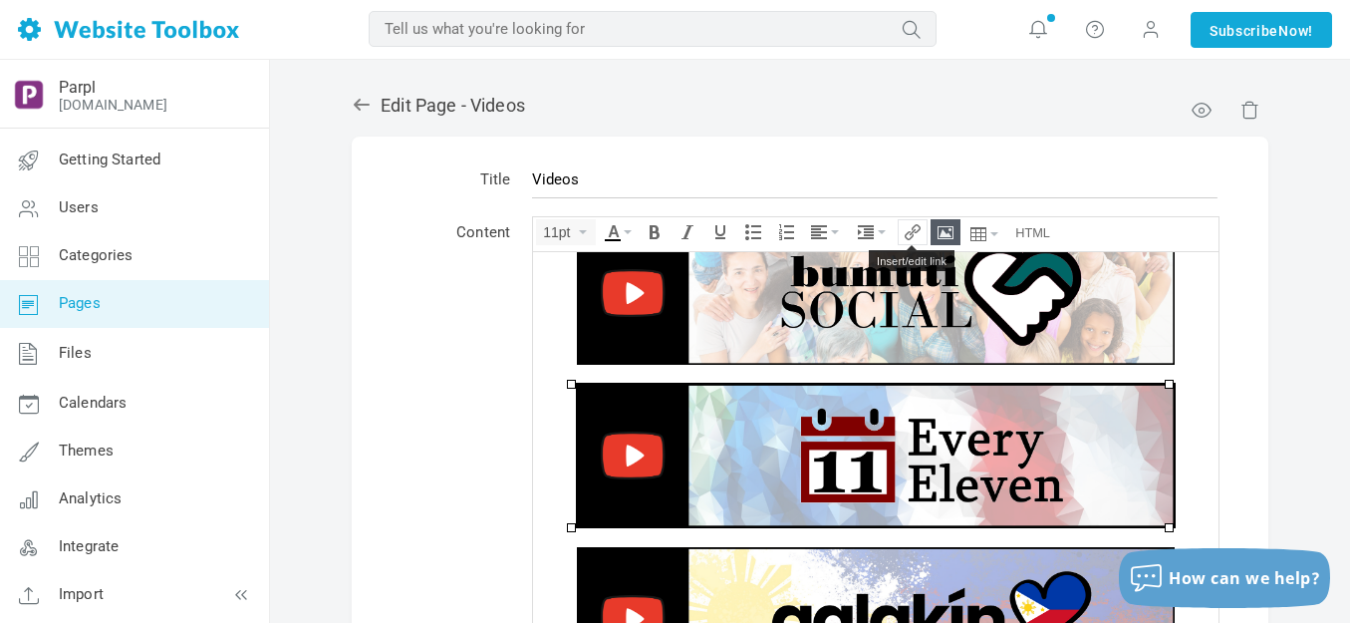
click at [913, 231] on icon "Insert/edit link" at bounding box center [913, 232] width 16 height 16
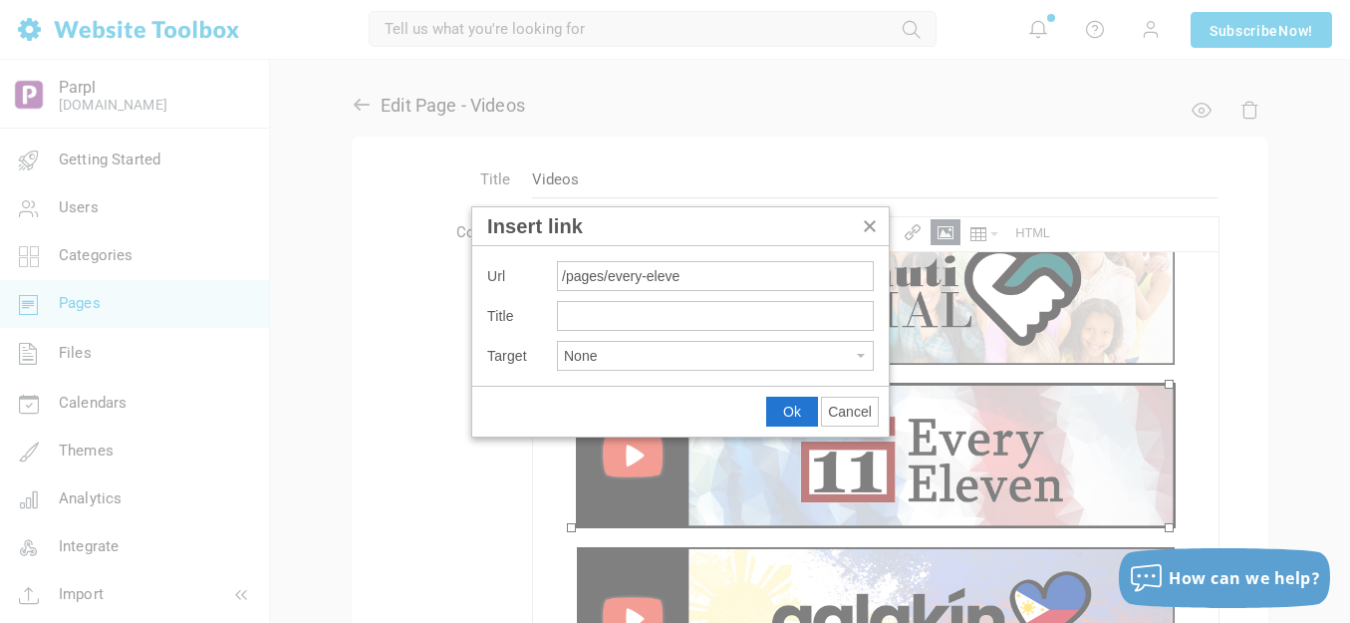
type input "/pages/every-eleven"
click at [788, 404] on span "Ok" at bounding box center [792, 412] width 18 height 16
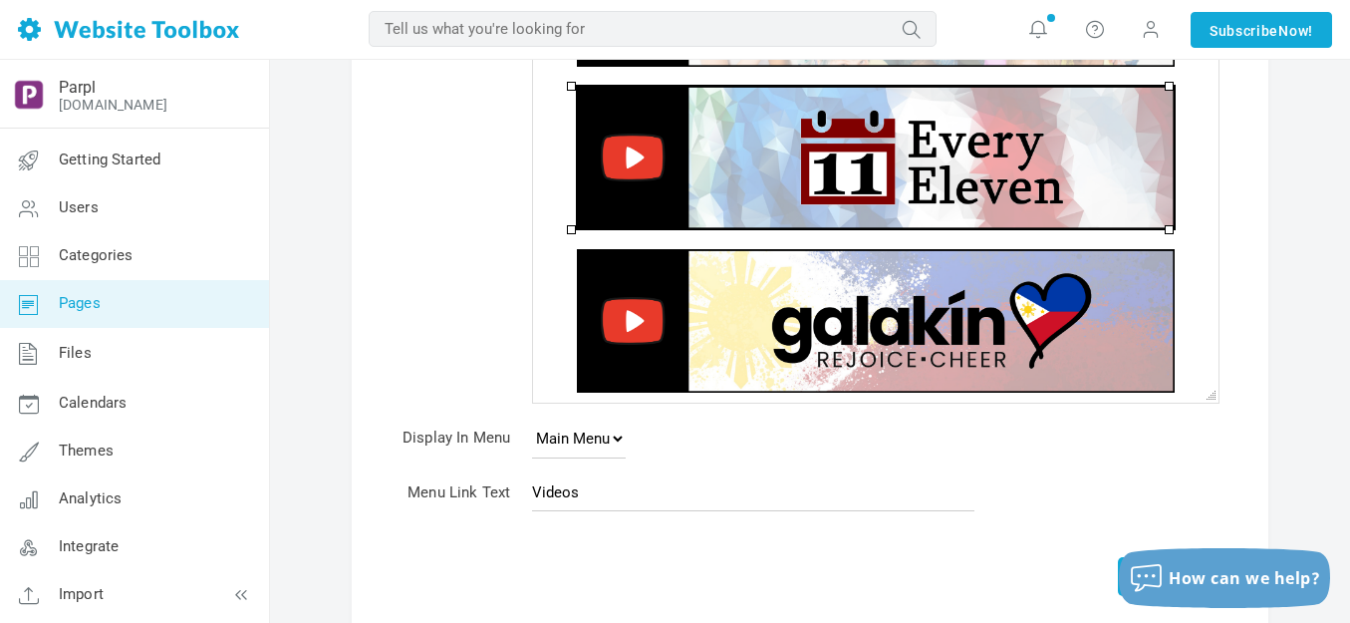
scroll to position [299, 0]
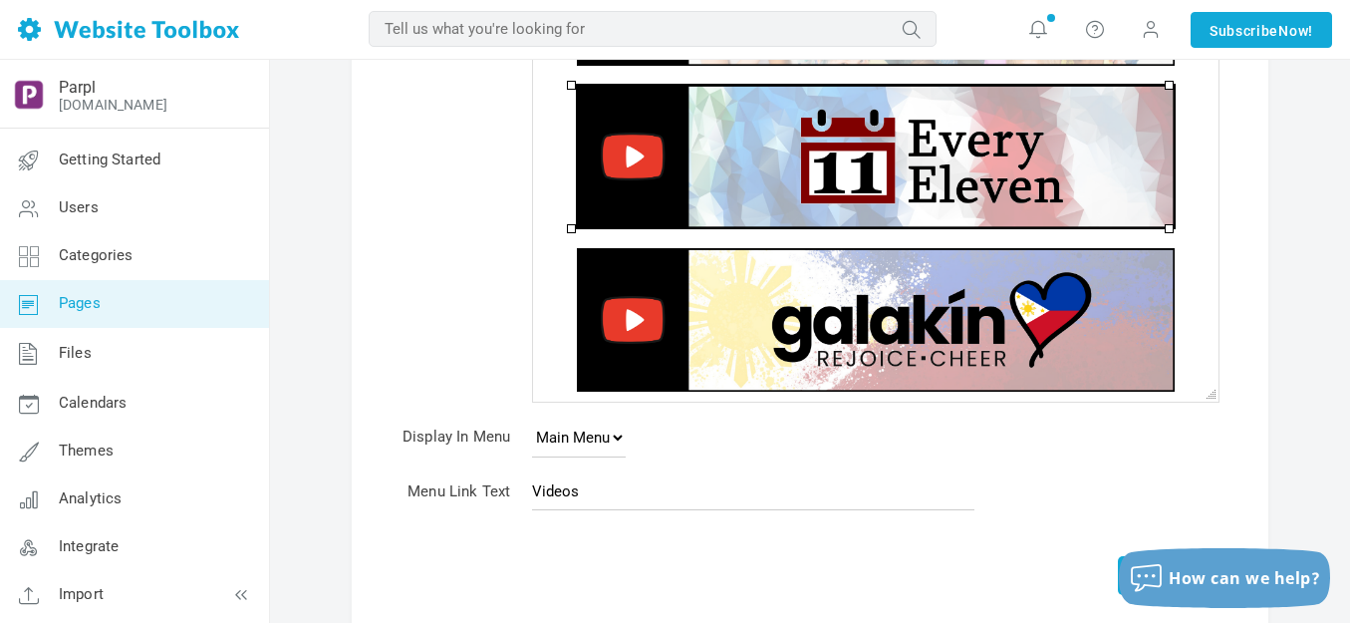
click at [783, 327] on img at bounding box center [876, 319] width 598 height 143
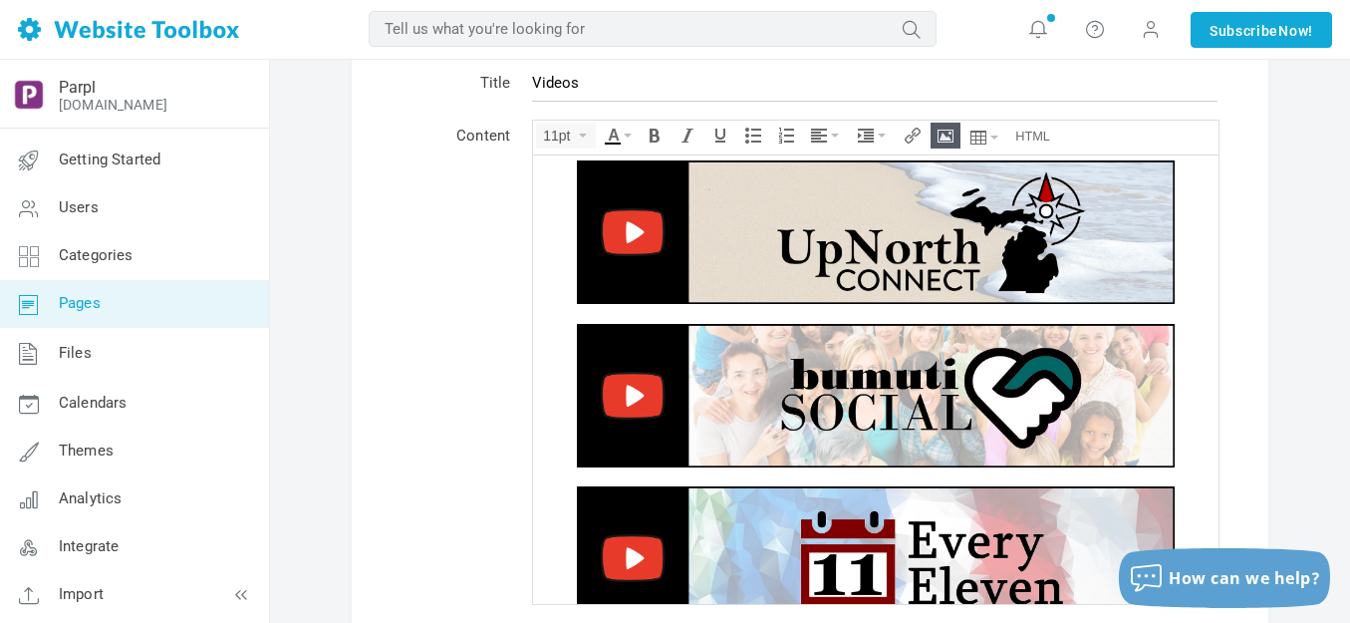
scroll to position [0, 0]
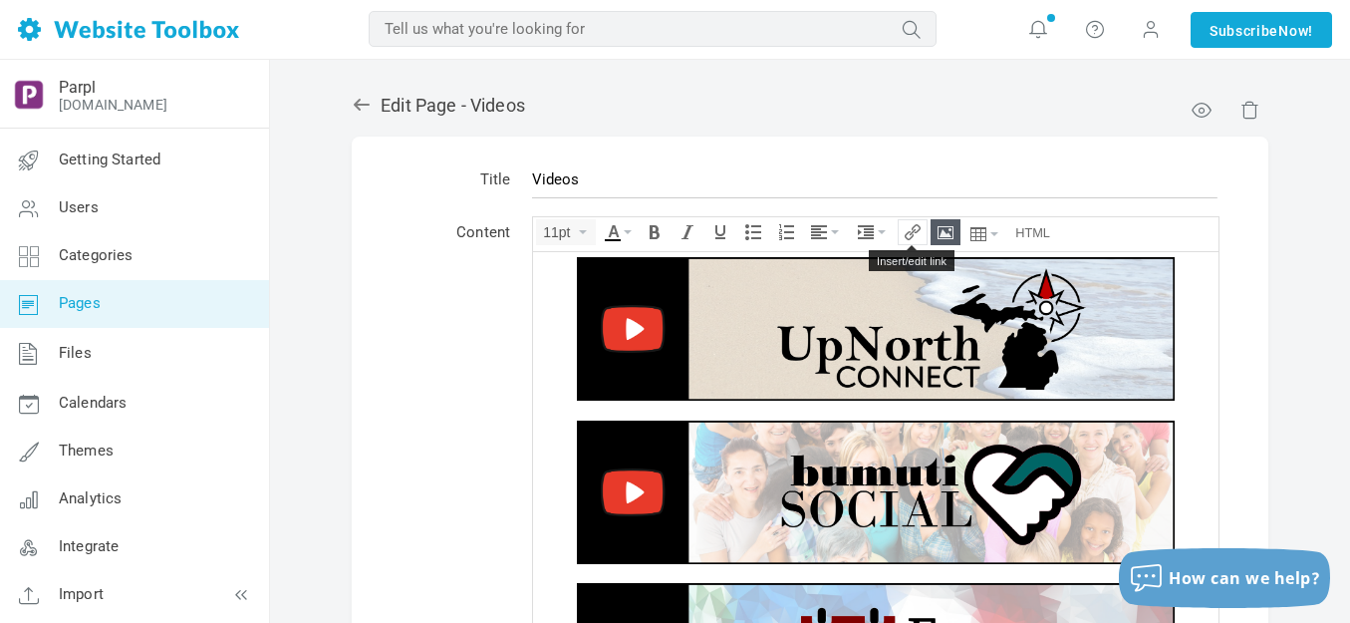
click at [909, 227] on icon "Insert/edit link" at bounding box center [913, 232] width 16 height 16
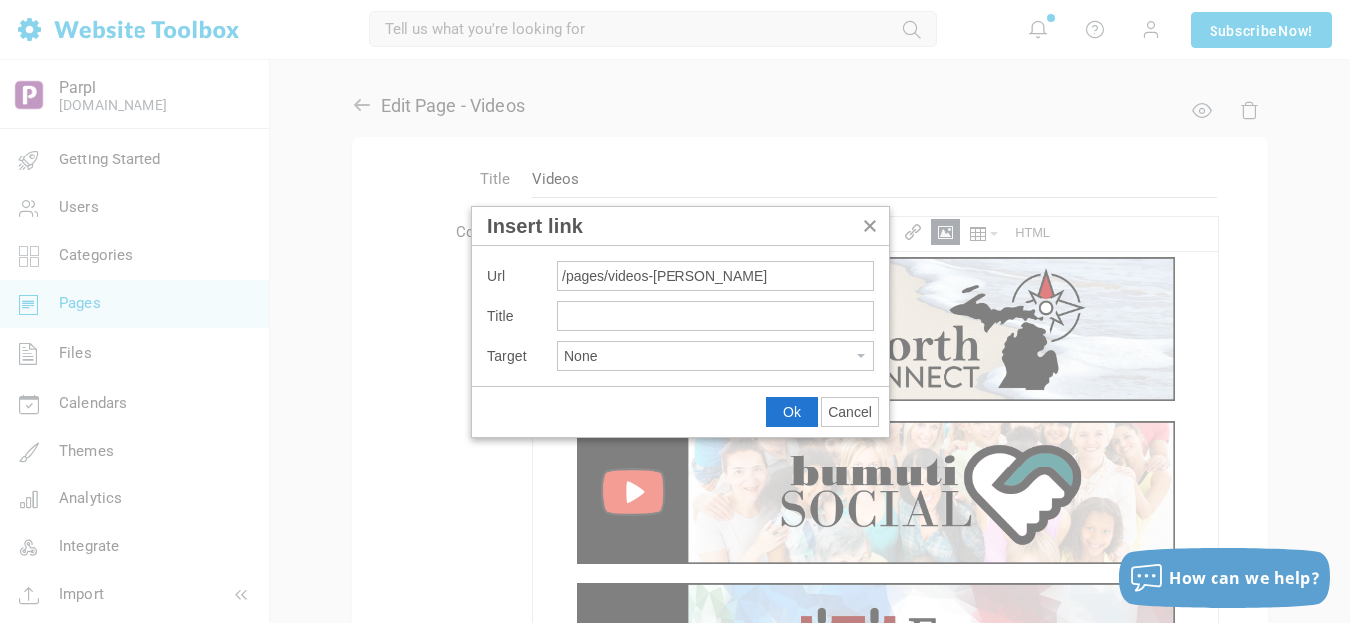
type input "/pages/videos-galakin"
click at [791, 404] on span "Ok" at bounding box center [792, 412] width 18 height 16
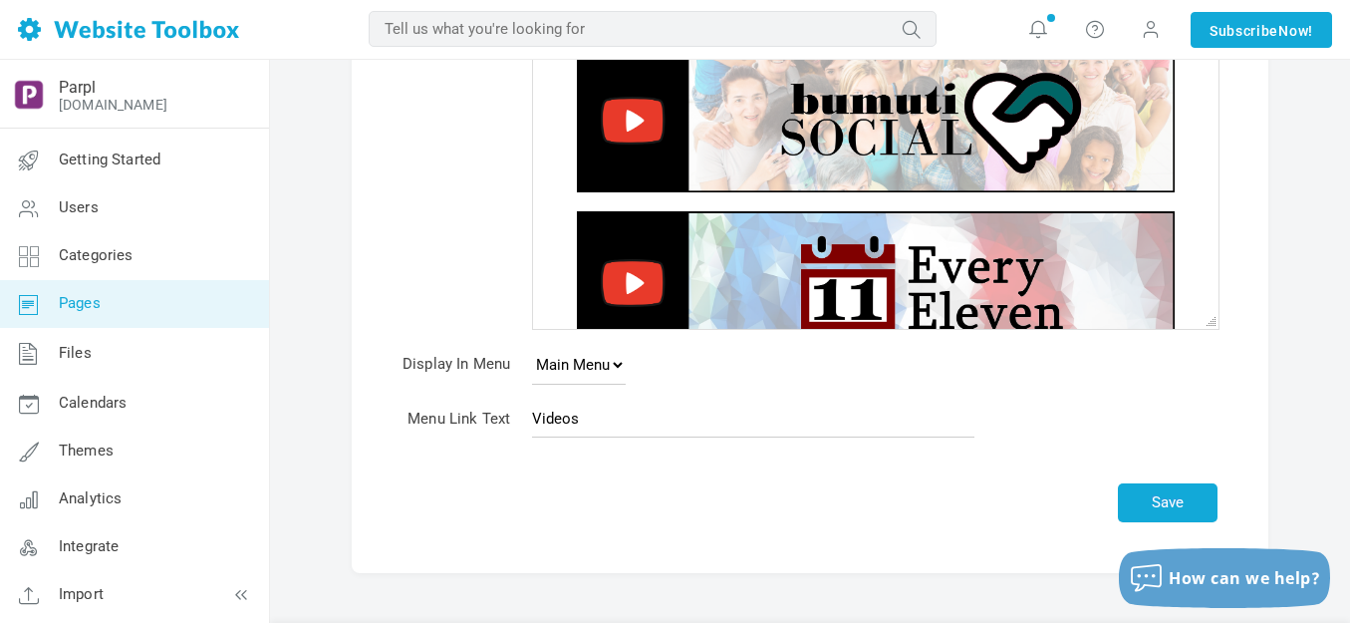
scroll to position [428, 0]
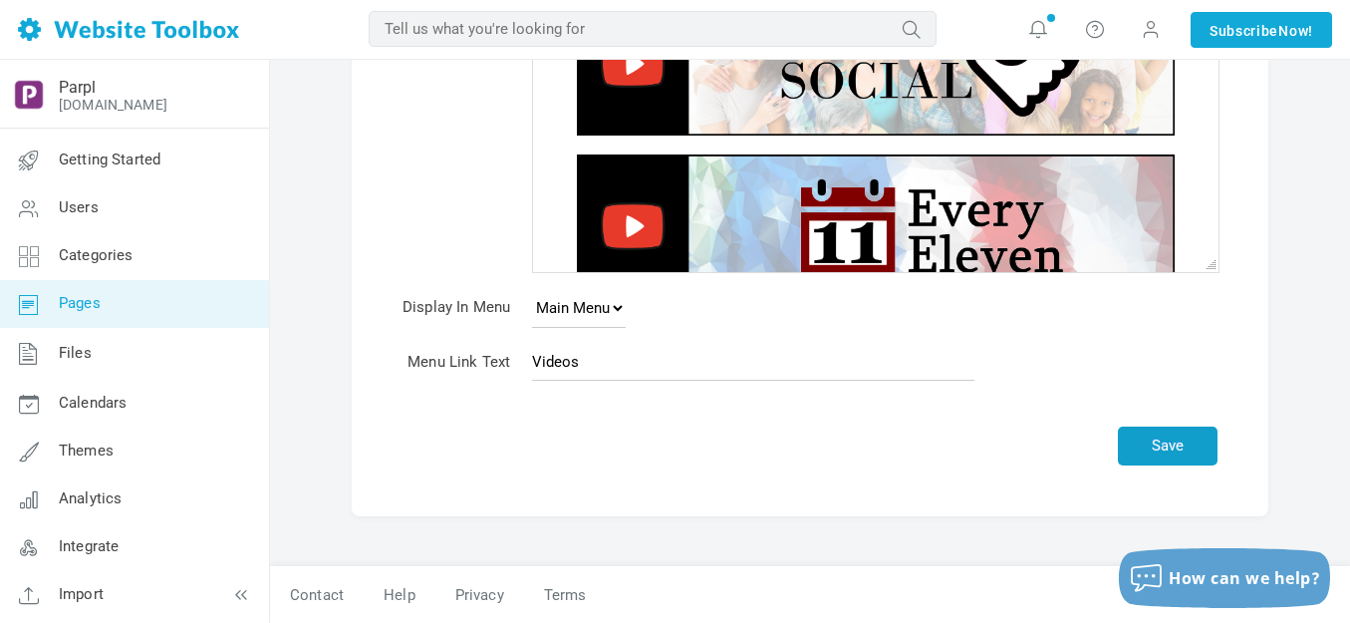
click at [1171, 440] on button "Save" at bounding box center [1168, 445] width 100 height 39
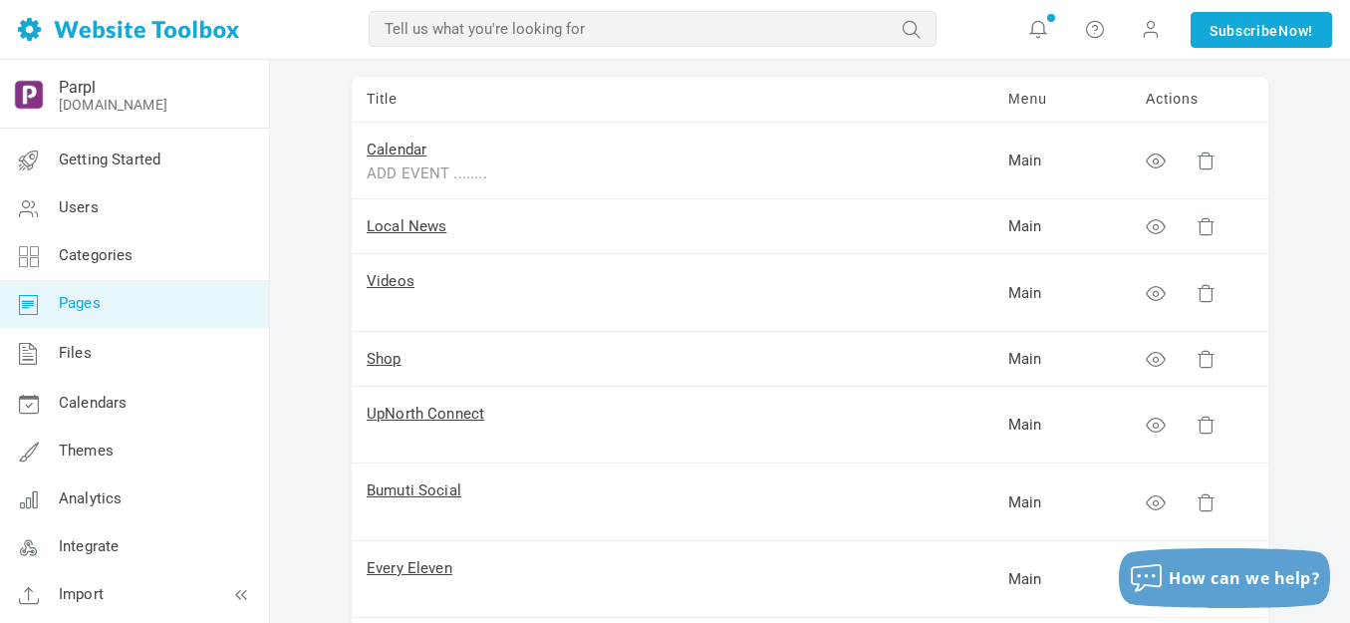
scroll to position [199, 0]
click at [405, 285] on link "Videos" at bounding box center [391, 285] width 48 height 18
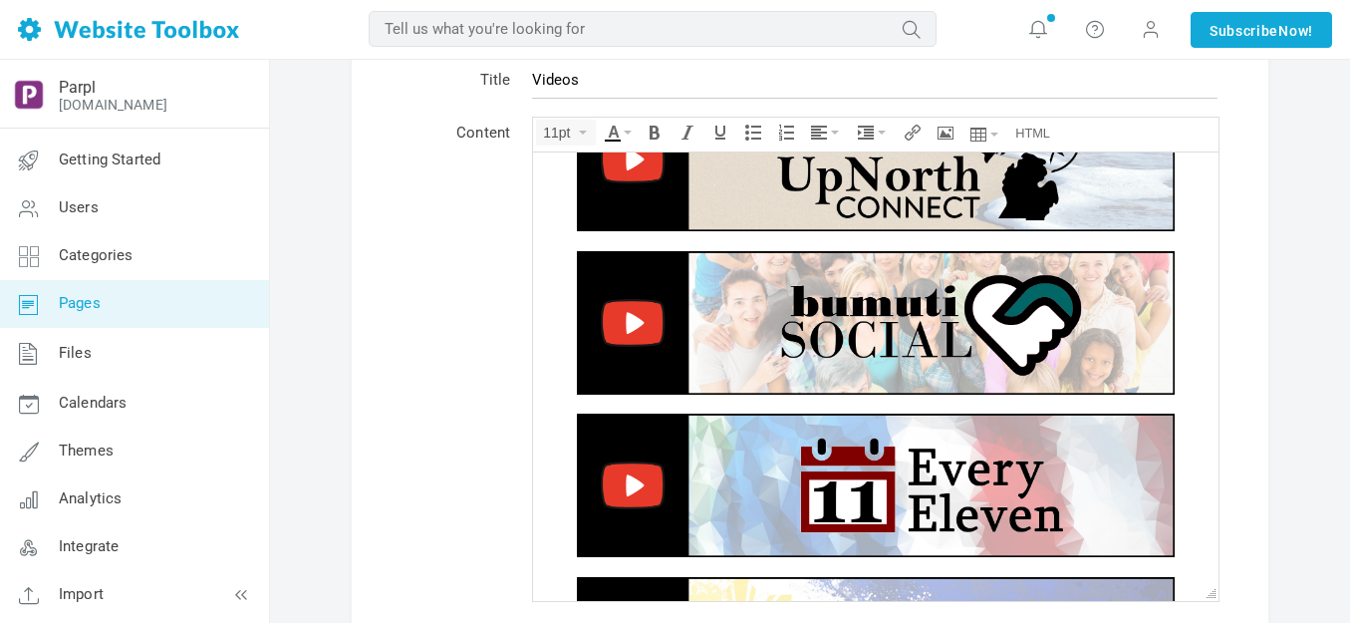
scroll to position [105, 0]
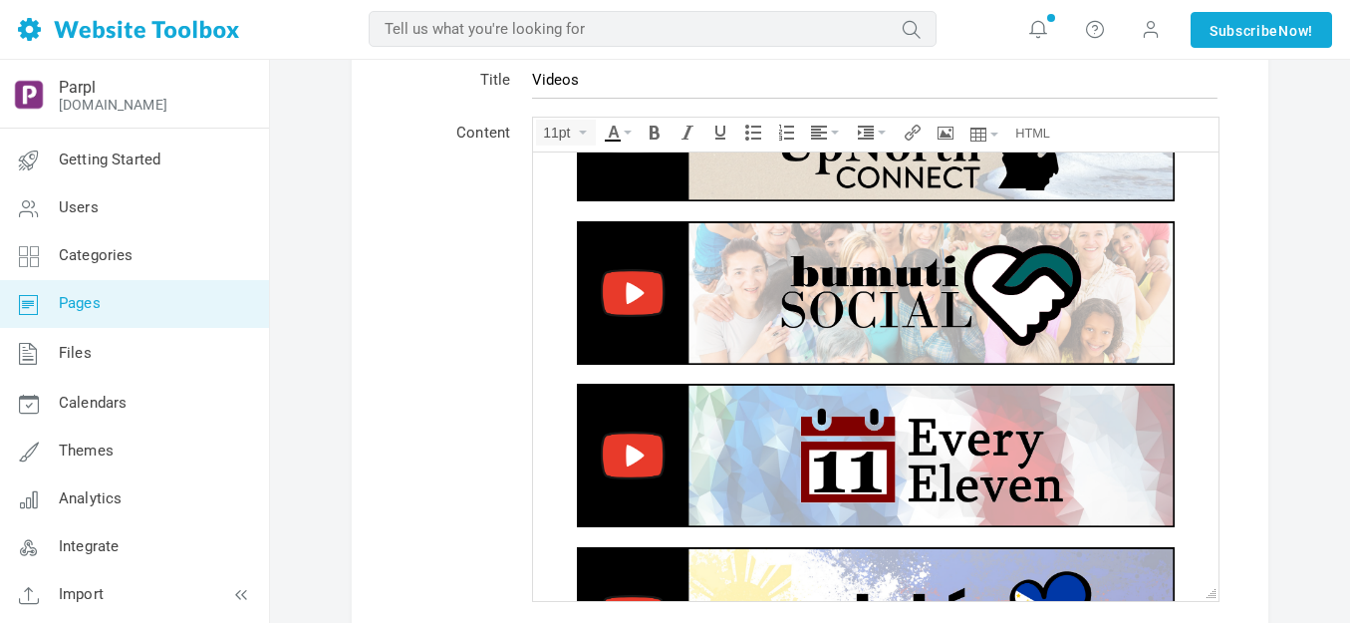
click at [806, 441] on img at bounding box center [876, 454] width 598 height 143
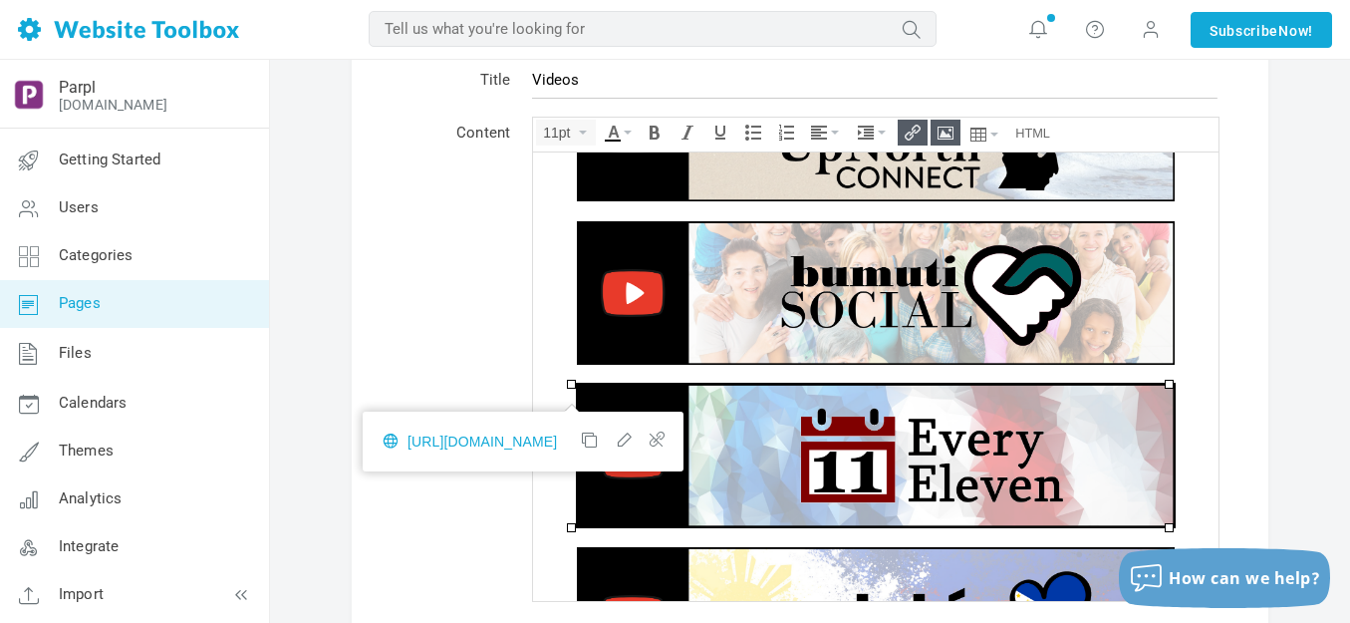
click at [910, 132] on icon "Insert/edit link" at bounding box center [913, 133] width 16 height 16
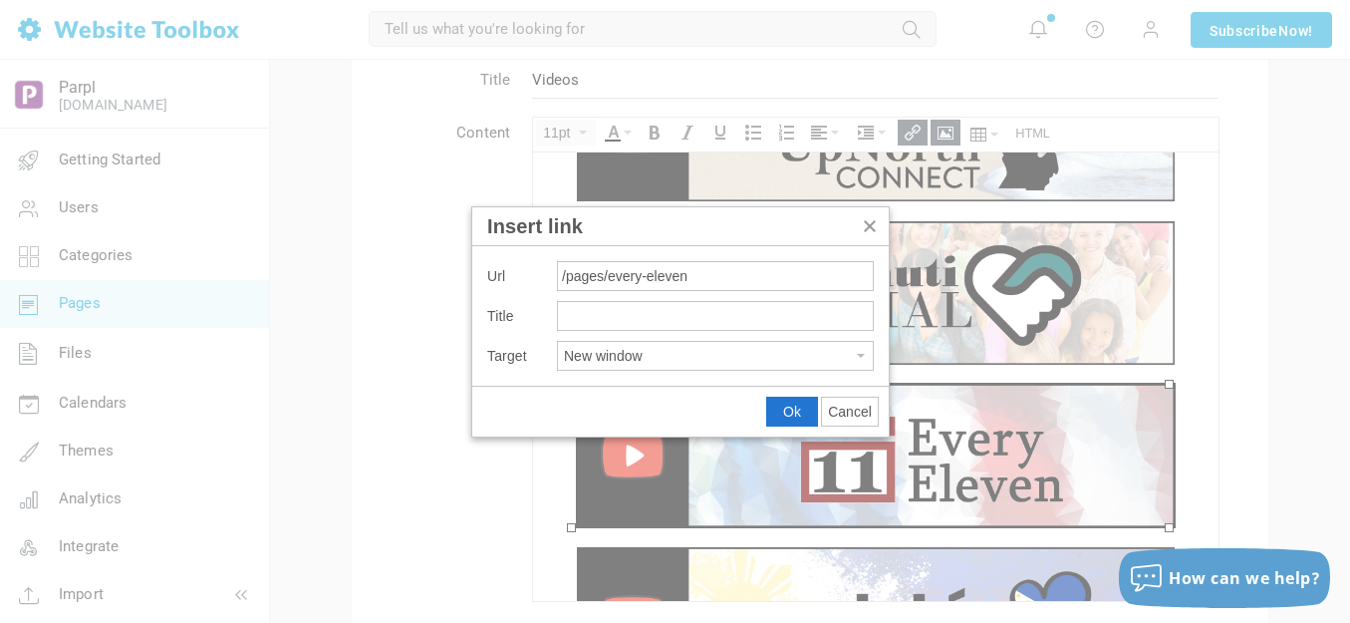
click at [606, 278] on input "/pages/every-eleven" at bounding box center [715, 276] width 317 height 30
type input "/pages/videos-every-eleven"
click at [782, 408] on button "Ok" at bounding box center [792, 412] width 50 height 28
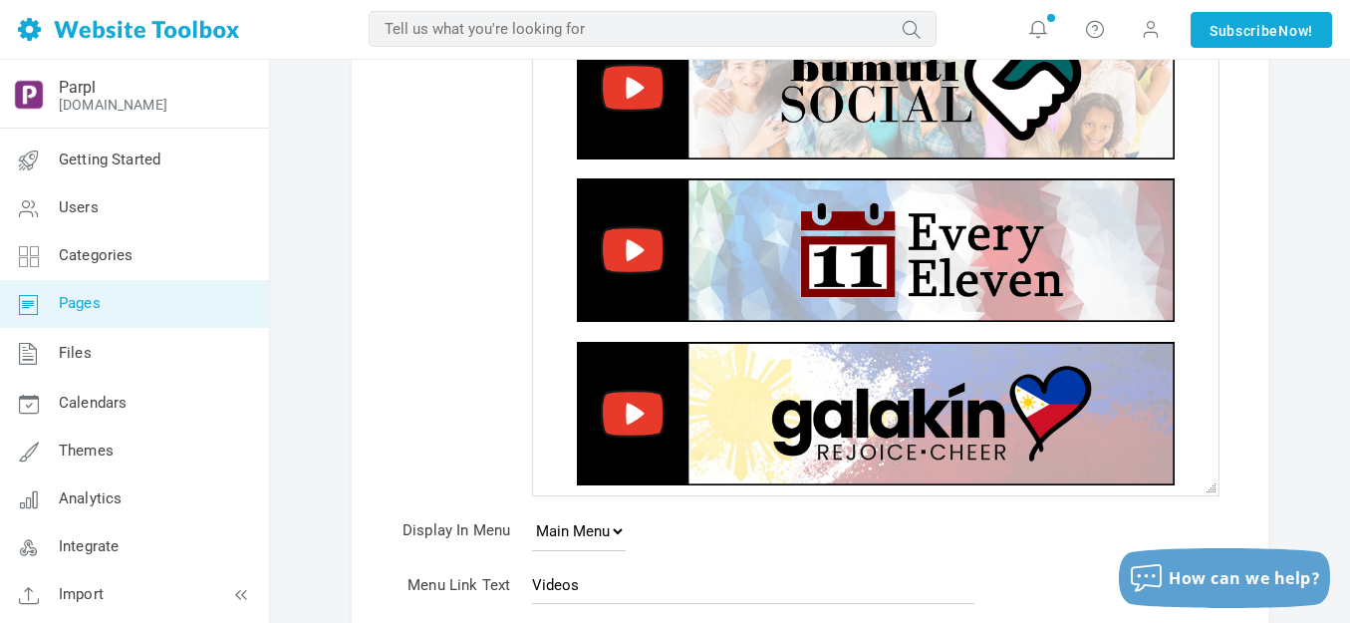
scroll to position [428, 0]
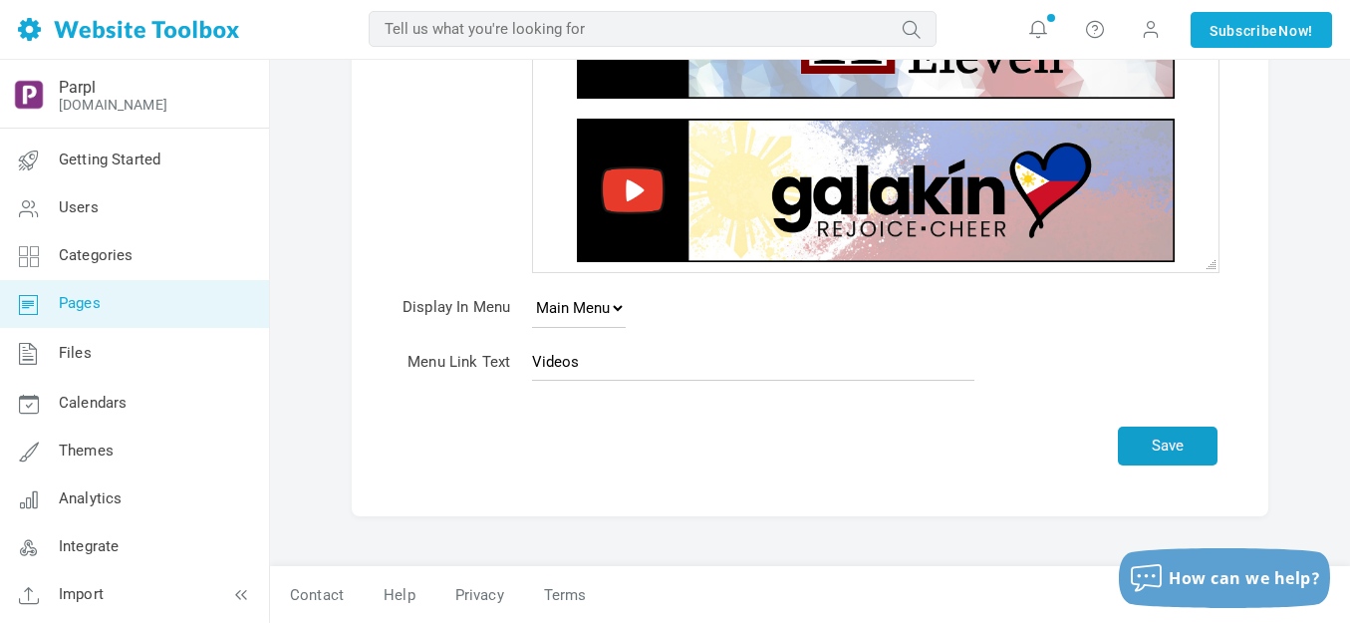
click at [1168, 447] on button "Save" at bounding box center [1168, 445] width 100 height 39
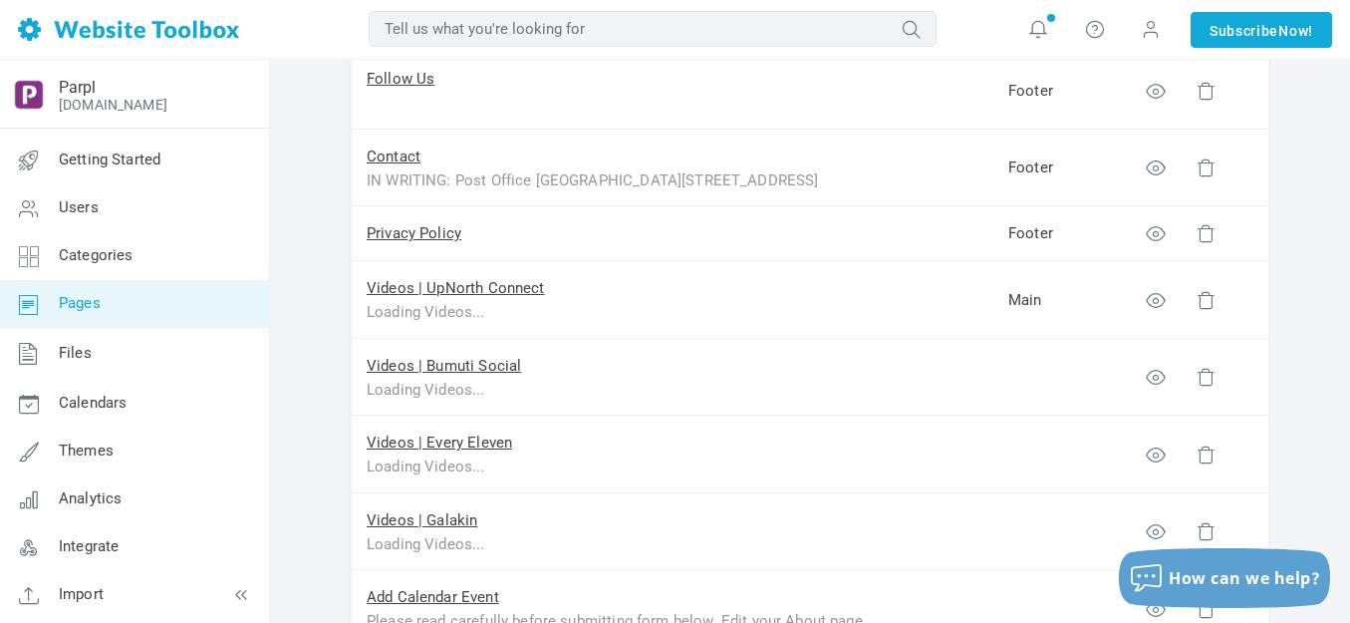
scroll to position [1196, 0]
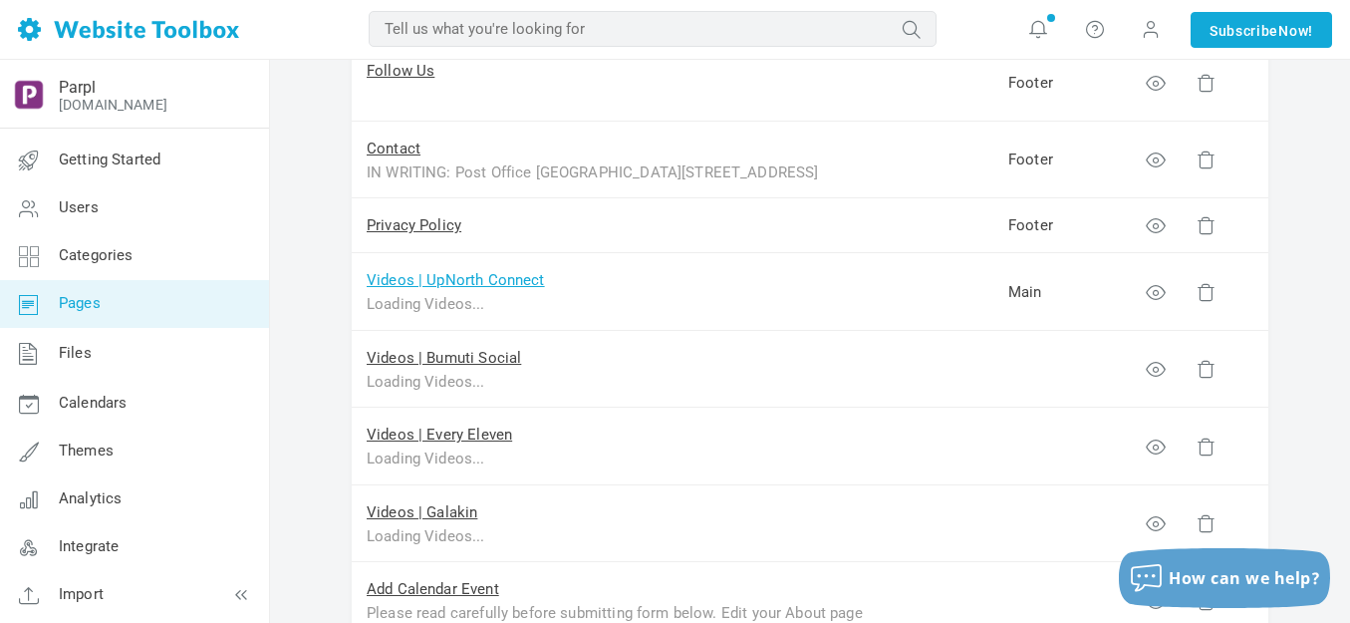
click at [515, 277] on link "Videos | UpNorth Connect" at bounding box center [456, 280] width 178 height 18
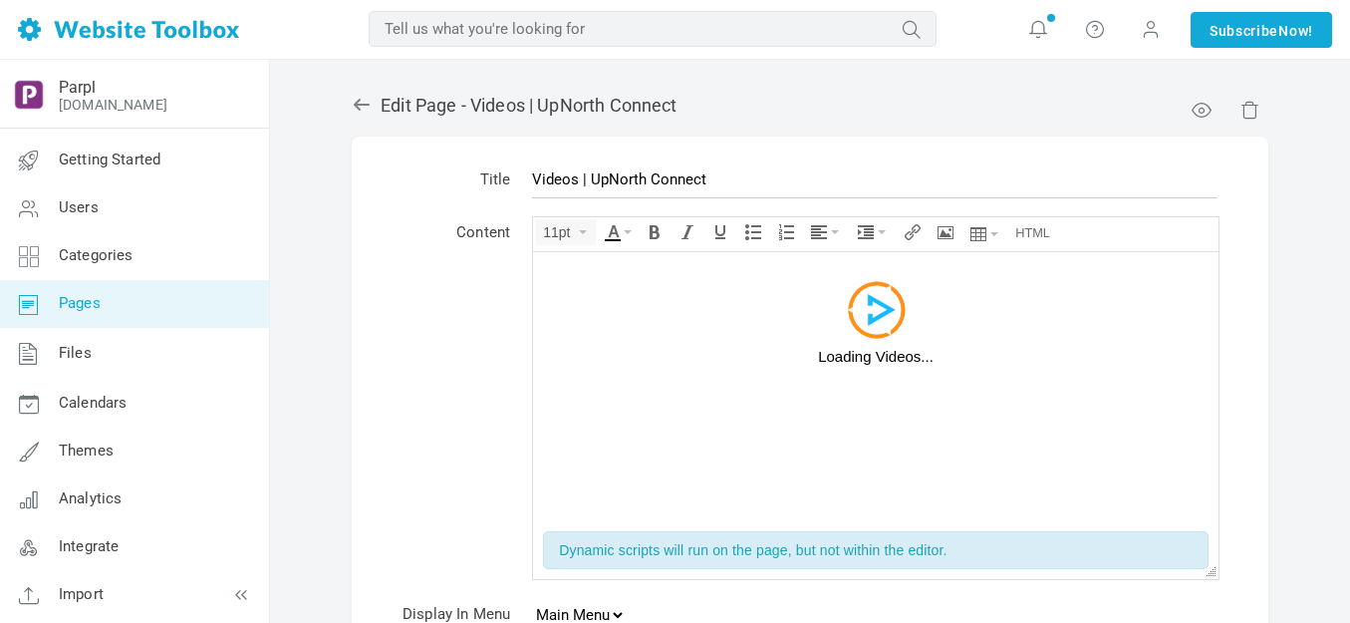
scroll to position [307, 0]
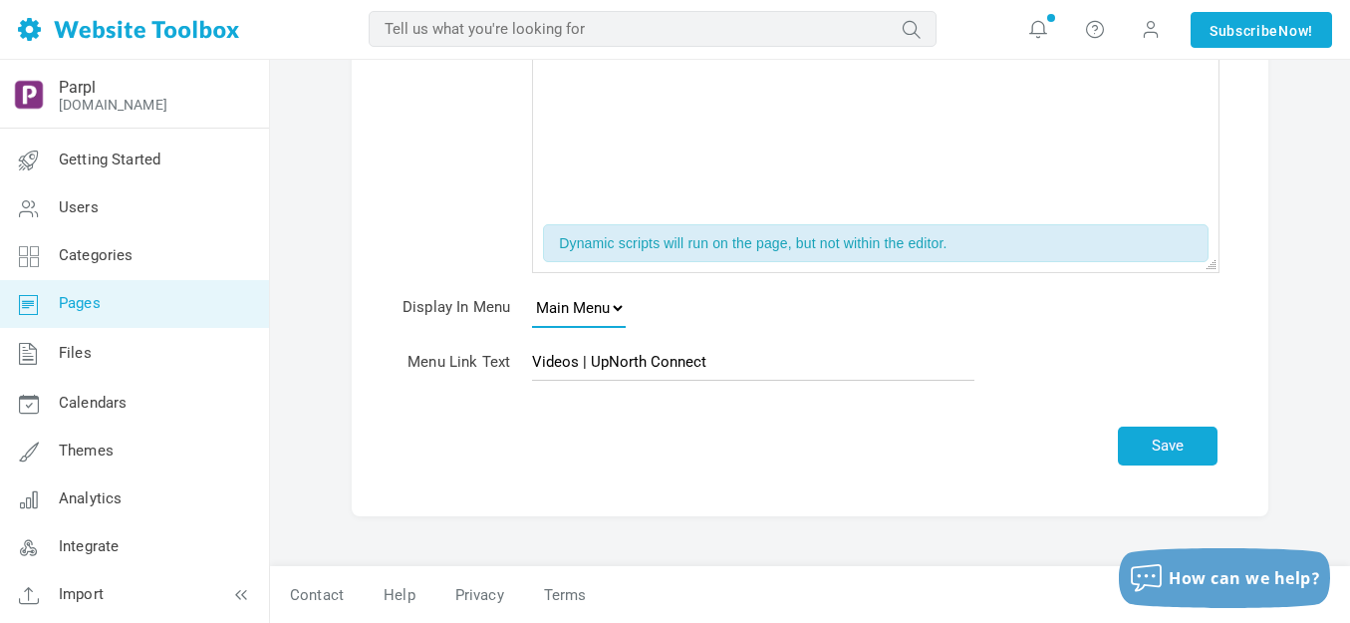
click at [623, 308] on select "None Main Menu Footer" at bounding box center [579, 308] width 94 height 40
select select
click at [532, 288] on select "None Main Menu Footer" at bounding box center [579, 308] width 94 height 40
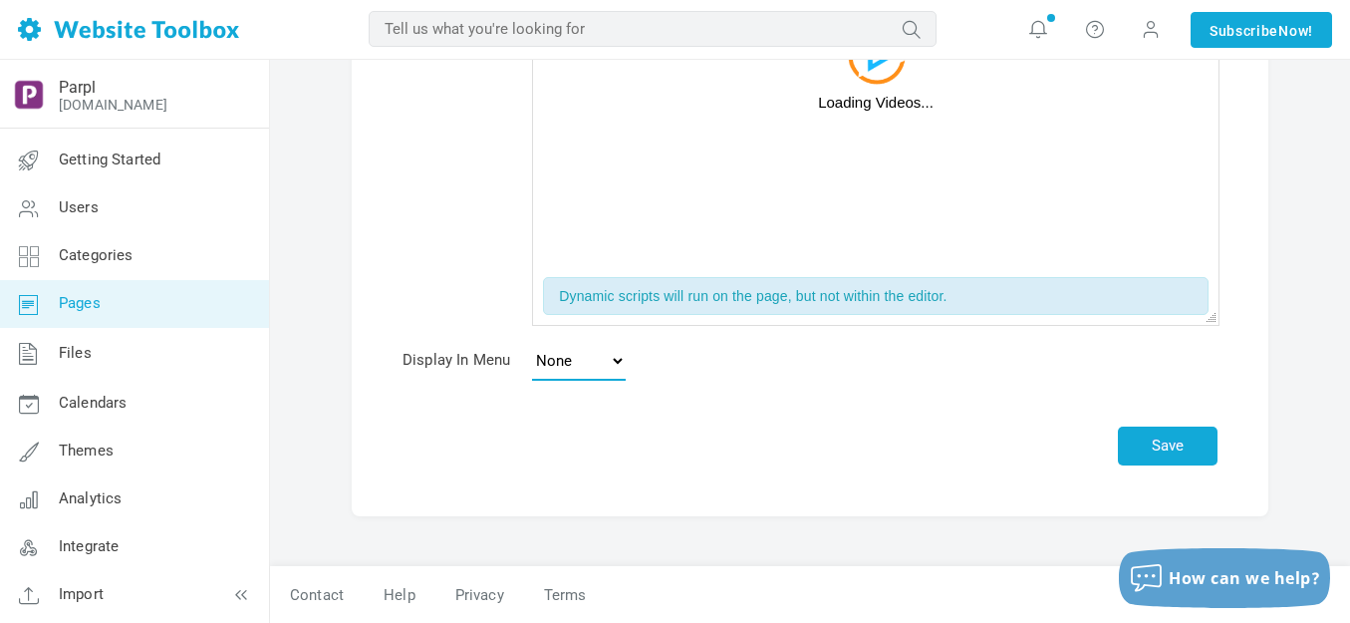
scroll to position [254, 0]
click at [1152, 446] on button "Save" at bounding box center [1168, 445] width 100 height 39
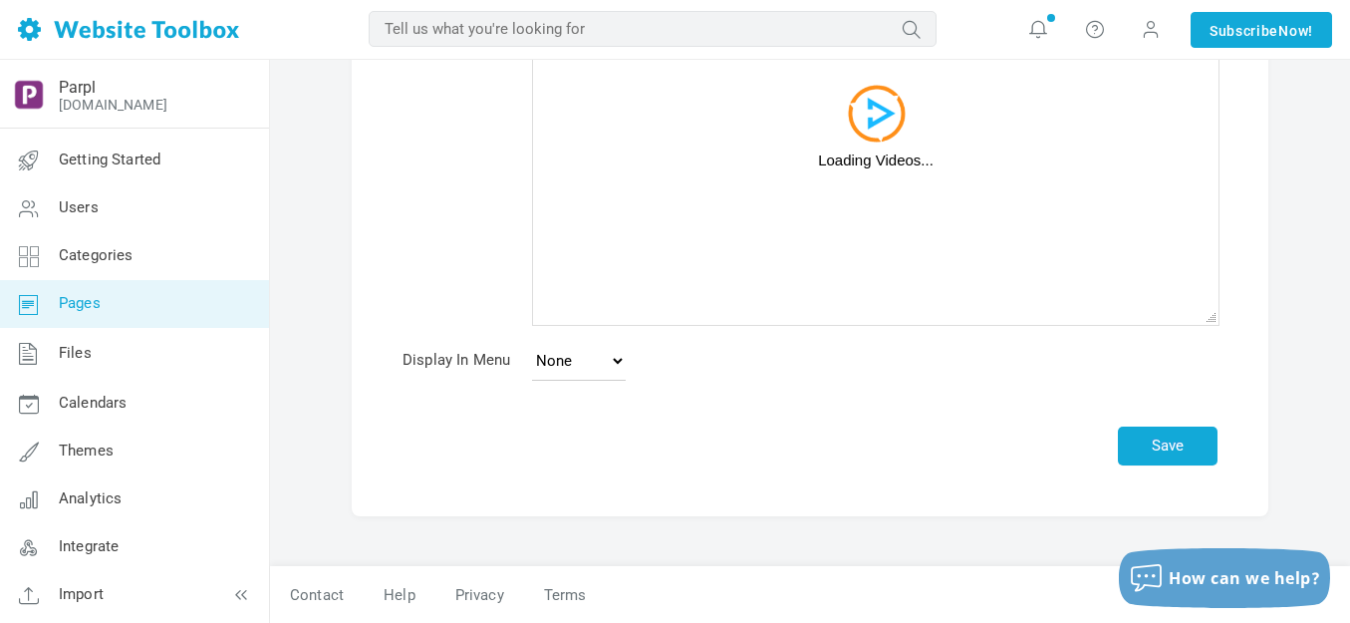
scroll to position [196, 0]
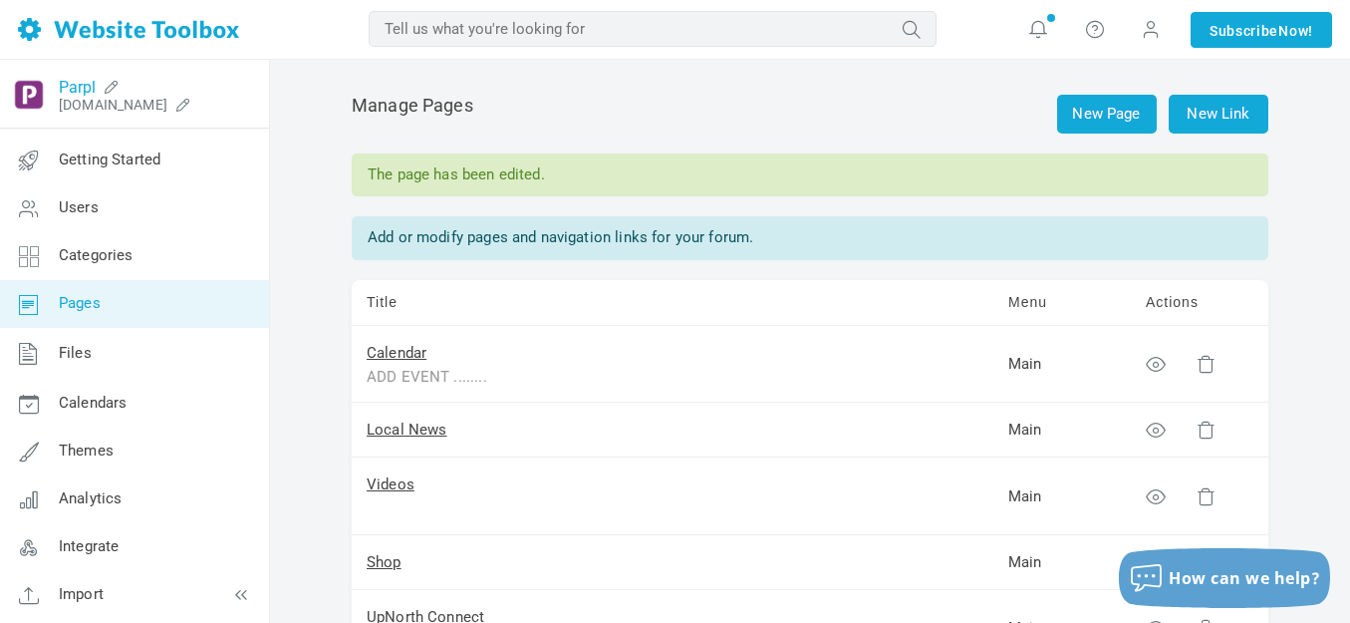
click at [69, 86] on link "Parpl" at bounding box center [77, 87] width 37 height 19
click at [1148, 26] on span at bounding box center [1151, 29] width 20 height 22
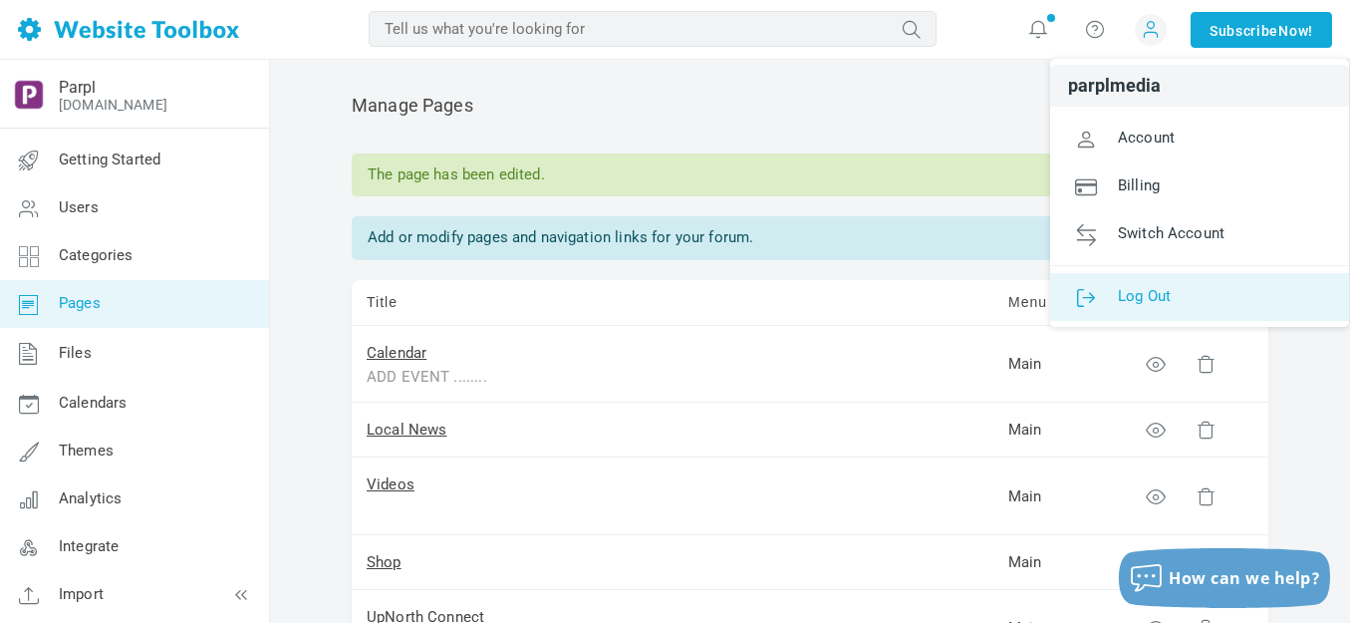
click at [1146, 293] on span "Log Out" at bounding box center [1144, 295] width 53 height 18
